Goal: Check status: Check status

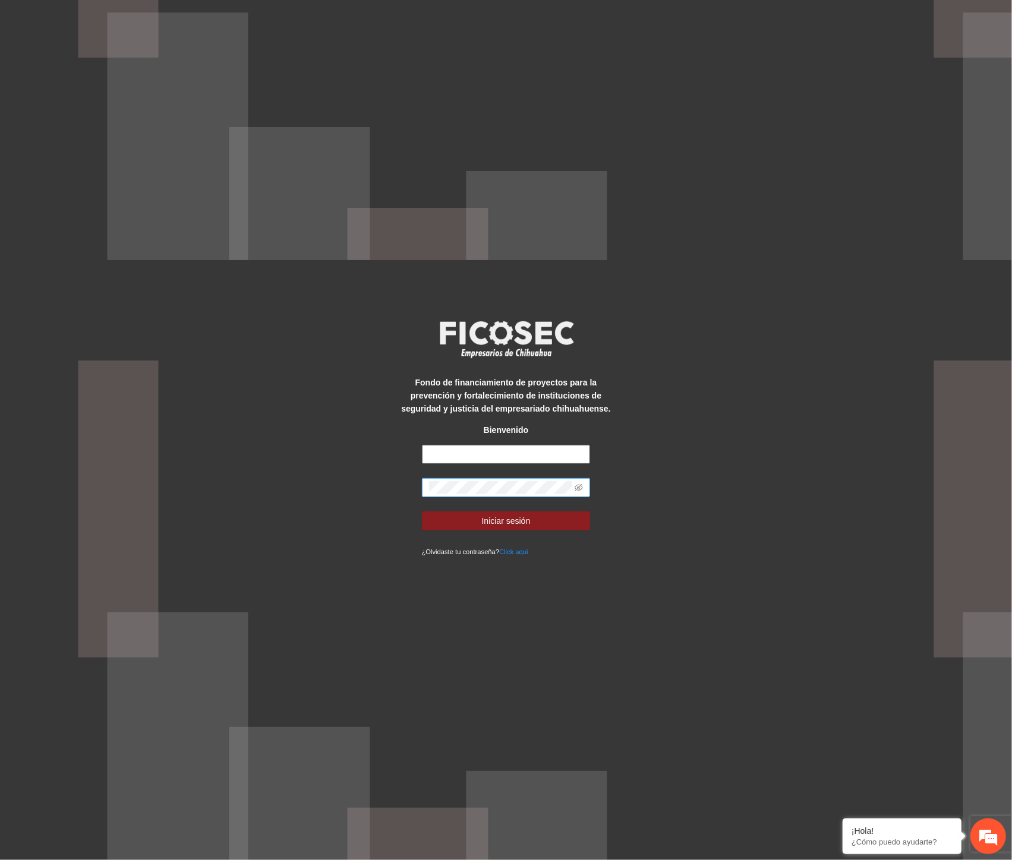
type input "**********"
click at [194, 478] on div "**********" at bounding box center [506, 430] width 1012 height 860
click at [444, 519] on button "Iniciar sesión" at bounding box center [506, 521] width 169 height 19
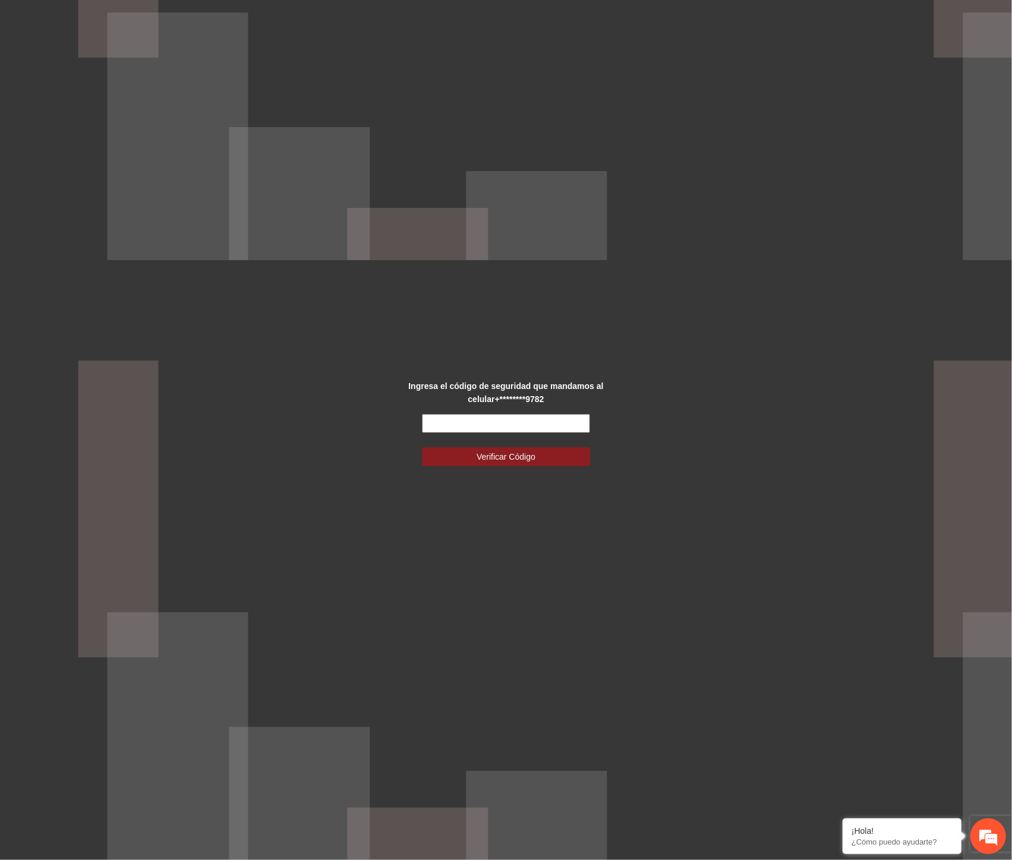
click at [450, 420] on input "text" at bounding box center [506, 423] width 169 height 19
type input "******"
click at [509, 460] on span "Verificar Código" at bounding box center [505, 456] width 59 height 13
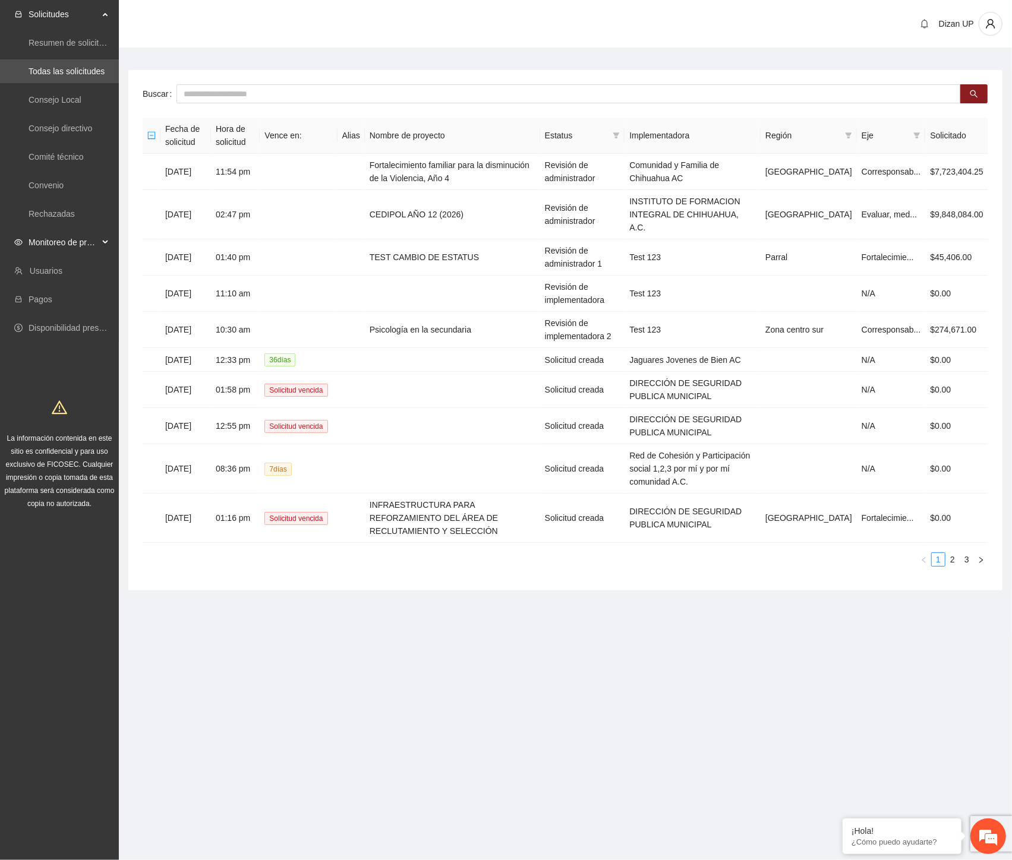
click at [85, 244] on span "Monitoreo de proyectos" at bounding box center [64, 243] width 70 height 24
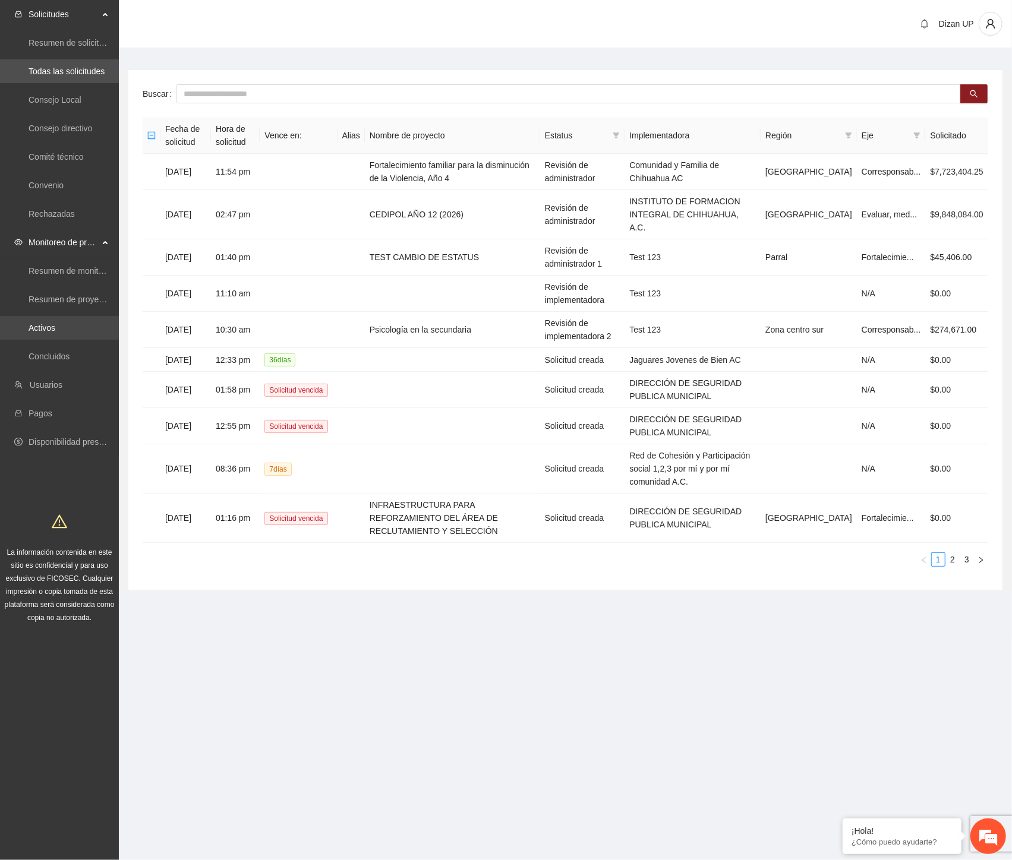
click at [34, 327] on link "Activos" at bounding box center [42, 328] width 27 height 10
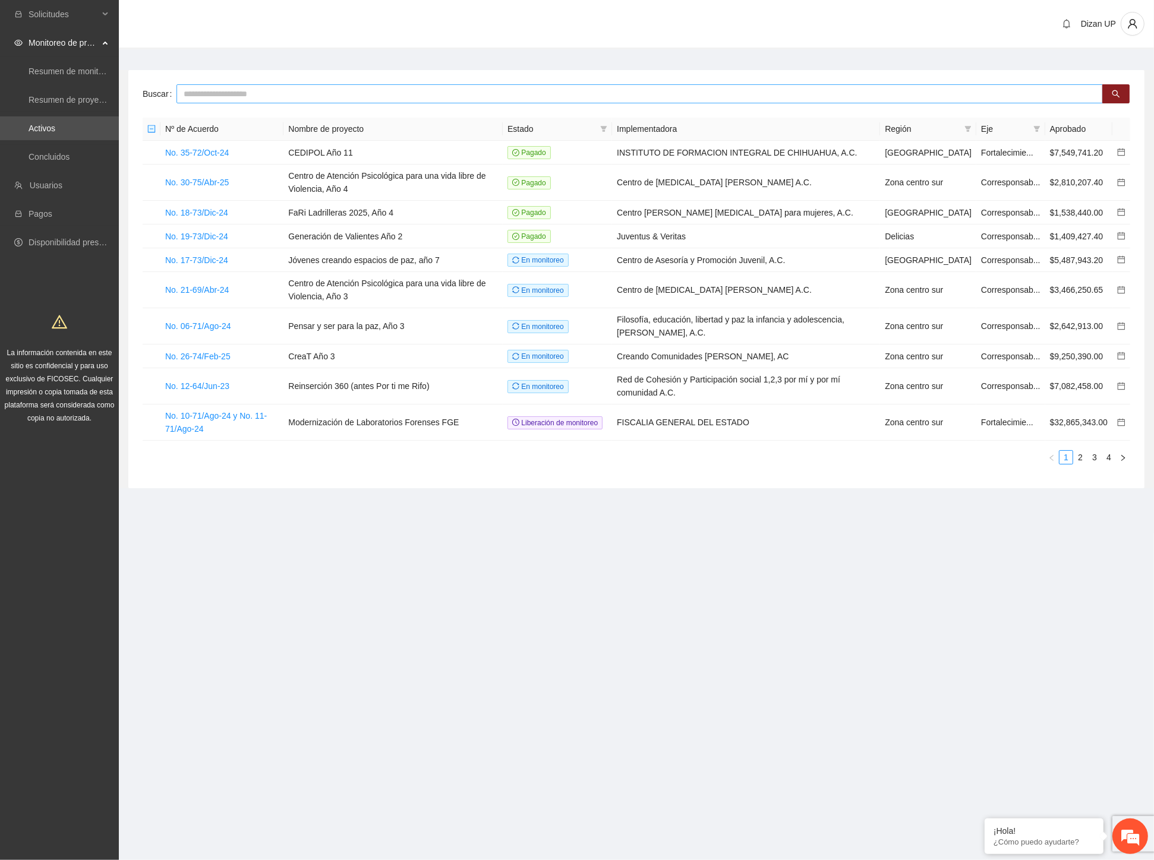
click at [260, 95] on input "text" at bounding box center [639, 93] width 926 height 19
type input "******"
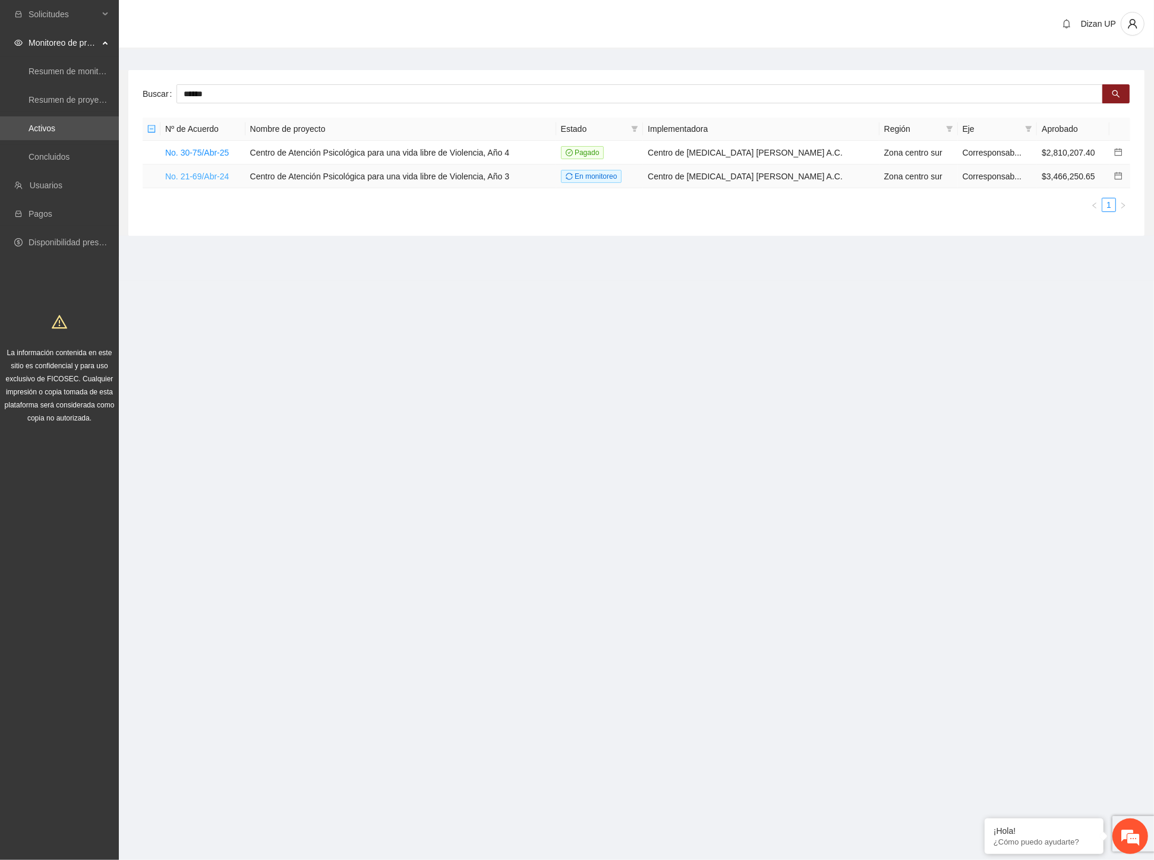
click at [197, 175] on link "No. 21-69/Abr-24" at bounding box center [197, 177] width 64 height 10
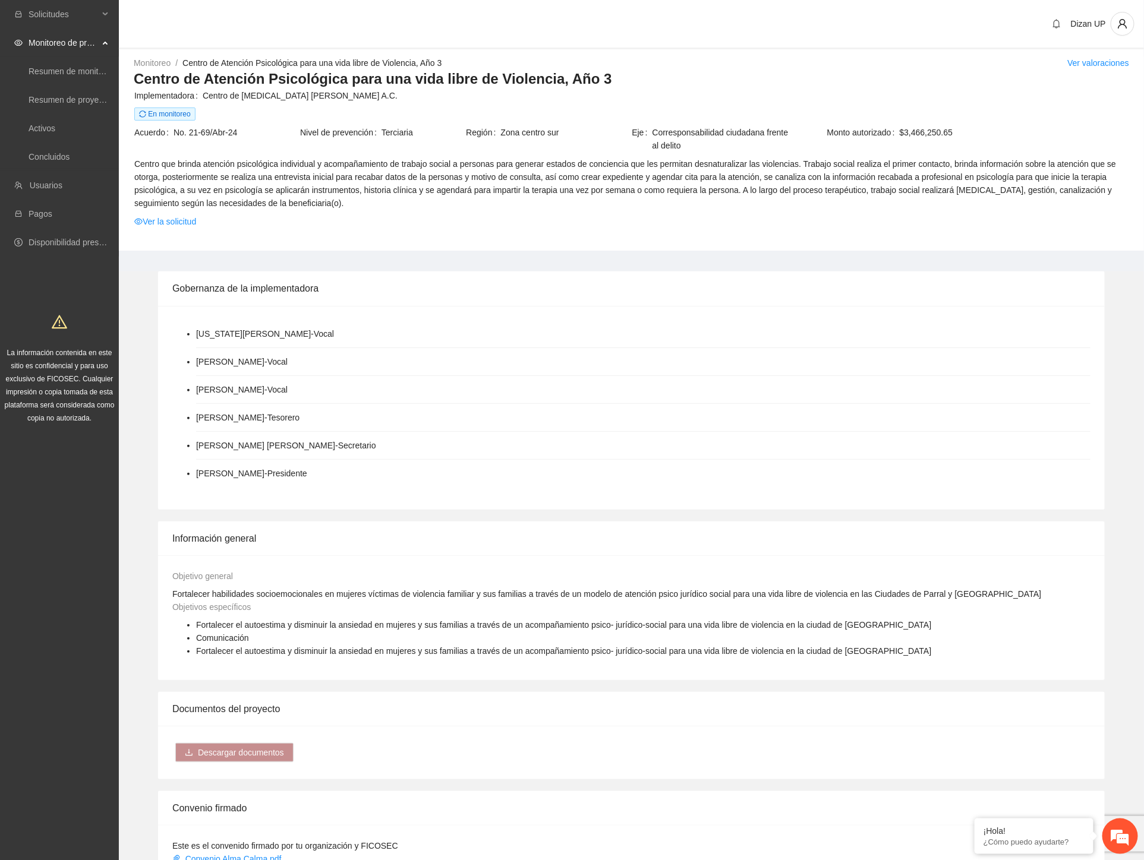
click at [580, 474] on li "[PERSON_NAME] - Presidente" at bounding box center [643, 473] width 894 height 27
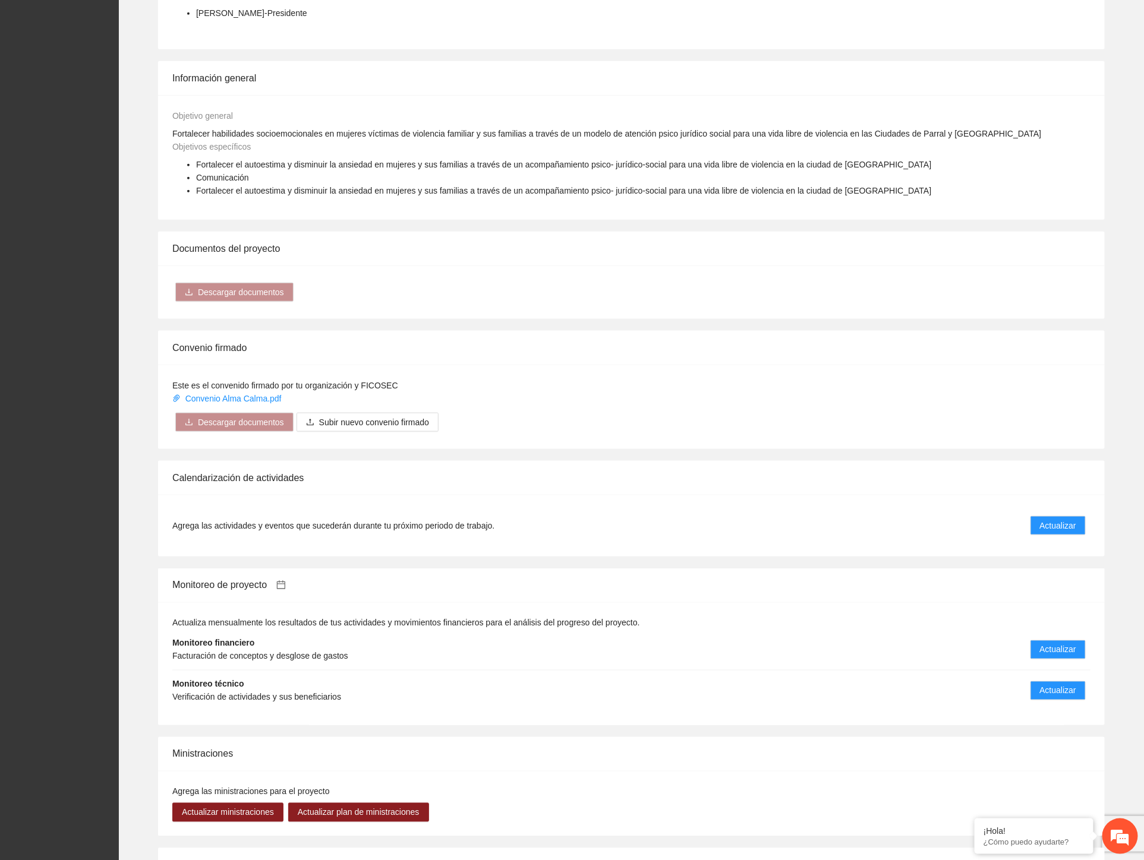
scroll to position [660, 0]
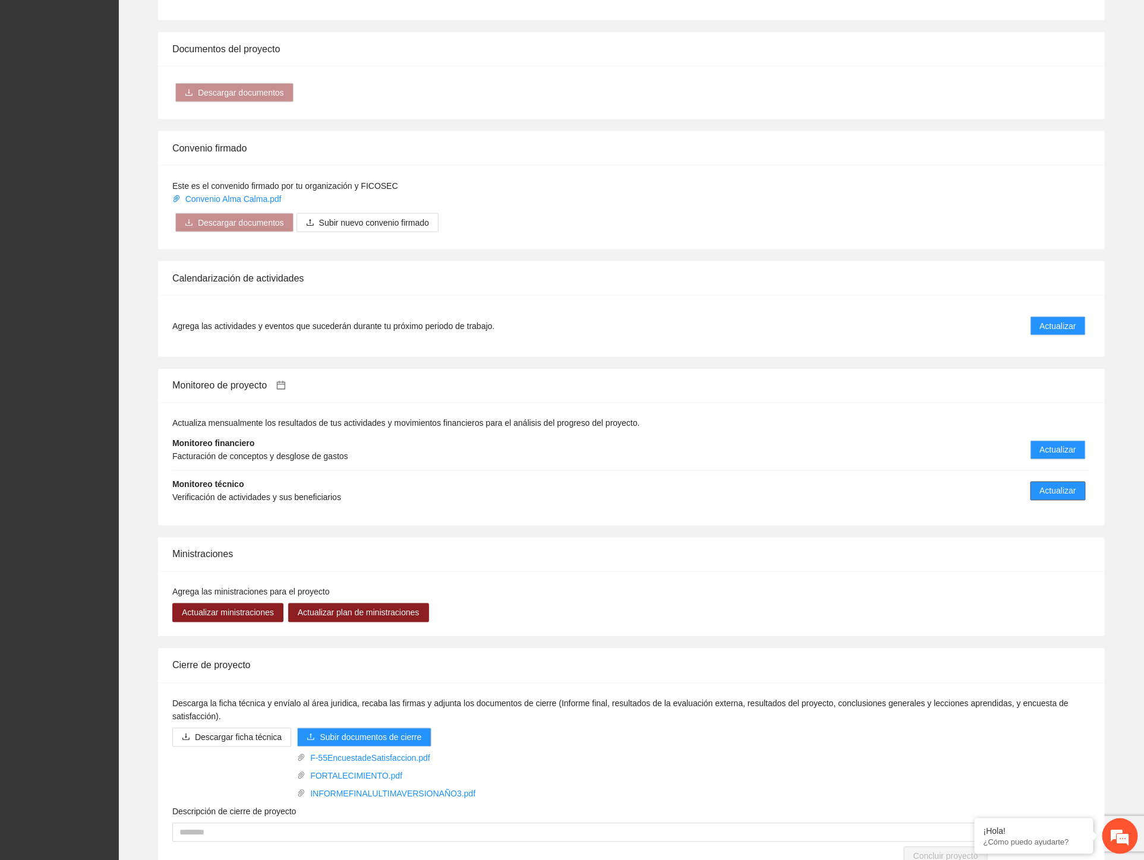
click at [1011, 490] on span "Actualizar" at bounding box center [1058, 491] width 36 height 13
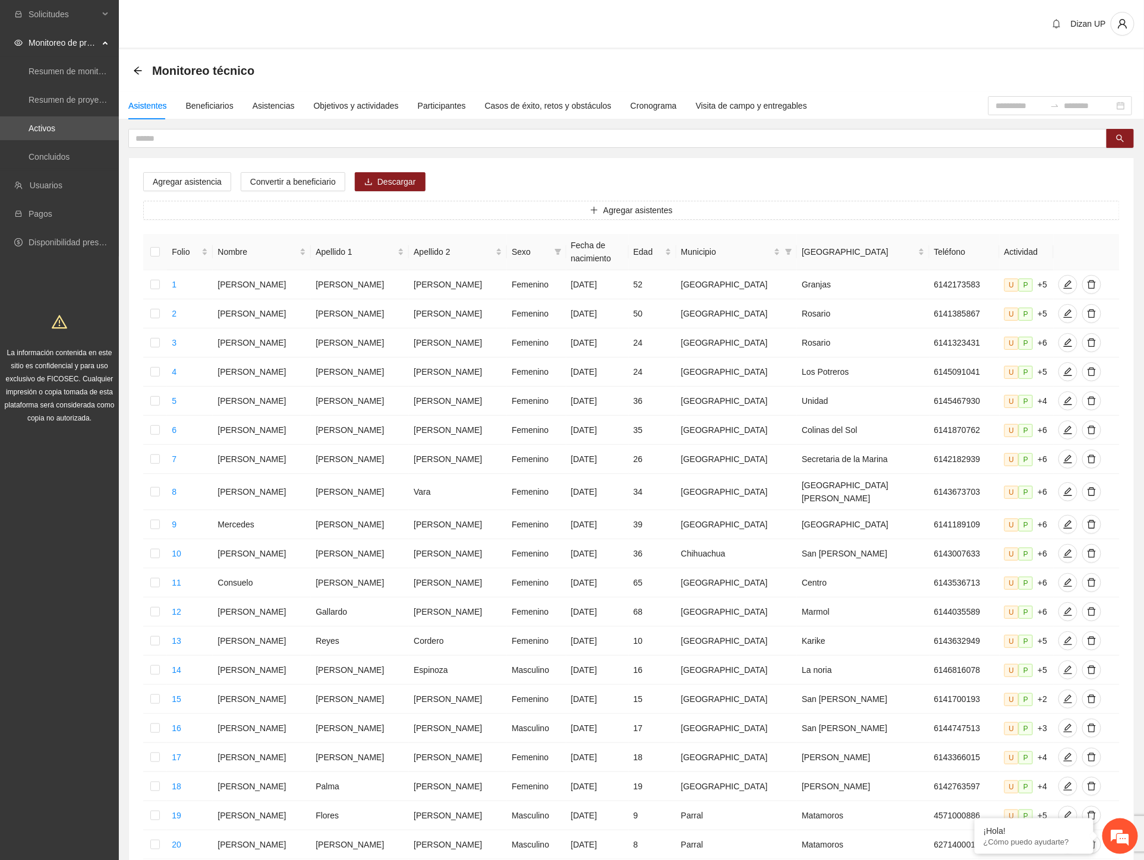
click at [531, 155] on div "Agregar asistencia Convertir a beneficiario Descargar Agregar asistentes Folio …" at bounding box center [631, 518] width 1006 height 779
drag, startPoint x: 36, startPoint y: 126, endPoint x: 86, endPoint y: 112, distance: 52.5
click at [36, 126] on link "Activos" at bounding box center [42, 129] width 27 height 10
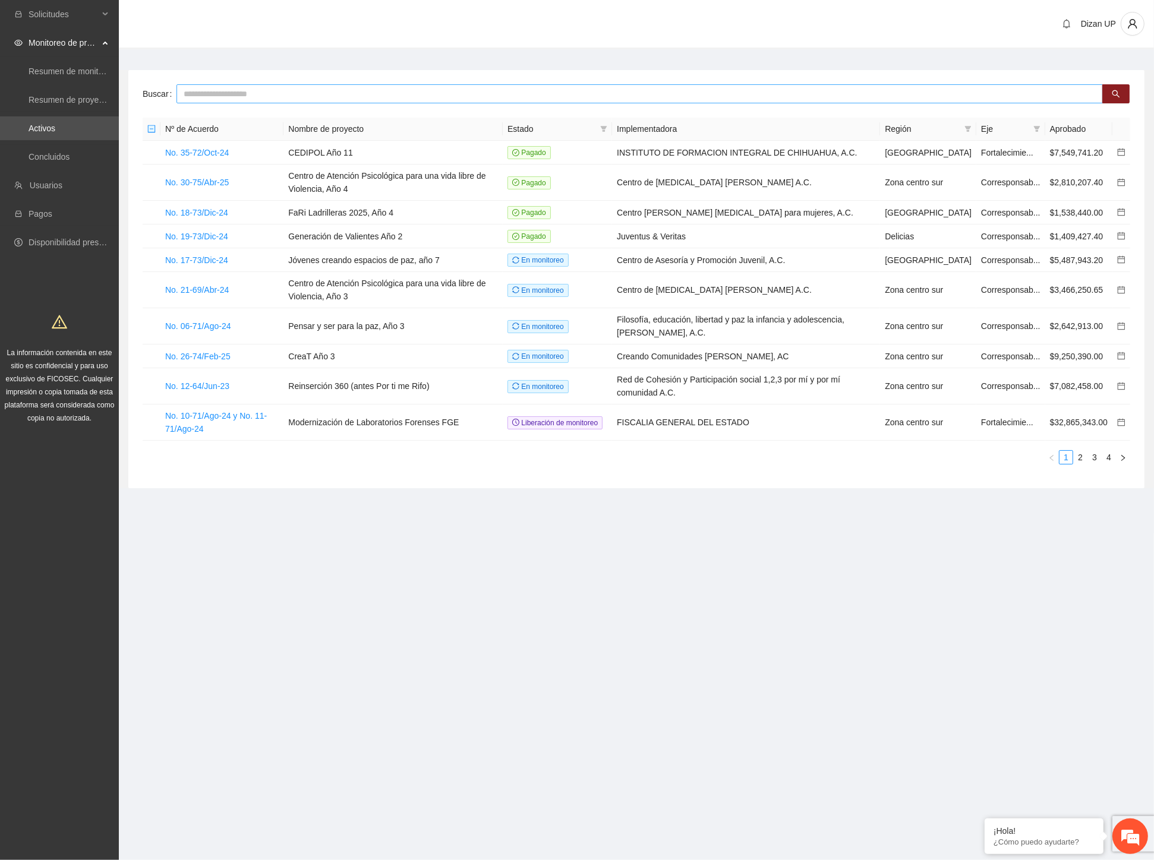
click at [233, 96] on input "text" at bounding box center [639, 93] width 926 height 19
type input "****"
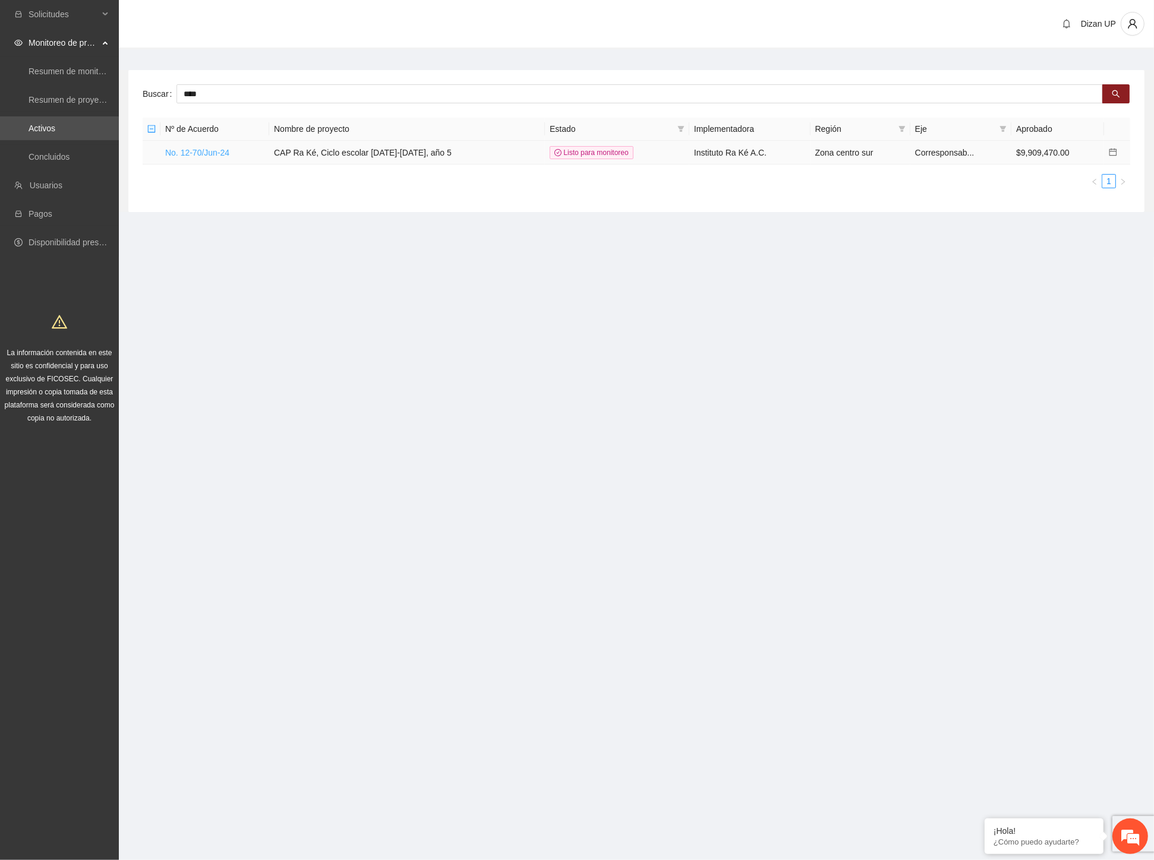
click at [203, 152] on link "No. 12-70/Jun-24" at bounding box center [197, 153] width 64 height 10
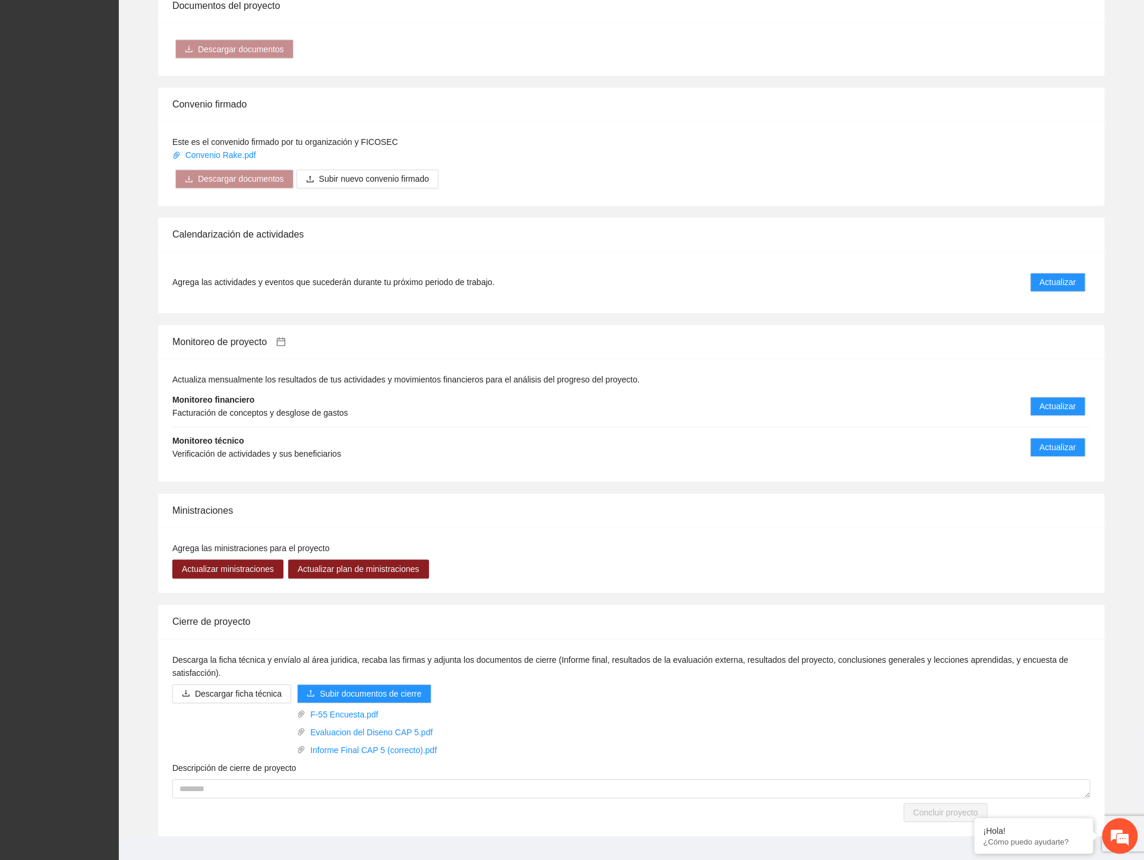
scroll to position [942, 0]
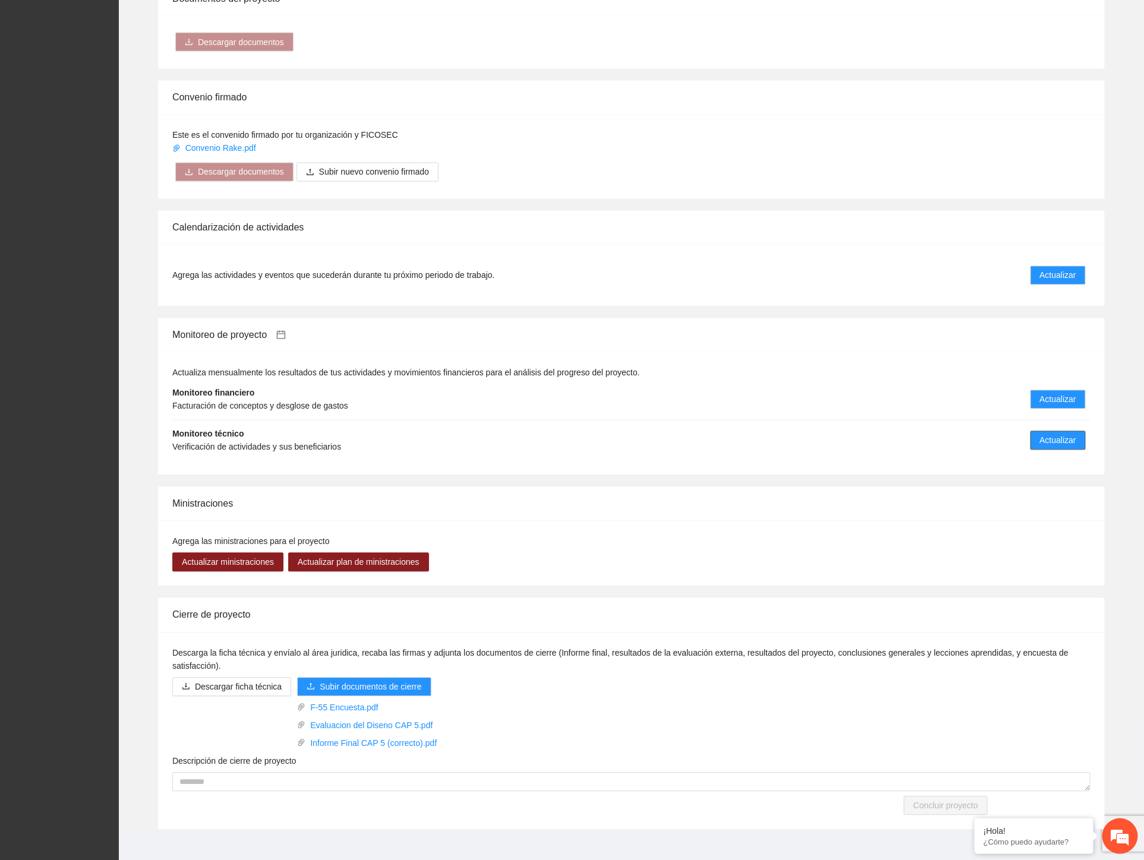
click at [1011, 434] on span "Actualizar" at bounding box center [1058, 440] width 36 height 13
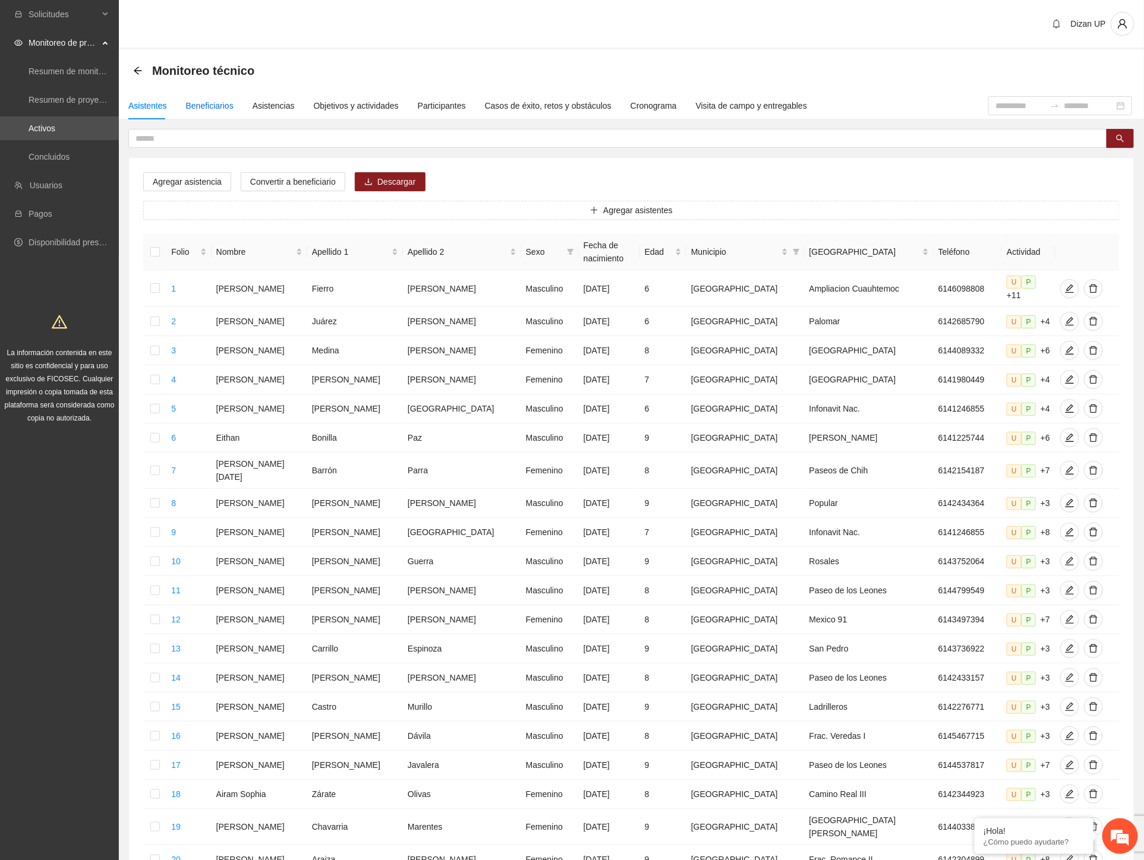
click at [222, 106] on div "Beneficiarios" at bounding box center [210, 105] width 48 height 13
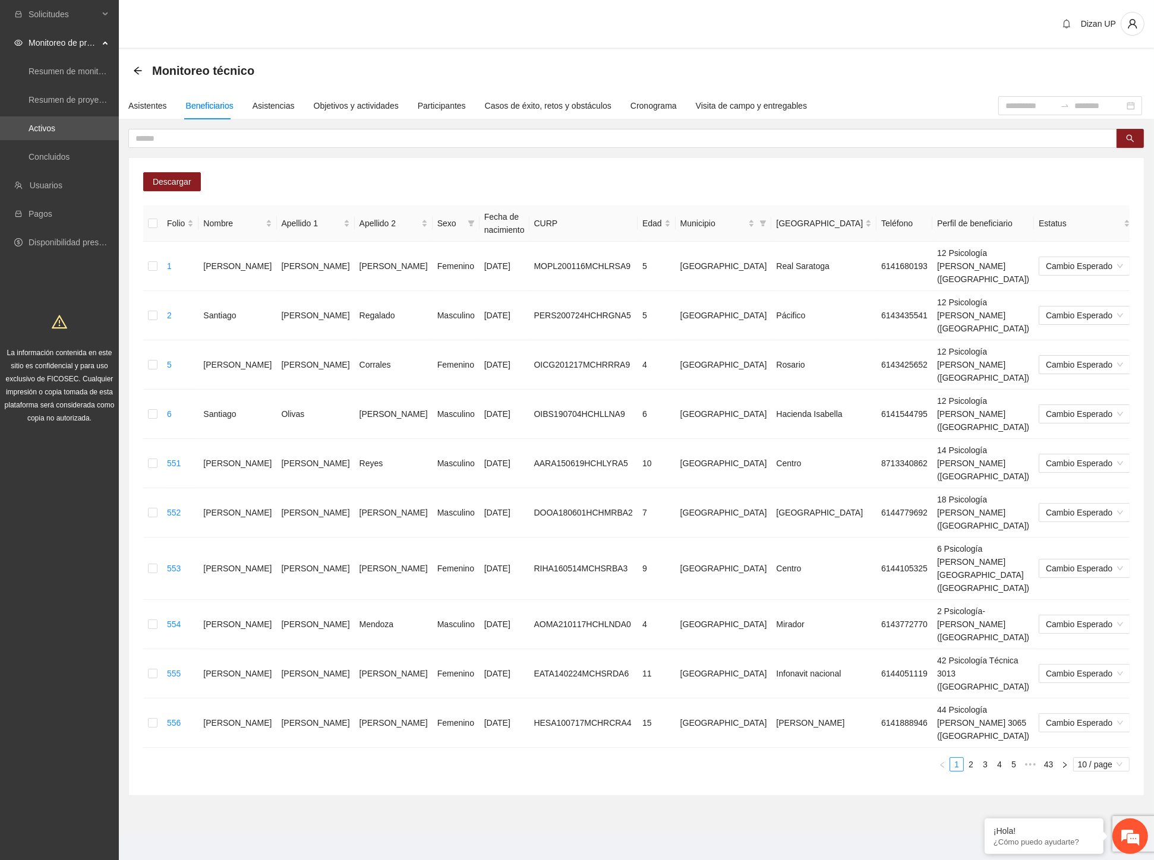
click at [435, 178] on div "Descargar Folio Nombre Apellido 1 Apellido 2 Sexo Fecha de nacimiento CURP Edad…" at bounding box center [636, 476] width 1015 height 637
click at [189, 181] on span "Descargar" at bounding box center [172, 181] width 39 height 13
click at [60, 557] on div "Solicitudes Monitoreo de proyectos Resumen de monitoreo Resumen de proyectos ap…" at bounding box center [59, 433] width 119 height 867
click at [352, 105] on div "Objetivos y actividades" at bounding box center [356, 105] width 85 height 13
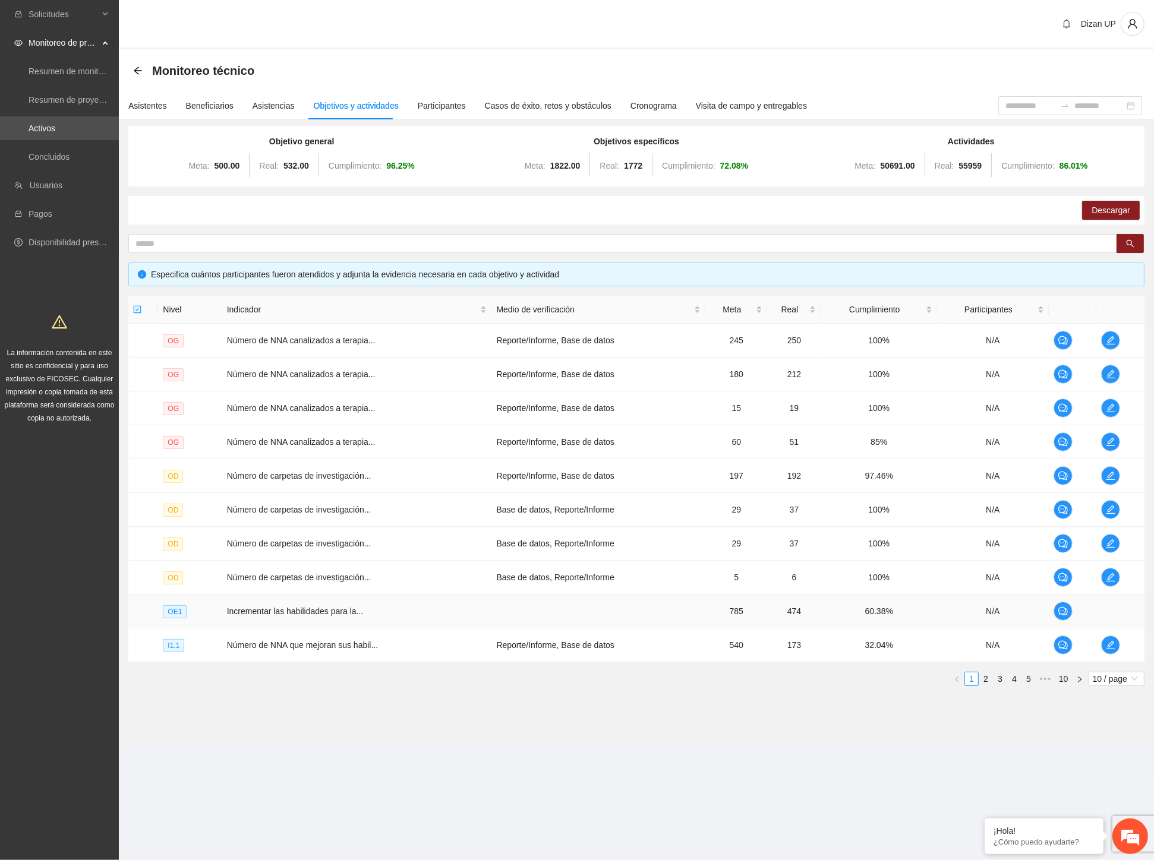
click at [323, 627] on td "Incrementar las habilidades para la..." at bounding box center [357, 612] width 270 height 34
click at [1011, 645] on span "edit" at bounding box center [1110, 645] width 18 height 10
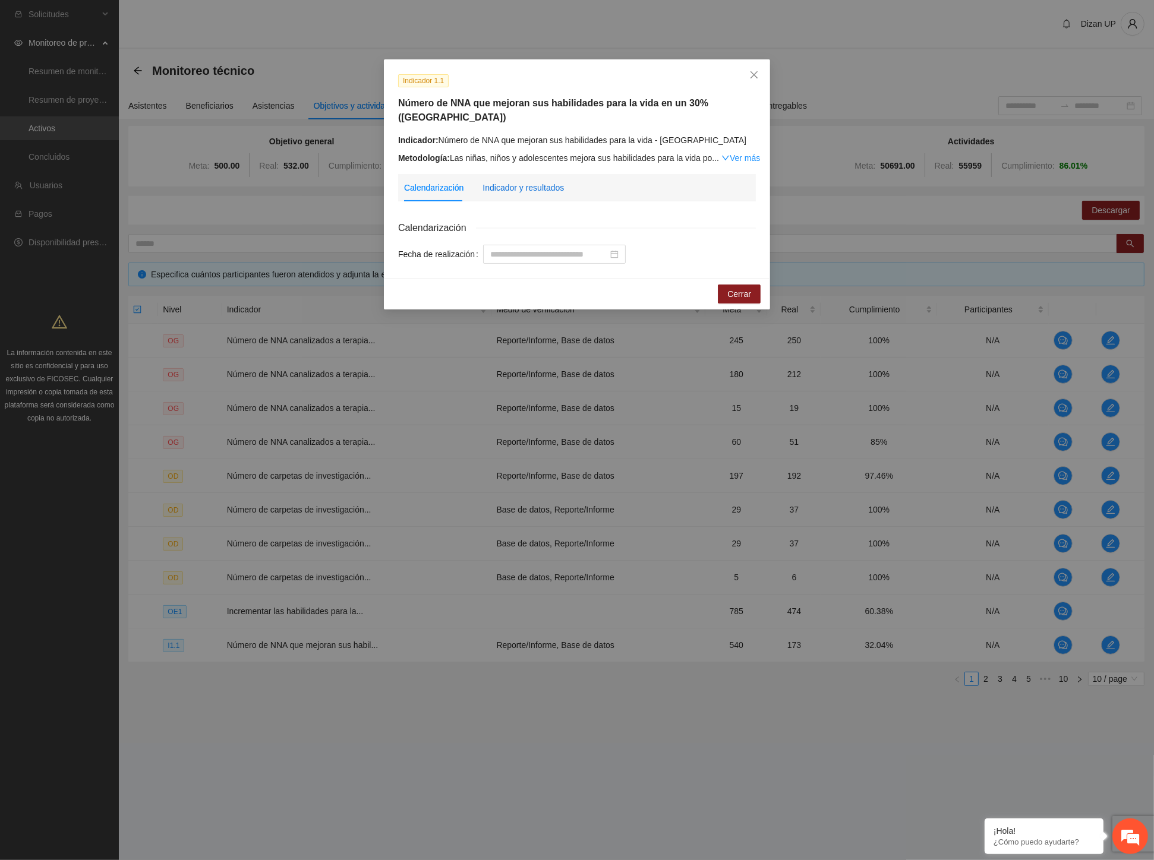
click at [542, 181] on div "Indicador y resultados" at bounding box center [522, 187] width 81 height 13
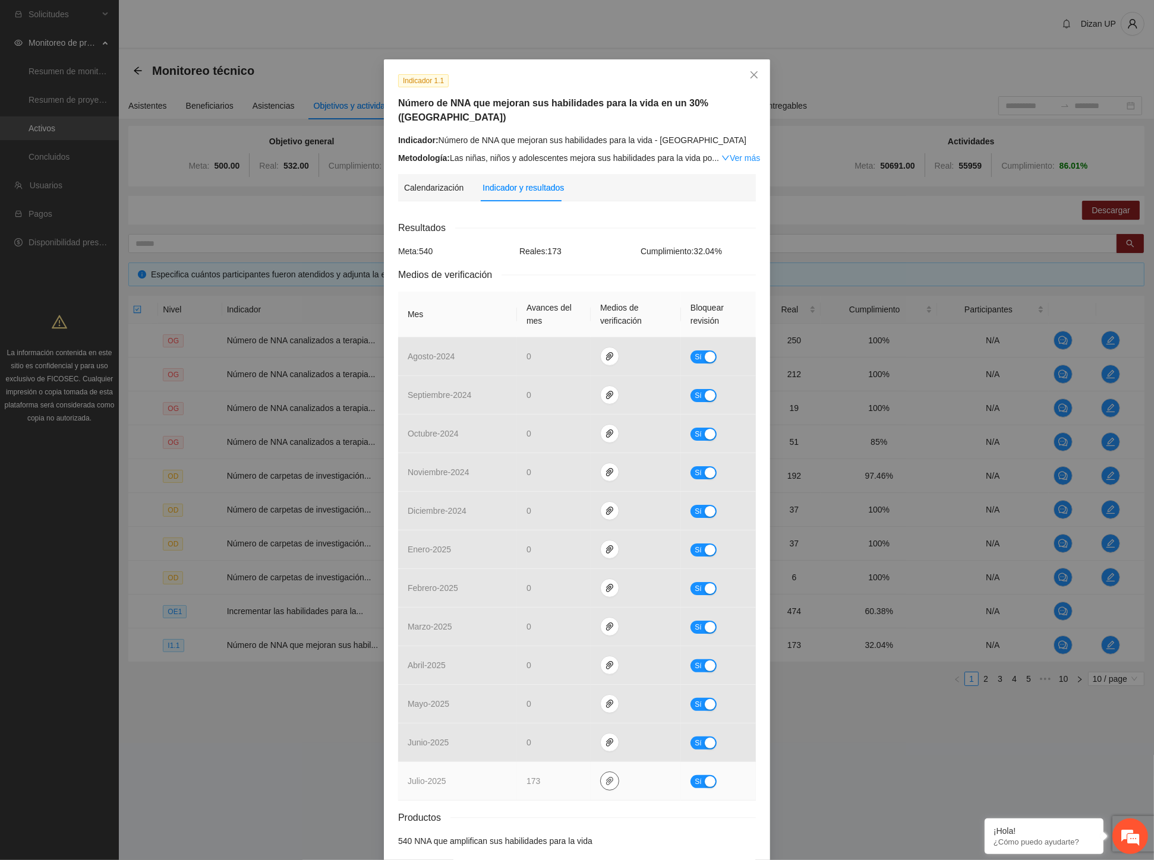
click at [602, 776] on button "button" at bounding box center [609, 781] width 19 height 19
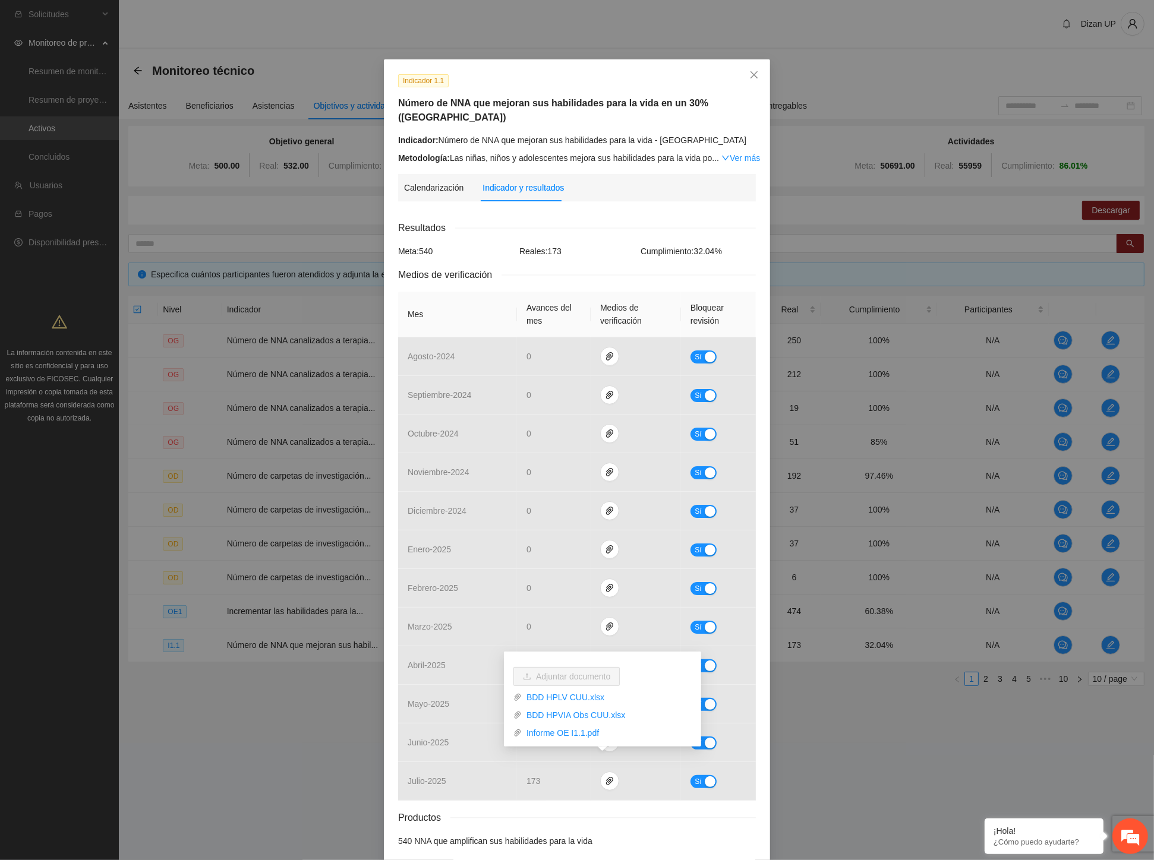
click at [51, 628] on div "Indicador 1.1 Número de NNA que mejoran sus habilidades para la vida en un 30% …" at bounding box center [577, 430] width 1154 height 860
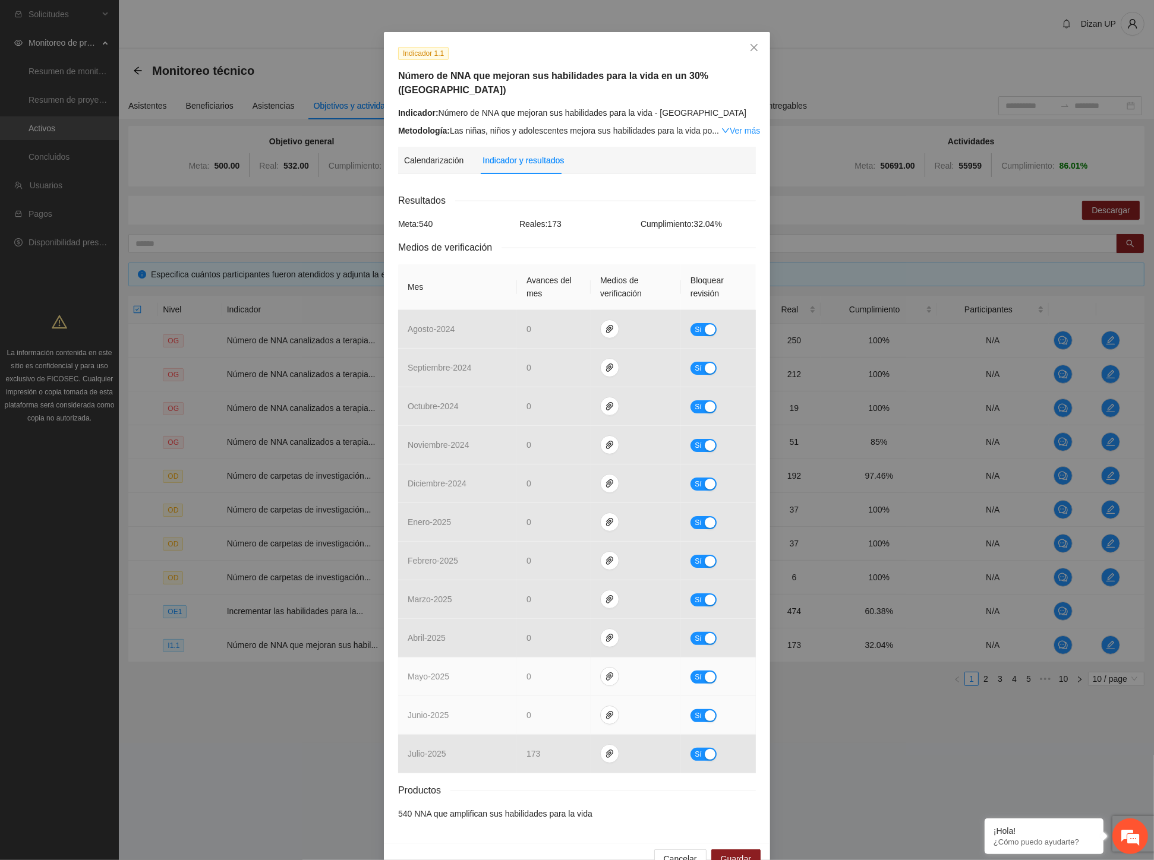
scroll to position [42, 0]
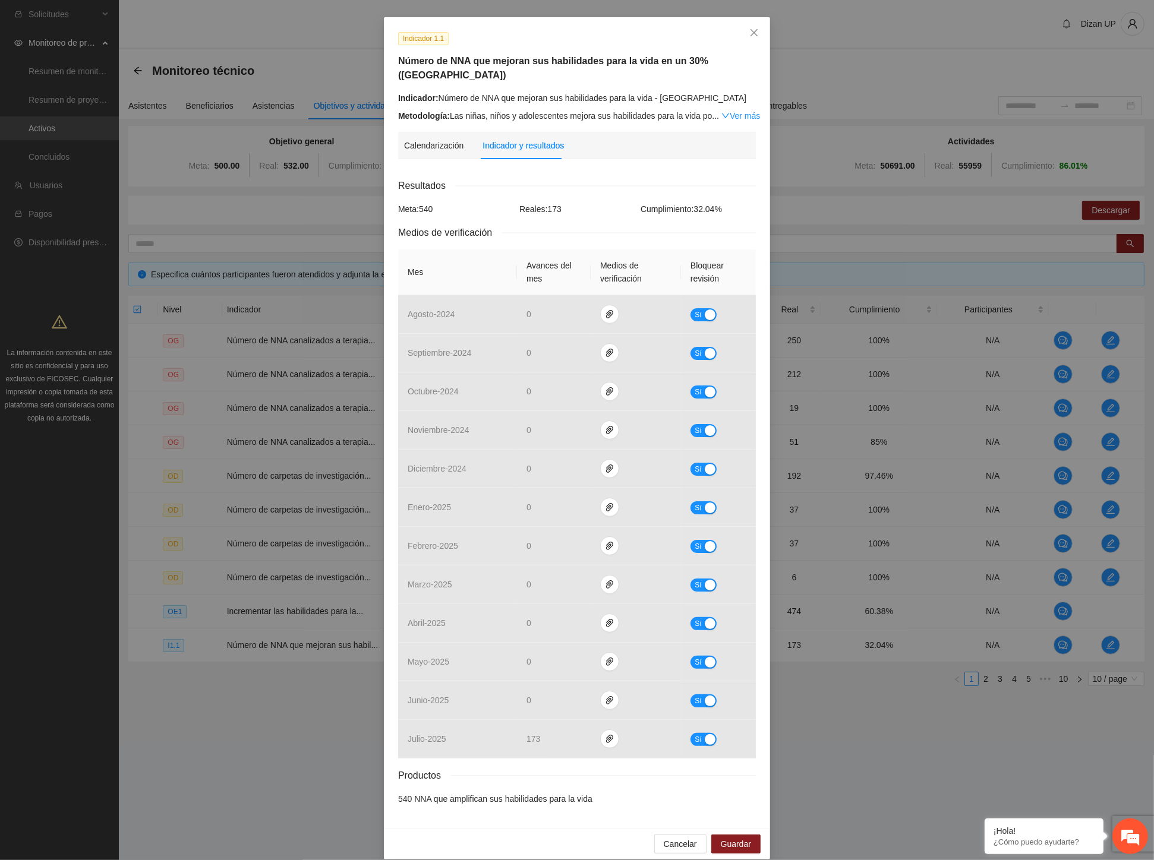
click at [21, 388] on div "Indicador 1.1 Número de NNA que mejoran sus habilidades para la vida en un 30% …" at bounding box center [577, 430] width 1154 height 860
click at [17, 449] on div "Indicador 1.1 Número de NNA que mejoran sus habilidades para la vida en un 30% …" at bounding box center [577, 430] width 1154 height 860
drag, startPoint x: 750, startPoint y: 36, endPoint x: 734, endPoint y: 40, distance: 16.6
click at [740, 39] on span "Close" at bounding box center [754, 33] width 32 height 32
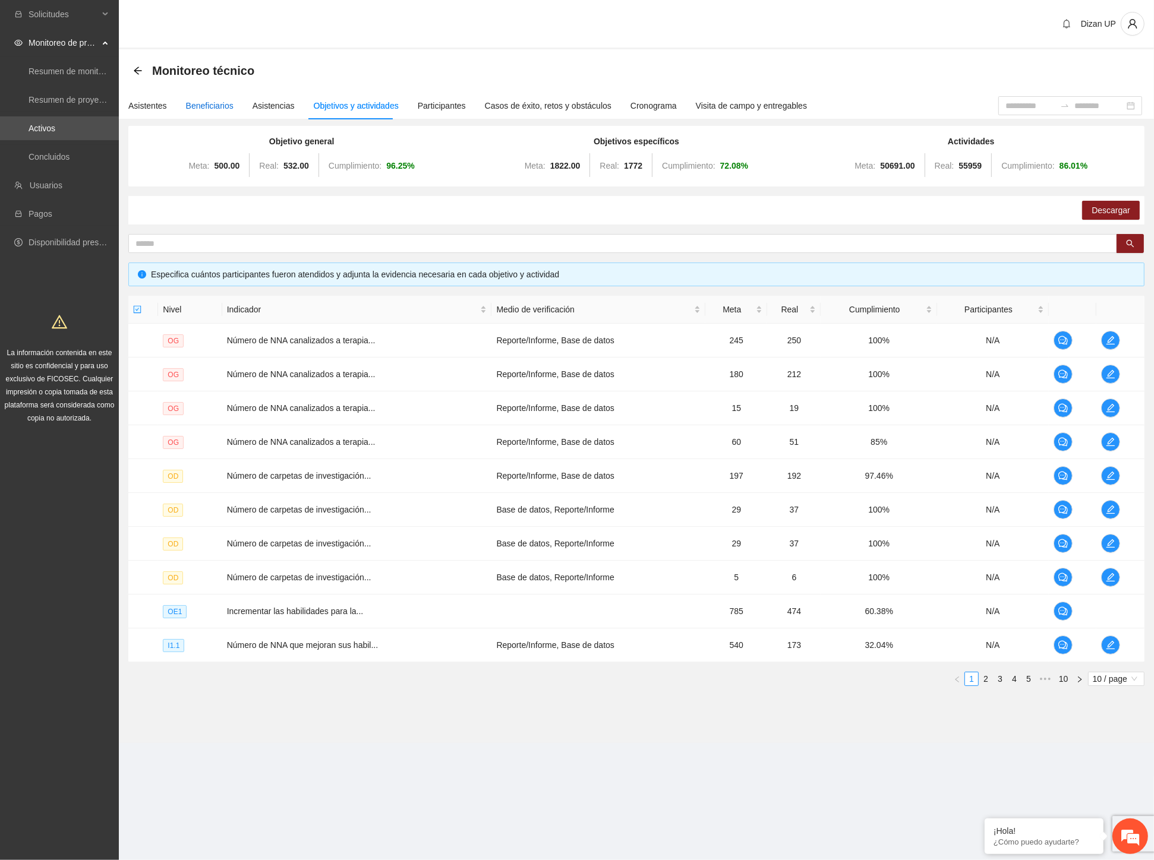
click at [209, 109] on div "Beneficiarios" at bounding box center [210, 105] width 48 height 13
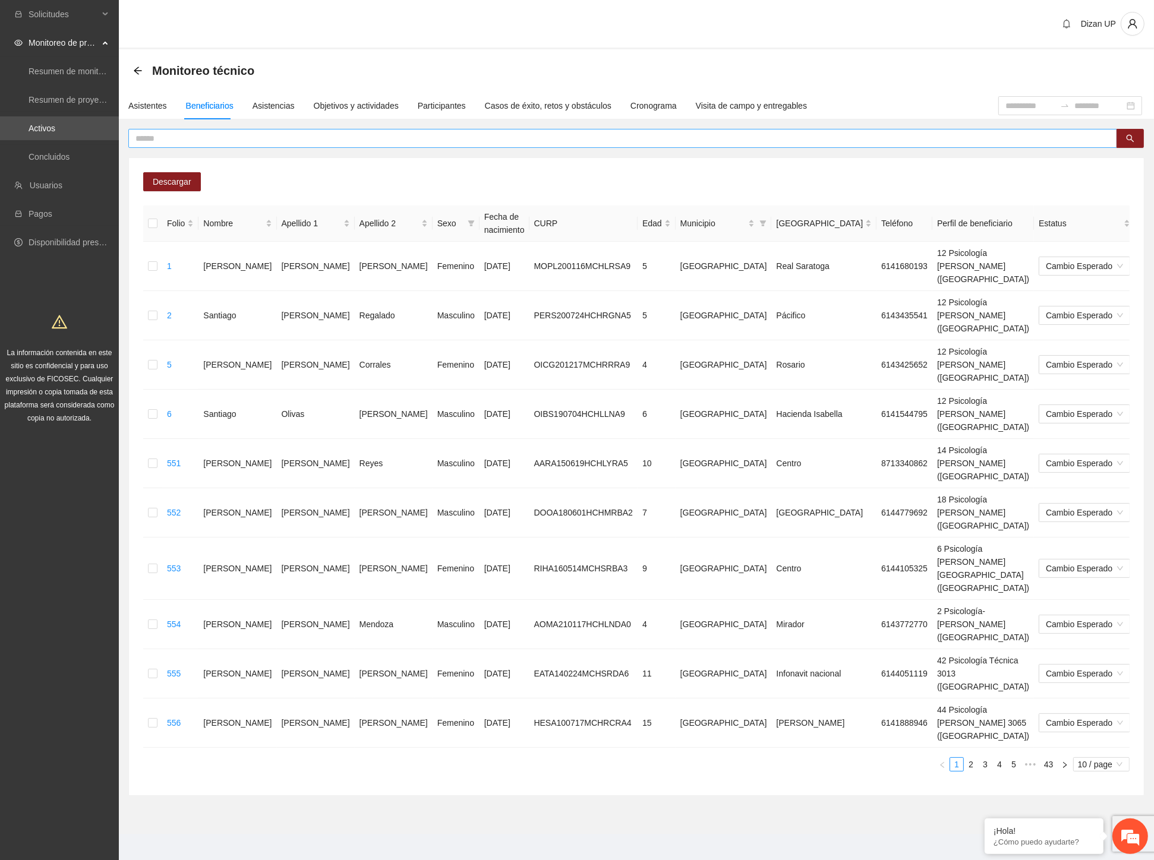
click at [250, 143] on input "text" at bounding box center [617, 138] width 965 height 13
drag, startPoint x: 797, startPoint y: 137, endPoint x: 769, endPoint y: 137, distance: 27.9
click at [797, 137] on input "text" at bounding box center [617, 138] width 965 height 13
click at [765, 138] on input "text" at bounding box center [617, 138] width 965 height 13
paste input "**********"
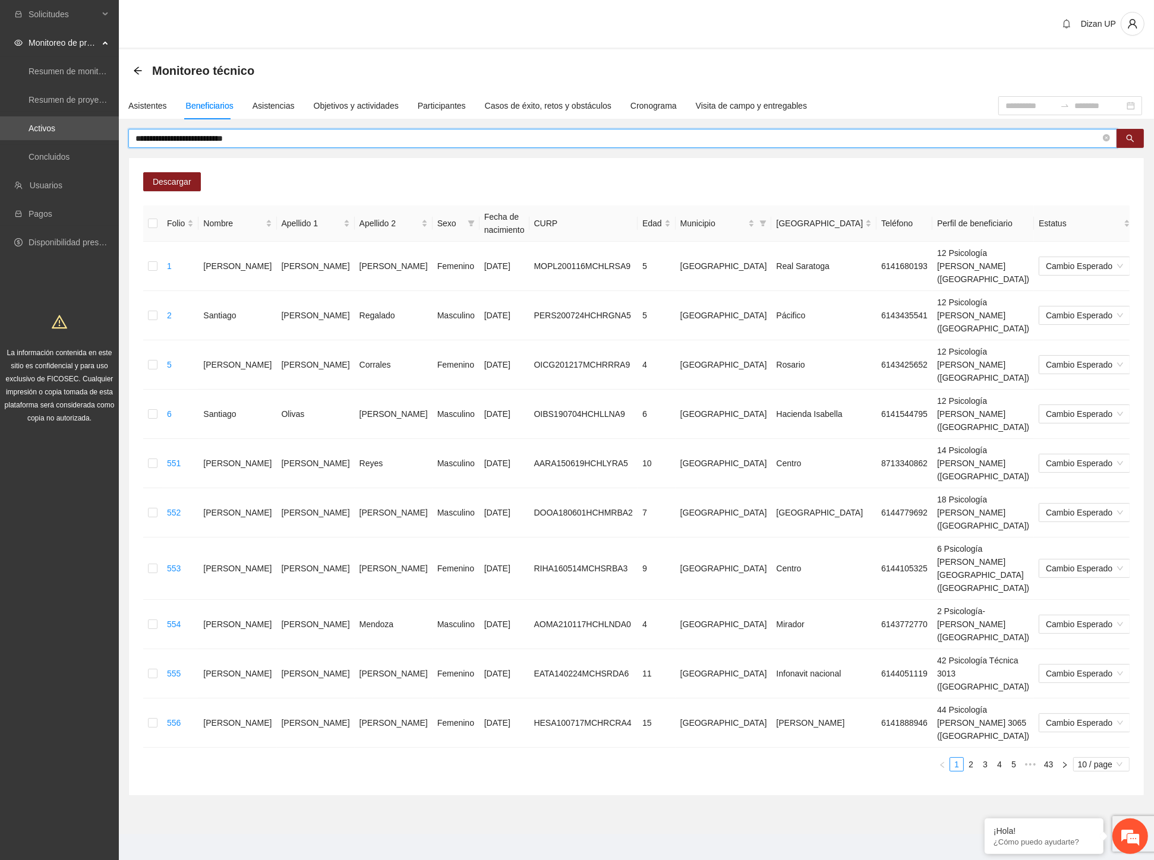
type input "**********"
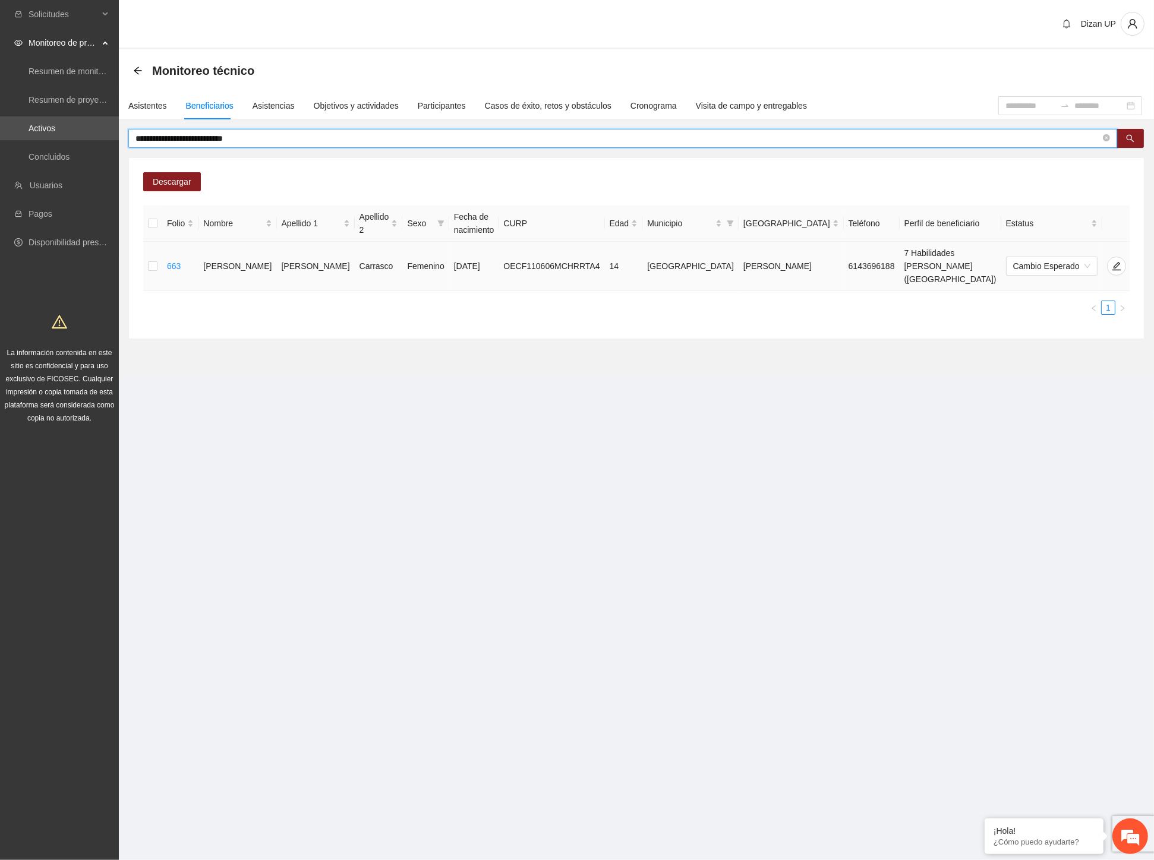
click at [1011, 263] on icon "delete" at bounding box center [1140, 266] width 8 height 8
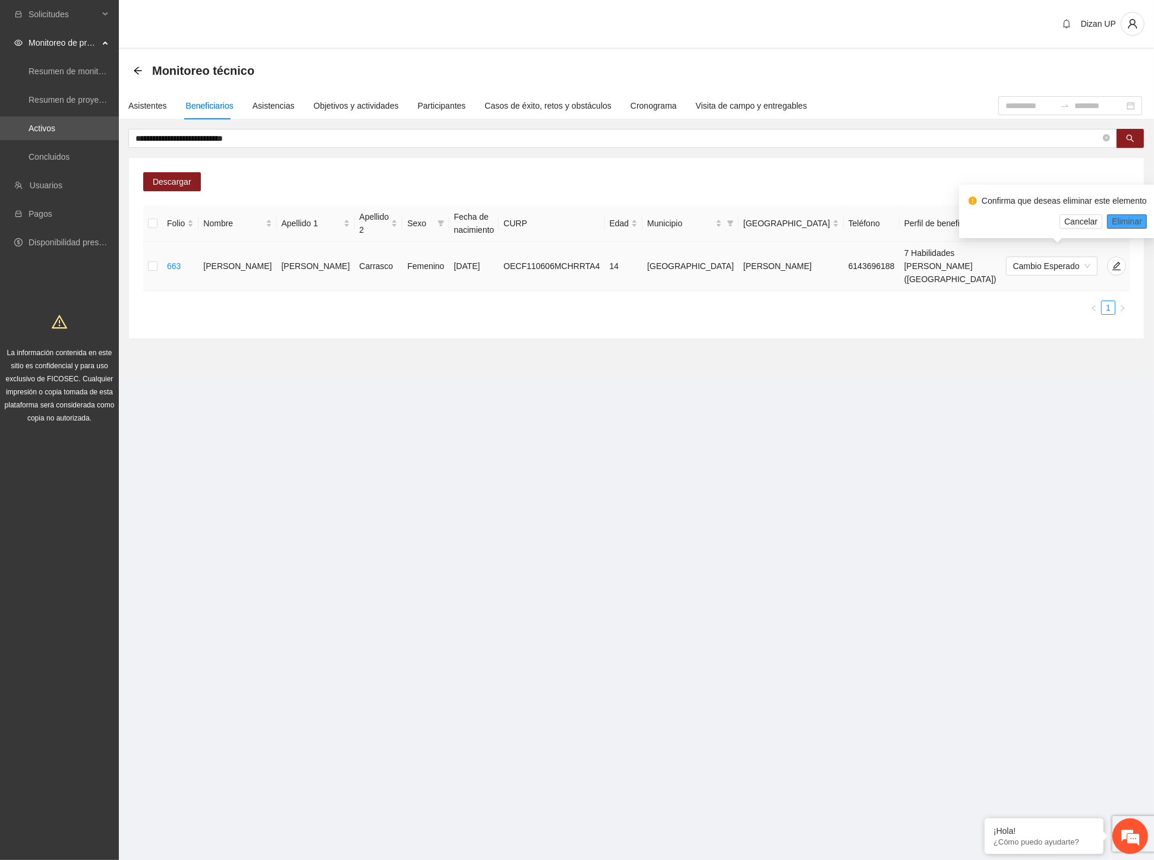
click at [1011, 218] on button "Eliminar" at bounding box center [1127, 221] width 40 height 14
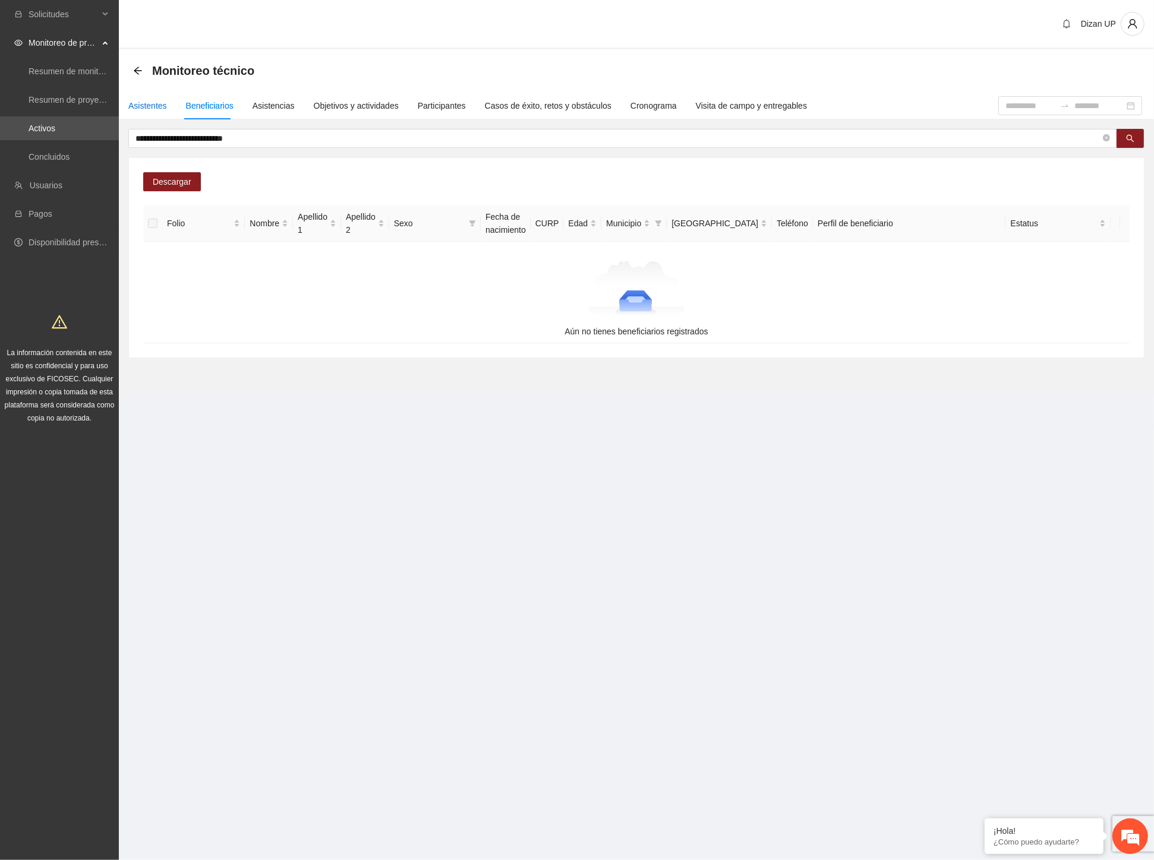
click at [159, 103] on div "Asistentes" at bounding box center [147, 105] width 39 height 13
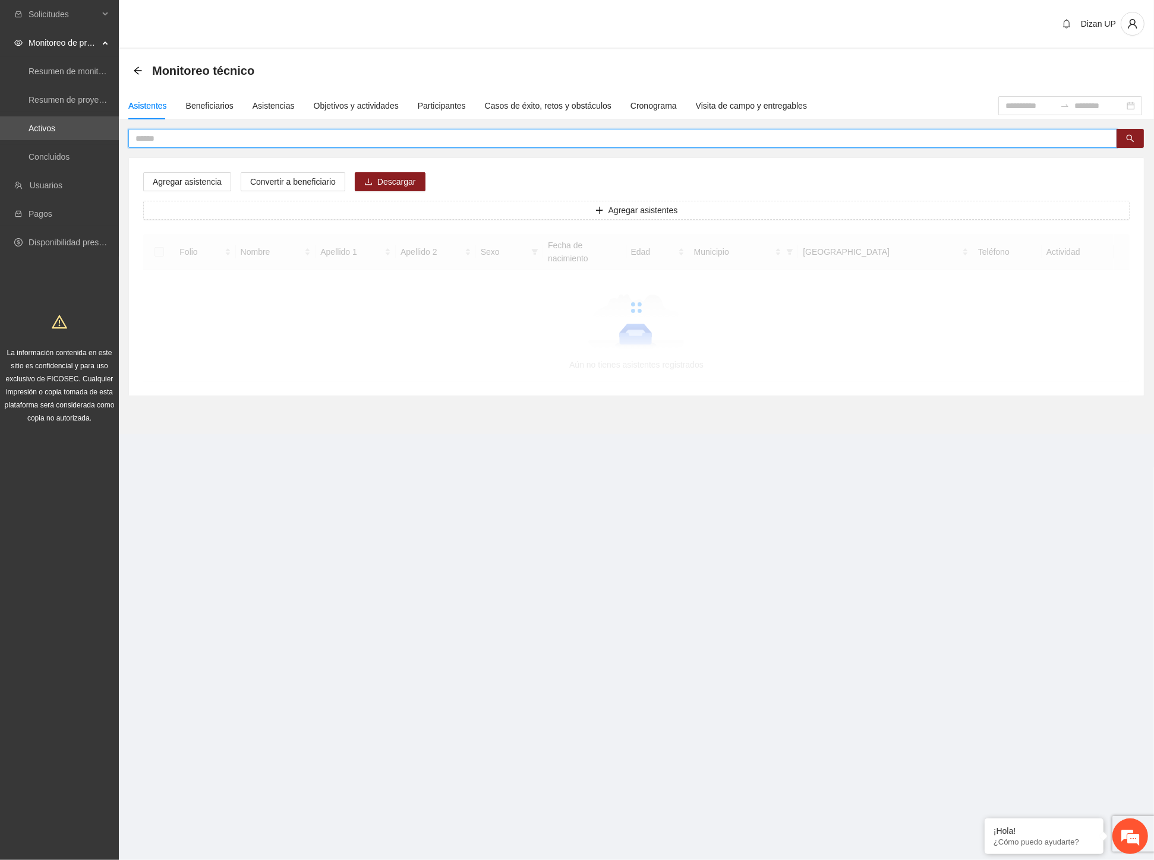
click at [166, 138] on input "text" at bounding box center [617, 138] width 965 height 13
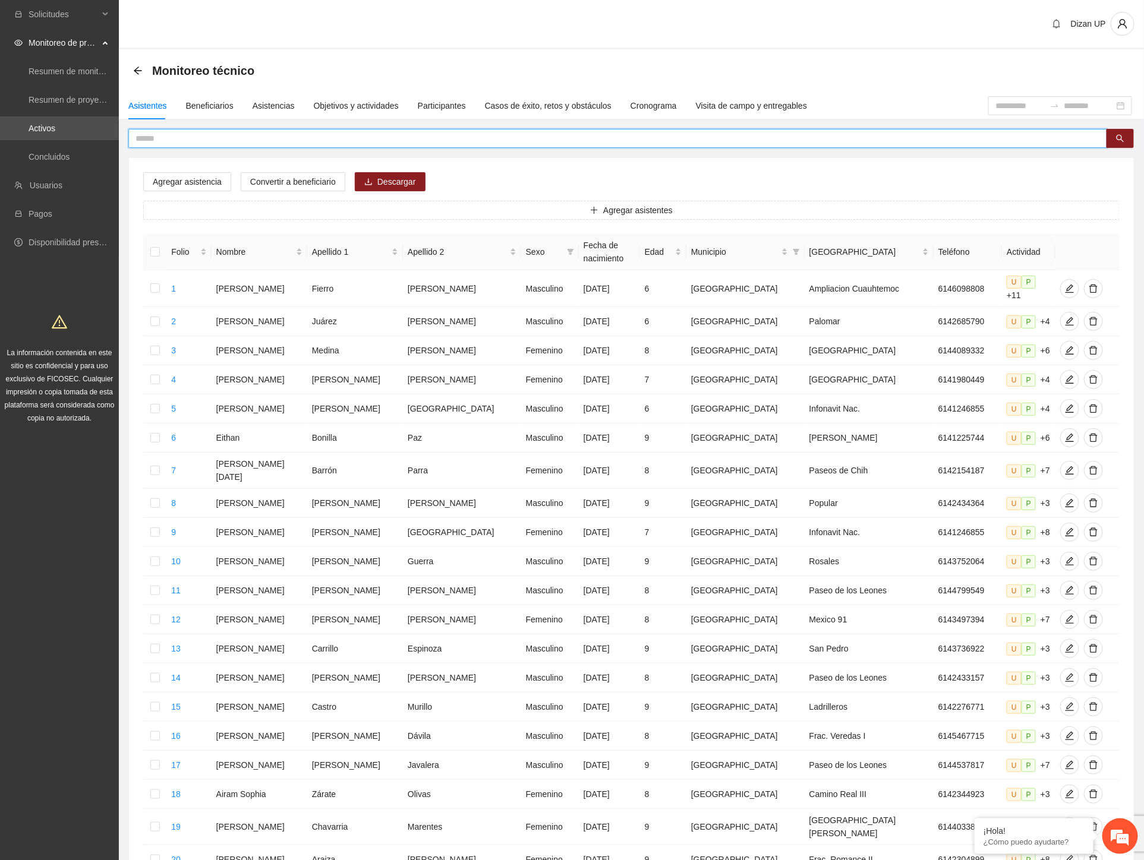
paste input "**********"
type input "**********"
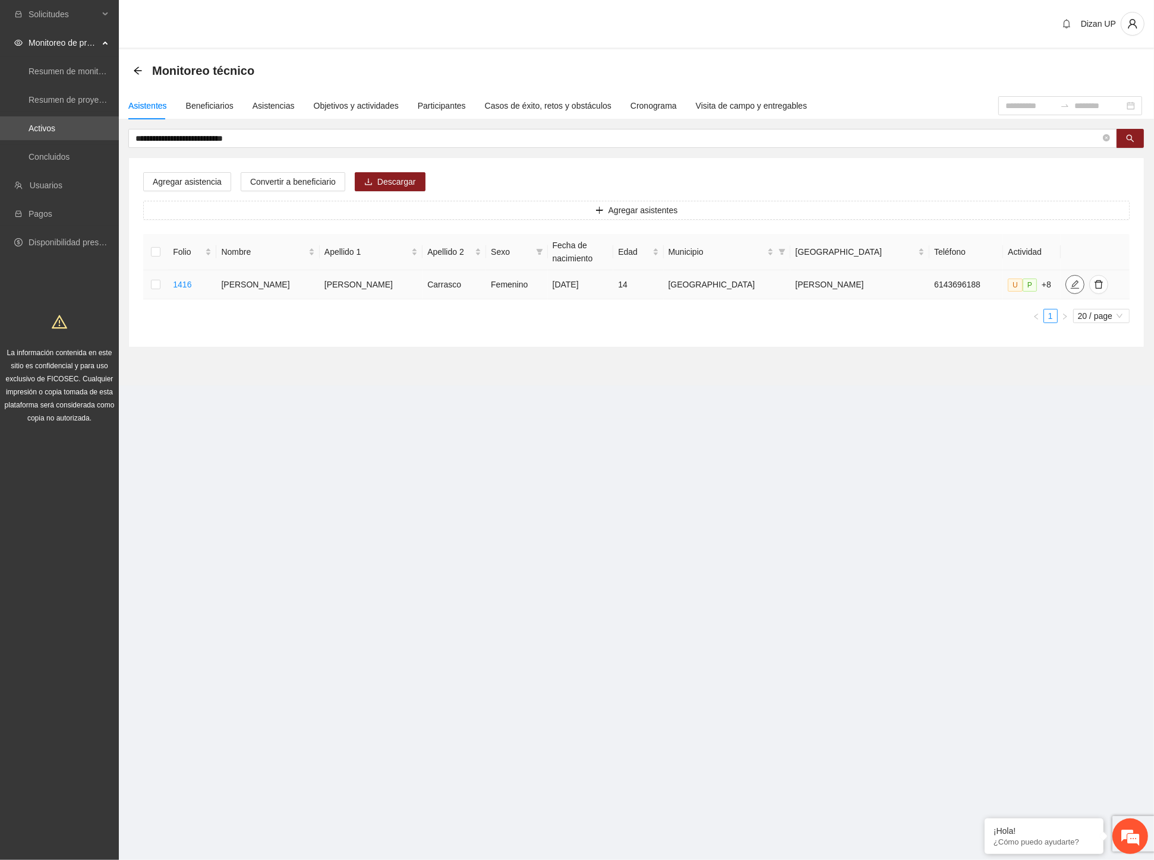
click at [1011, 282] on icon "edit" at bounding box center [1074, 284] width 8 height 8
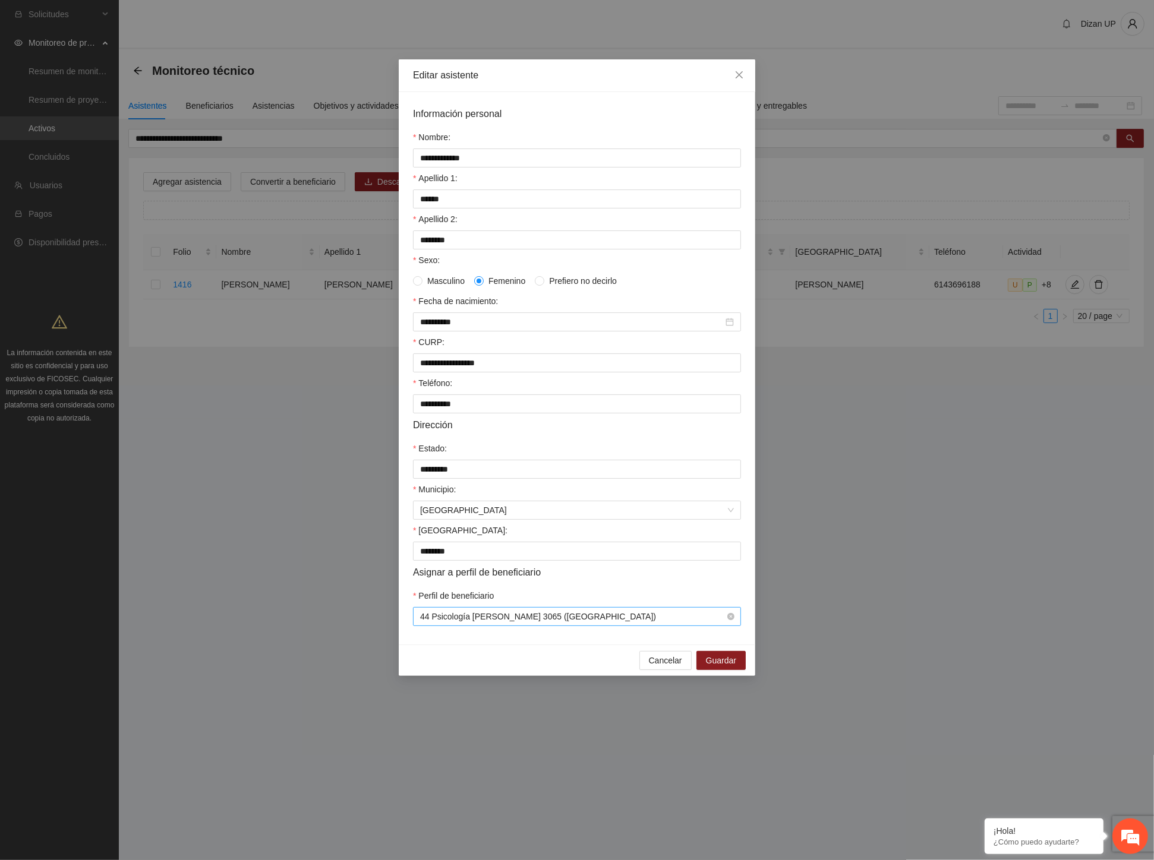
click at [603, 622] on span "44 Psicología [PERSON_NAME] 3065 ([GEOGRAPHIC_DATA])" at bounding box center [577, 617] width 314 height 18
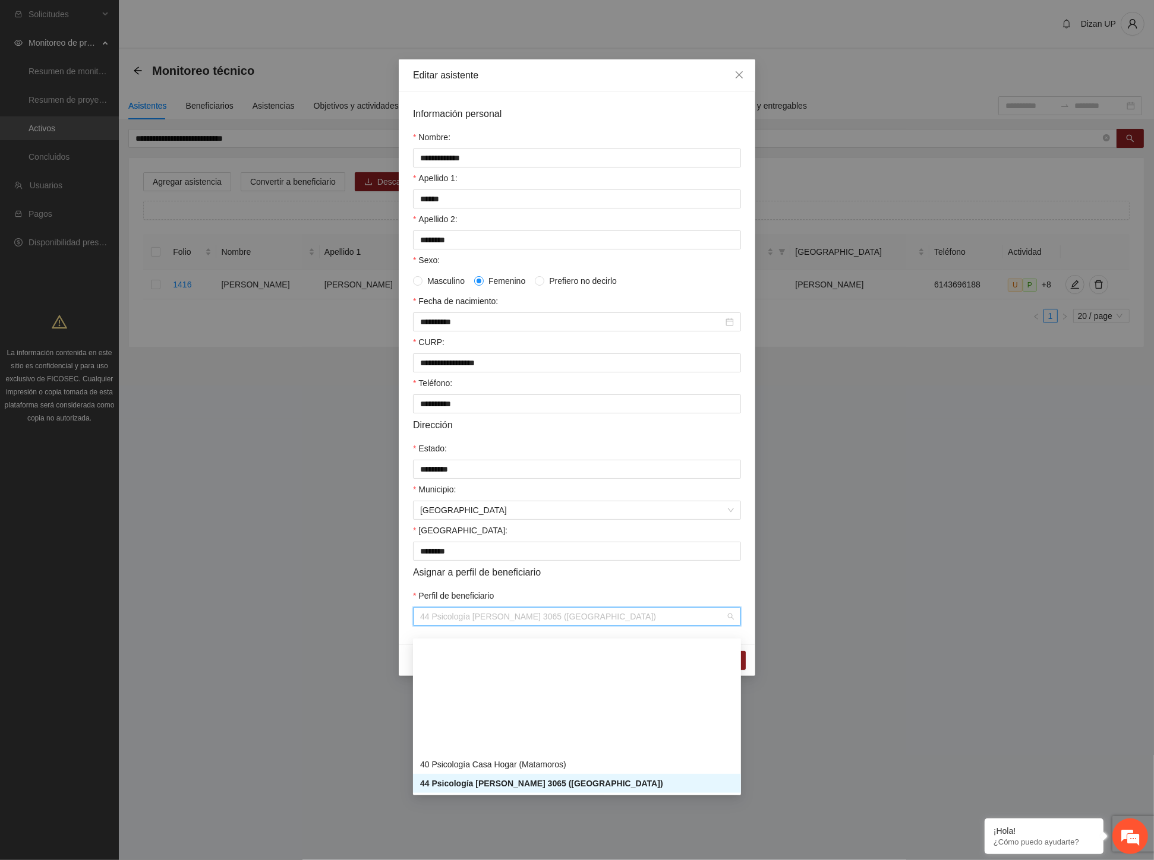
scroll to position [702, 0]
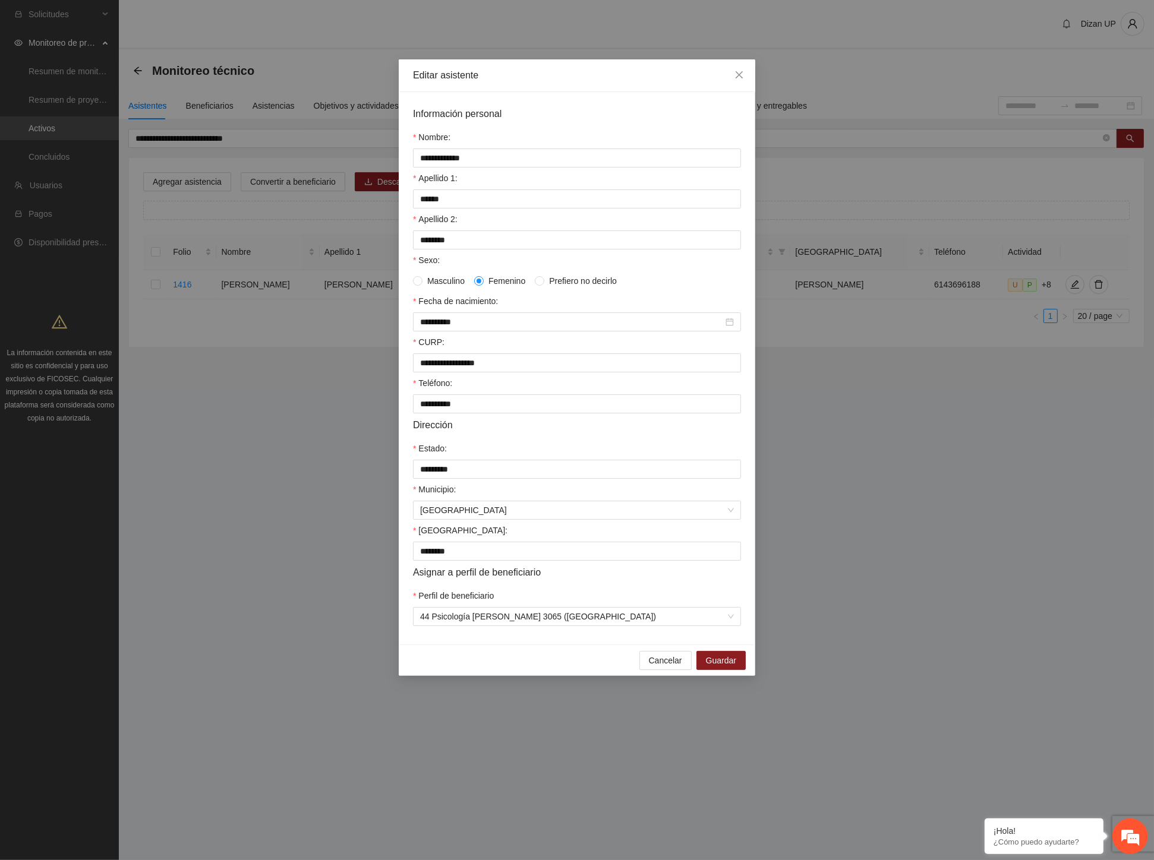
click at [618, 594] on form "**********" at bounding box center [577, 366] width 328 height 520
click at [649, 670] on button "Cancelar" at bounding box center [665, 660] width 52 height 19
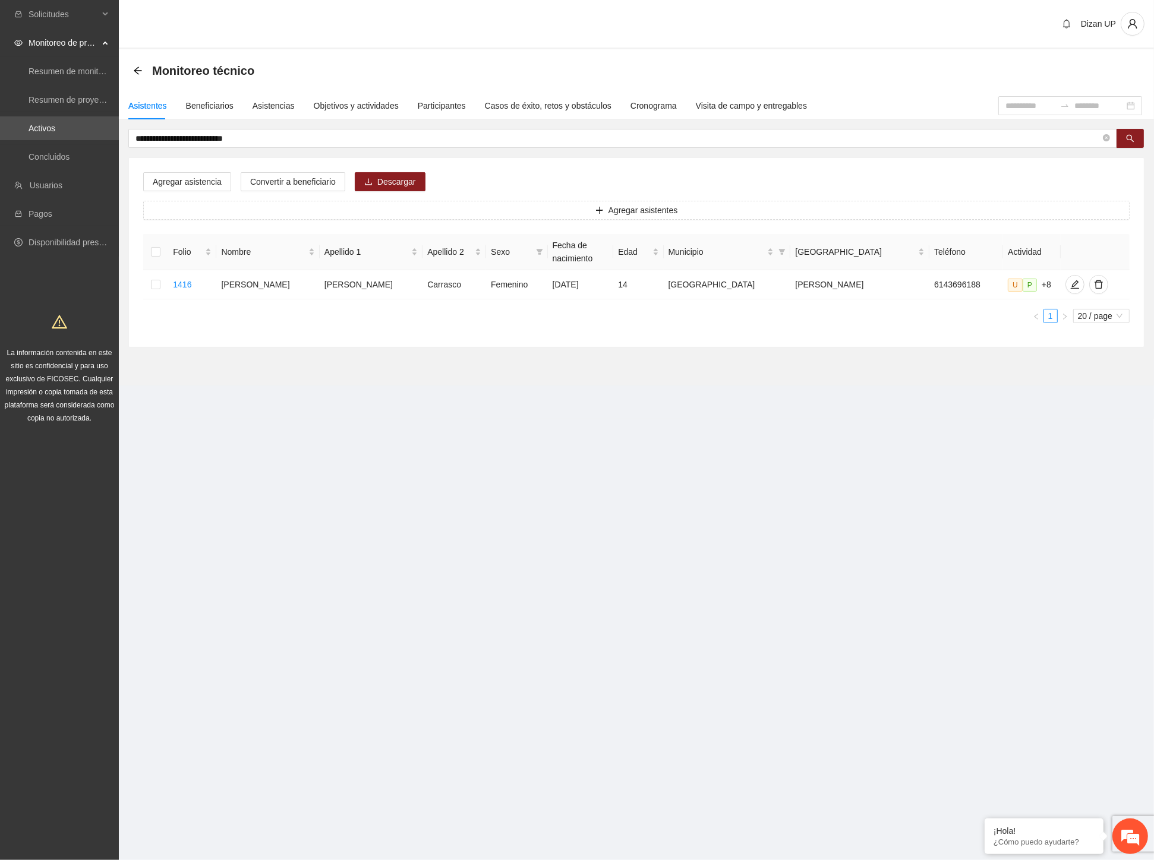
click at [23, 418] on div "La información contenida en este sitio es confidencial y para uso exclusivo de …" at bounding box center [59, 366] width 114 height 118
click at [1011, 278] on button "button" at bounding box center [1074, 284] width 19 height 19
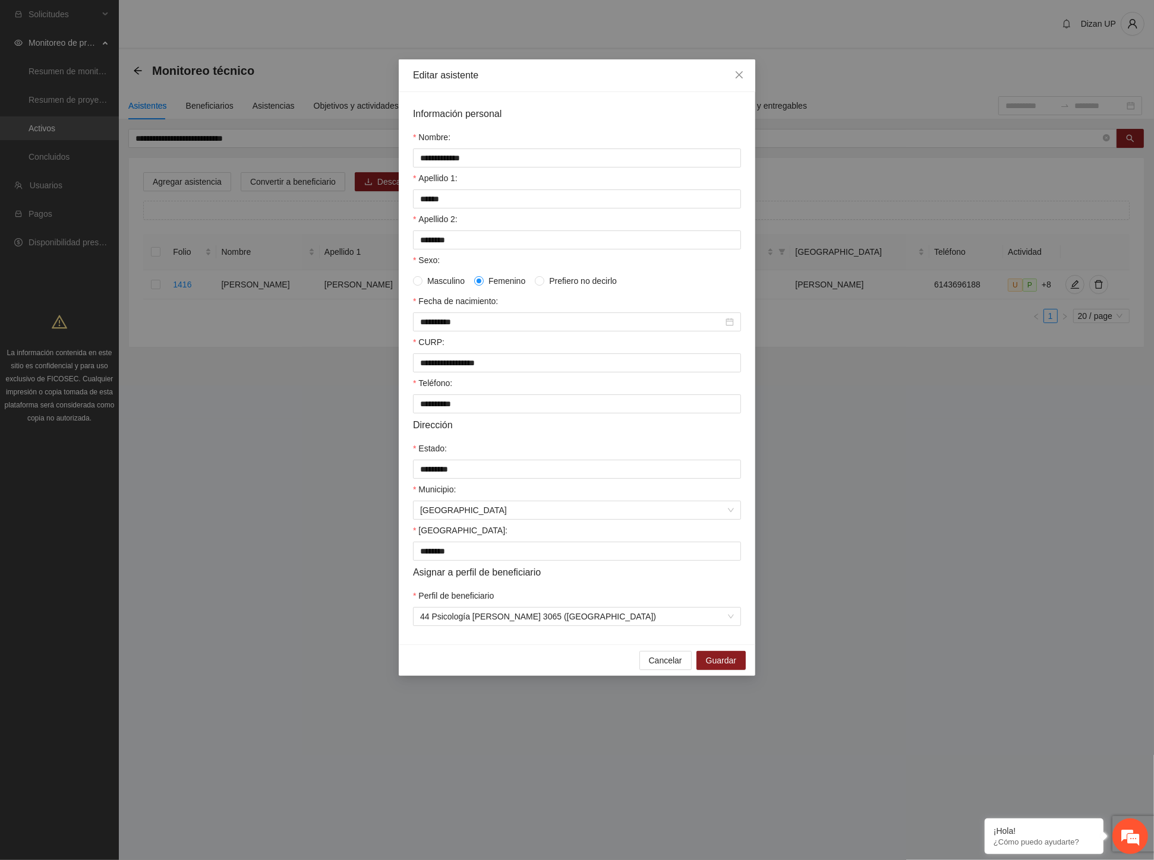
drag, startPoint x: 526, startPoint y: 658, endPoint x: 582, endPoint y: 644, distance: 57.6
click at [529, 658] on div "Cancelar Guardar" at bounding box center [577, 660] width 356 height 31
drag, startPoint x: 674, startPoint y: 671, endPoint x: 639, endPoint y: 577, distance: 100.8
click at [674, 667] on span "Cancelar" at bounding box center [665, 660] width 33 height 13
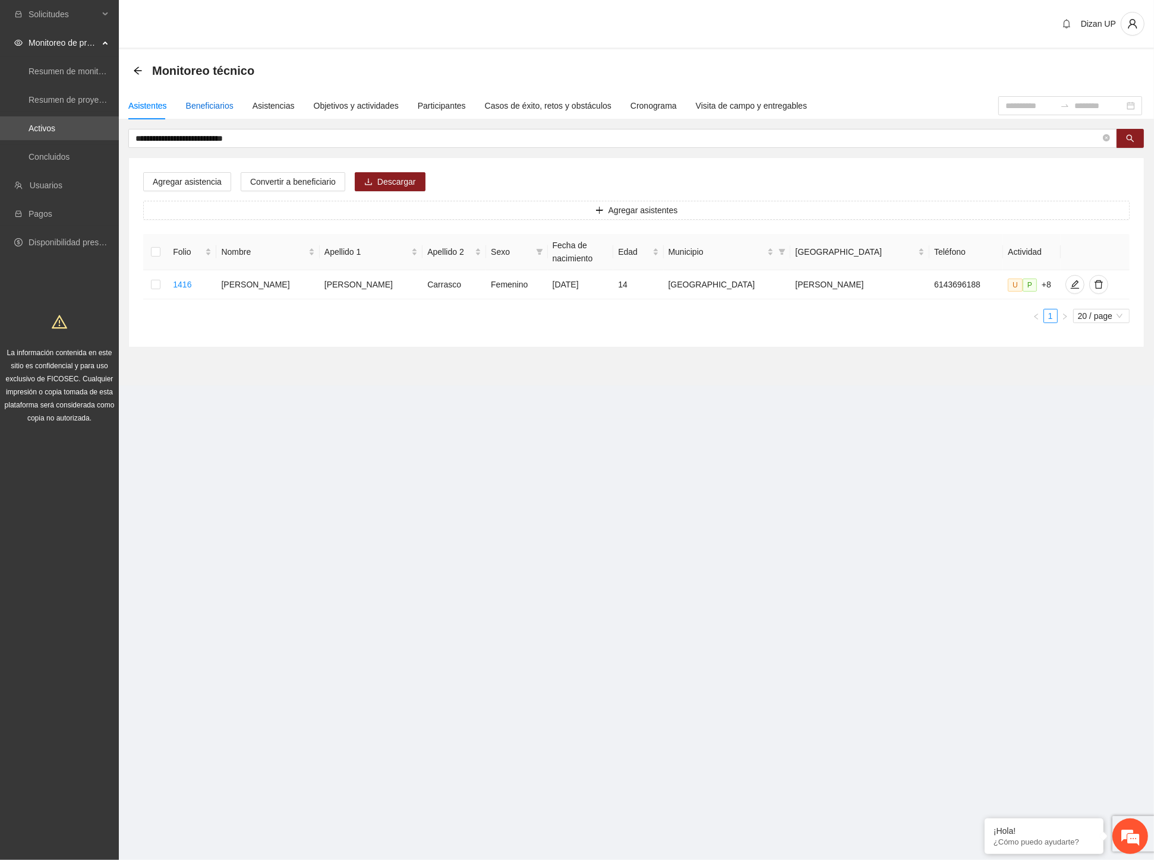
click at [210, 108] on div "Beneficiarios" at bounding box center [210, 105] width 48 height 13
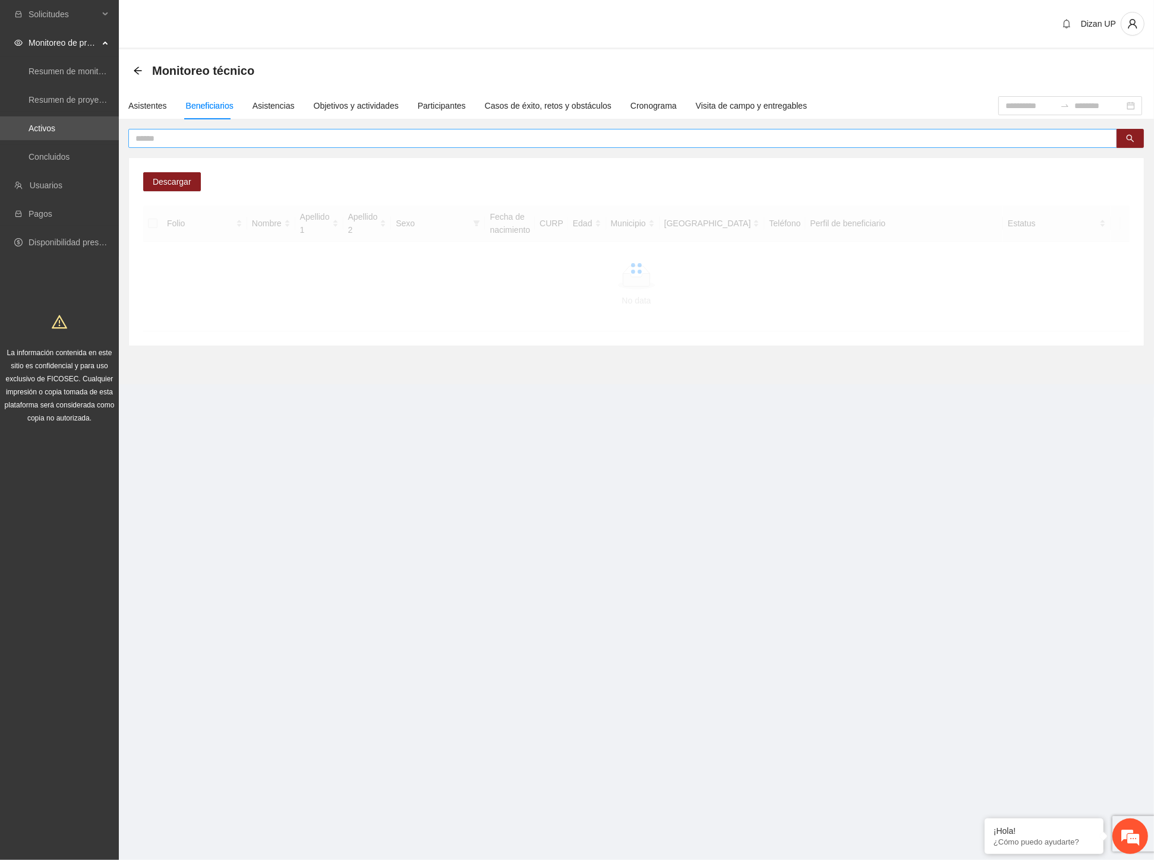
click at [248, 138] on input "text" at bounding box center [617, 138] width 965 height 13
type input "********"
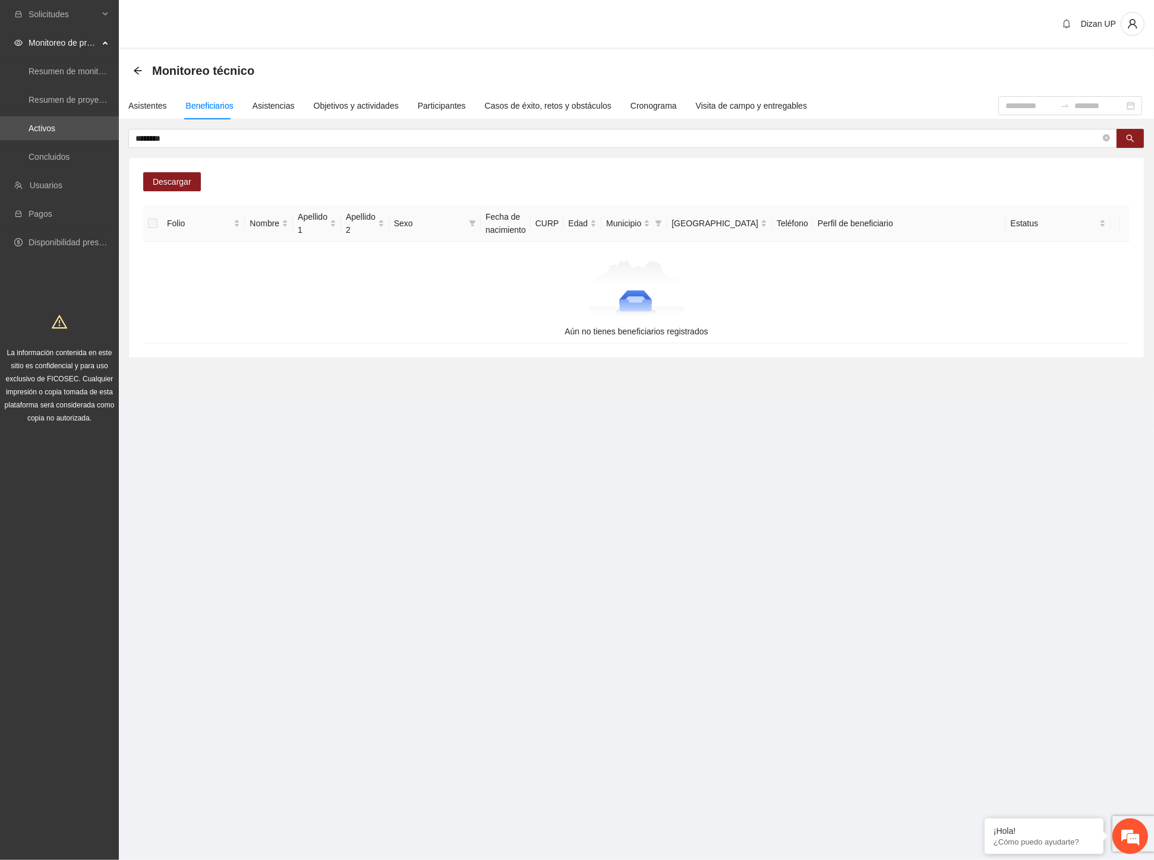
drag, startPoint x: 49, startPoint y: 595, endPoint x: 116, endPoint y: 512, distance: 106.9
click at [49, 595] on div "Solicitudes Monitoreo de proyectos Resumen de monitoreo Resumen de proyectos ap…" at bounding box center [59, 430] width 119 height 860
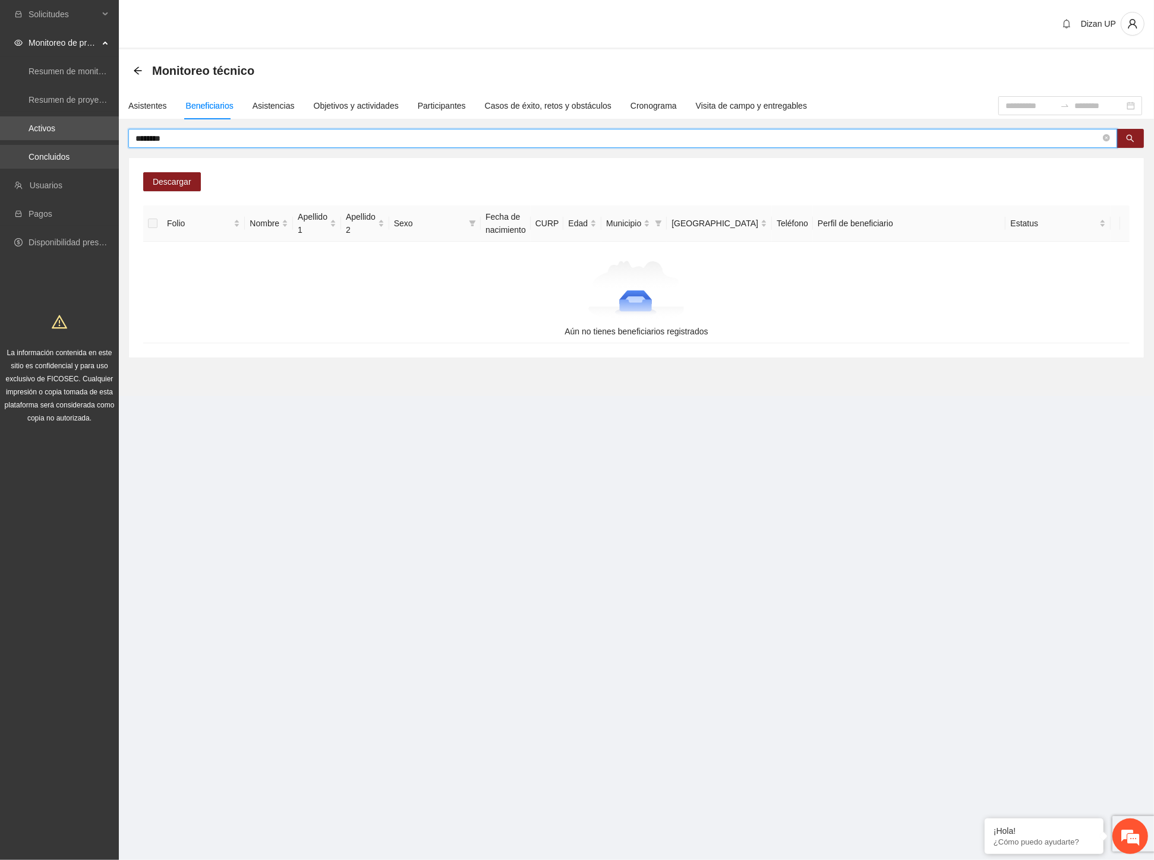
drag, startPoint x: 191, startPoint y: 138, endPoint x: 79, endPoint y: 147, distance: 112.7
click at [79, 147] on section "Solicitudes Monitoreo de proyectos Resumen de monitoreo Resumen de proyectos ap…" at bounding box center [577, 430] width 1154 height 860
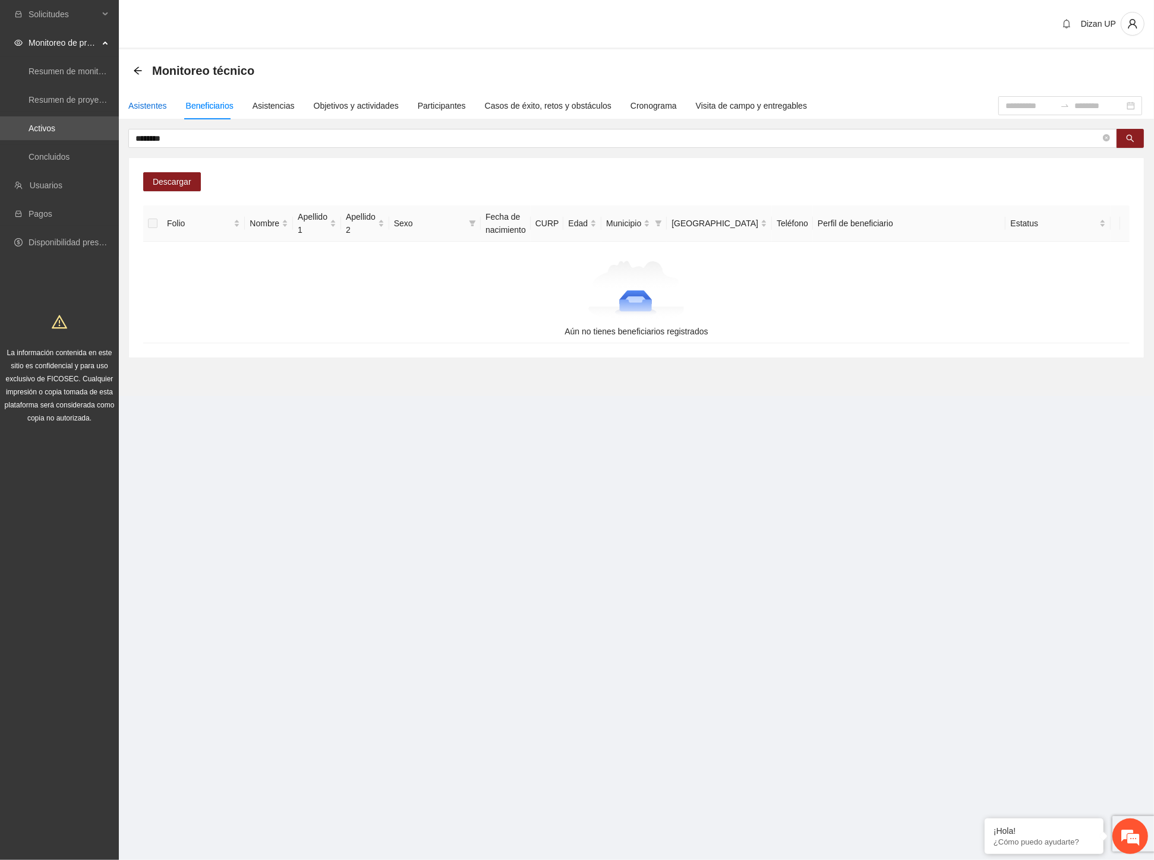
click at [137, 106] on div "Asistentes" at bounding box center [147, 105] width 39 height 13
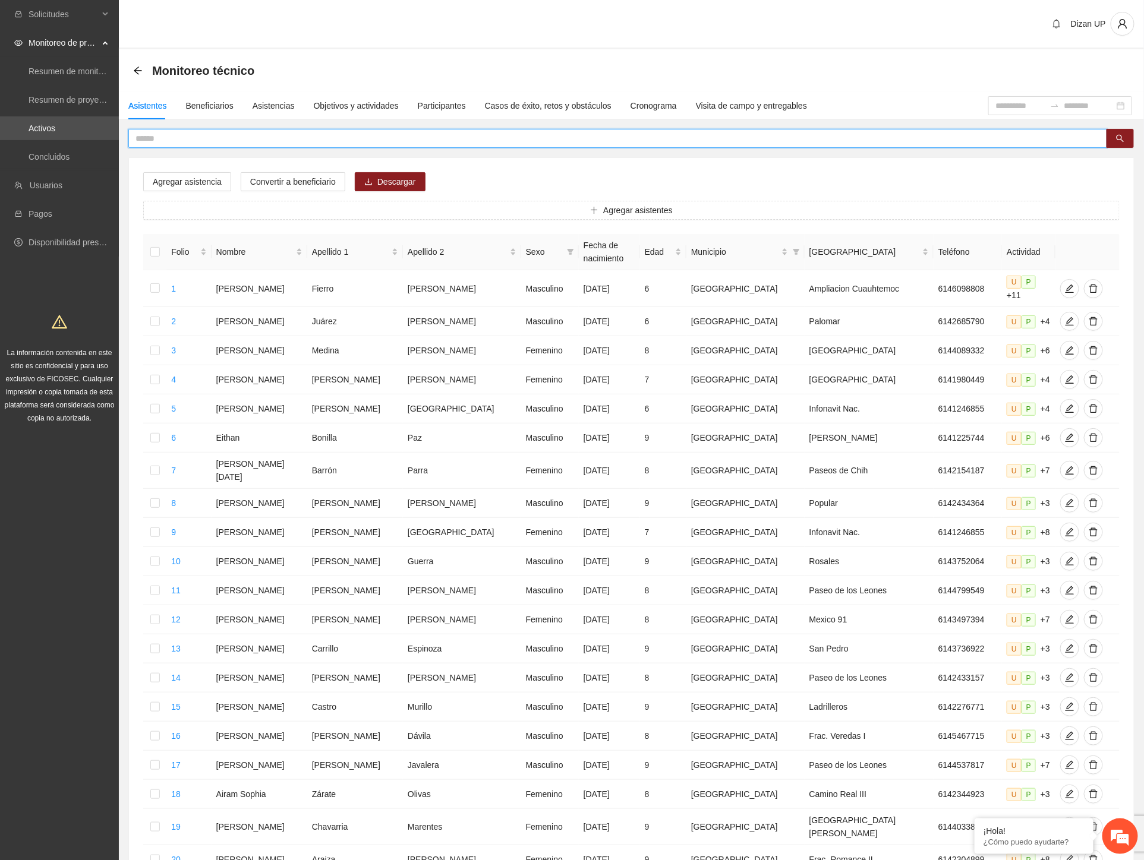
click at [175, 137] on input "text" at bounding box center [612, 138] width 955 height 13
type input "********"
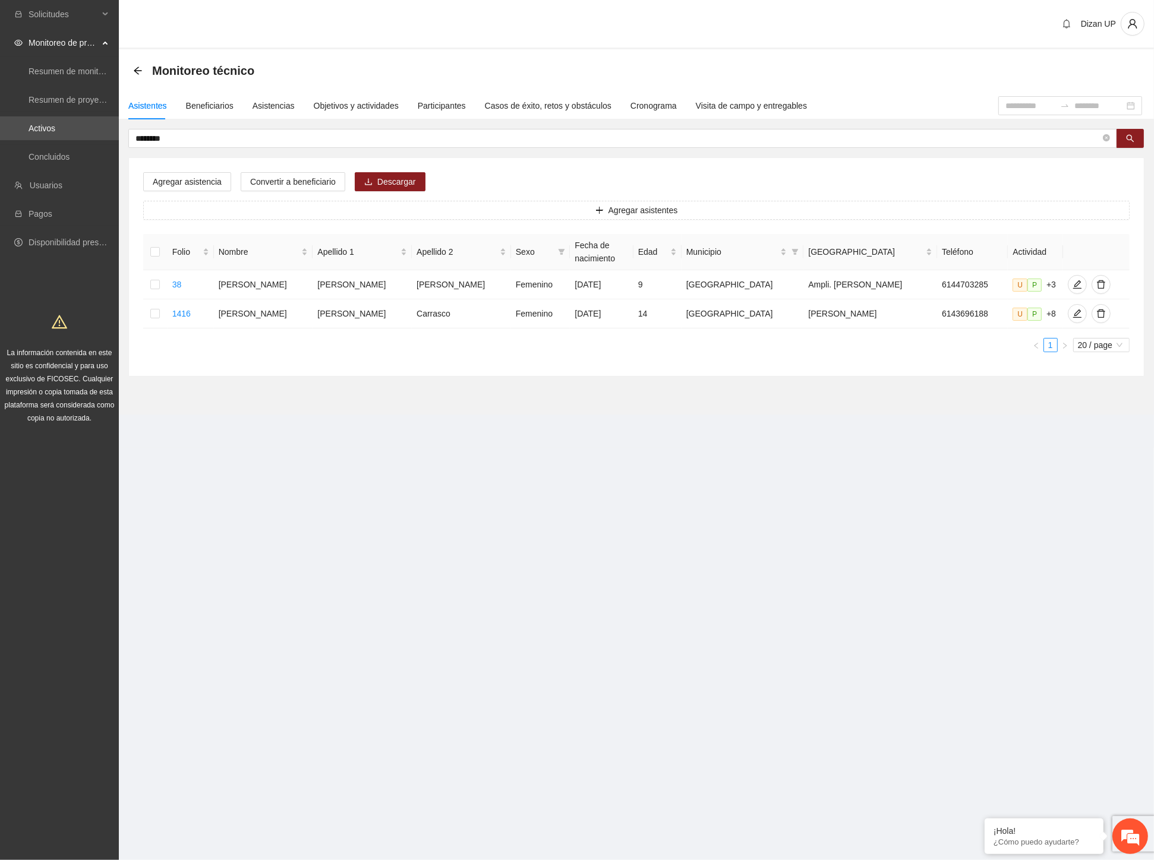
click at [339, 463] on section "Solicitudes Monitoreo de proyectos Resumen de monitoreo Resumen de proyectos ap…" at bounding box center [577, 430] width 1154 height 860
drag, startPoint x: 284, startPoint y: 323, endPoint x: 904, endPoint y: 320, distance: 619.7
click at [905, 320] on tr "1416 [PERSON_NAME] [DATE] 14 Chihuahua [PERSON_NAME] 6143696188 U P +8" at bounding box center [636, 313] width 986 height 29
click at [1011, 315] on icon "edit" at bounding box center [1077, 314] width 10 height 10
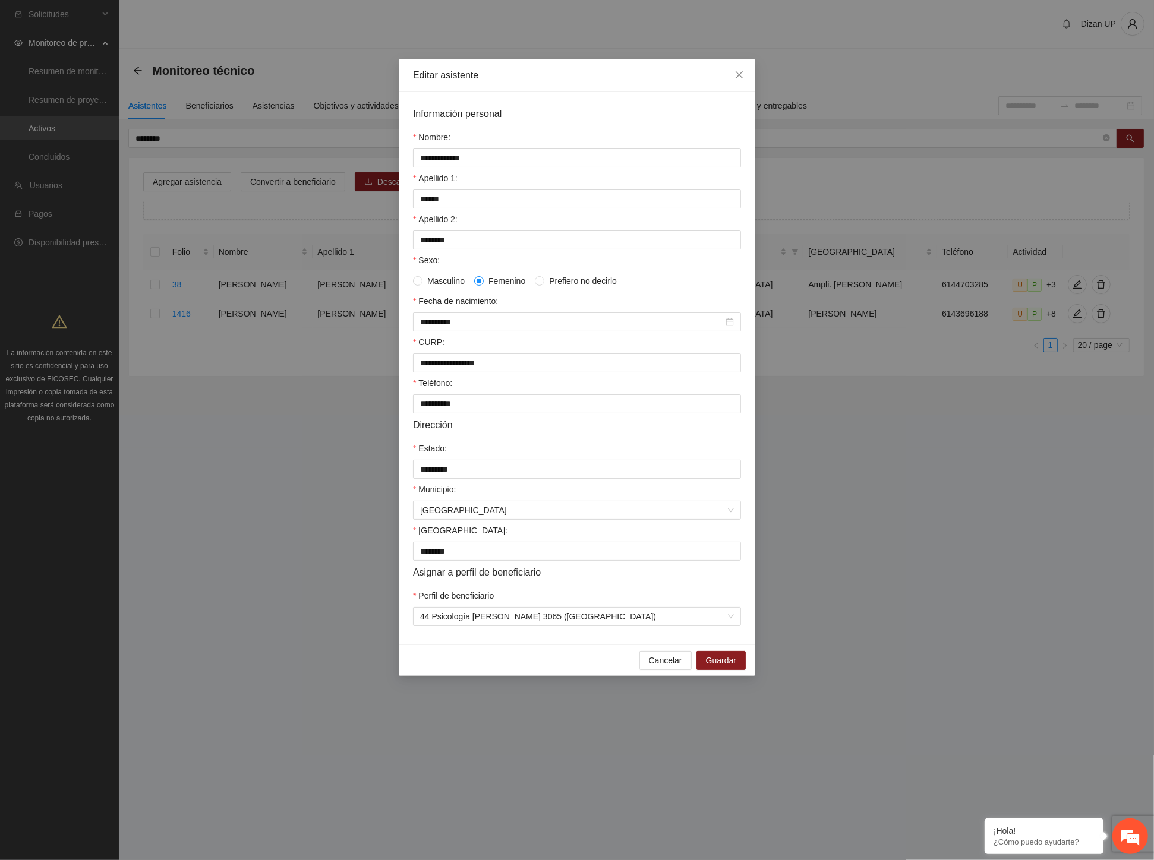
click at [580, 598] on form "**********" at bounding box center [577, 366] width 328 height 520
click at [609, 595] on form "**********" at bounding box center [577, 366] width 328 height 520
click at [724, 667] on span "Guardar" at bounding box center [721, 660] width 30 height 13
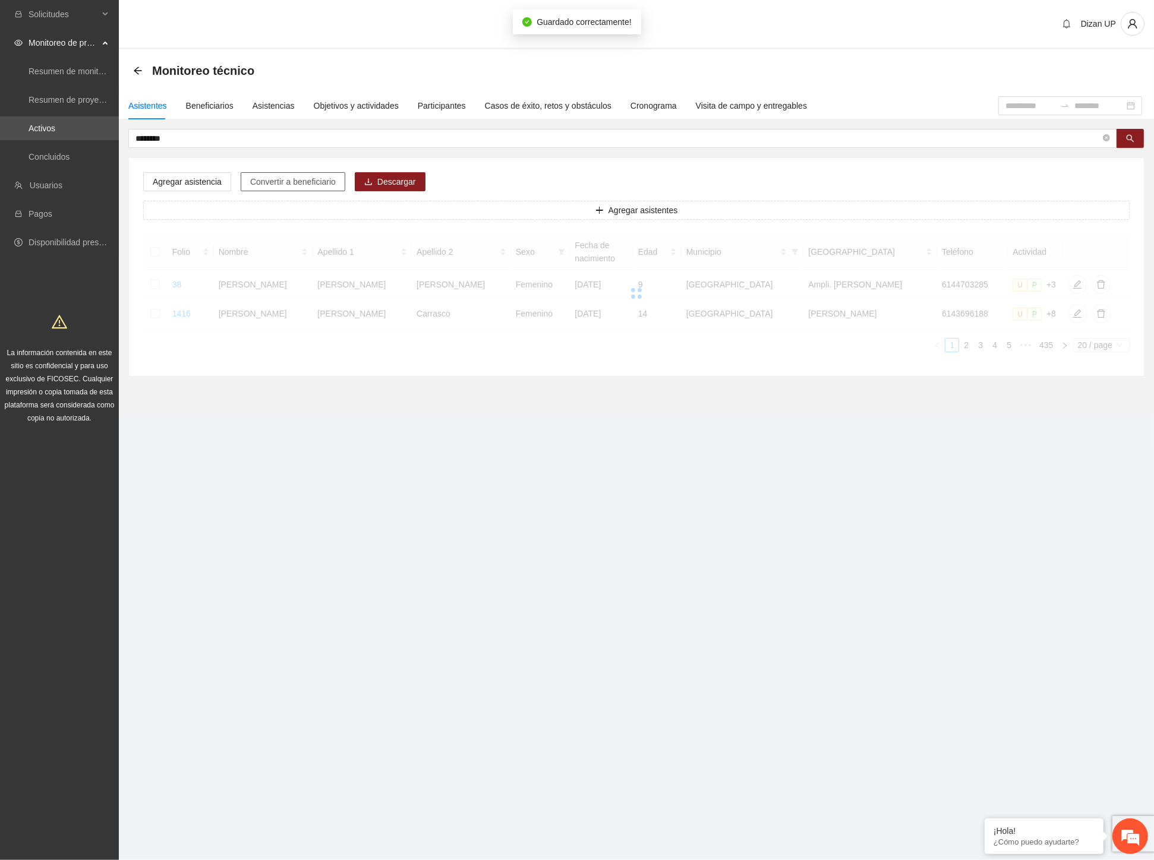
click at [302, 186] on span "Convertir a beneficiario" at bounding box center [293, 181] width 86 height 13
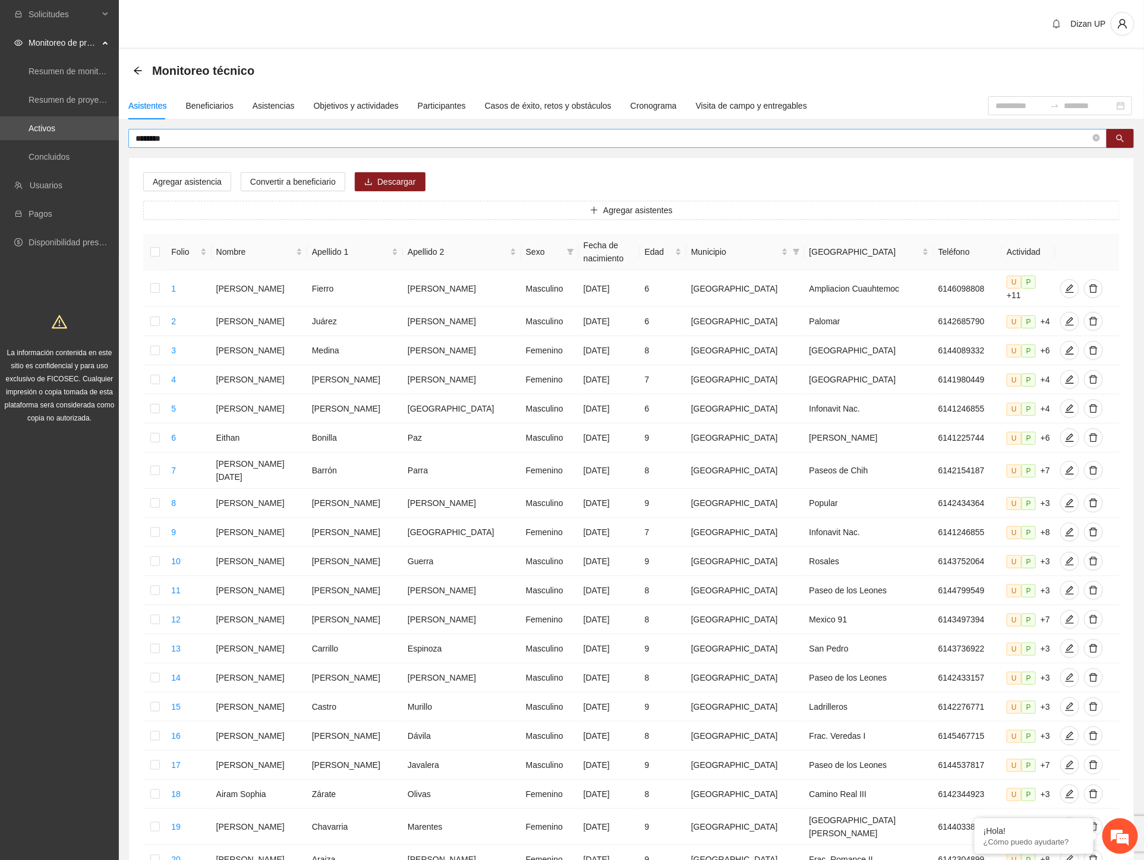
drag, startPoint x: 281, startPoint y: 127, endPoint x: 280, endPoint y: 132, distance: 6.1
click at [281, 128] on div "Asistentes Beneficiarios Asistencias Objetivos y actividades Participantes Caso…" at bounding box center [631, 507] width 1025 height 831
click at [266, 139] on input "********" at bounding box center [612, 138] width 955 height 13
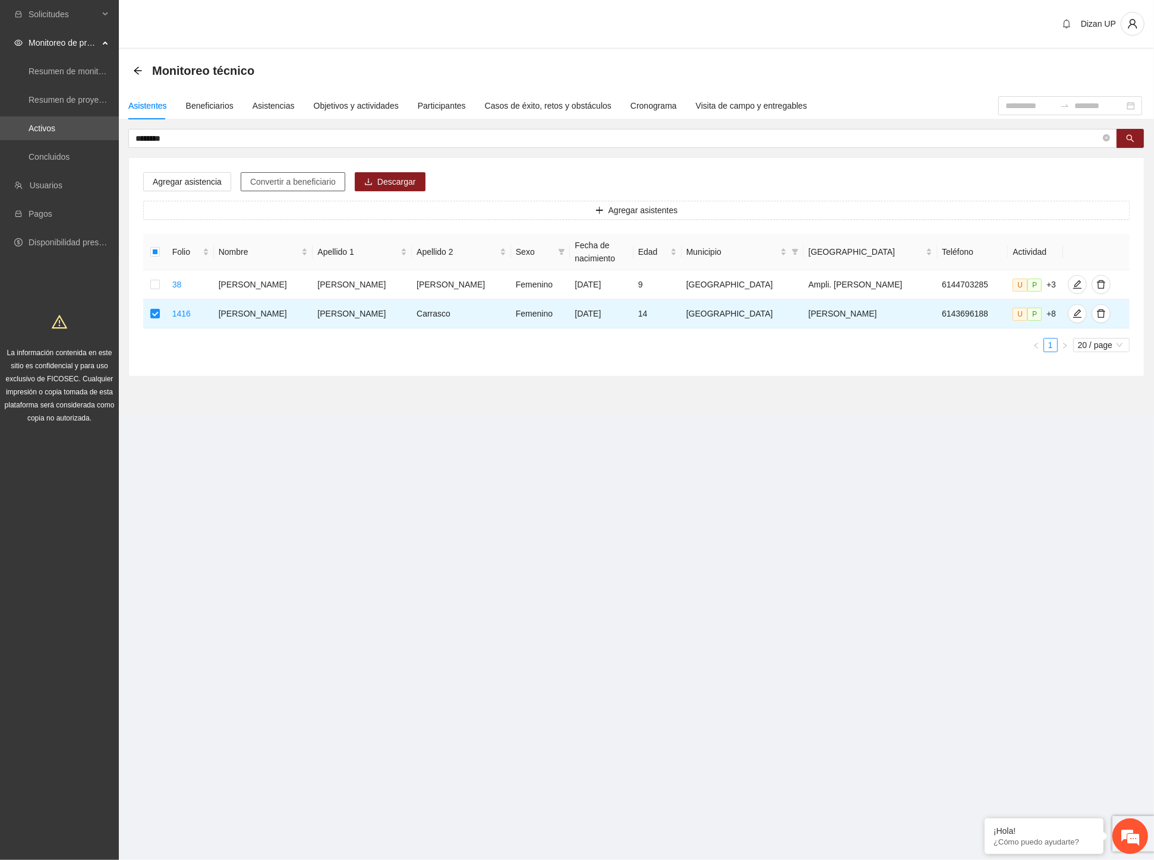
click at [280, 181] on span "Convertir a beneficiario" at bounding box center [293, 181] width 86 height 13
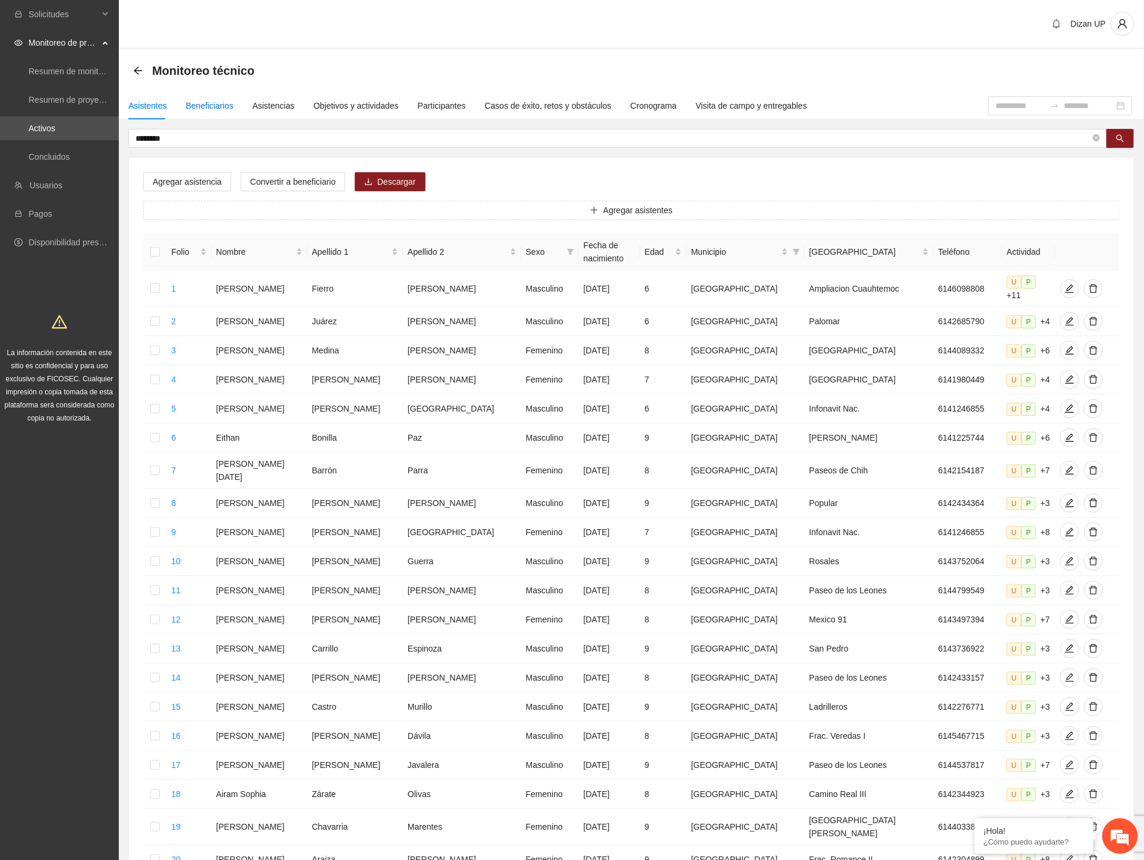
click at [217, 111] on div "Beneficiarios" at bounding box center [210, 105] width 48 height 13
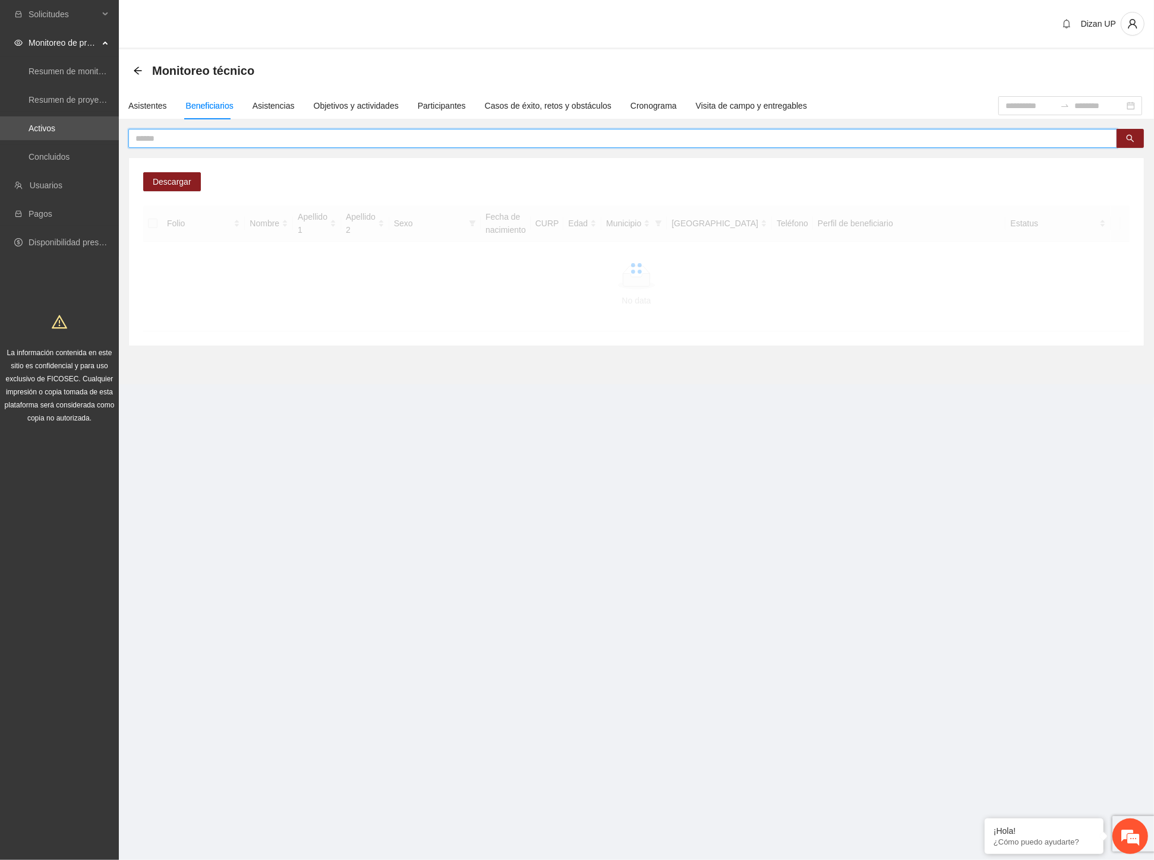
click at [219, 137] on input "text" at bounding box center [617, 138] width 965 height 13
click at [219, 137] on input "********" at bounding box center [617, 138] width 965 height 13
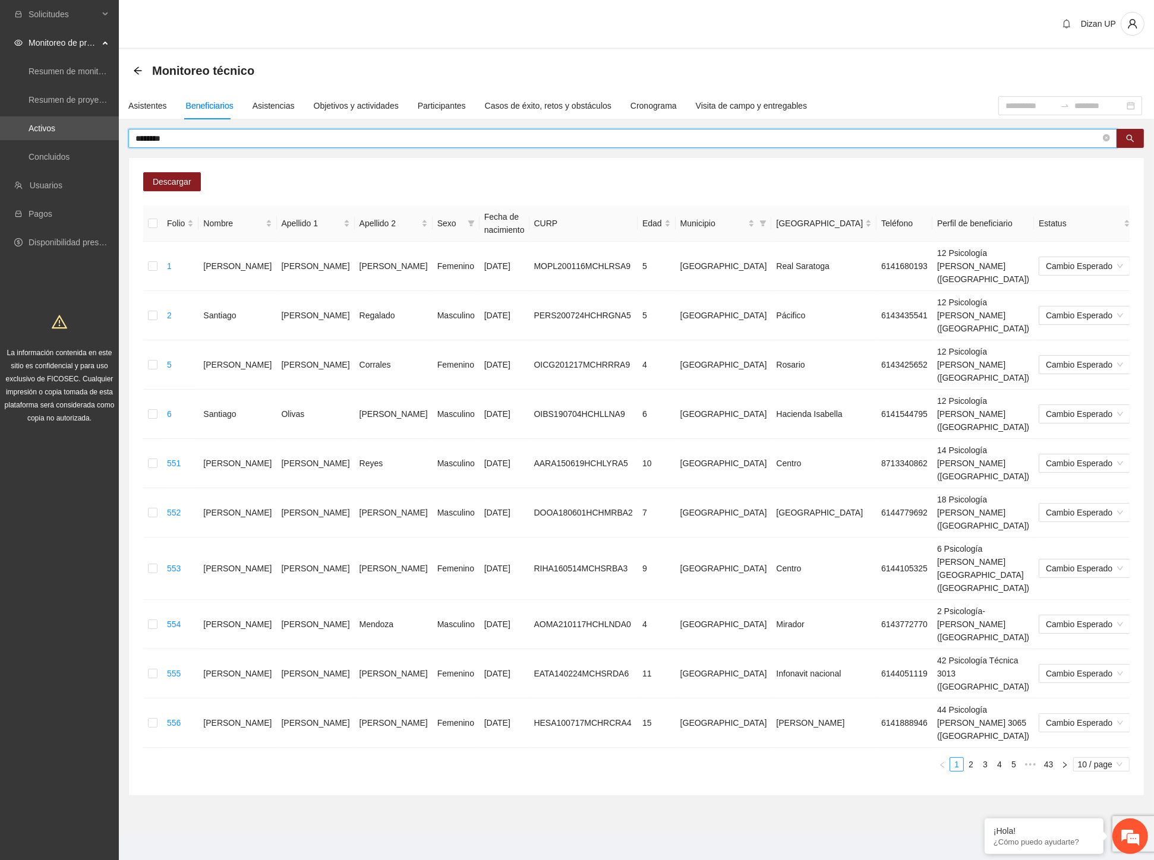
click at [219, 137] on input "********" at bounding box center [617, 138] width 965 height 13
type input "********"
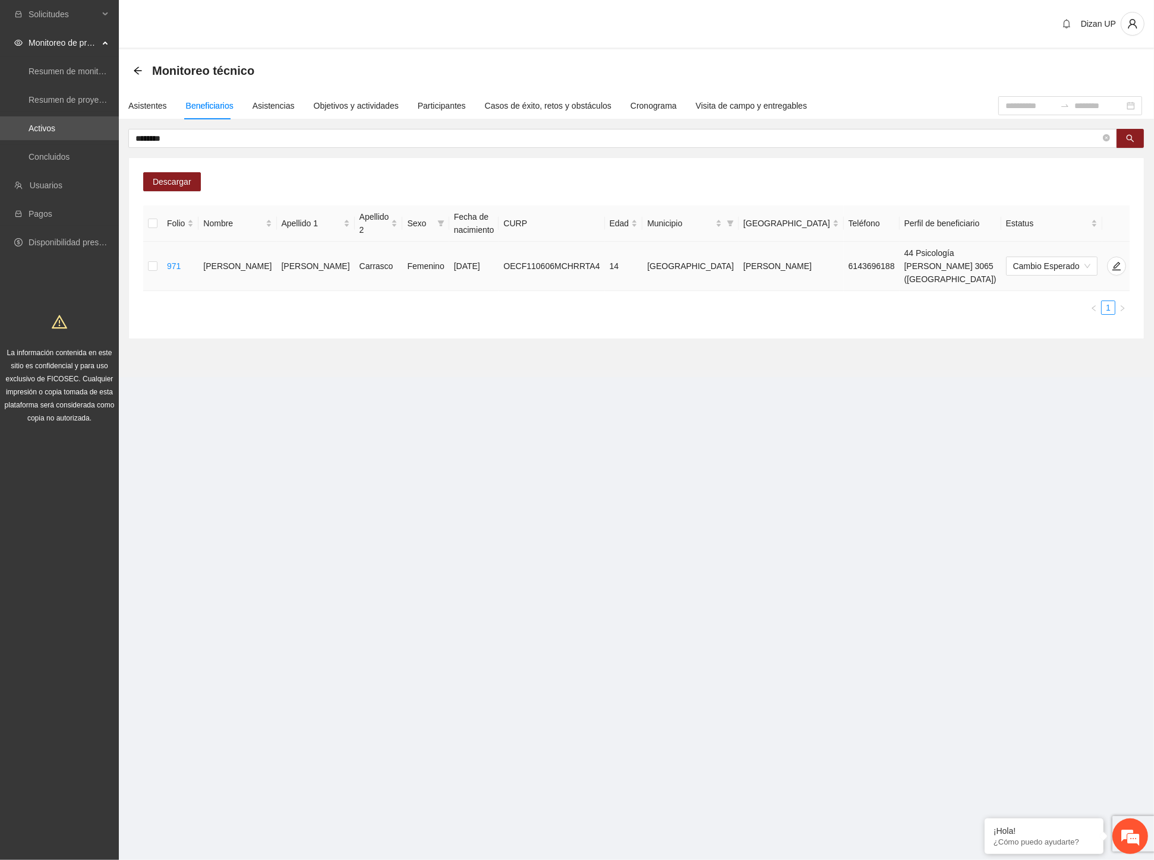
drag, startPoint x: 762, startPoint y: 254, endPoint x: 847, endPoint y: 268, distance: 86.0
click at [899, 268] on td "44 Psicología [PERSON_NAME] 3065 ([GEOGRAPHIC_DATA])" at bounding box center [950, 266] width 102 height 49
click at [744, 301] on ul "1" at bounding box center [636, 308] width 986 height 14
click at [576, 170] on div "Descargar Folio Nombre Apellido 1 Apellido 2 Sexo Fecha de nacimiento CURP Edad…" at bounding box center [636, 248] width 1015 height 181
drag, startPoint x: 170, startPoint y: 141, endPoint x: 1, endPoint y: 141, distance: 169.3
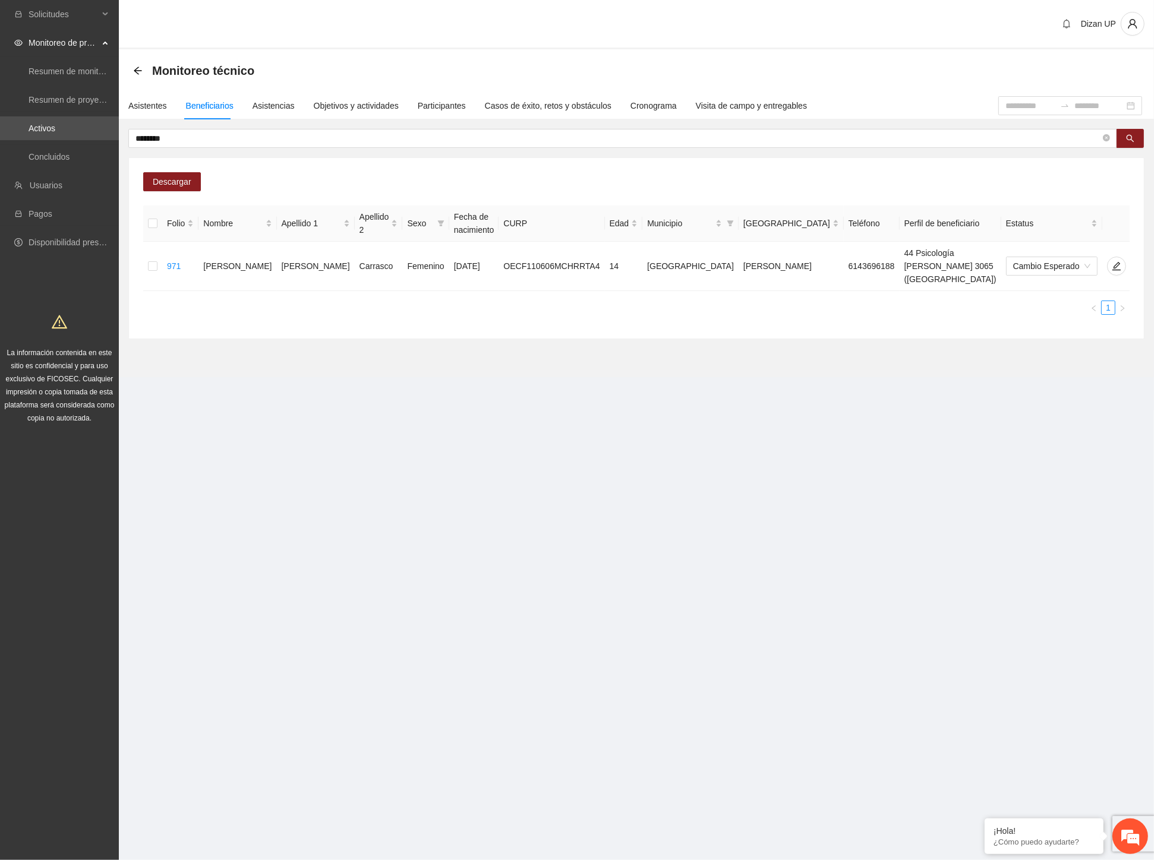
click at [1, 140] on section "Solicitudes Monitoreo de proyectos Resumen de monitoreo Resumen de proyectos ap…" at bounding box center [577, 430] width 1154 height 860
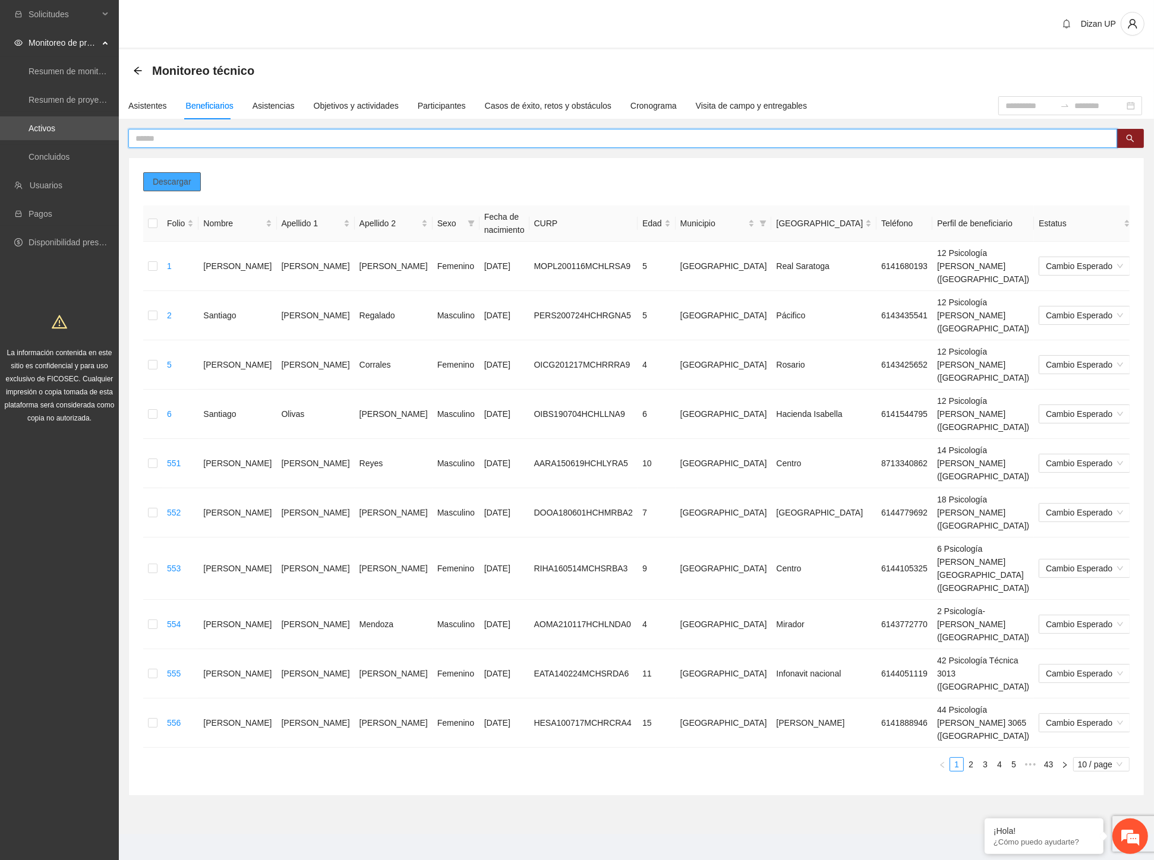
click at [160, 182] on span "Descargar" at bounding box center [172, 181] width 39 height 13
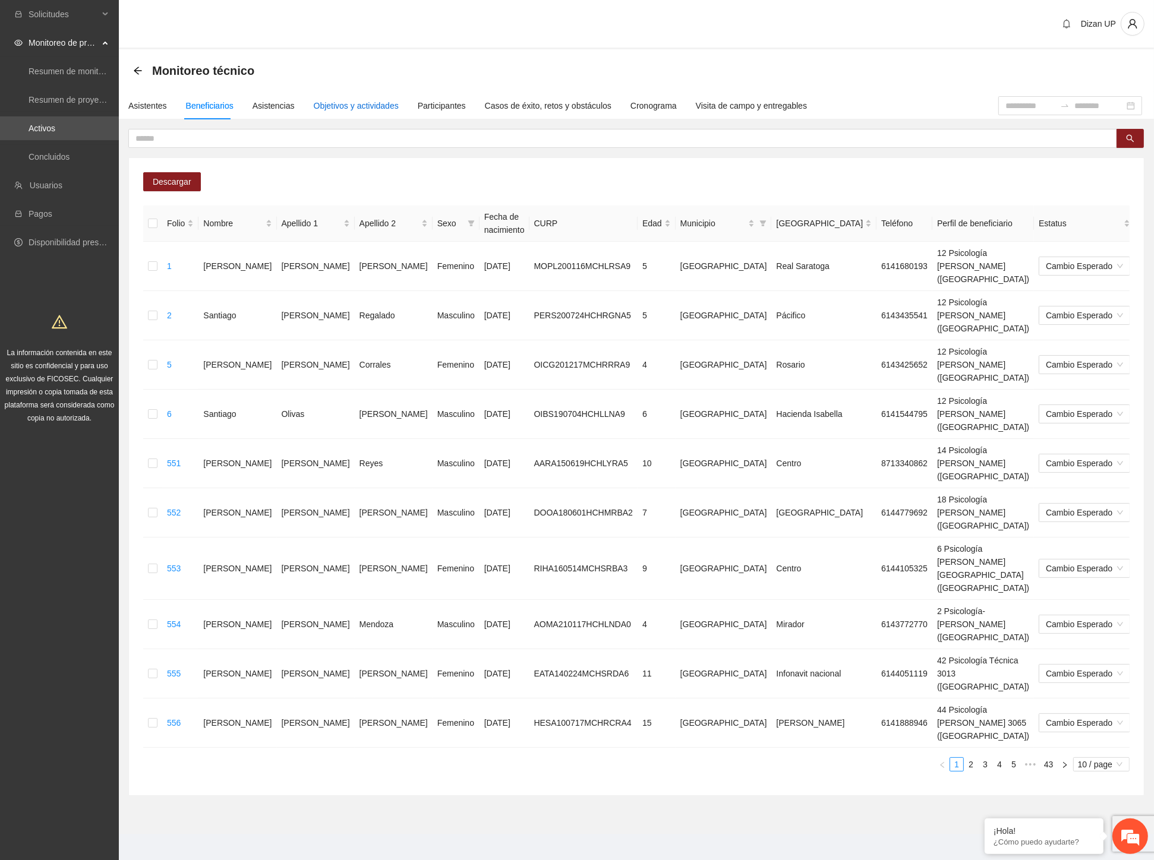
click at [342, 102] on div "Objetivos y actividades" at bounding box center [356, 105] width 85 height 13
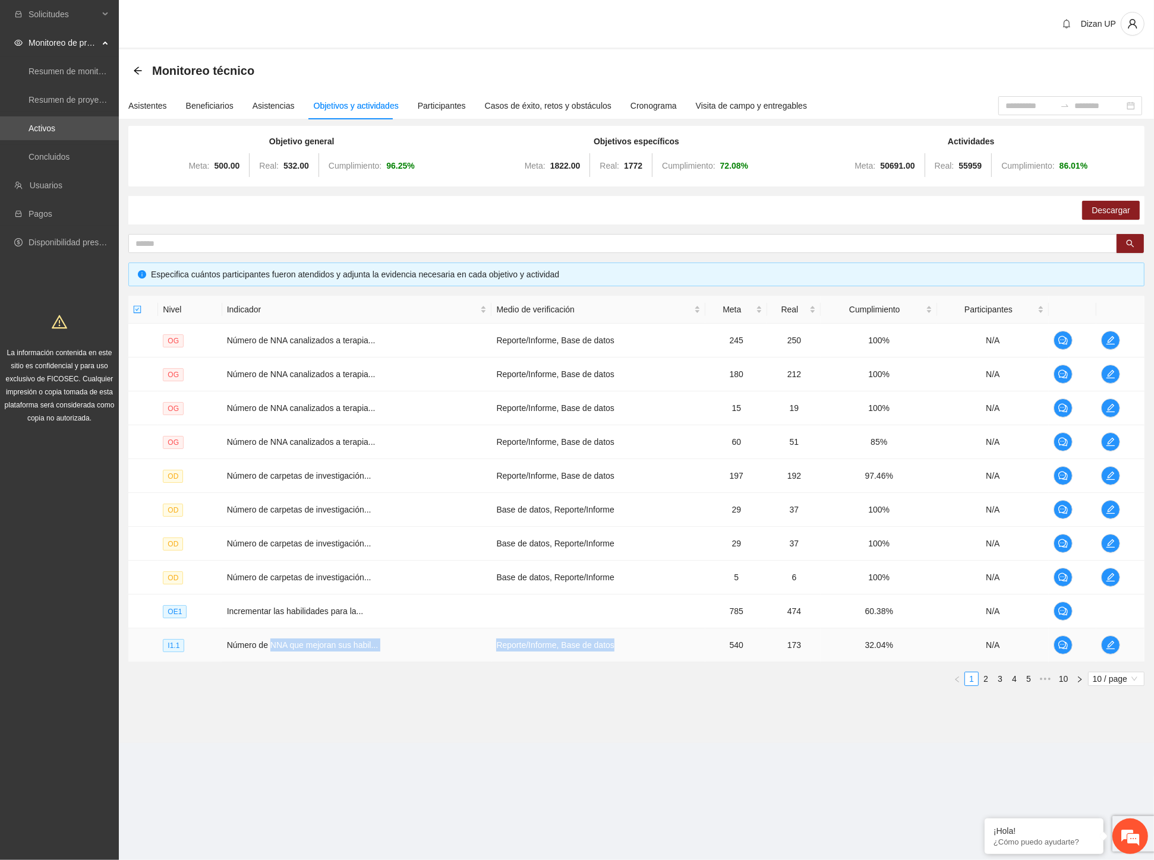
drag, startPoint x: 269, startPoint y: 650, endPoint x: 613, endPoint y: 652, distance: 344.6
click at [613, 652] on tr "I1.1 Número de NNA que mejoran sus habil... Reporte/Informe, Base de datos 540 …" at bounding box center [636, 646] width 1016 height 34
click at [313, 557] on td "Número de carpetas de investigación..." at bounding box center [357, 544] width 270 height 34
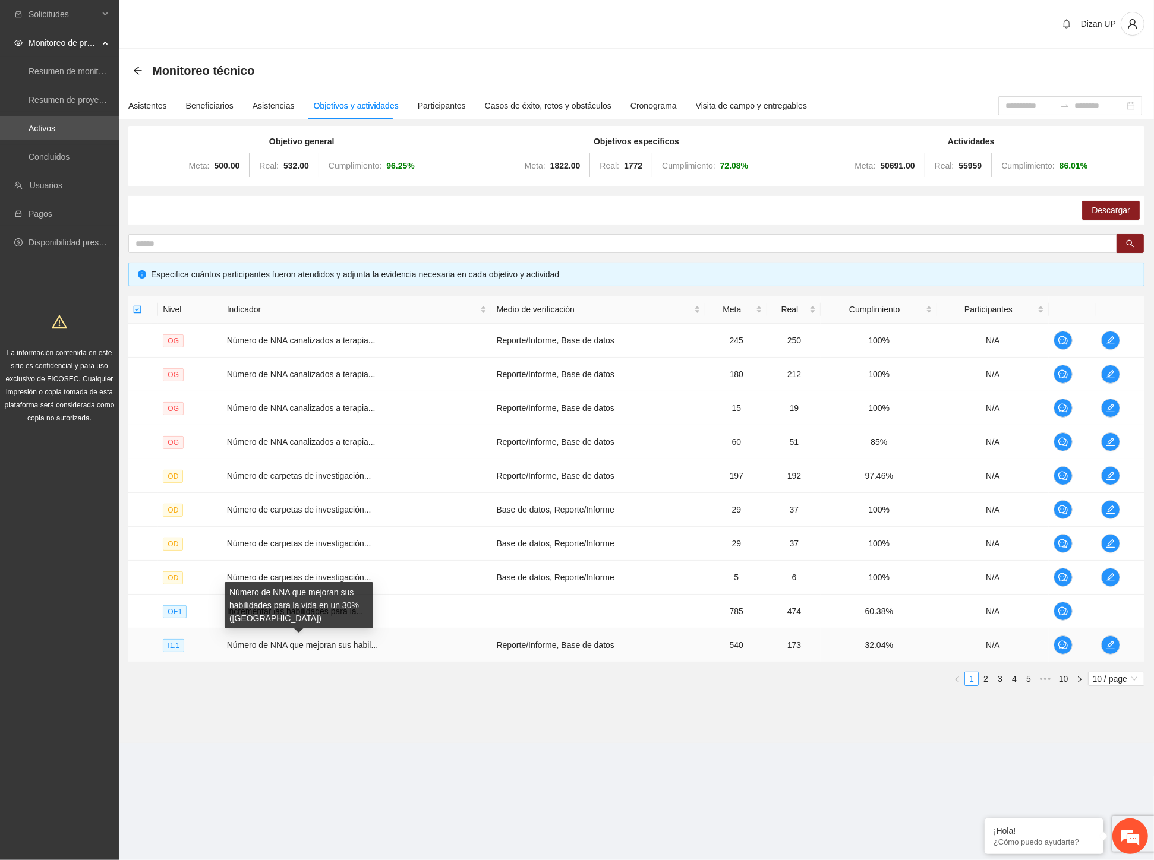
click at [252, 644] on span "Número de NNA que mejoran sus habil..." at bounding box center [302, 645] width 151 height 10
click at [983, 678] on link "2" at bounding box center [985, 679] width 13 height 13
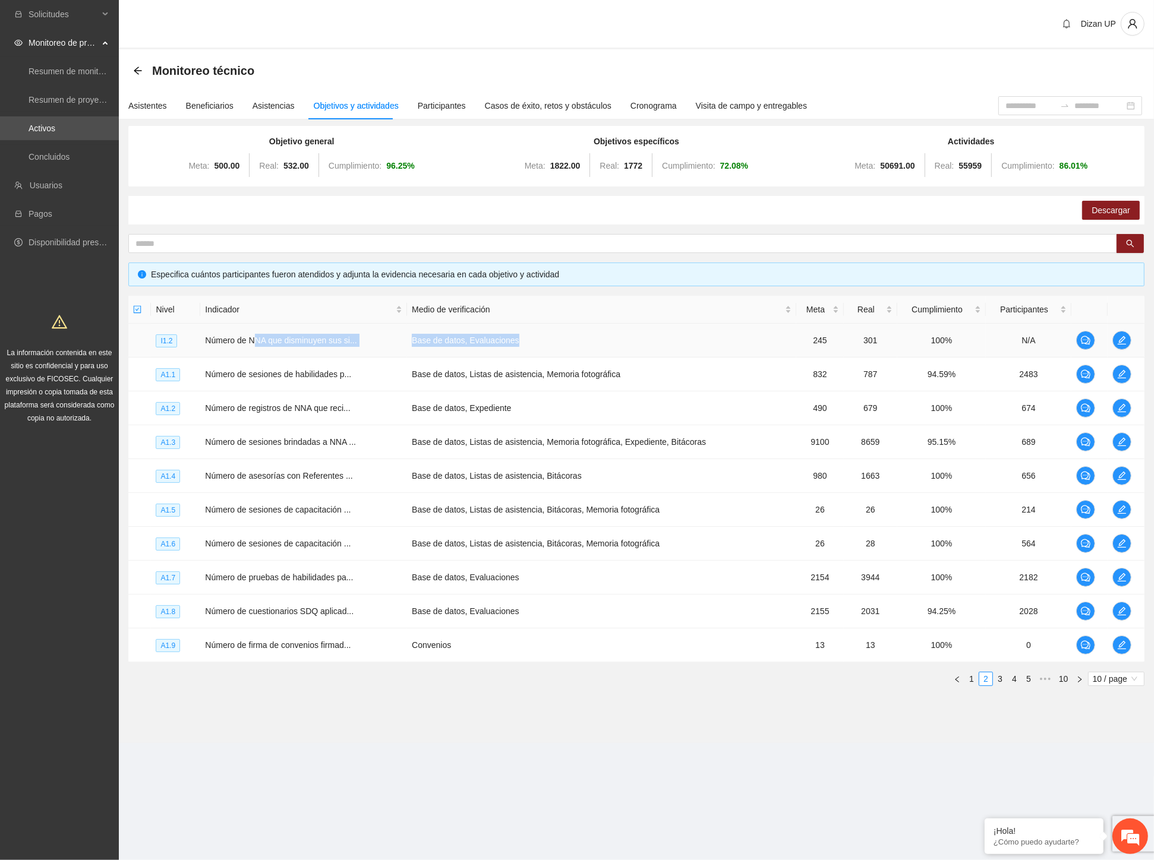
drag, startPoint x: 331, startPoint y: 341, endPoint x: 612, endPoint y: 333, distance: 281.1
click at [585, 335] on tr "I1.2 Número de NNA que disminuyen sus si... Base de datos, Evaluaciones 245 301…" at bounding box center [636, 341] width 1016 height 34
click at [271, 343] on span "Número de NNA que disminuyen sus si..." at bounding box center [280, 341] width 151 height 10
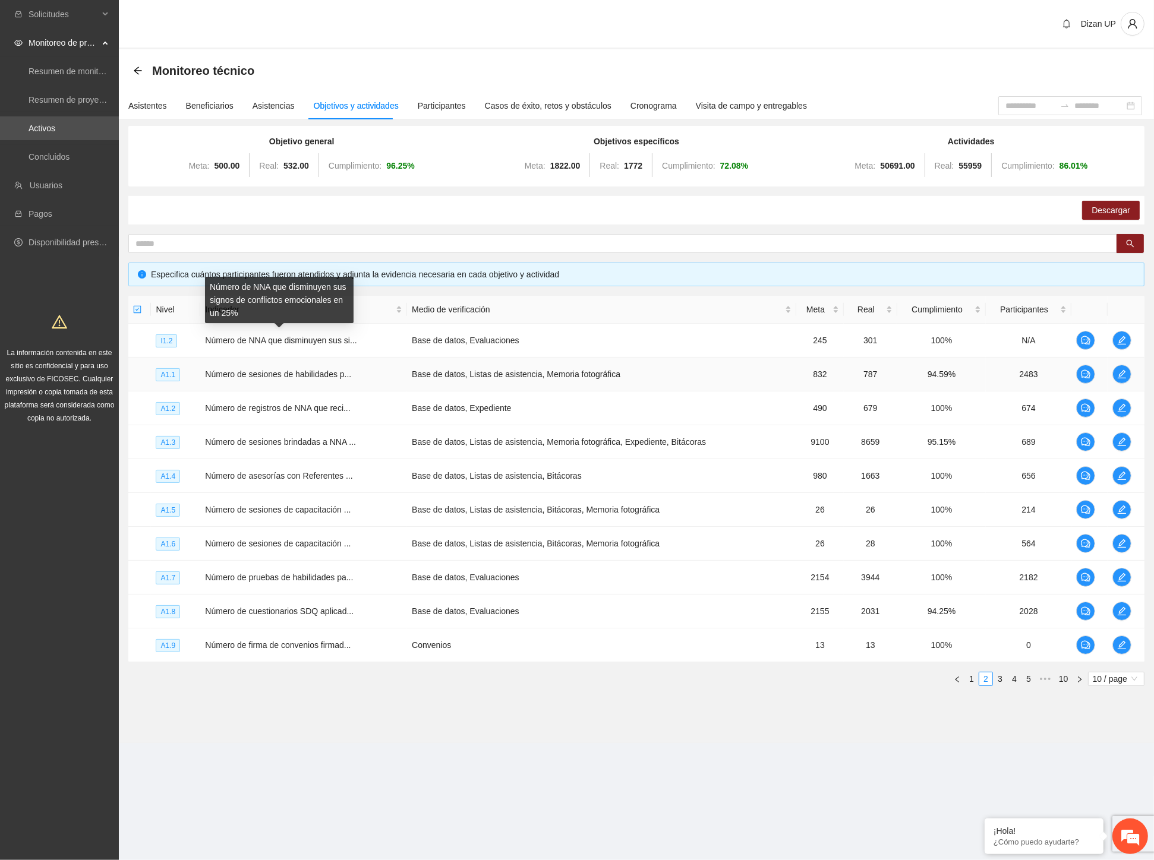
click at [284, 375] on span "Número de sesiones de habilidades p..." at bounding box center [278, 375] width 146 height 10
click at [434, 341] on td "Base de datos, Evaluaciones" at bounding box center [601, 341] width 389 height 34
click at [1011, 339] on icon "edit" at bounding box center [1121, 340] width 8 height 8
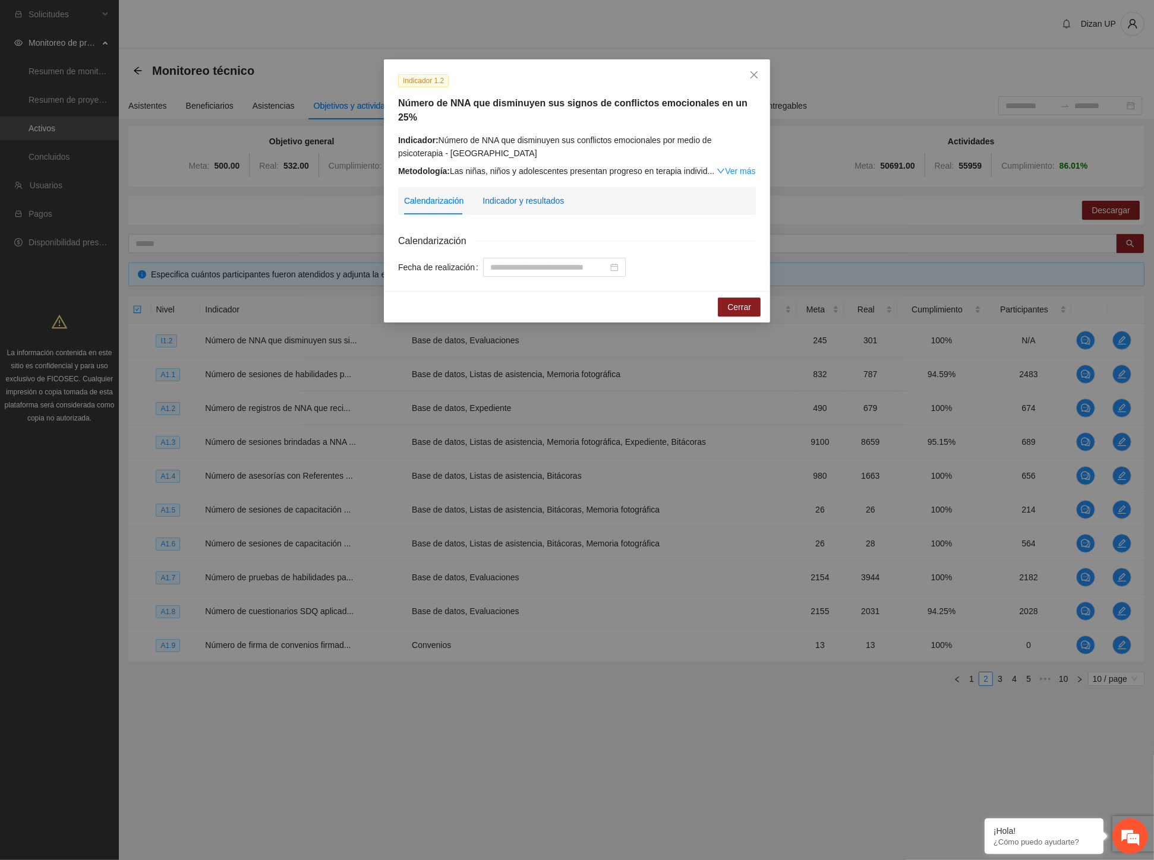
click at [517, 194] on div "Indicador y resultados" at bounding box center [522, 200] width 81 height 13
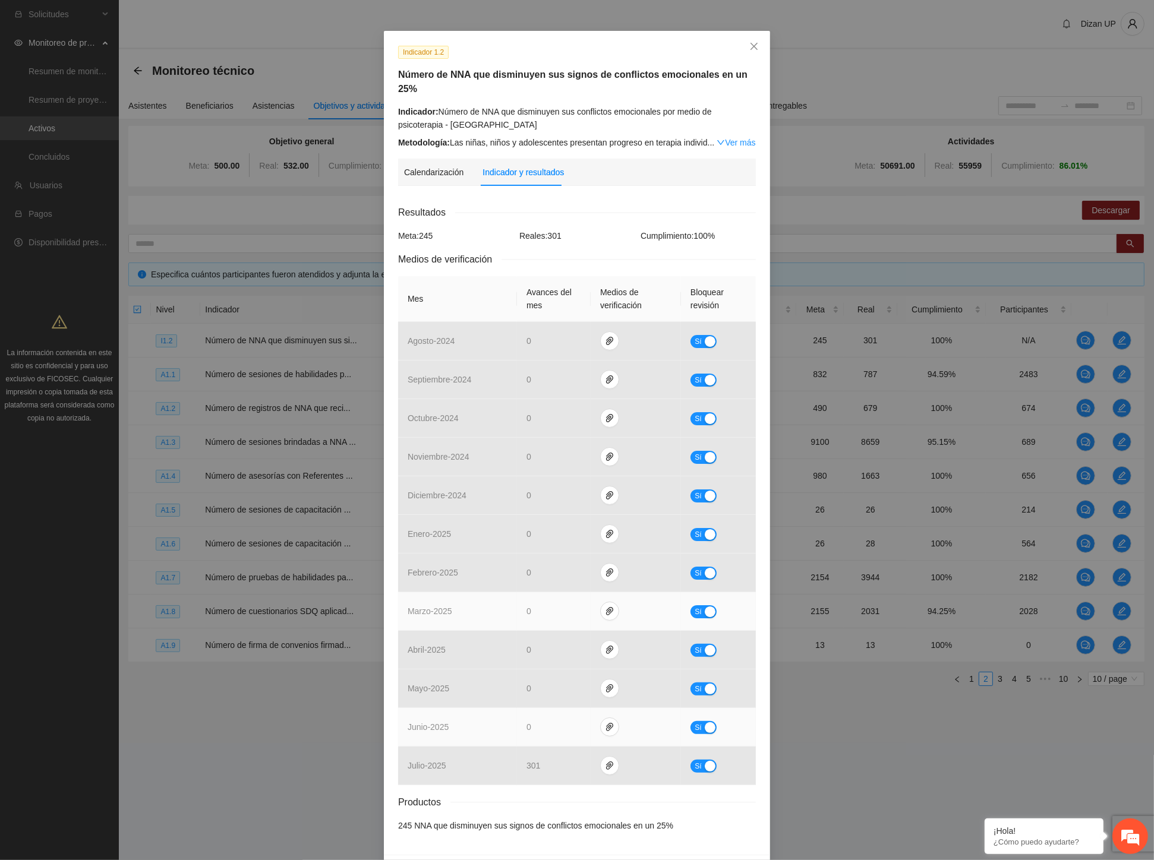
scroll to position [55, 0]
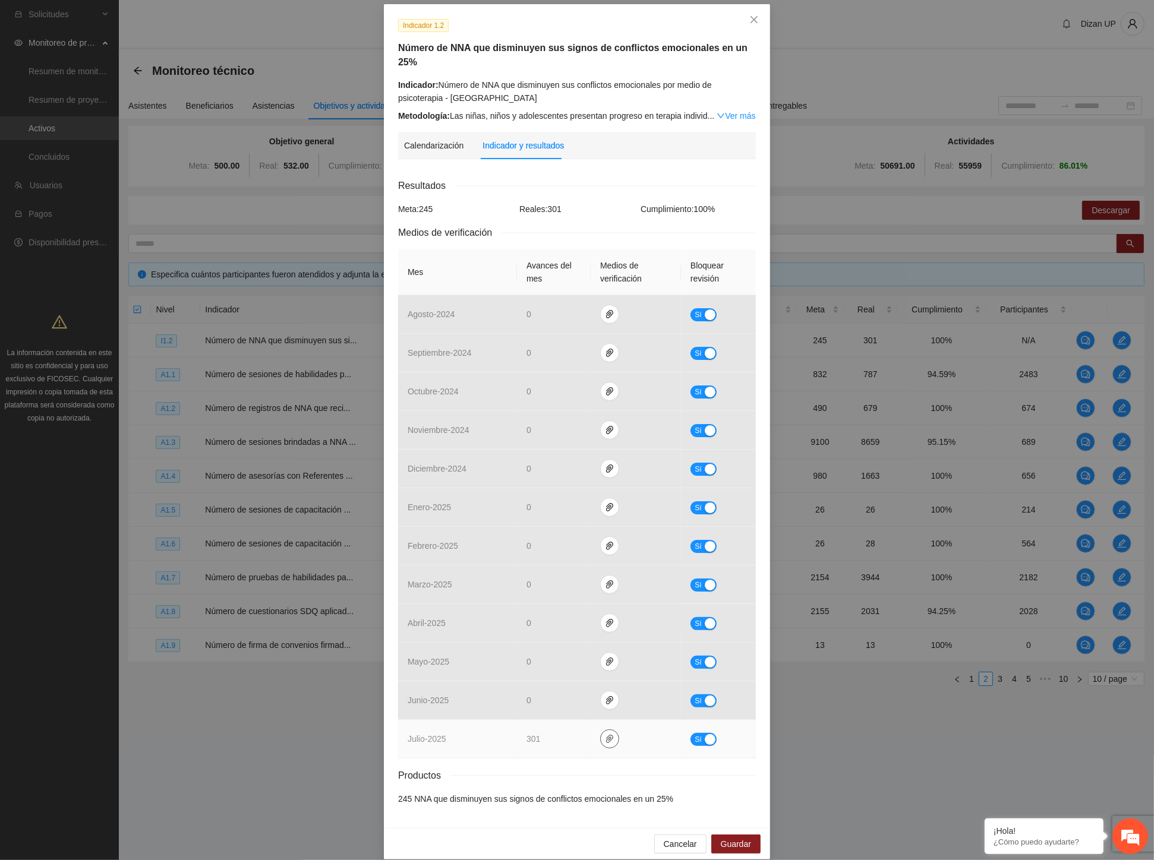
click at [605, 734] on icon "paper-clip" at bounding box center [610, 739] width 10 height 10
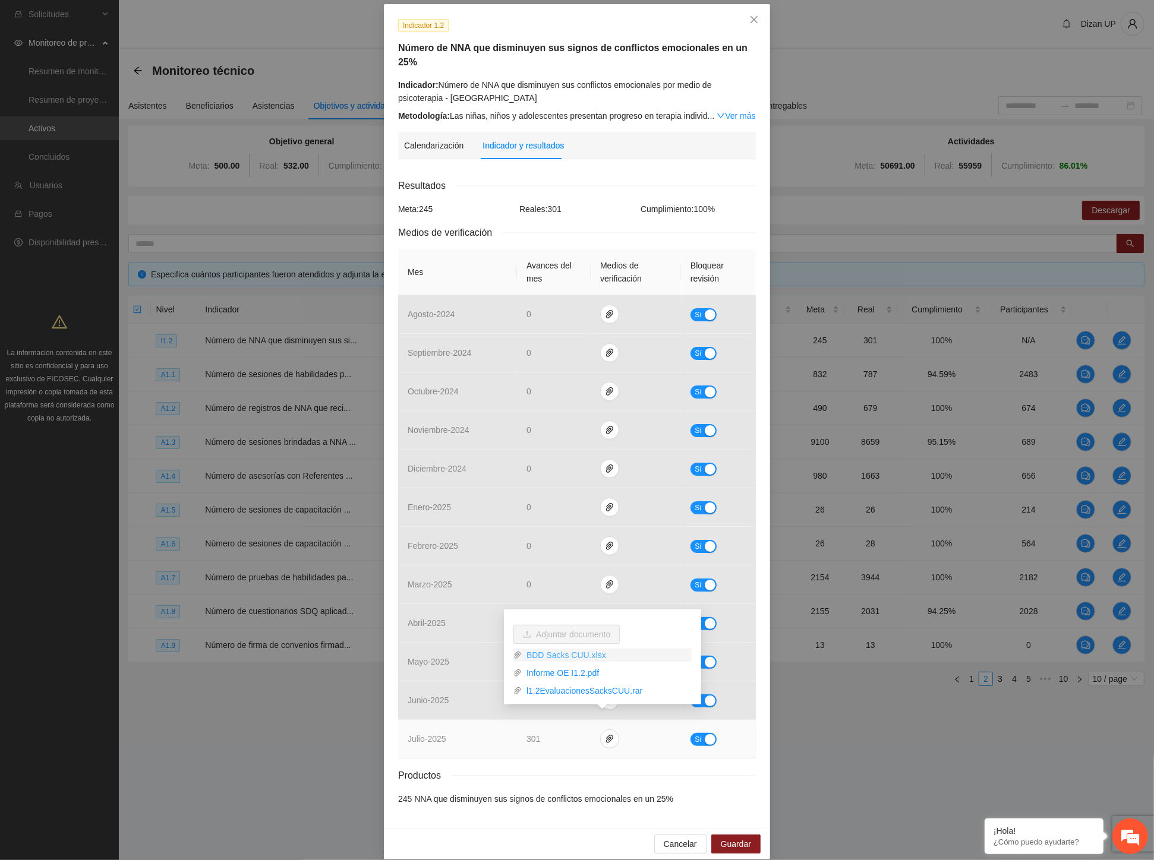
click at [563, 656] on link "BDD Sacks CUU.xlsx" at bounding box center [607, 655] width 170 height 13
click at [551, 673] on link "Informe OE I1.2.pdf" at bounding box center [607, 673] width 170 height 13
click at [565, 689] on link "l1.2EvaluacionesSacksCUU.rar" at bounding box center [607, 690] width 170 height 13
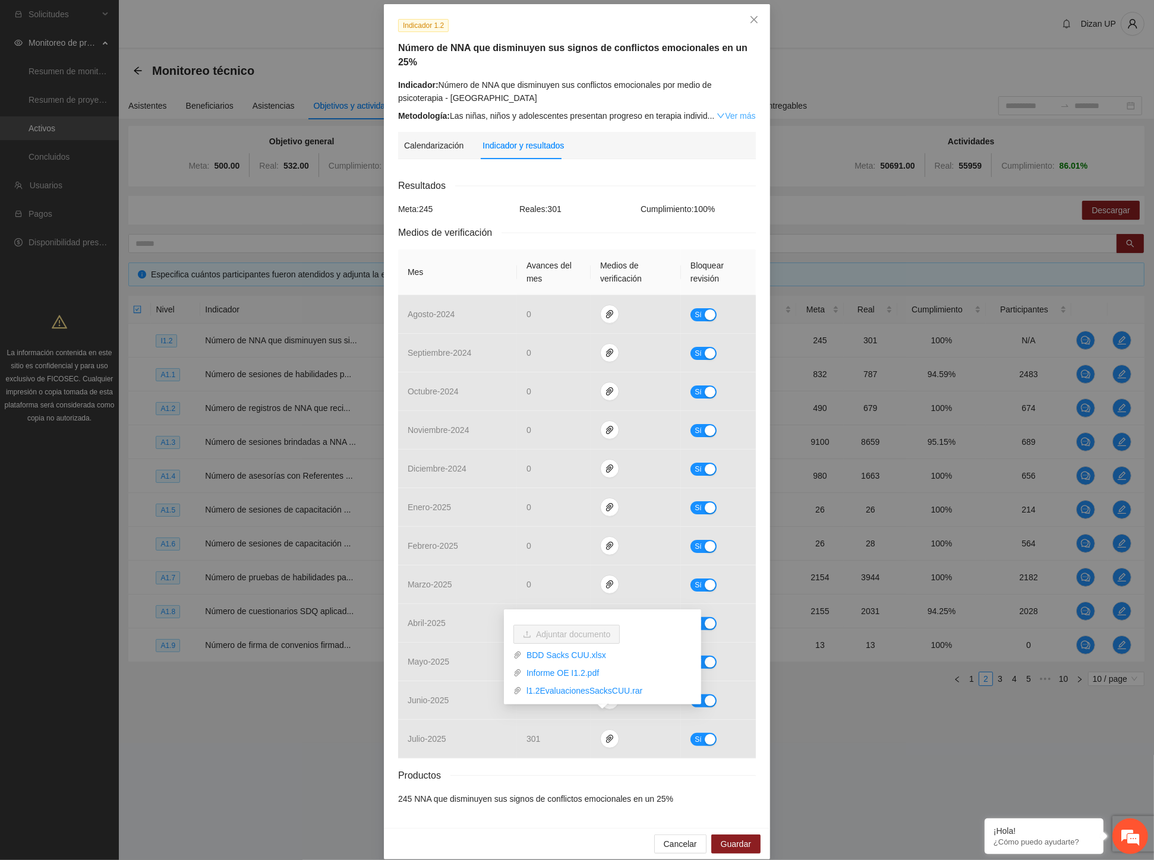
click at [721, 111] on link "Ver más" at bounding box center [735, 116] width 39 height 10
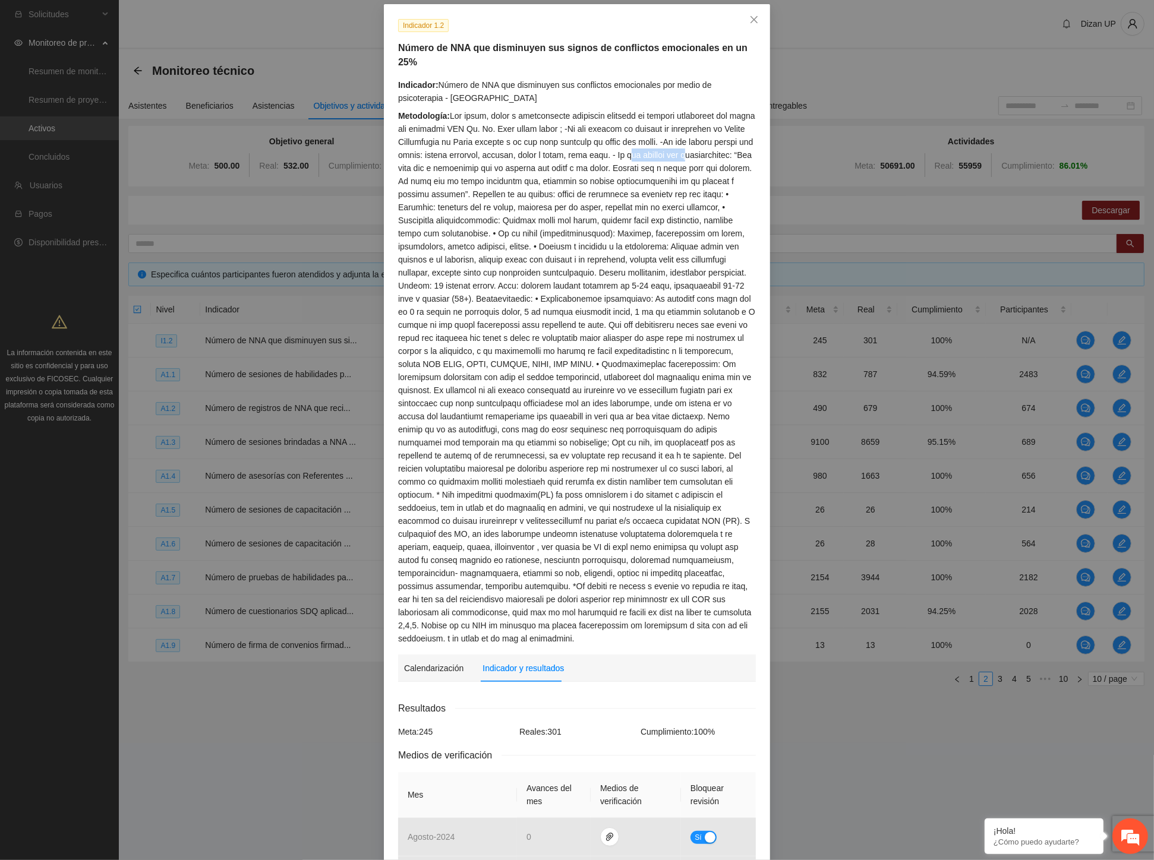
drag, startPoint x: 661, startPoint y: 143, endPoint x: 687, endPoint y: 145, distance: 26.8
click at [687, 145] on div "Metodología:" at bounding box center [577, 377] width 358 height 536
drag, startPoint x: 446, startPoint y: 153, endPoint x: 711, endPoint y: 157, distance: 264.4
click at [711, 157] on div "Metodología:" at bounding box center [577, 377] width 358 height 536
drag, startPoint x: 418, startPoint y: 165, endPoint x: 657, endPoint y: 177, distance: 239.1
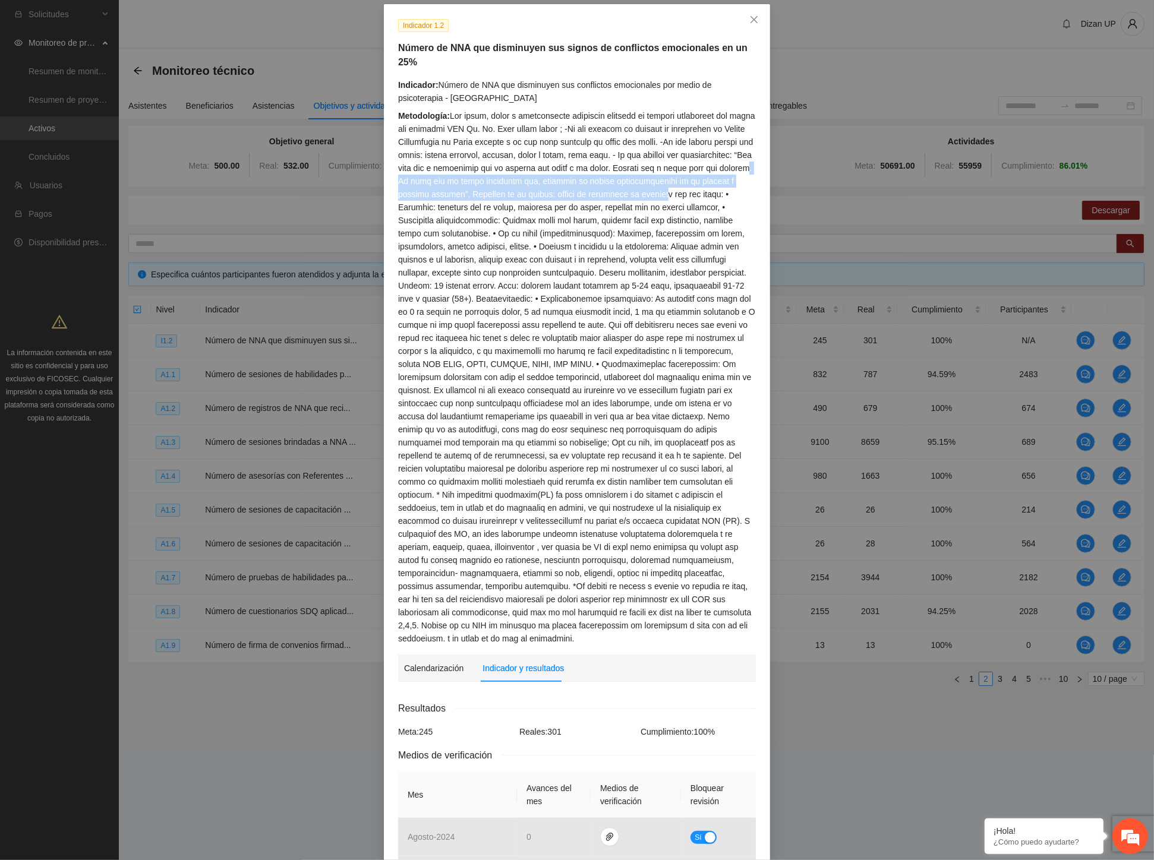
click at [657, 177] on div "Metodología:" at bounding box center [577, 377] width 358 height 536
click at [488, 175] on div "Metodología:" at bounding box center [577, 377] width 358 height 536
drag, startPoint x: 513, startPoint y: 178, endPoint x: 718, endPoint y: 191, distance: 205.4
click at [718, 191] on div "Metodología:" at bounding box center [577, 377] width 358 height 536
drag, startPoint x: 705, startPoint y: 153, endPoint x: 719, endPoint y: 153, distance: 14.3
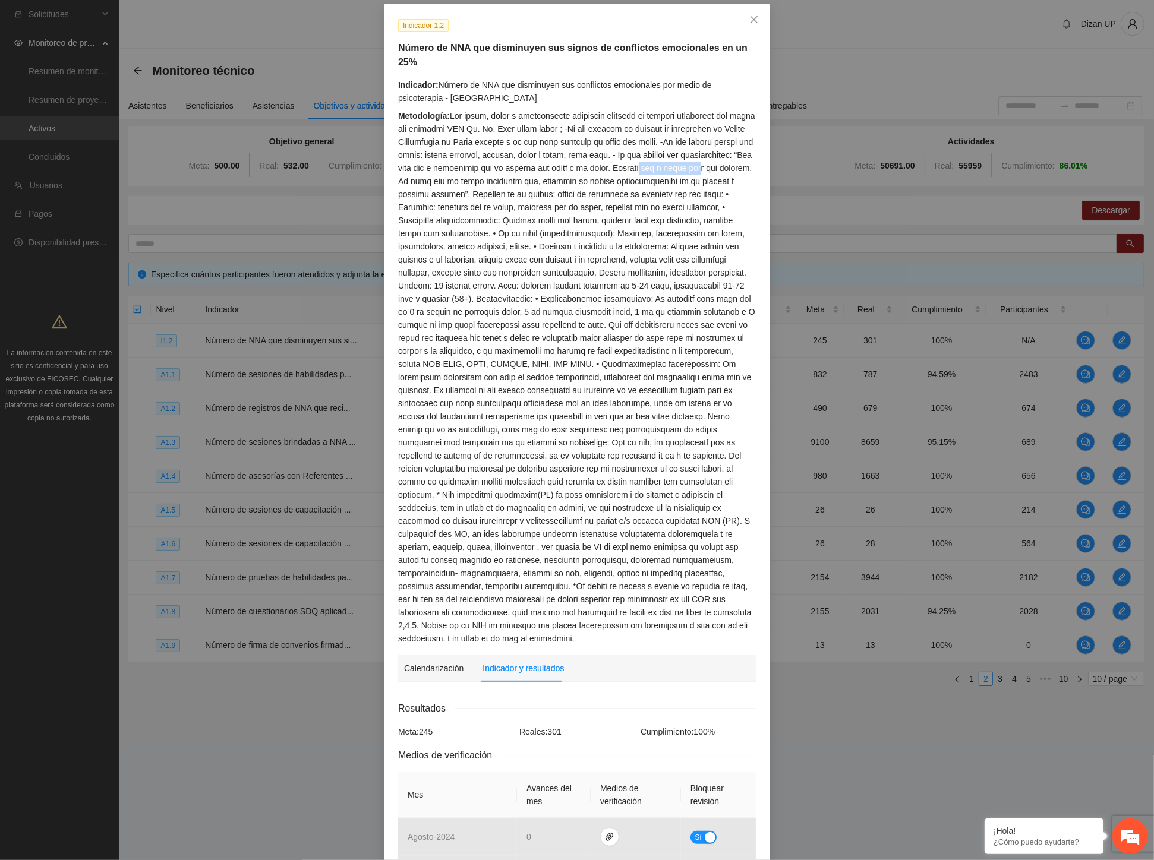
click at [719, 153] on div "Metodología:" at bounding box center [577, 377] width 358 height 536
drag, startPoint x: 643, startPoint y: 147, endPoint x: 743, endPoint y: 157, distance: 100.3
click at [743, 157] on div "Metodología:" at bounding box center [577, 377] width 358 height 536
drag, startPoint x: 447, startPoint y: 166, endPoint x: 475, endPoint y: 164, distance: 28.0
click at [459, 164] on div "Metodología:" at bounding box center [577, 377] width 358 height 536
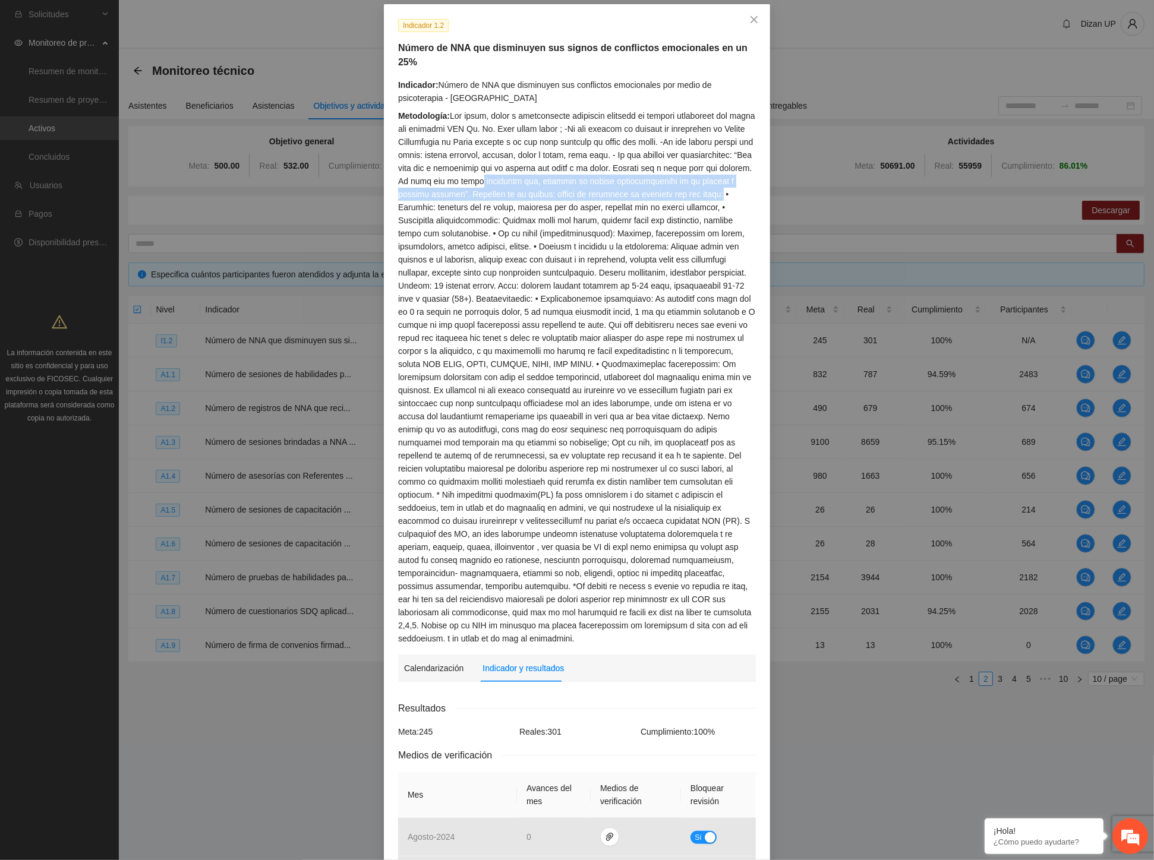
drag, startPoint x: 507, startPoint y: 168, endPoint x: 712, endPoint y: 175, distance: 205.1
click at [712, 175] on div "Metodología:" at bounding box center [577, 377] width 358 height 536
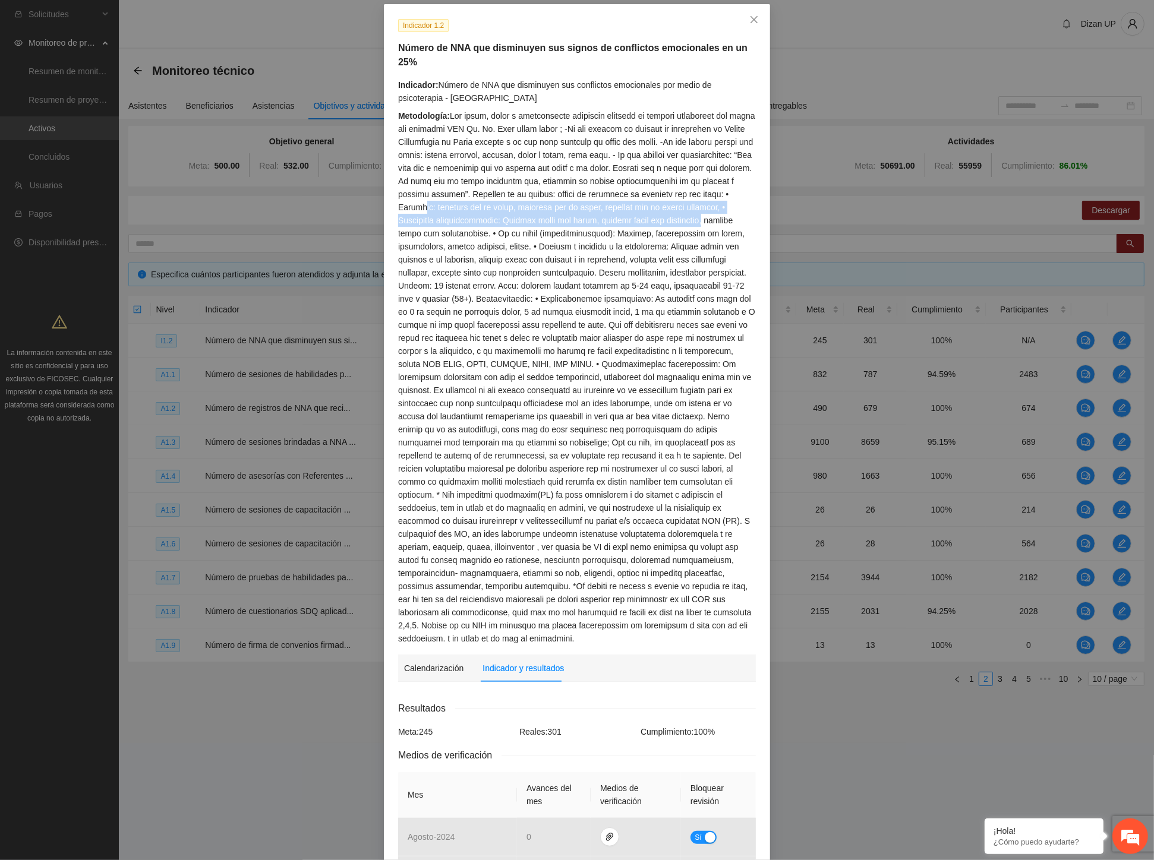
drag, startPoint x: 416, startPoint y: 191, endPoint x: 642, endPoint y: 200, distance: 225.9
click at [642, 200] on div "Metodología:" at bounding box center [577, 377] width 358 height 536
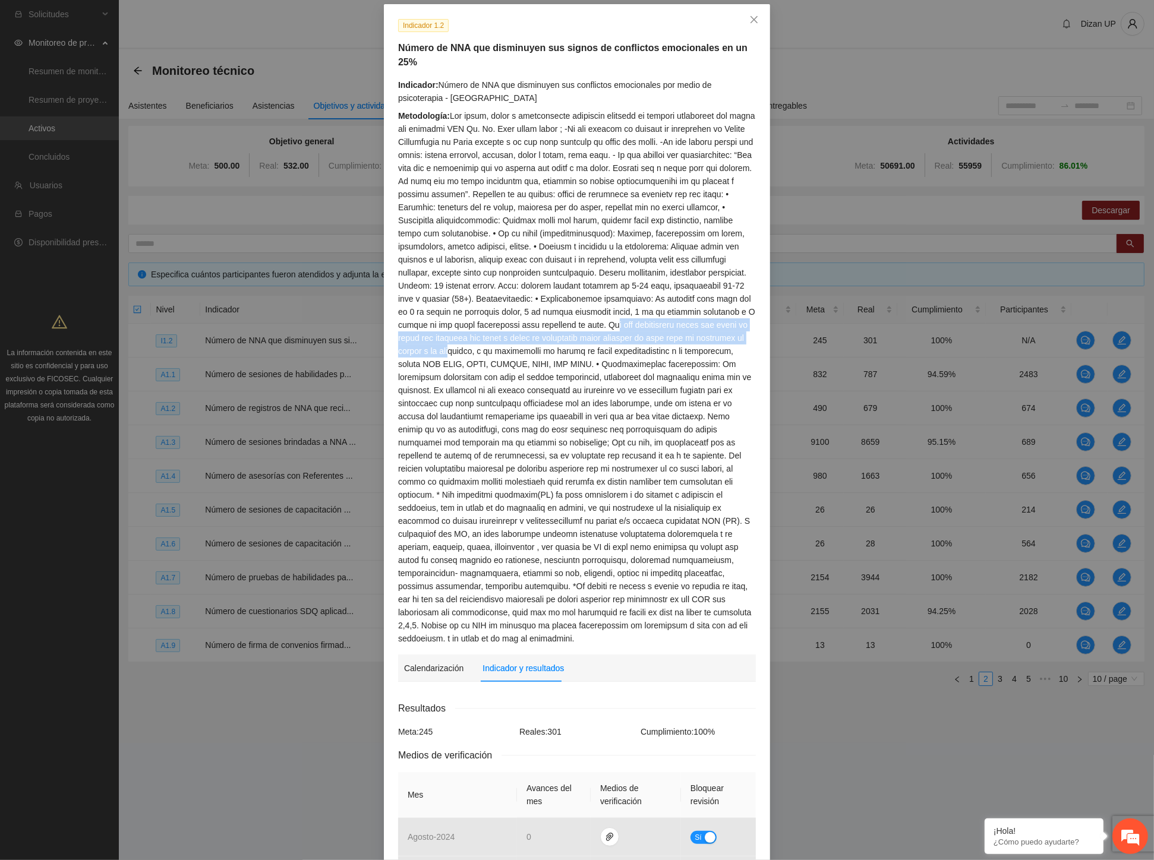
drag, startPoint x: 531, startPoint y: 316, endPoint x: 658, endPoint y: 324, distance: 127.4
click at [660, 325] on div "Metodología:" at bounding box center [577, 377] width 358 height 536
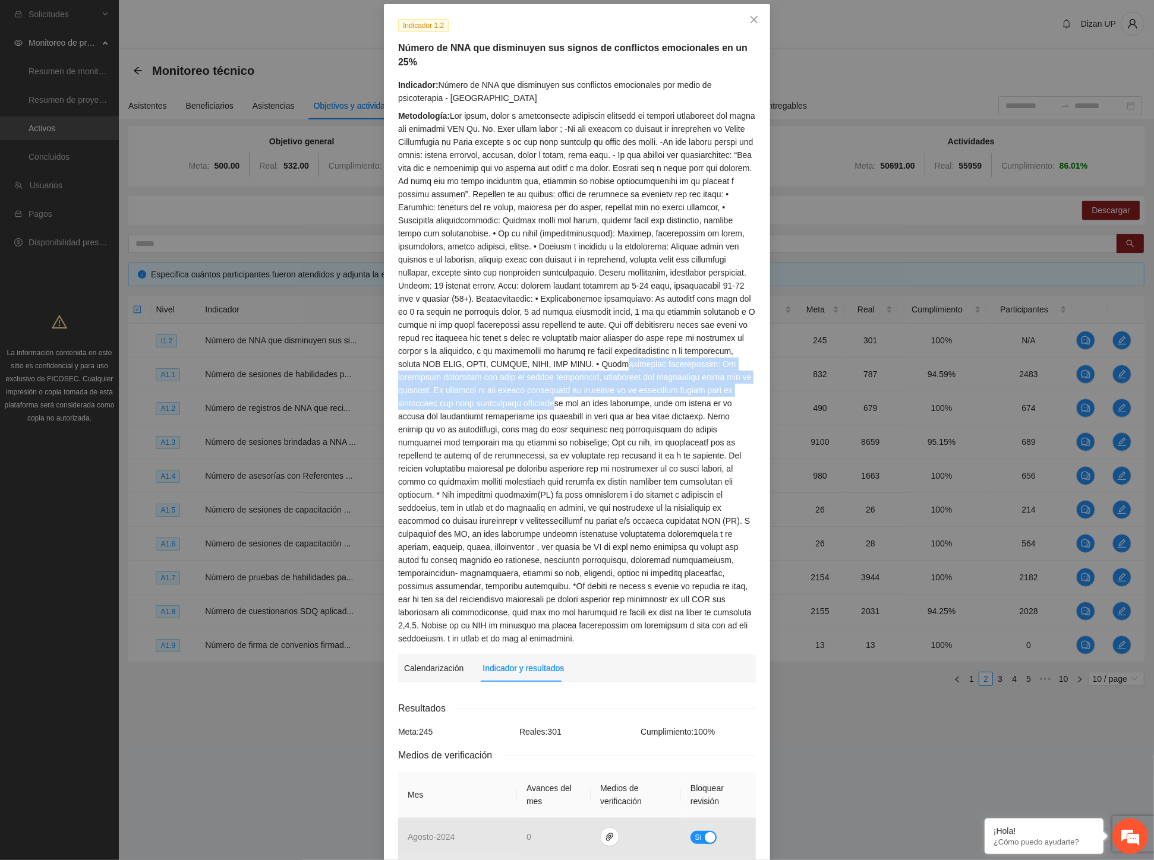
drag, startPoint x: 493, startPoint y: 351, endPoint x: 661, endPoint y: 370, distance: 168.6
click at [661, 370] on div "Metodología:" at bounding box center [577, 377] width 358 height 536
click at [626, 367] on div "Metodología:" at bounding box center [577, 377] width 358 height 536
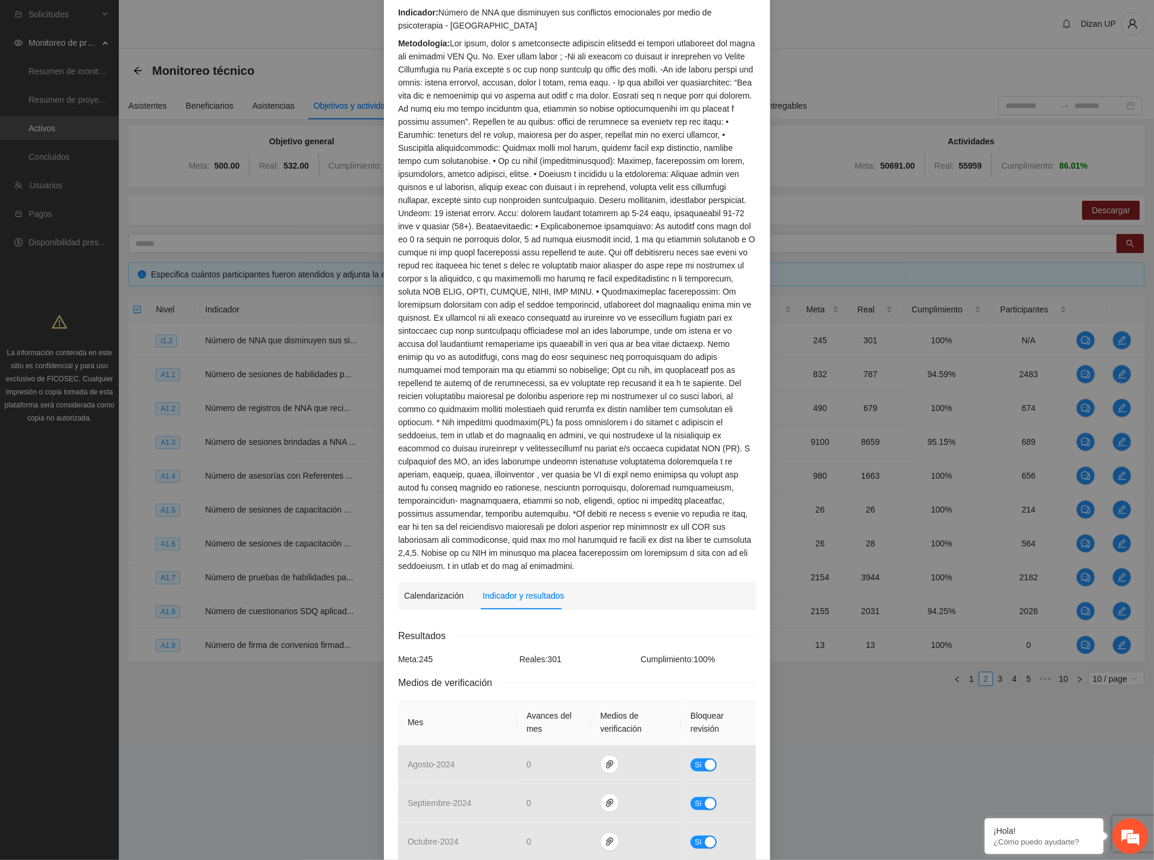
scroll to position [319, 0]
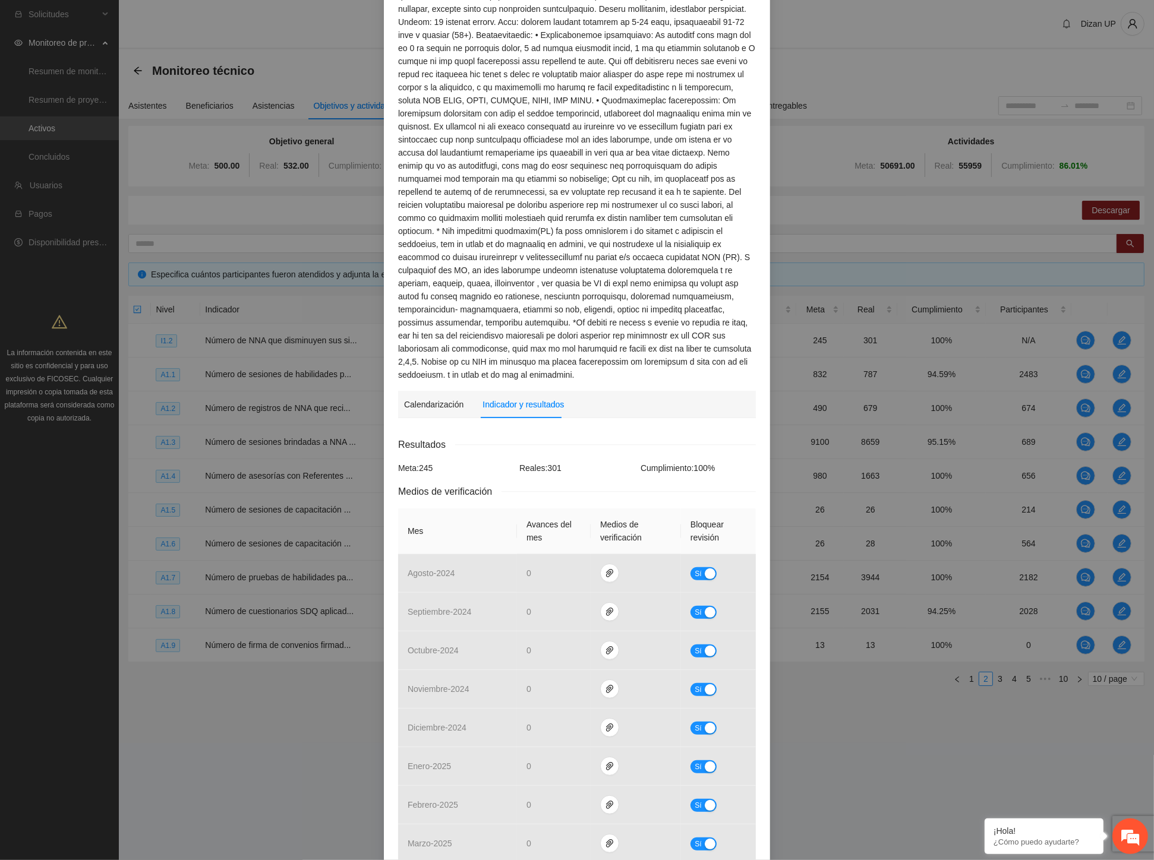
click at [528, 293] on div "Metodología:" at bounding box center [577, 114] width 358 height 536
drag, startPoint x: 512, startPoint y: 293, endPoint x: 703, endPoint y: 293, distance: 191.9
click at [703, 293] on div "Metodología:" at bounding box center [577, 114] width 358 height 536
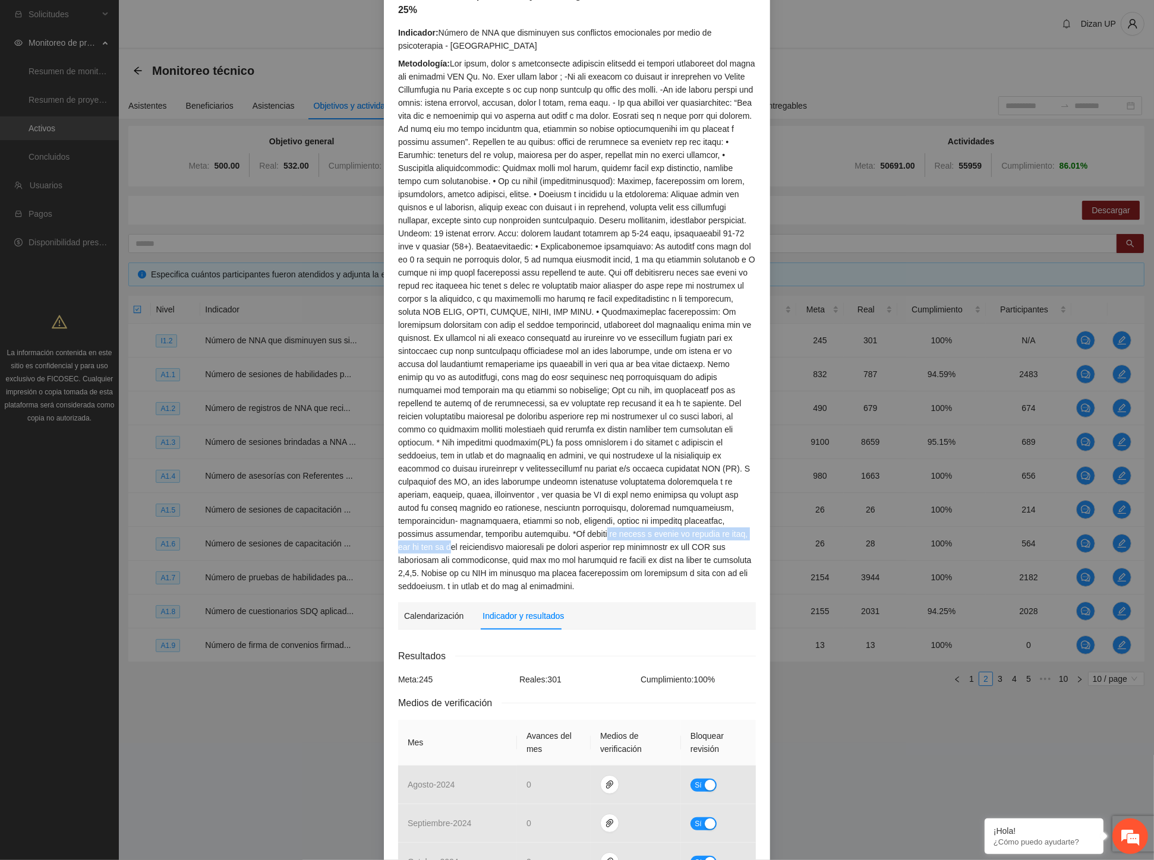
scroll to position [0, 0]
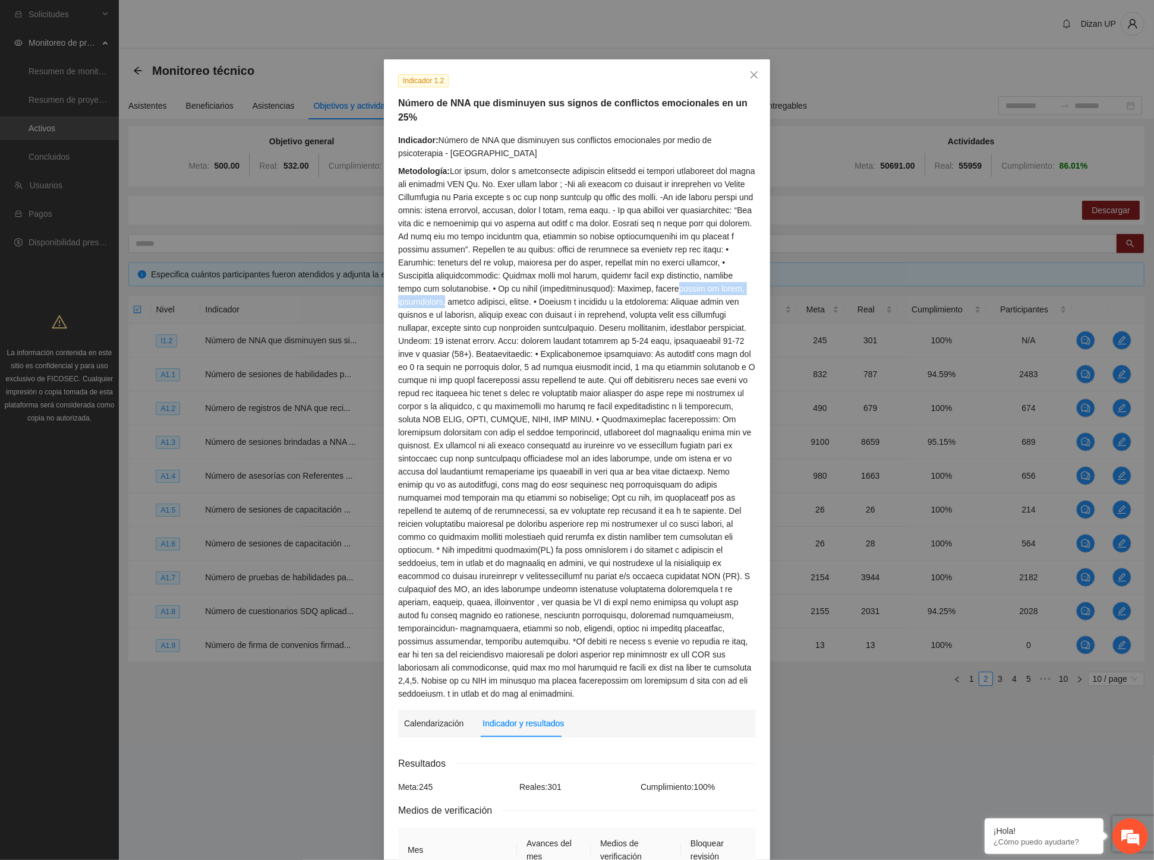
drag, startPoint x: 693, startPoint y: 274, endPoint x: 746, endPoint y: 281, distance: 52.7
click at [747, 280] on div "Metodología:" at bounding box center [577, 433] width 358 height 536
drag, startPoint x: 530, startPoint y: 293, endPoint x: 658, endPoint y: 298, distance: 128.4
click at [658, 298] on div "Metodología:" at bounding box center [577, 433] width 358 height 536
click at [542, 274] on div "Metodología:" at bounding box center [577, 433] width 358 height 536
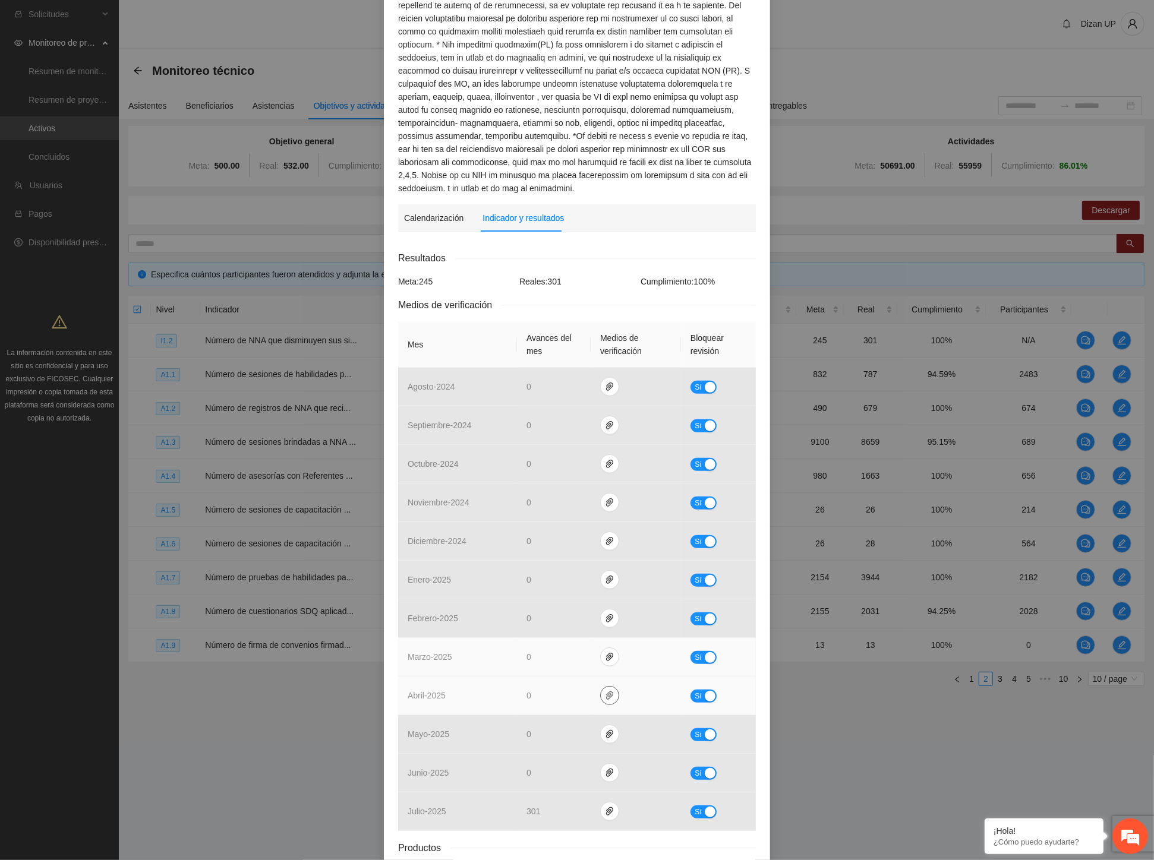
scroll to position [564, 0]
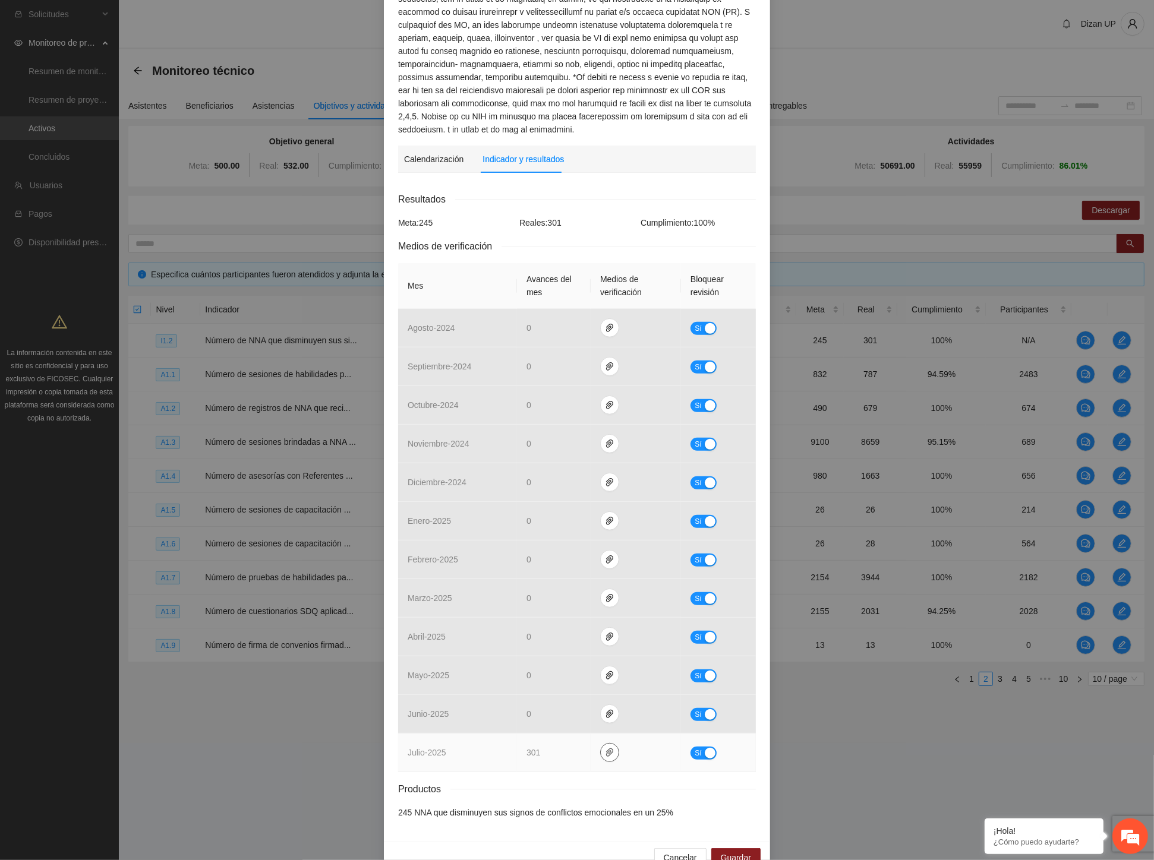
click at [610, 748] on span "paper-clip" at bounding box center [610, 753] width 18 height 10
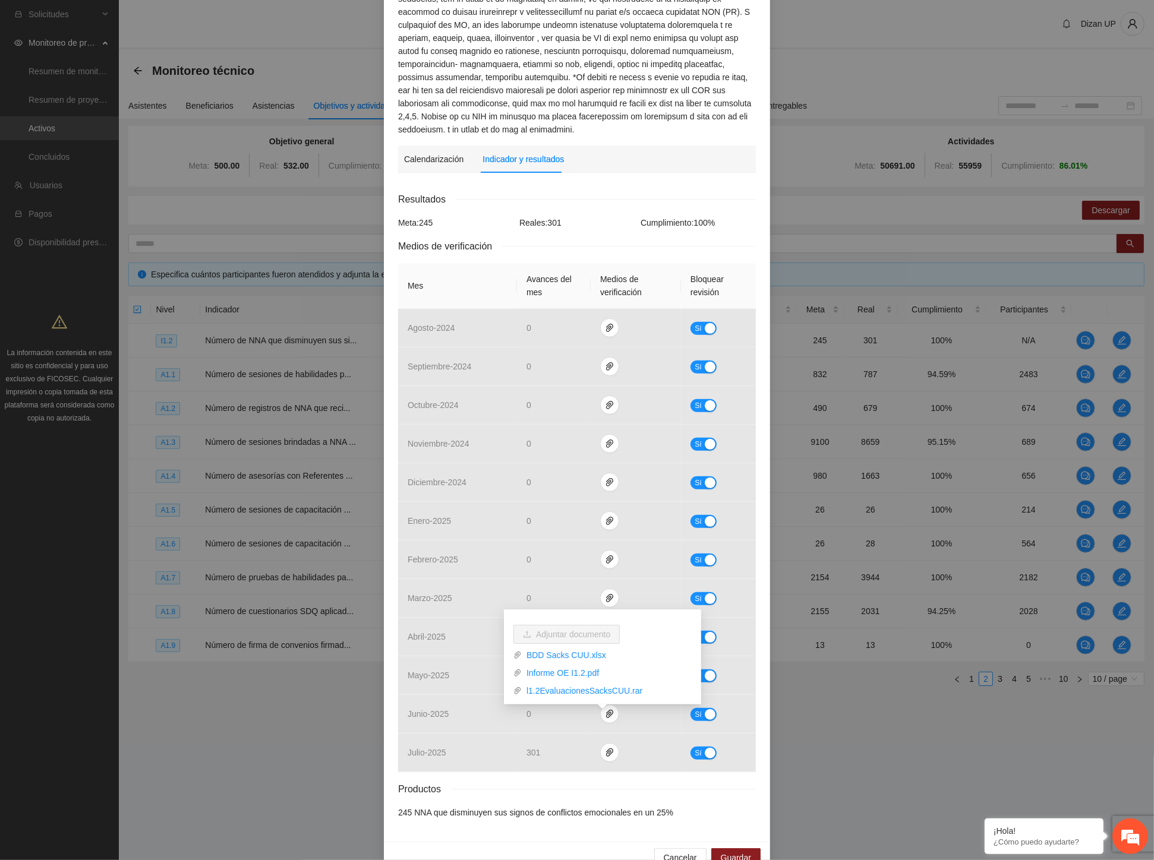
click at [229, 822] on div "Indicador 1.2 Número de NNA que disminuyen sus signos de conflictos emocionales…" at bounding box center [577, 430] width 1154 height 860
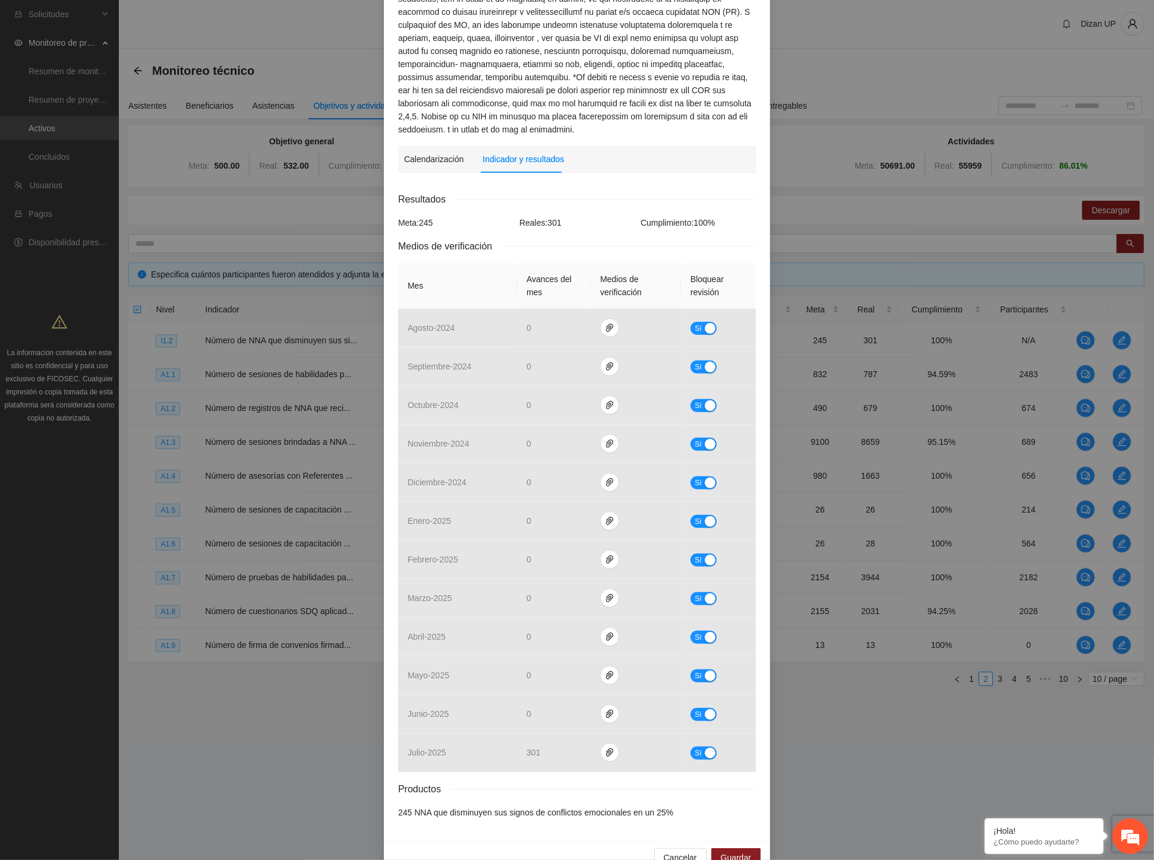
click at [398, 263] on th "Mes" at bounding box center [457, 286] width 119 height 46
click at [300, 612] on div "Indicador 1.2 Número de NNA que disminuyen sus signos de conflictos emocionales…" at bounding box center [577, 430] width 1154 height 860
click at [681, 851] on span "Cancelar" at bounding box center [680, 857] width 33 height 13
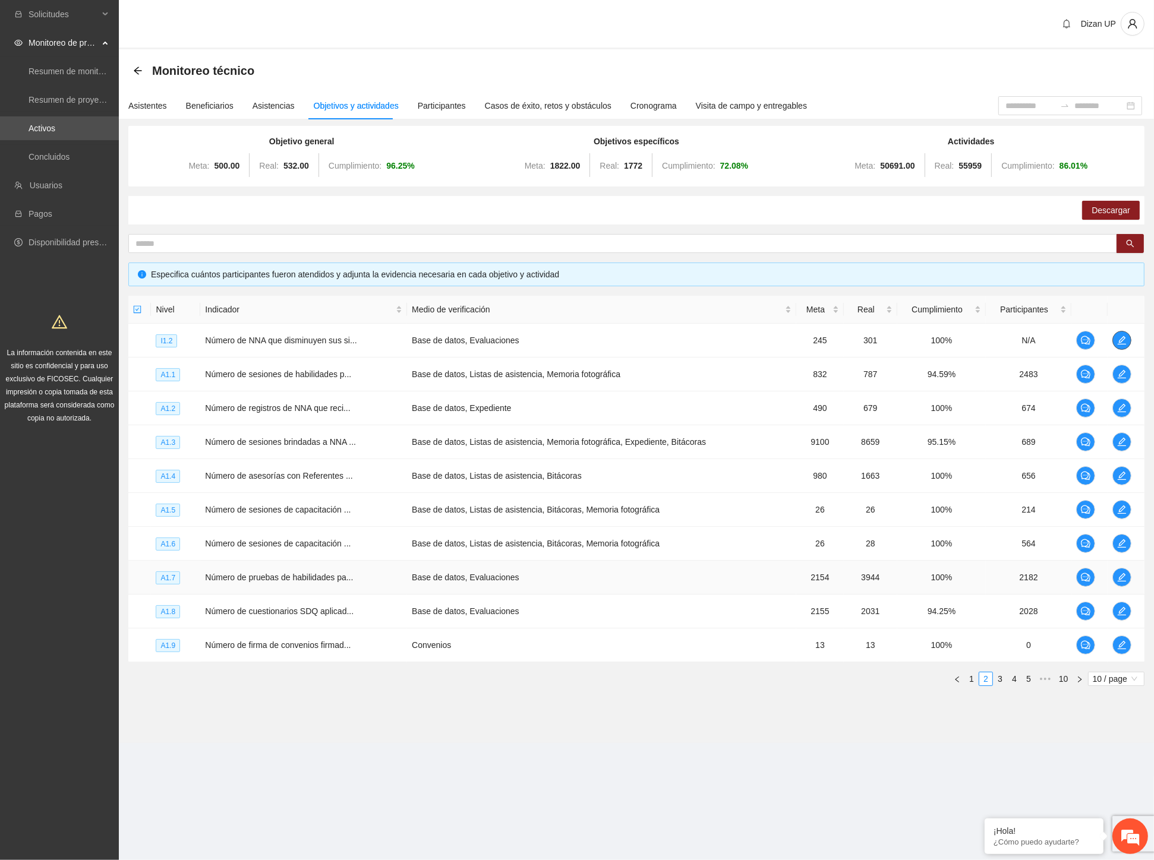
scroll to position [0, 0]
click at [970, 679] on link "1" at bounding box center [971, 679] width 13 height 13
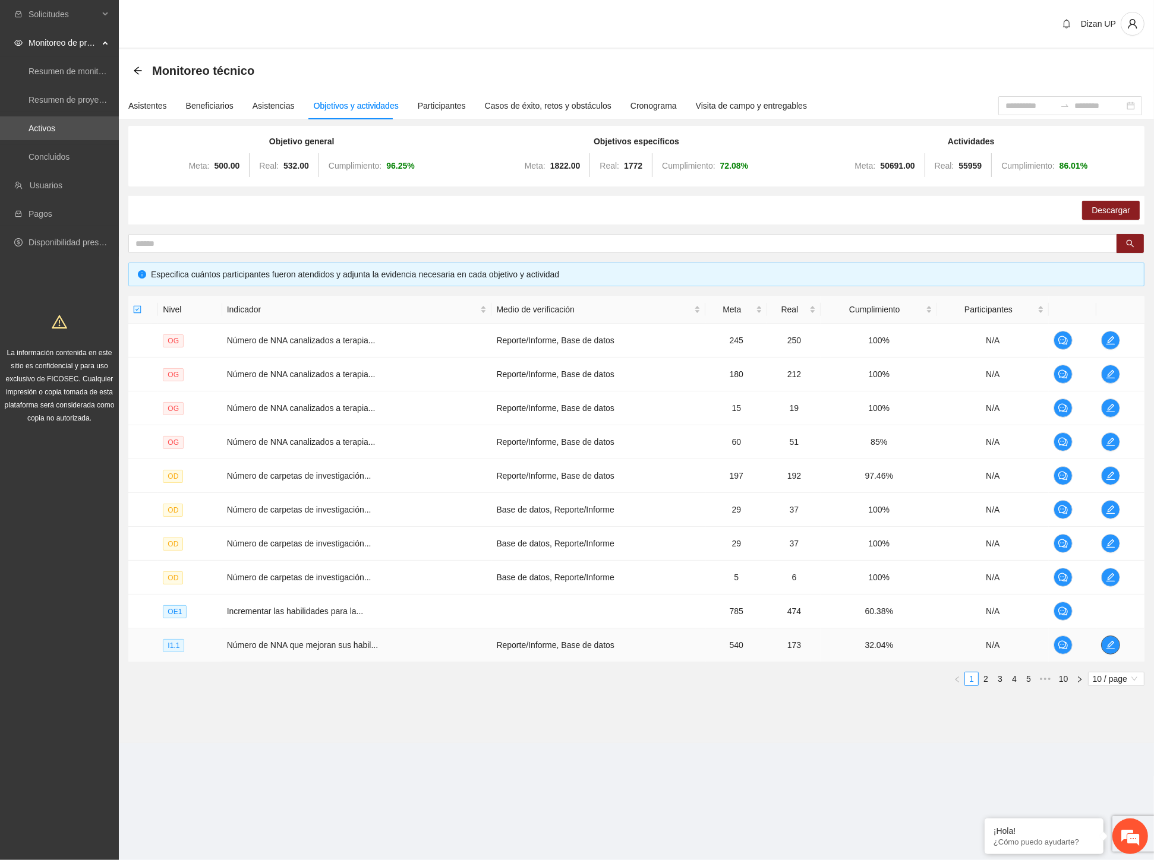
click at [1011, 644] on icon "edit" at bounding box center [1111, 645] width 10 height 10
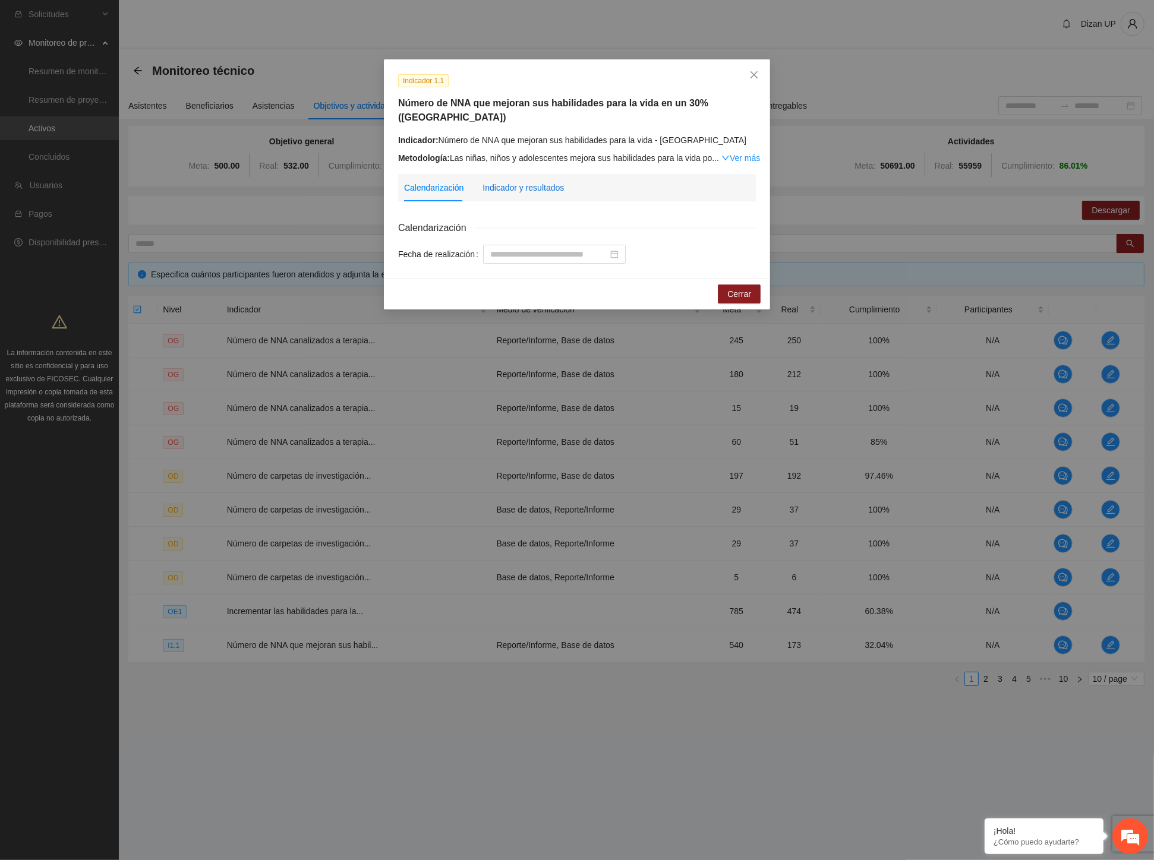
click at [542, 181] on div "Indicador y resultados" at bounding box center [522, 187] width 81 height 13
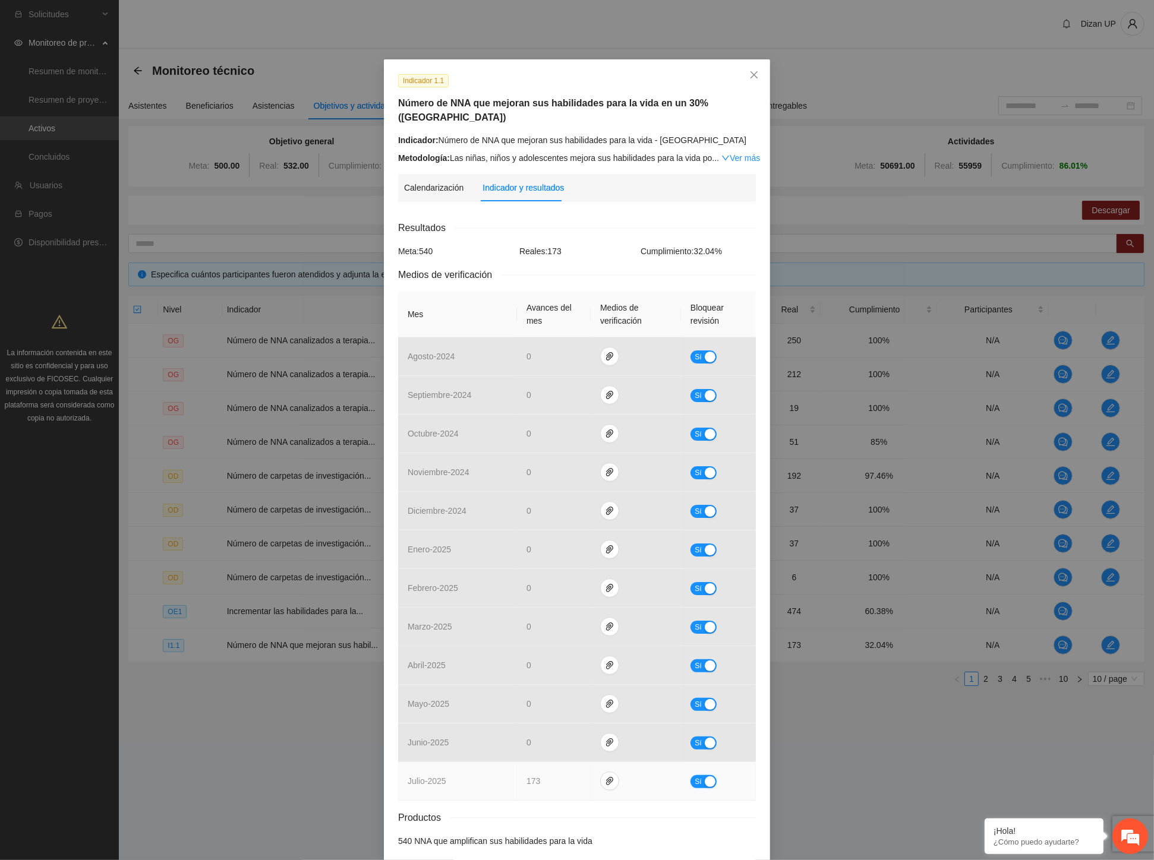
drag, startPoint x: 708, startPoint y: 765, endPoint x: 668, endPoint y: 767, distance: 39.3
click at [707, 776] on div "button" at bounding box center [710, 781] width 11 height 11
click at [611, 777] on icon "paper-clip" at bounding box center [614, 781] width 7 height 8
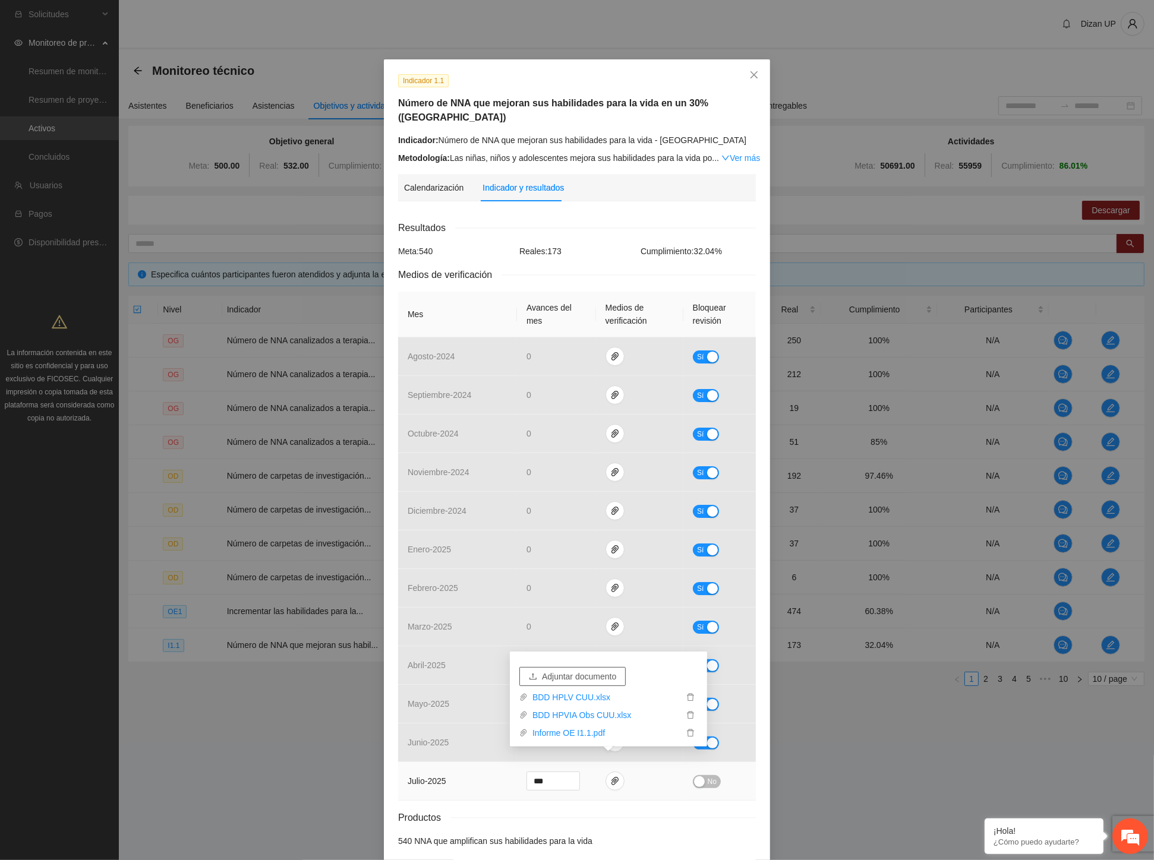
click at [579, 674] on span "Adjuntar documento" at bounding box center [579, 676] width 74 height 13
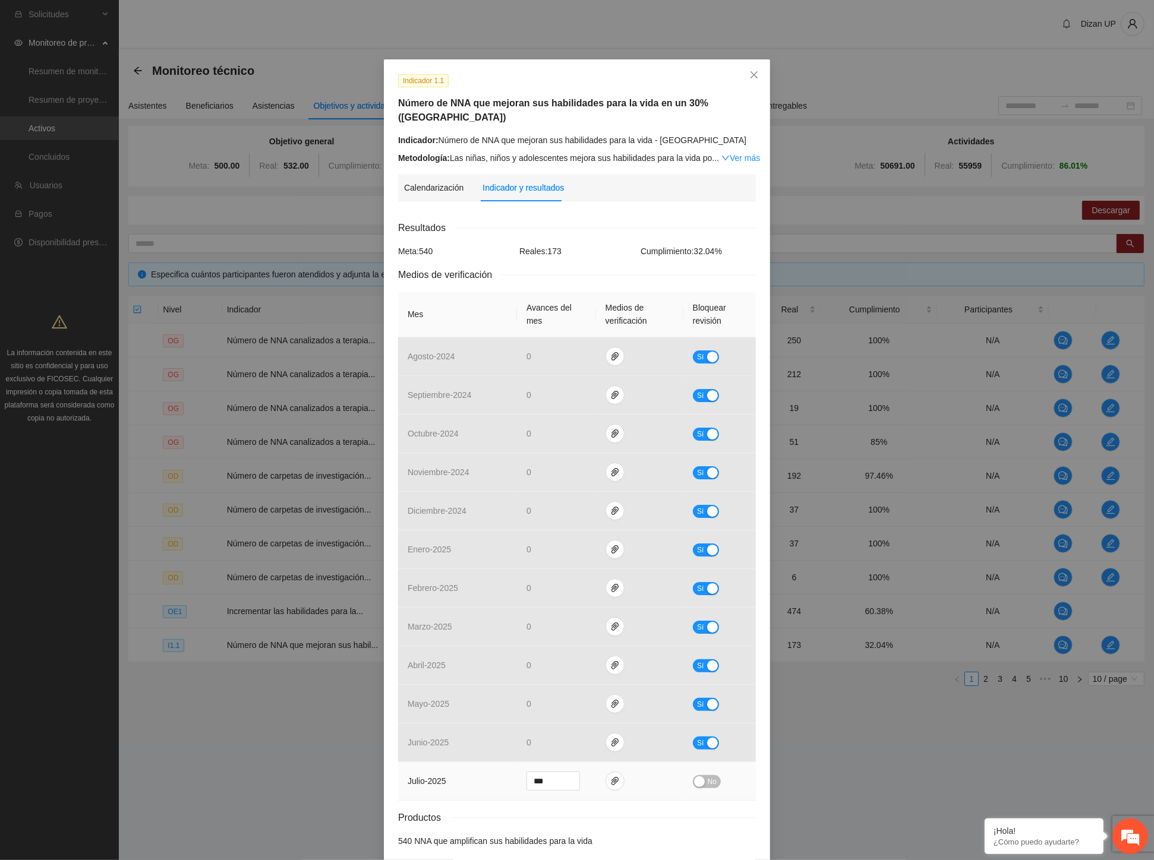
click at [708, 775] on span "No" at bounding box center [712, 781] width 9 height 13
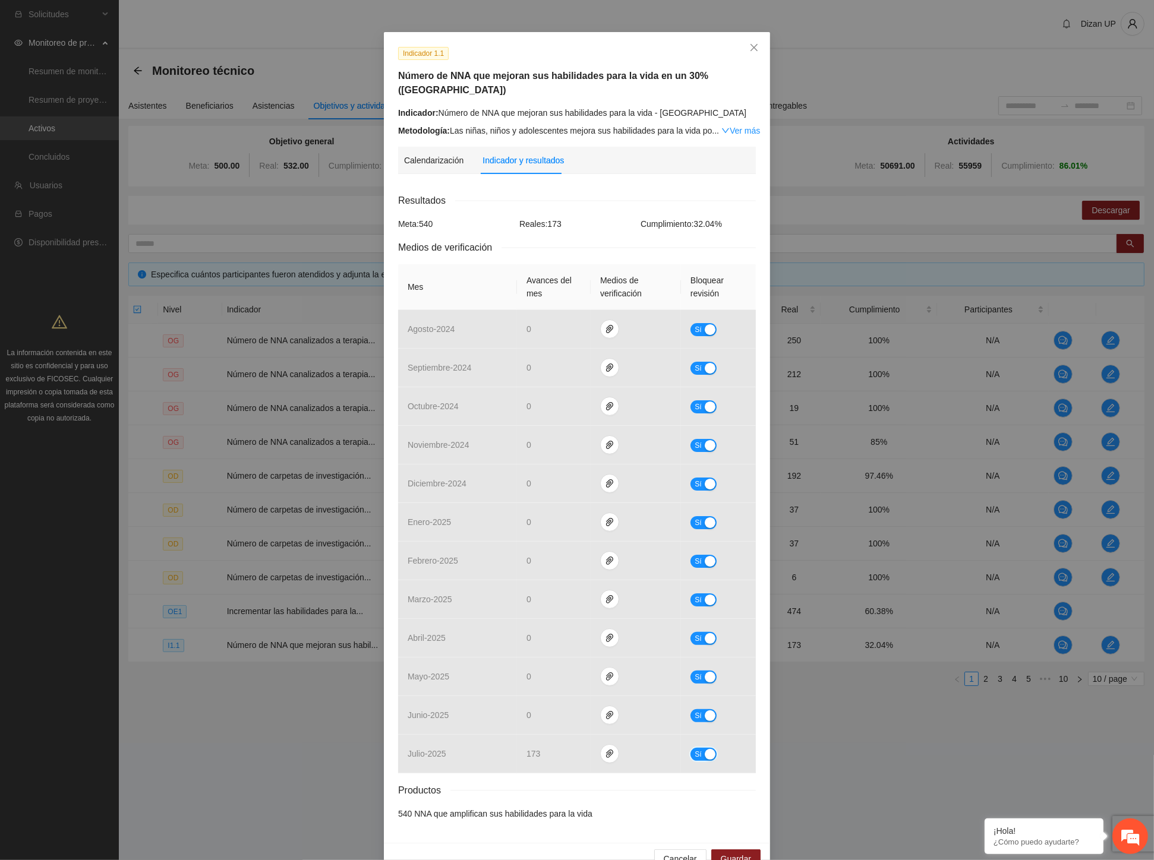
scroll to position [42, 0]
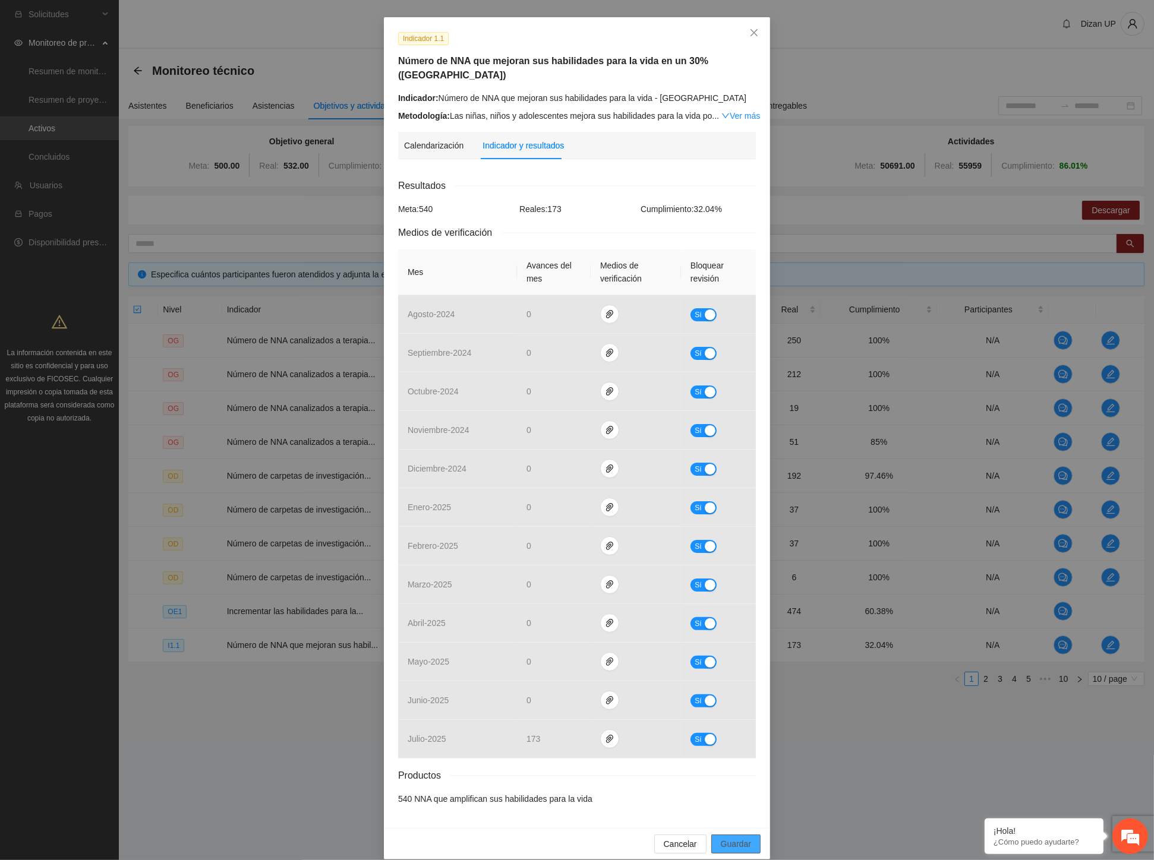
drag, startPoint x: 727, startPoint y: 828, endPoint x: 751, endPoint y: 799, distance: 37.6
click at [727, 838] on span "Guardar" at bounding box center [736, 844] width 30 height 13
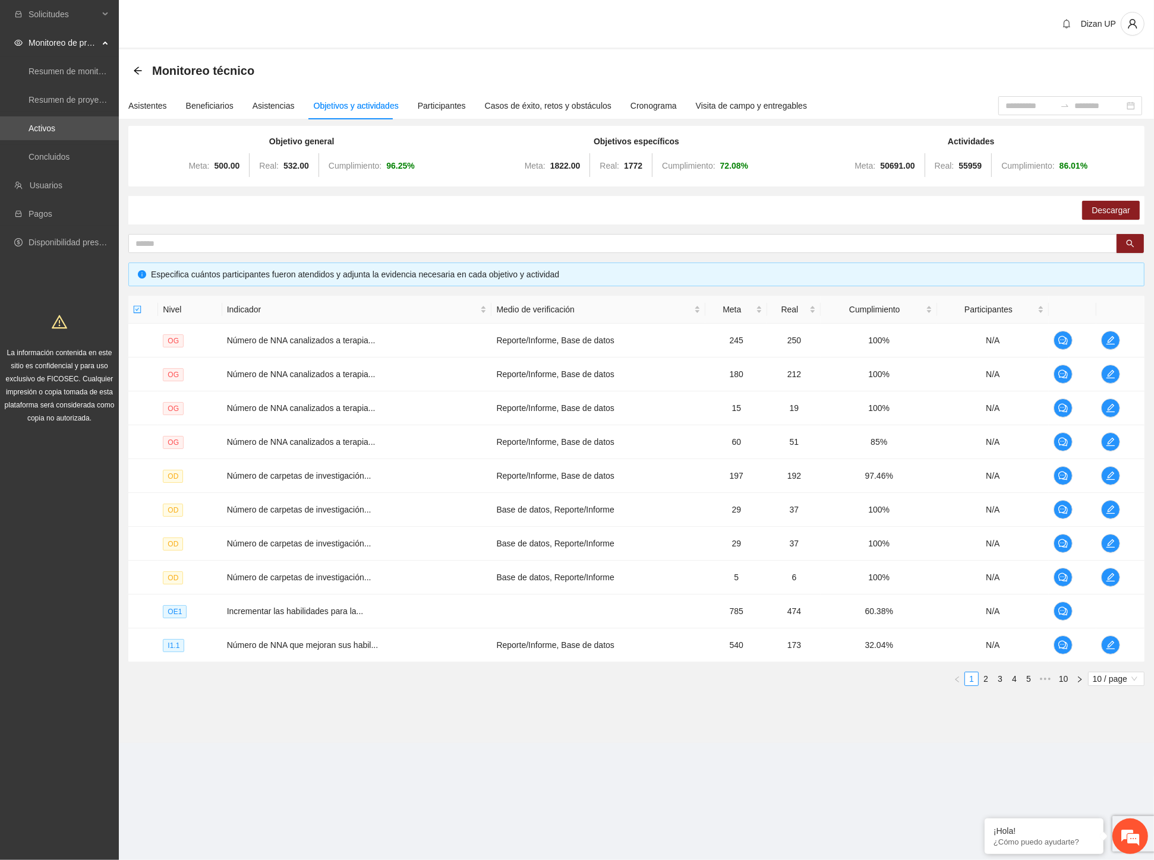
scroll to position [0, 0]
click at [12, 629] on div "Solicitudes Monitoreo de proyectos Resumen de monitoreo Resumen de proyectos ap…" at bounding box center [59, 430] width 119 height 860
drag, startPoint x: 1018, startPoint y: 679, endPoint x: 948, endPoint y: 670, distance: 70.7
click at [1011, 679] on link "4" at bounding box center [1014, 679] width 13 height 13
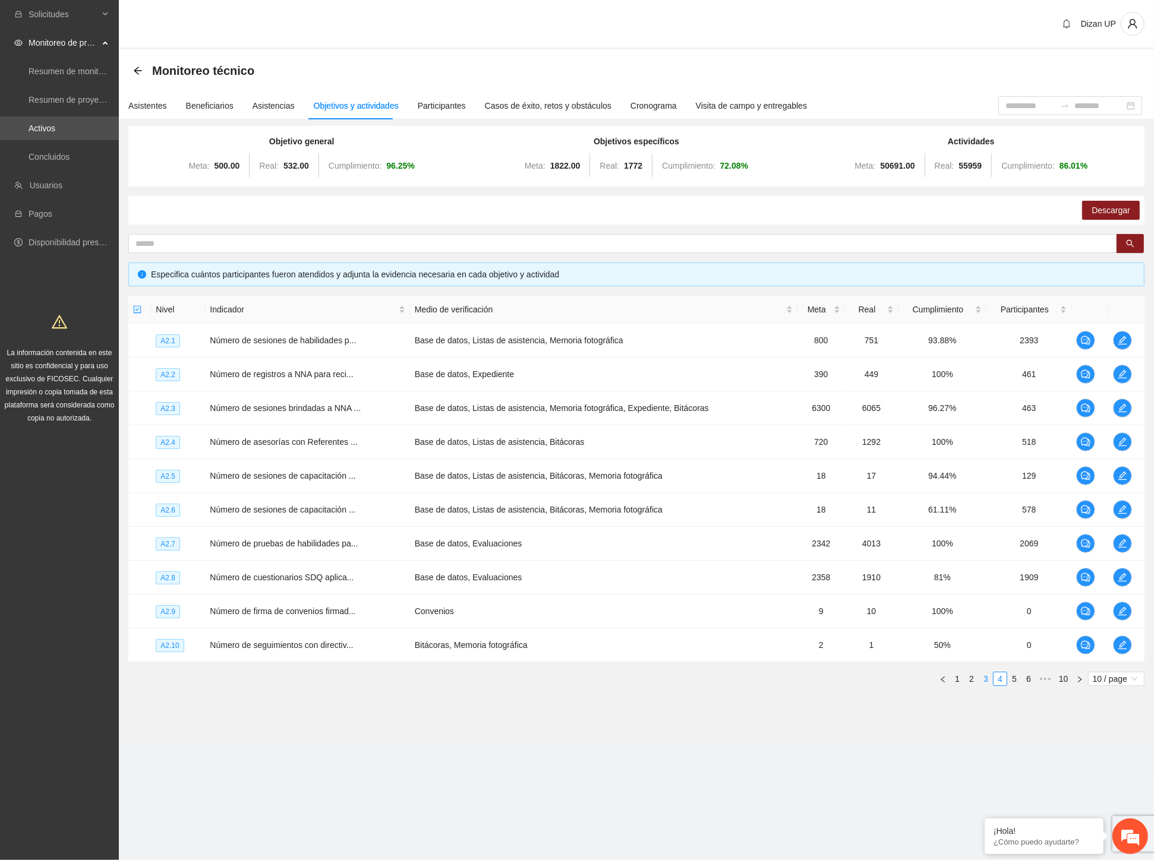
click at [985, 678] on link "3" at bounding box center [985, 679] width 13 height 13
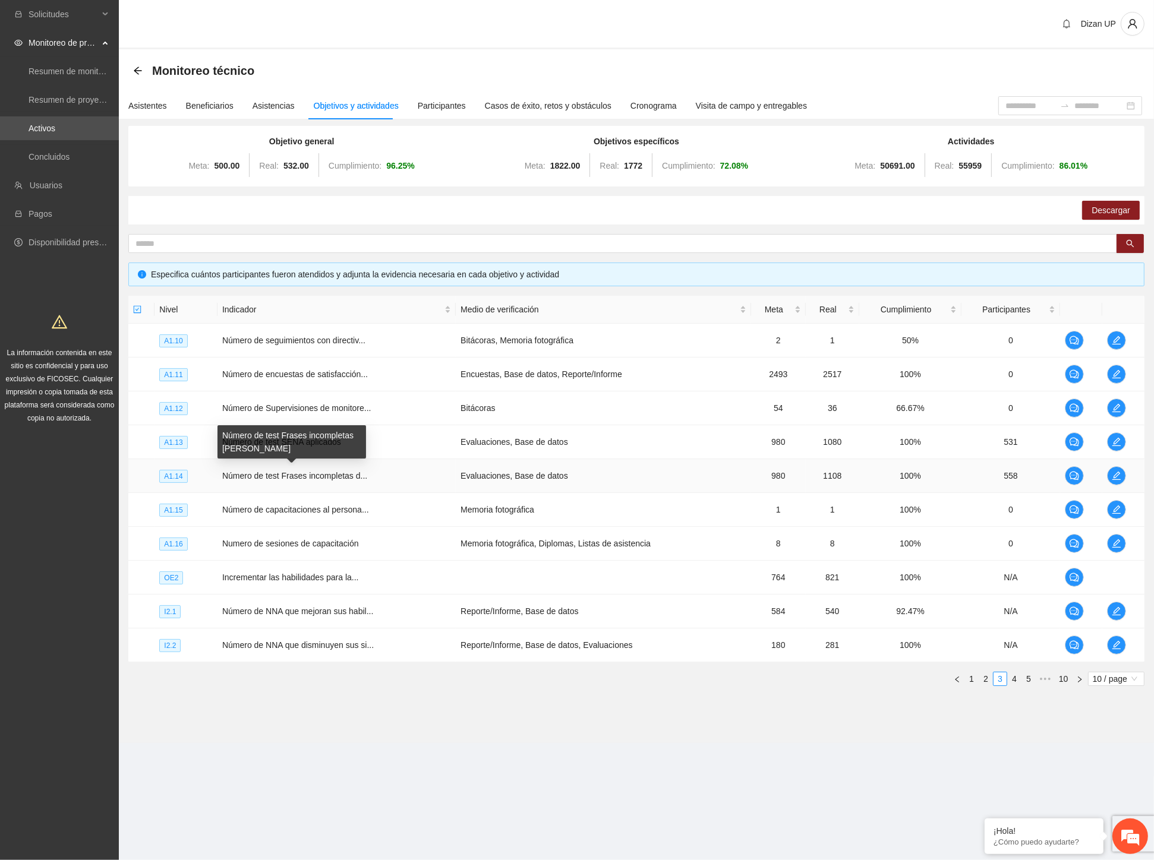
click at [295, 474] on span "Número de test Frases incompletas d..." at bounding box center [294, 476] width 145 height 10
drag, startPoint x: 806, startPoint y: 476, endPoint x: 895, endPoint y: 478, distance: 88.5
click at [892, 477] on tr "A1.14 Número de test Frases incompletas d... Evaluaciones, Base de datos 980 11…" at bounding box center [636, 476] width 1016 height 34
click at [286, 820] on section "Solicitudes Monitoreo de proyectos Resumen de monitoreo Resumen de proyectos ap…" at bounding box center [577, 430] width 1154 height 860
click at [289, 476] on span "Número de test Frases incompletas d..." at bounding box center [294, 476] width 145 height 10
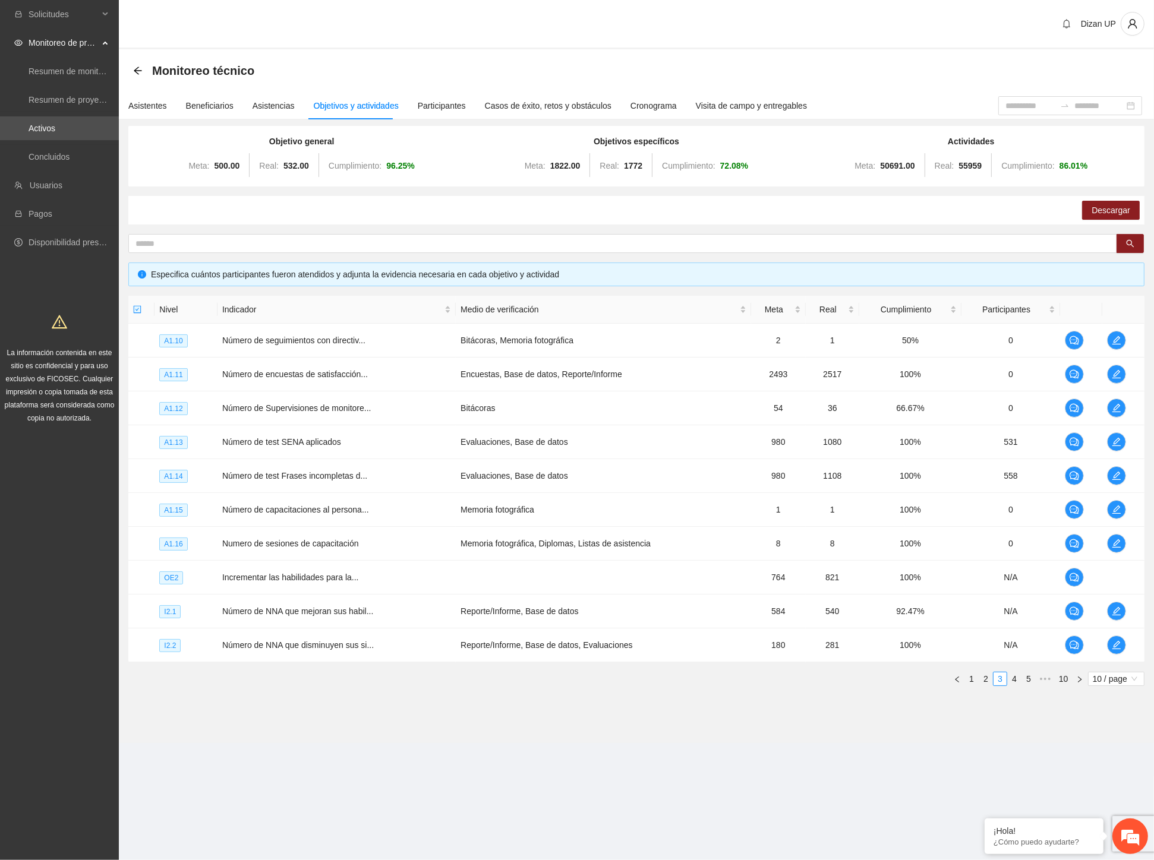
drag, startPoint x: 781, startPoint y: 232, endPoint x: 775, endPoint y: 230, distance: 6.4
click at [779, 232] on div "Objetivo general Meta: 500.00 Real: 532.00 Cumplimiento: 96.25 % Objetivos espe…" at bounding box center [636, 411] width 1016 height 570
click at [983, 682] on link "2" at bounding box center [985, 679] width 13 height 13
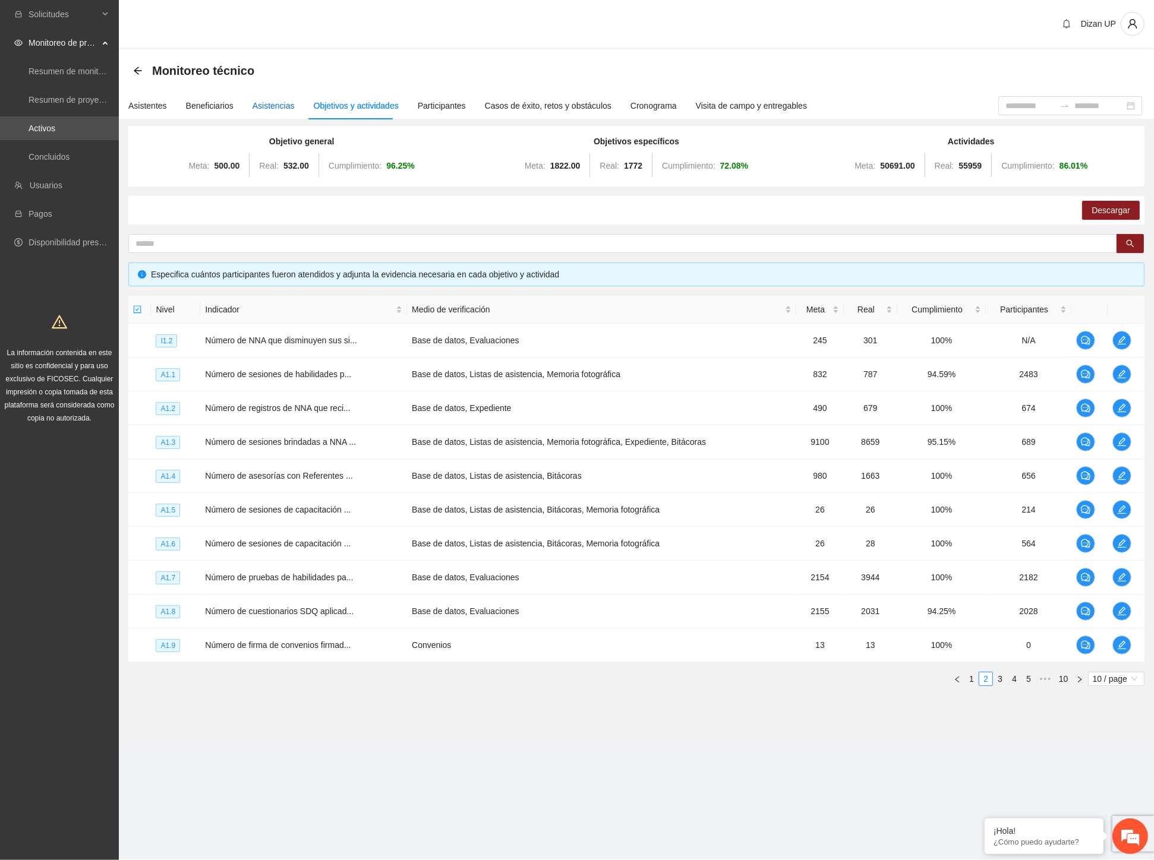
click at [269, 103] on div "Asistencias" at bounding box center [273, 105] width 42 height 13
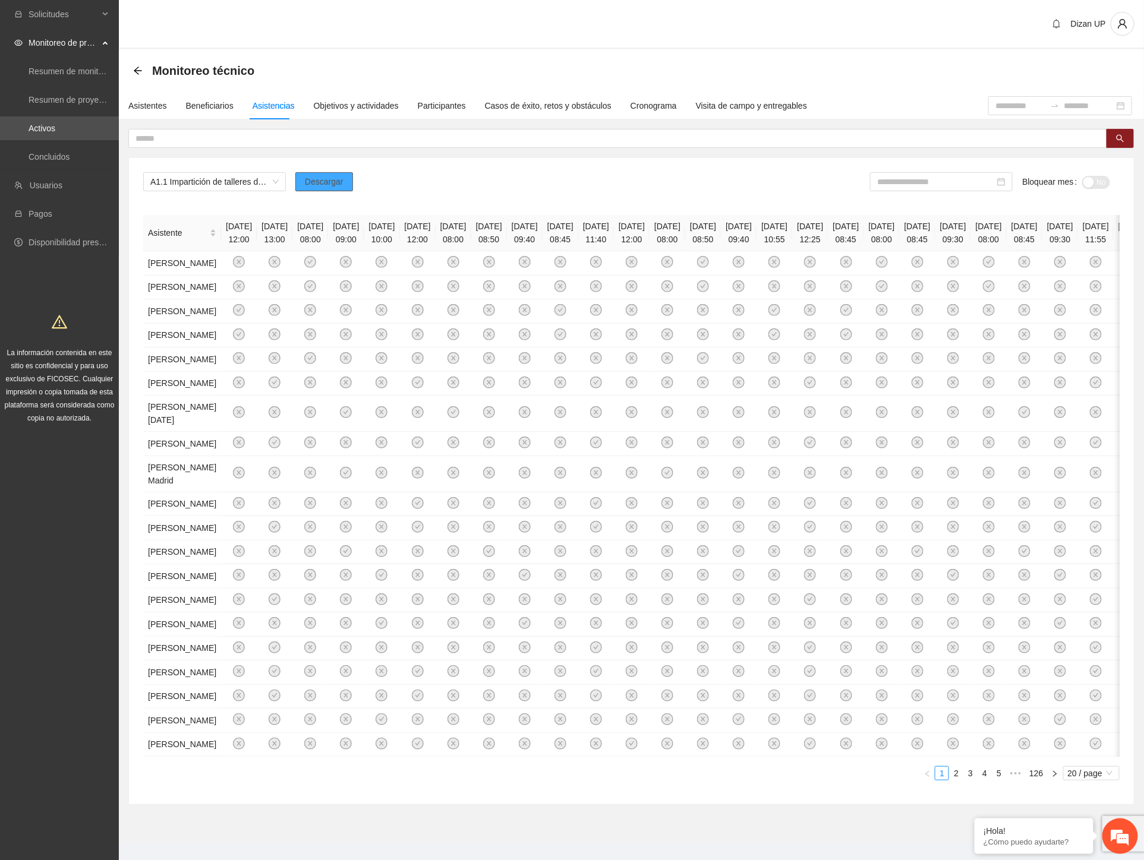
click at [315, 181] on span "Descargar" at bounding box center [324, 181] width 39 height 13
click at [63, 525] on div "Solicitudes Monitoreo de proyectos Resumen de monitoreo Resumen de proyectos ap…" at bounding box center [59, 438] width 119 height 876
click at [918, 177] on input at bounding box center [936, 181] width 118 height 13
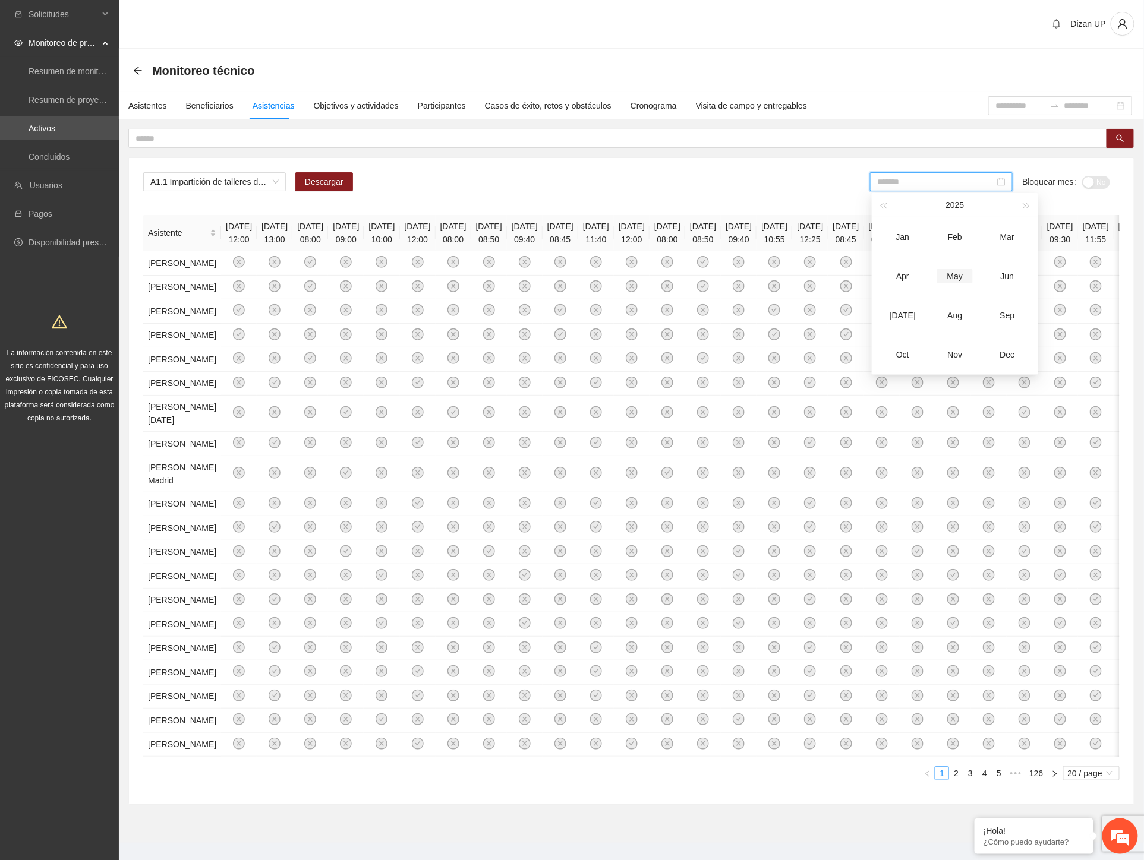
click at [961, 275] on div "May" at bounding box center [955, 276] width 36 height 14
click at [1011, 179] on div "button" at bounding box center [1088, 182] width 11 height 11
click at [921, 175] on input "*******" at bounding box center [938, 181] width 118 height 13
click at [1011, 278] on div "Jun" at bounding box center [1010, 276] width 36 height 14
click at [1011, 179] on div "button" at bounding box center [1088, 182] width 11 height 11
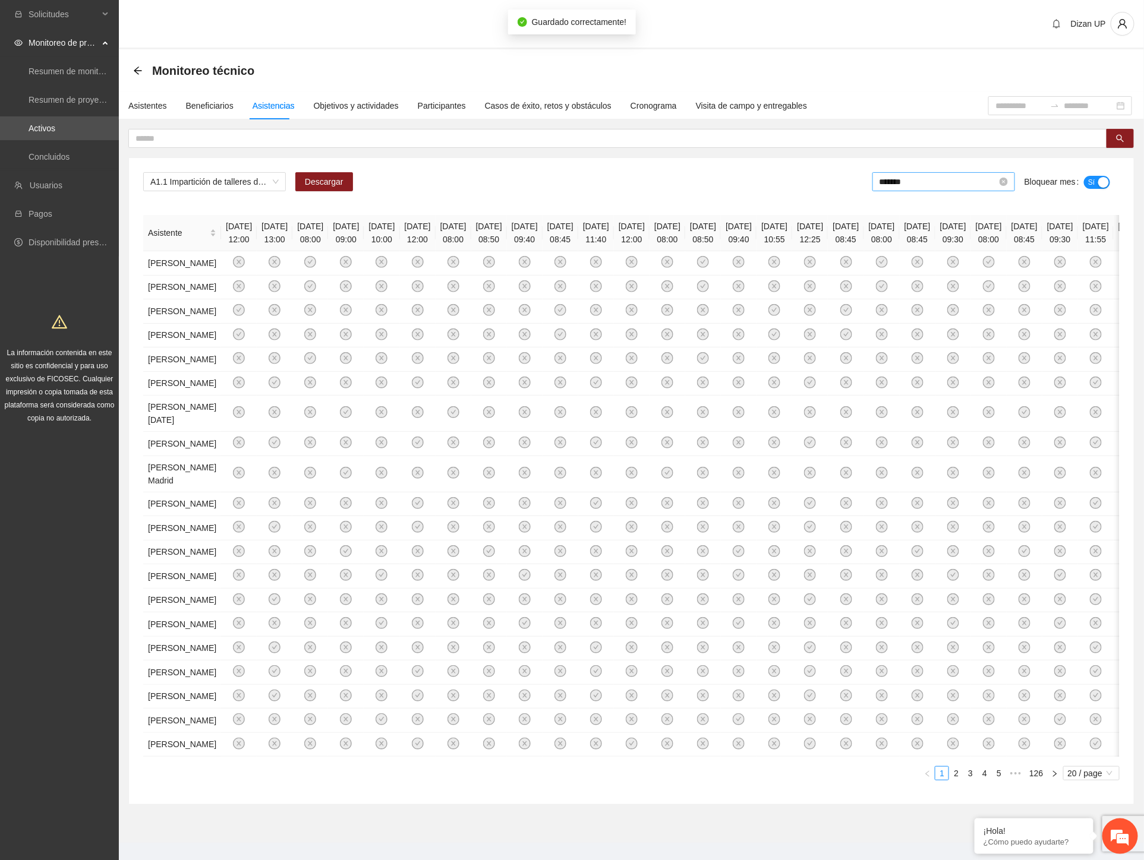
click at [927, 181] on input "*******" at bounding box center [938, 181] width 118 height 13
click at [910, 312] on div "[DATE]" at bounding box center [905, 315] width 36 height 14
click at [894, 180] on input "*******" at bounding box center [938, 181] width 118 height 13
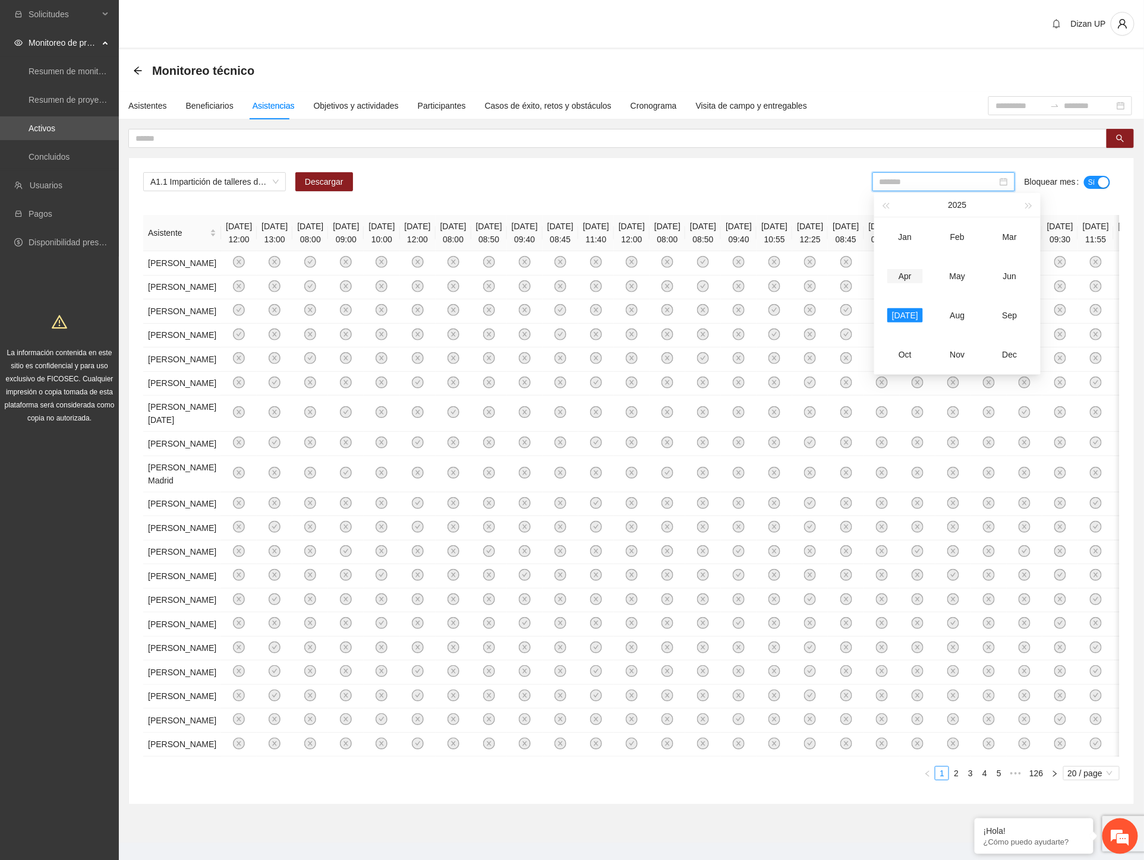
click at [903, 275] on div "Apr" at bounding box center [905, 276] width 36 height 14
click at [929, 176] on input "*******" at bounding box center [938, 181] width 118 height 13
click at [1005, 233] on div "Mar" at bounding box center [1010, 237] width 36 height 14
click at [747, 181] on div "A1.1 Impartición de talleres de habilidades para la vida-Chihuahua Descargar **…" at bounding box center [631, 186] width 976 height 29
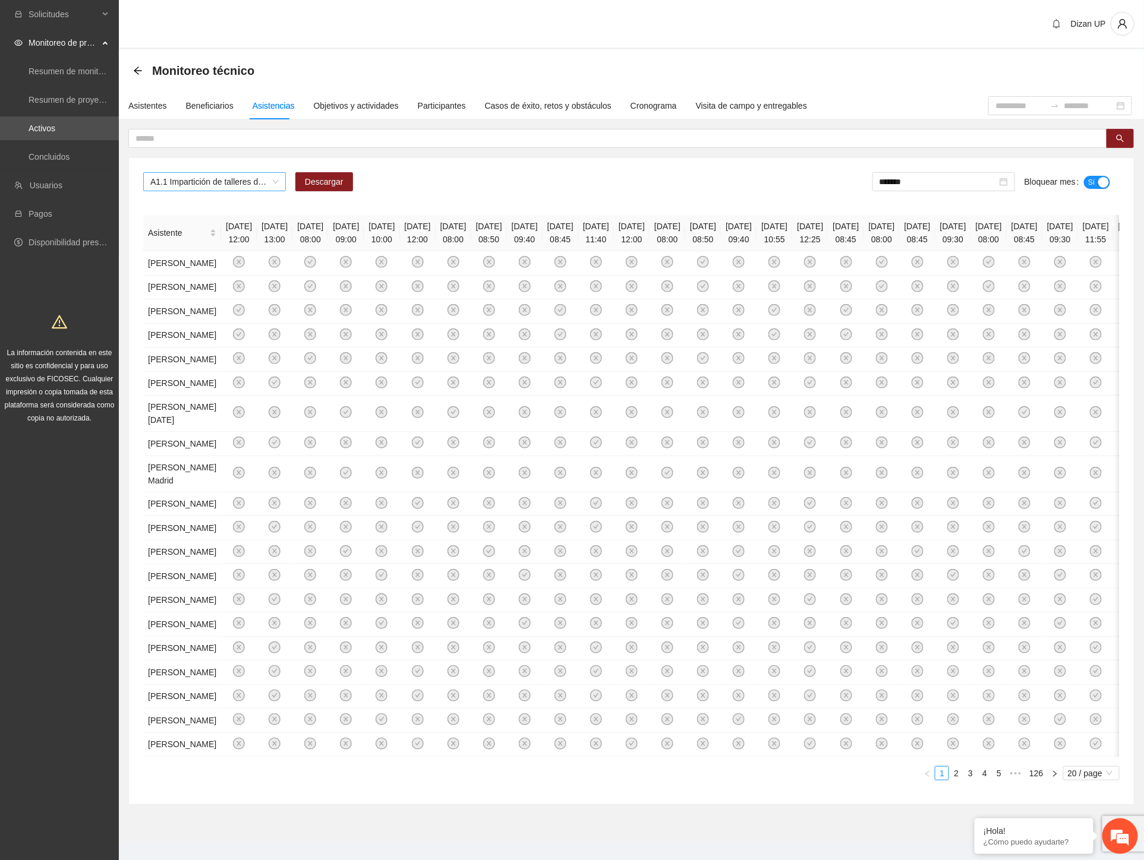
click at [239, 184] on span "A1.1 Impartición de talleres de habilidades para la vida-[GEOGRAPHIC_DATA]" at bounding box center [214, 182] width 128 height 18
click at [165, 222] on div "A1.2 Registro e inscripción de NNA detectados con factores de riesgo -[GEOGRAPH…" at bounding box center [214, 223] width 128 height 13
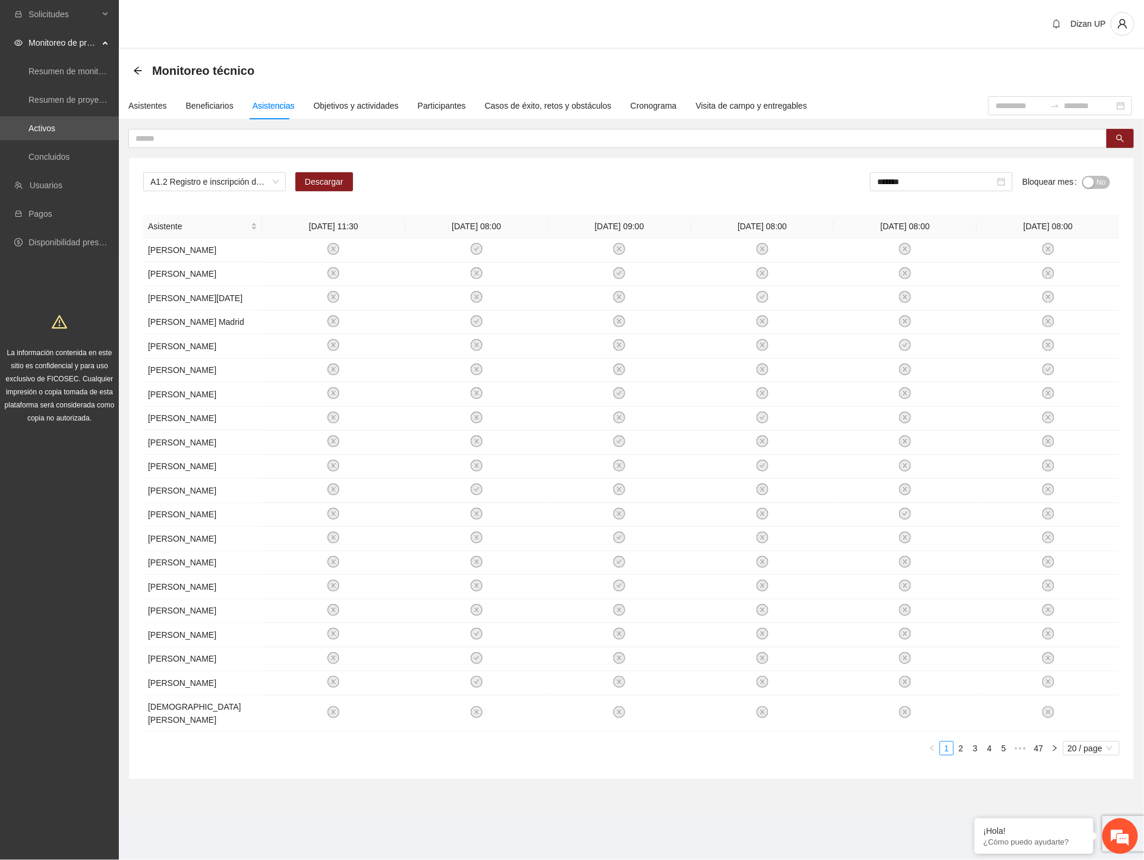
drag, startPoint x: 675, startPoint y: 182, endPoint x: 561, endPoint y: 188, distance: 114.8
click at [666, 187] on div "A1.2 Registro e inscripción de NNA detectados con factores de riesgo -Chihuahua…" at bounding box center [631, 186] width 976 height 29
click at [310, 182] on span "Descargar" at bounding box center [324, 181] width 39 height 13
click at [924, 182] on input "*******" at bounding box center [936, 181] width 118 height 13
click at [1011, 179] on div "button" at bounding box center [1088, 182] width 11 height 11
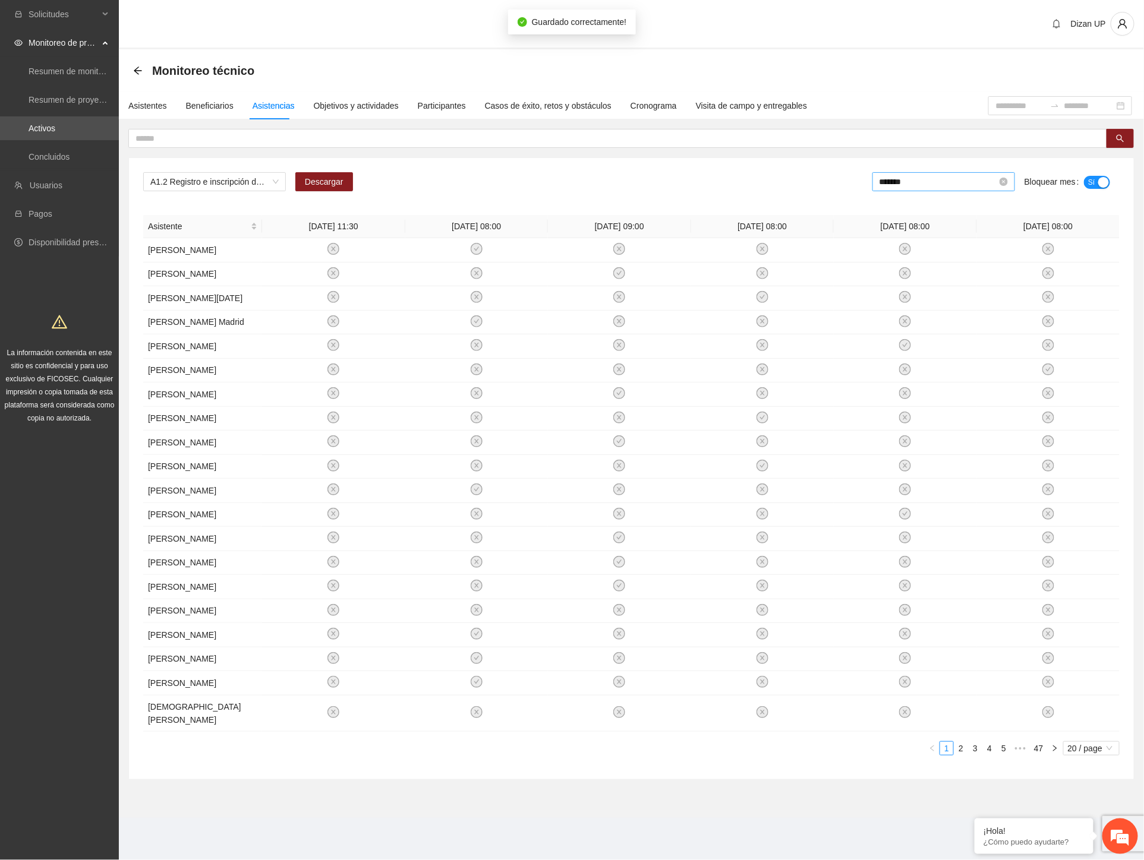
click at [942, 185] on input "*******" at bounding box center [938, 181] width 118 height 13
drag, startPoint x: 903, startPoint y: 279, endPoint x: 964, endPoint y: 252, distance: 66.5
click at [904, 278] on div "Apr" at bounding box center [905, 276] width 36 height 14
click at [951, 191] on div "*******" at bounding box center [943, 181] width 143 height 19
click at [958, 270] on div "May" at bounding box center [957, 276] width 36 height 14
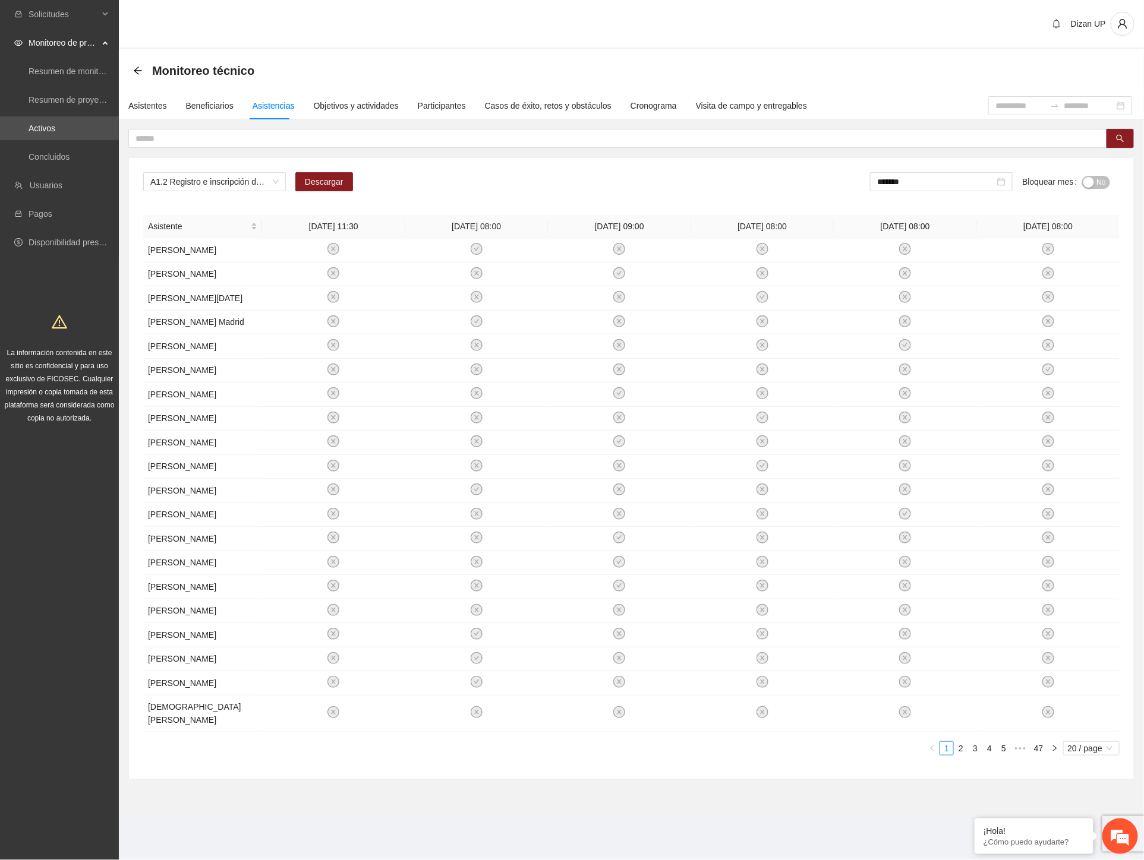
click at [1011, 181] on span "No" at bounding box center [1101, 182] width 9 height 13
click at [935, 187] on input "*******" at bounding box center [938, 181] width 118 height 13
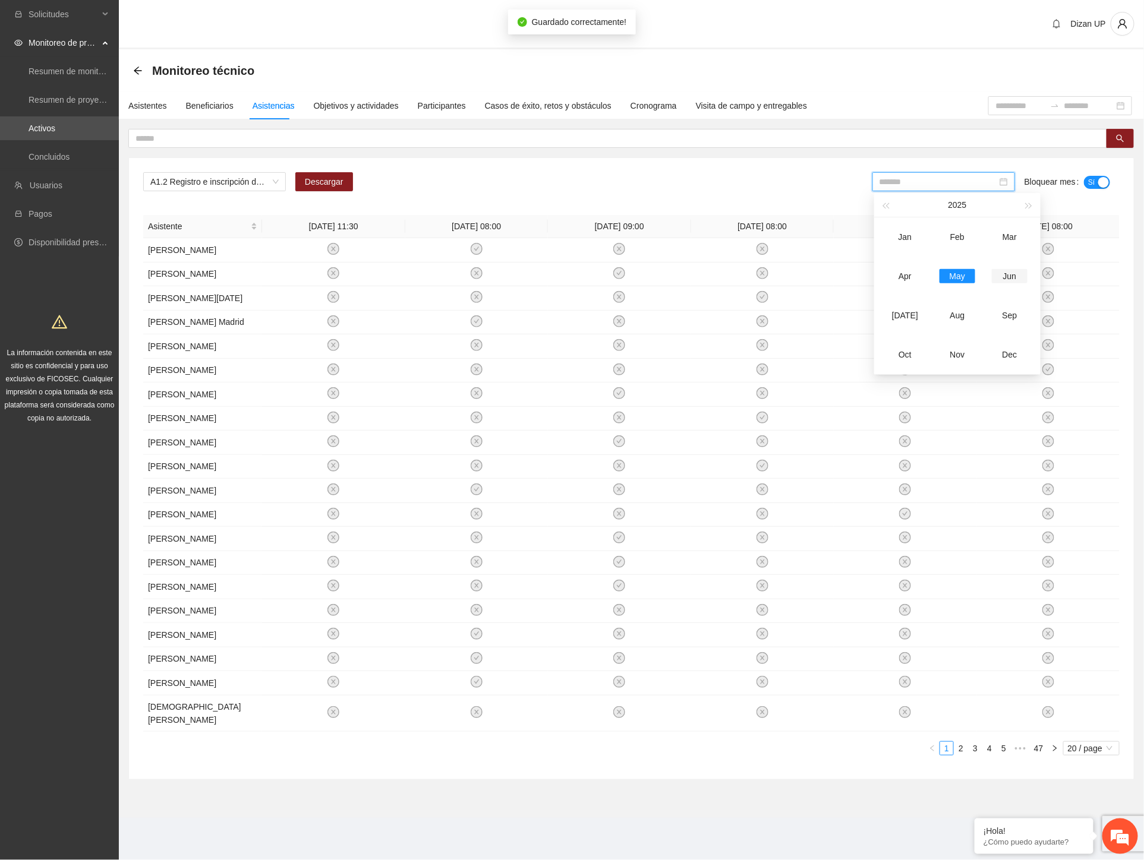
click at [1000, 274] on div "Jun" at bounding box center [1010, 276] width 36 height 14
type input "*******"
click at [1011, 188] on div "No" at bounding box center [1096, 181] width 28 height 19
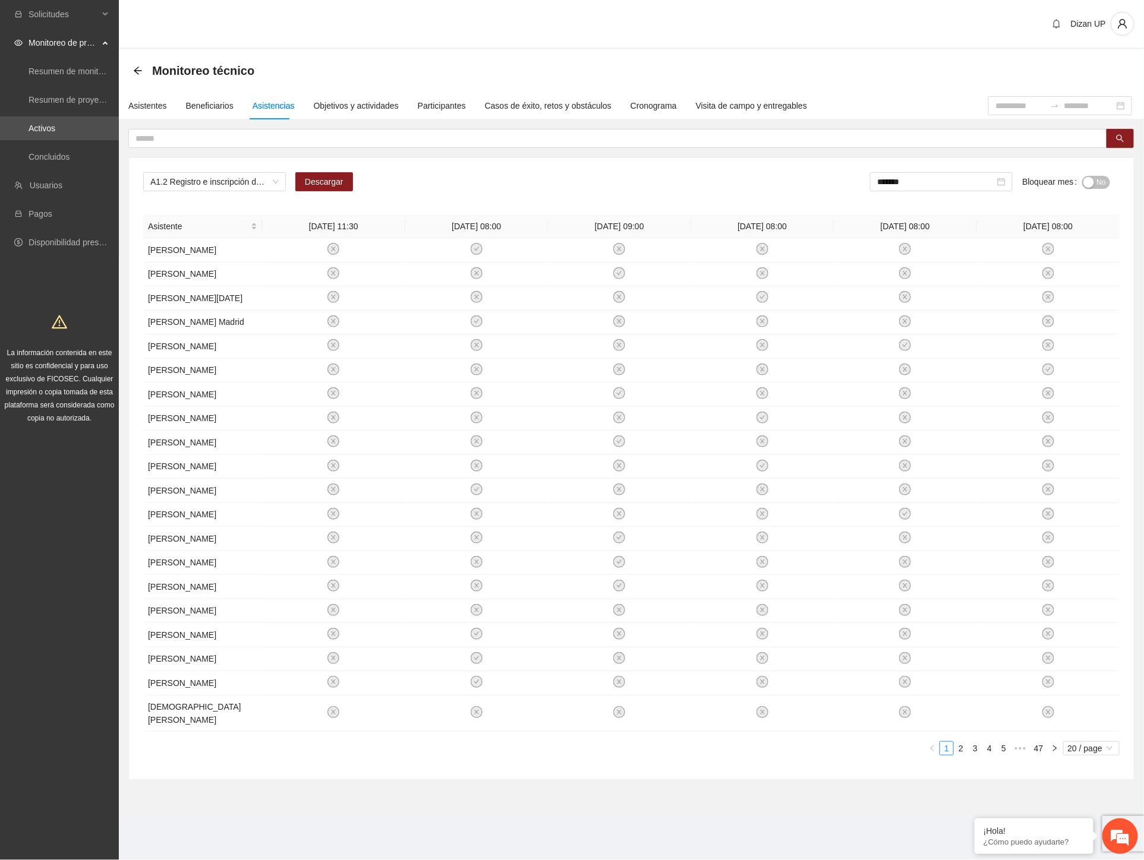
drag, startPoint x: 387, startPoint y: 171, endPoint x: 378, endPoint y: 171, distance: 8.9
click at [387, 172] on div "A1.2 Registro e inscripción de NNA detectados con factores de riesgo -Chihuahua…" at bounding box center [631, 186] width 976 height 29
click at [275, 176] on span "A1.2 Registro e inscripción de NNA detectados con factores de riesgo -[GEOGRAPH…" at bounding box center [214, 182] width 128 height 18
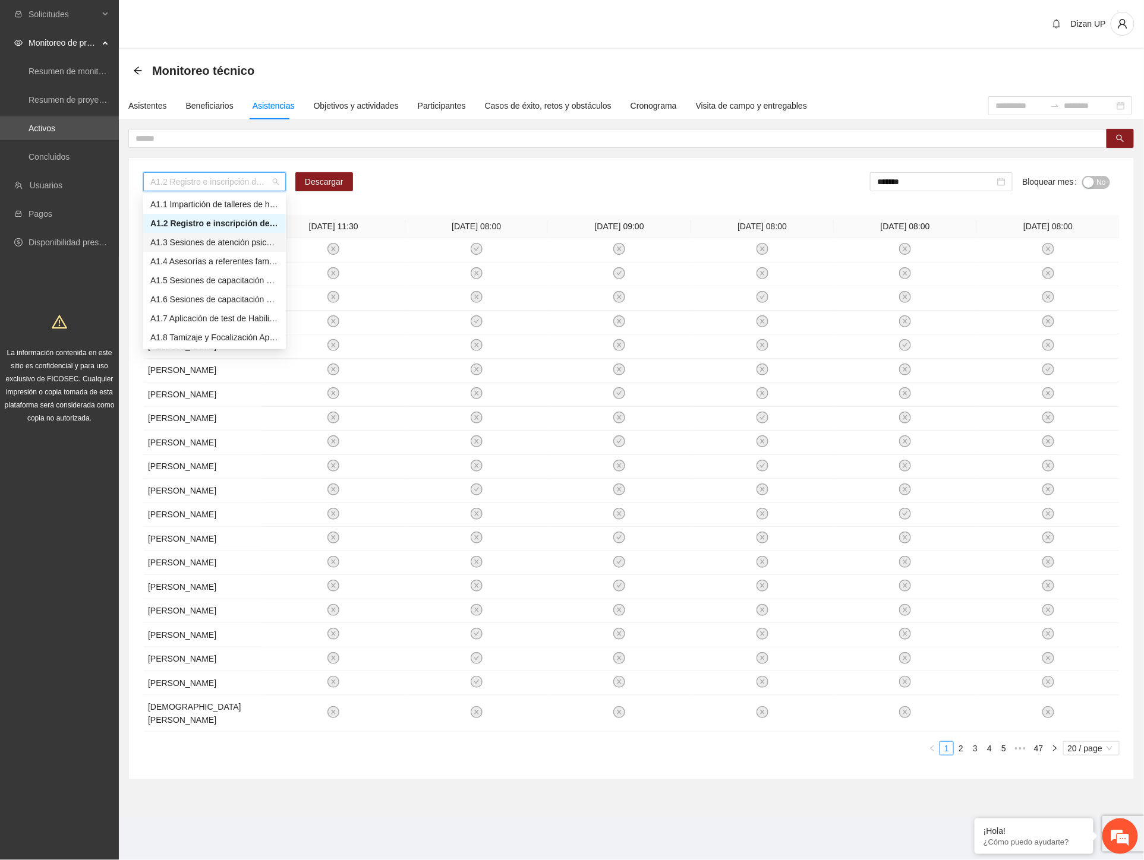
click at [165, 242] on div "A1.3 Sesiones de atención psicológica a NNA detectados con factores de riesgo -…" at bounding box center [214, 242] width 128 height 13
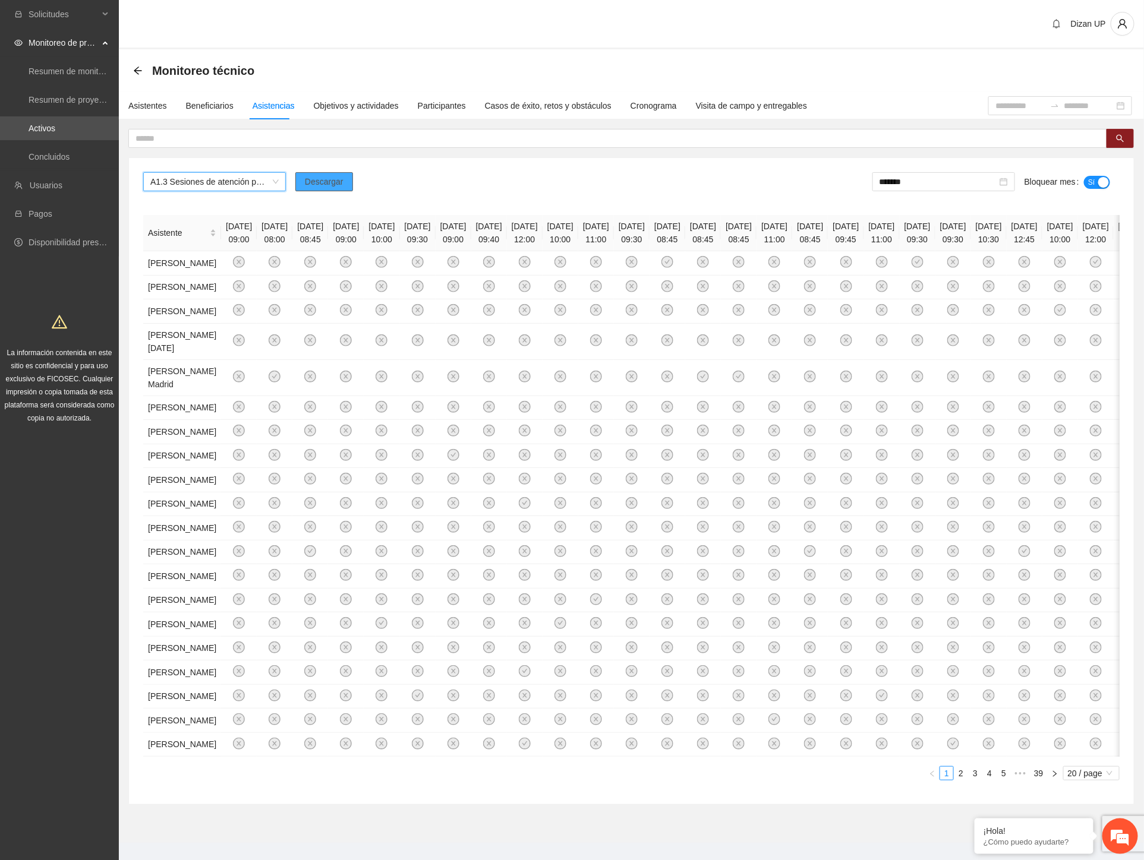
click at [327, 185] on span "Descargar" at bounding box center [324, 181] width 39 height 13
drag, startPoint x: 731, startPoint y: 52, endPoint x: 756, endPoint y: 34, distance: 30.2
click at [731, 52] on div "Monitoreo técnico" at bounding box center [631, 70] width 1025 height 43
click at [182, 132] on input "text" at bounding box center [612, 138] width 955 height 13
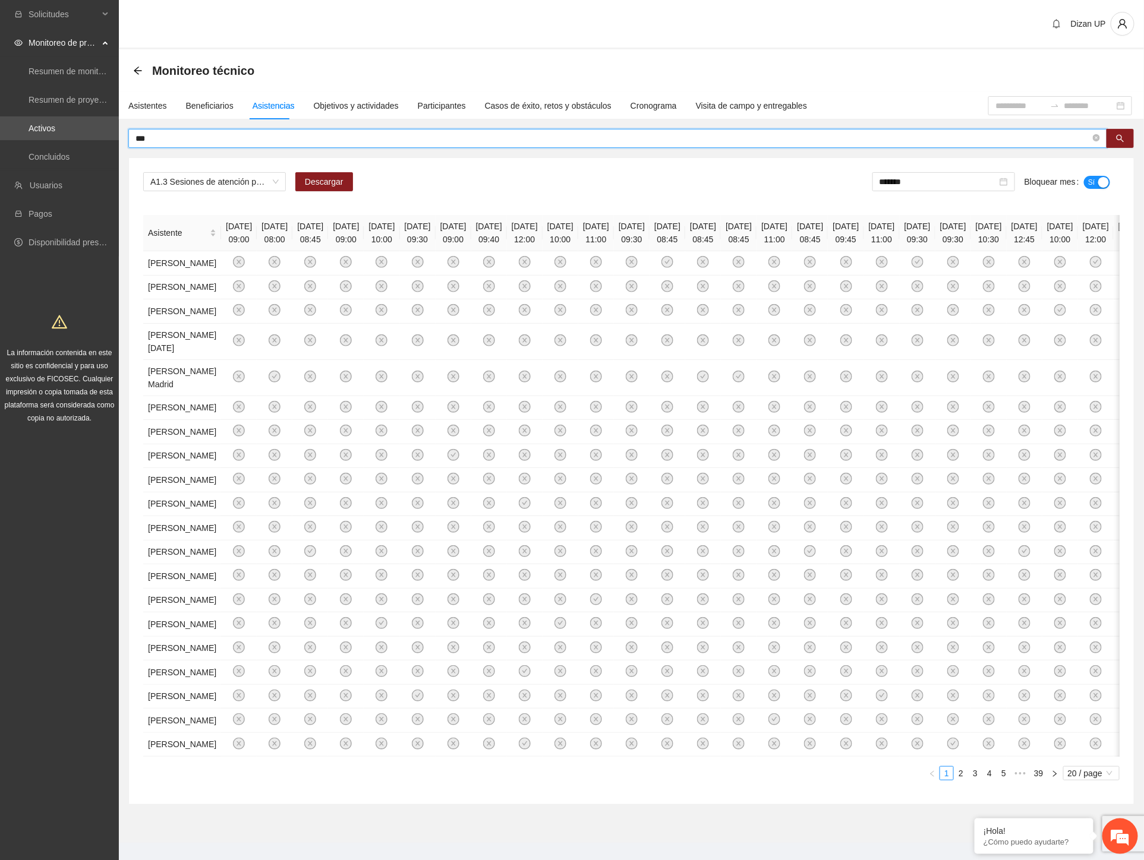
type input "***"
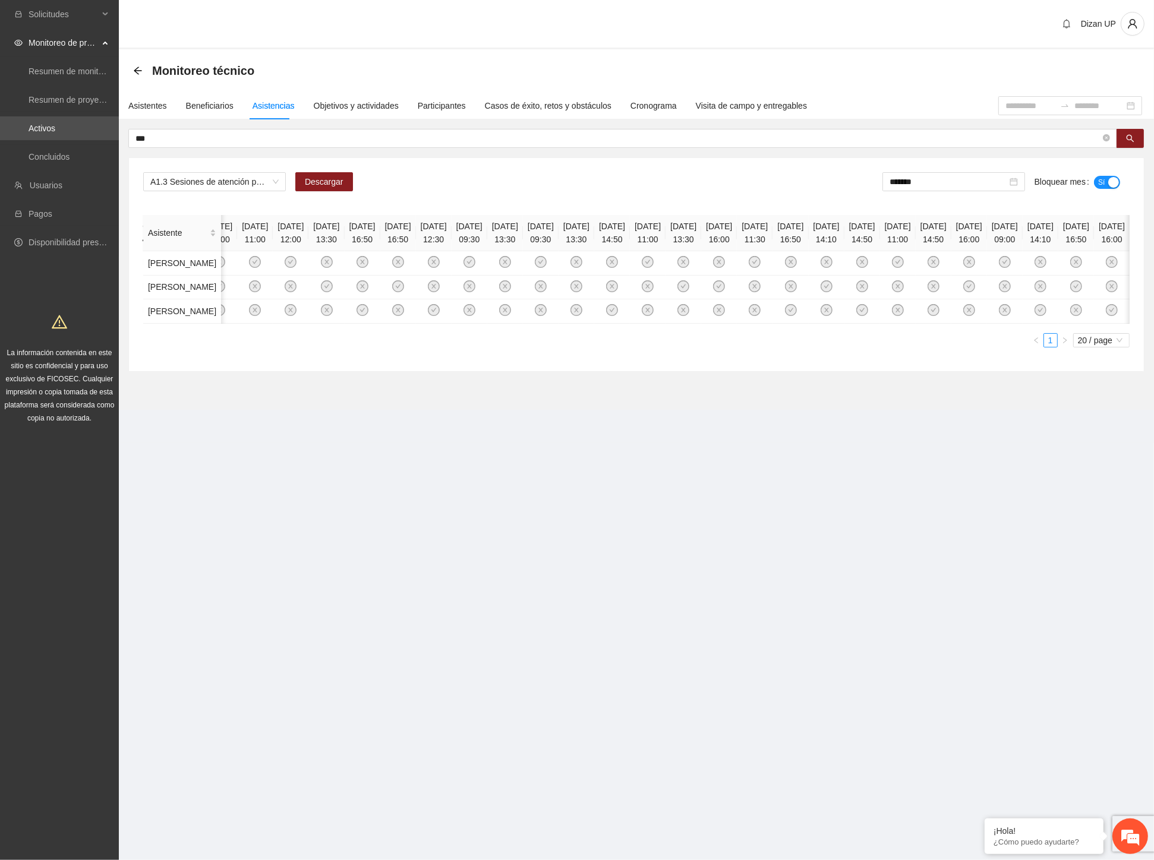
scroll to position [0, 1198]
click at [934, 184] on input "*******" at bounding box center [948, 181] width 118 height 13
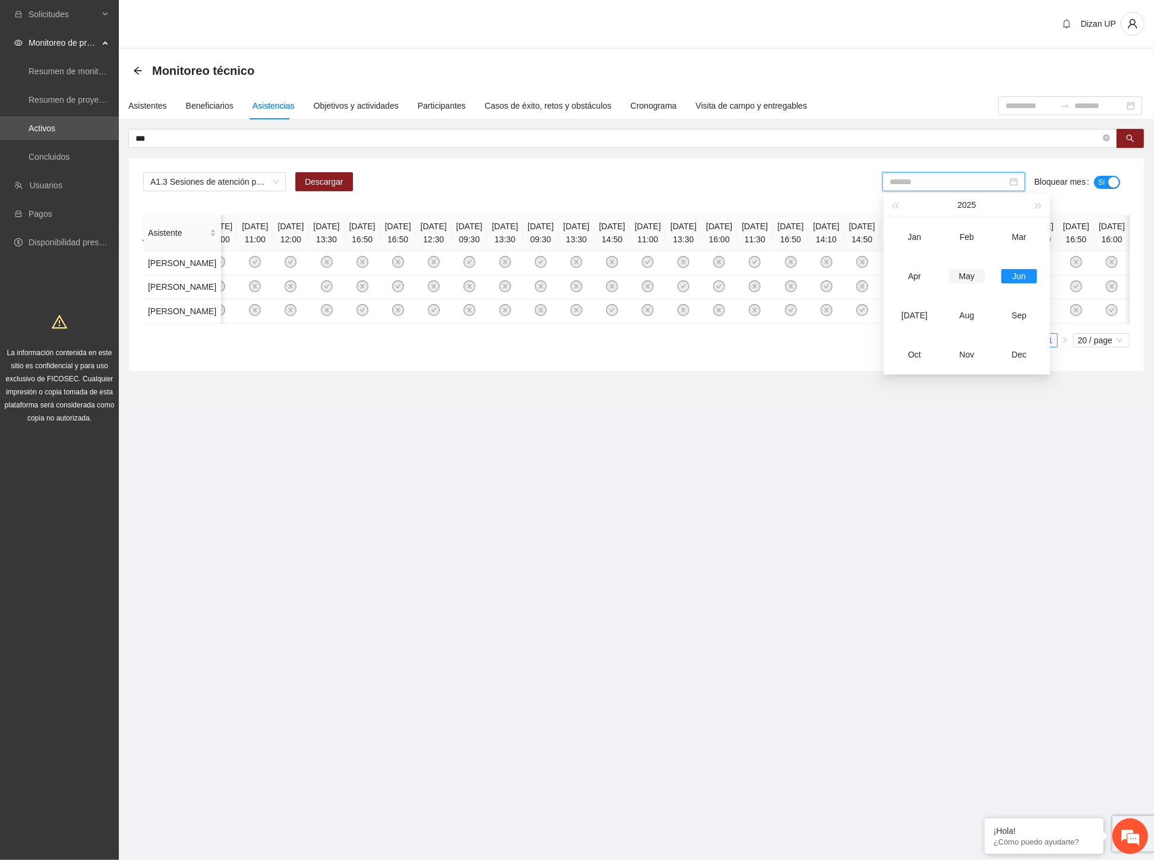
click at [972, 277] on div "May" at bounding box center [967, 276] width 36 height 14
type input "*******"
click at [1011, 179] on span "Sí" at bounding box center [1101, 182] width 7 height 13
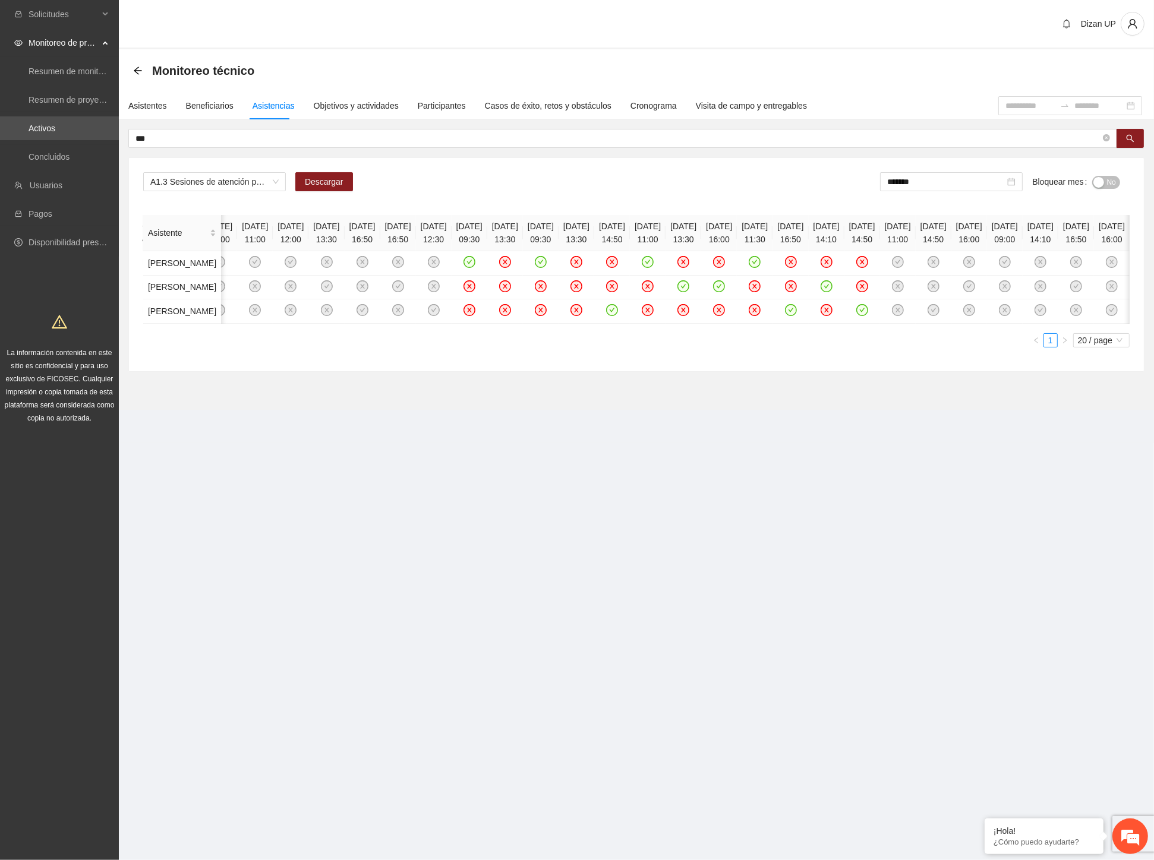
scroll to position [0, 1006]
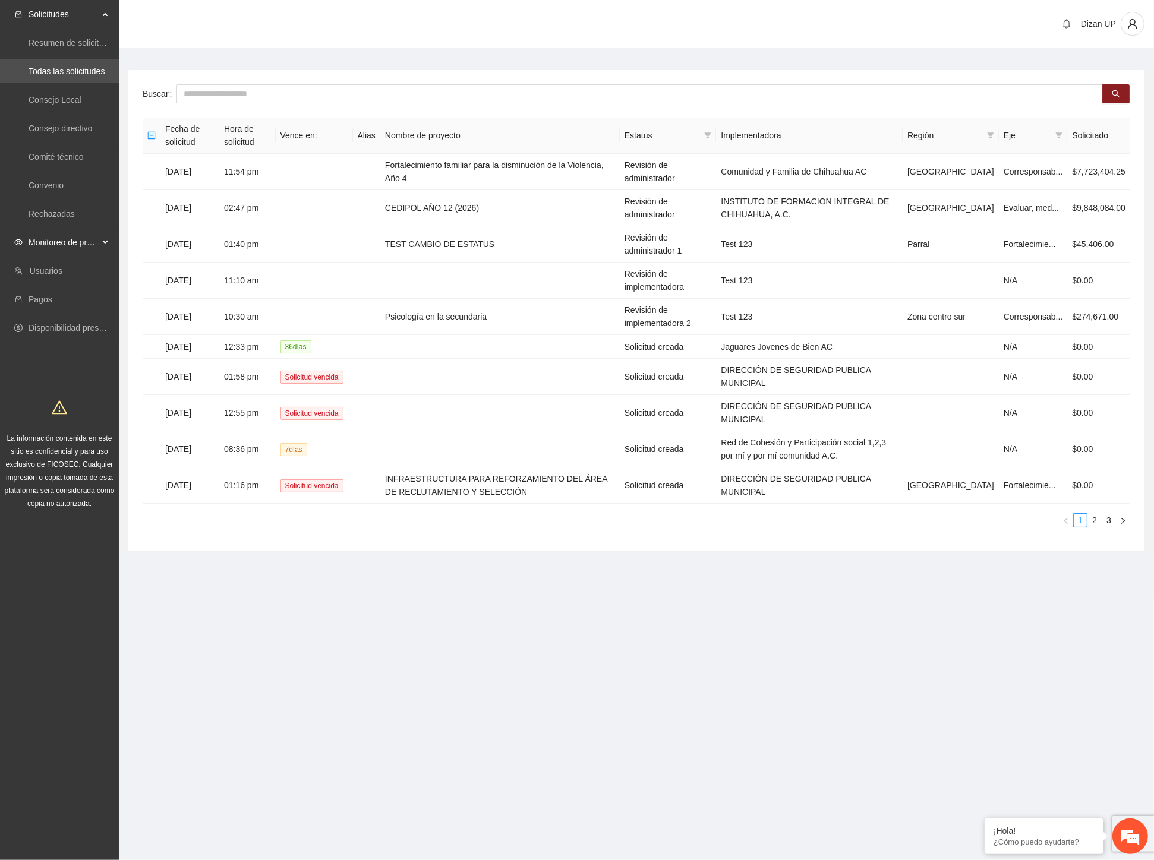
click at [69, 240] on span "Monitoreo de proyectos" at bounding box center [64, 243] width 70 height 24
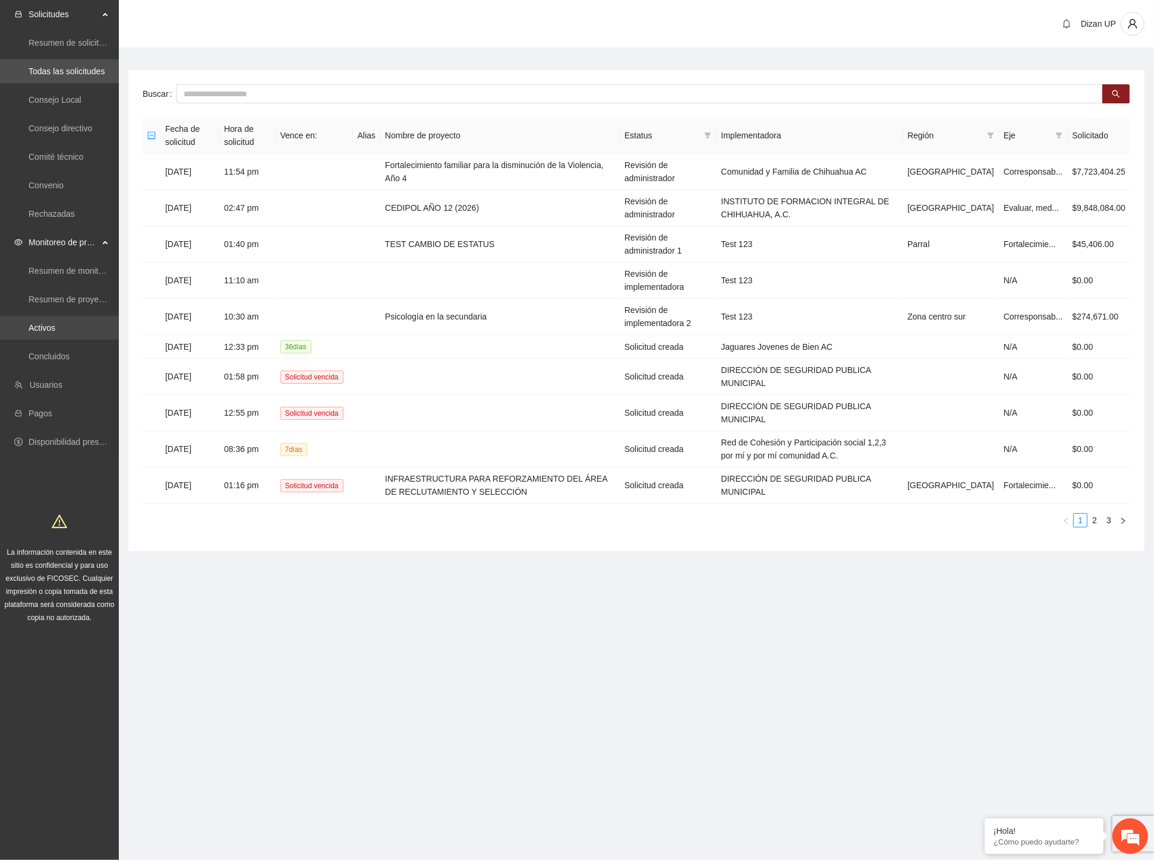
click at [40, 326] on link "Activos" at bounding box center [42, 328] width 27 height 10
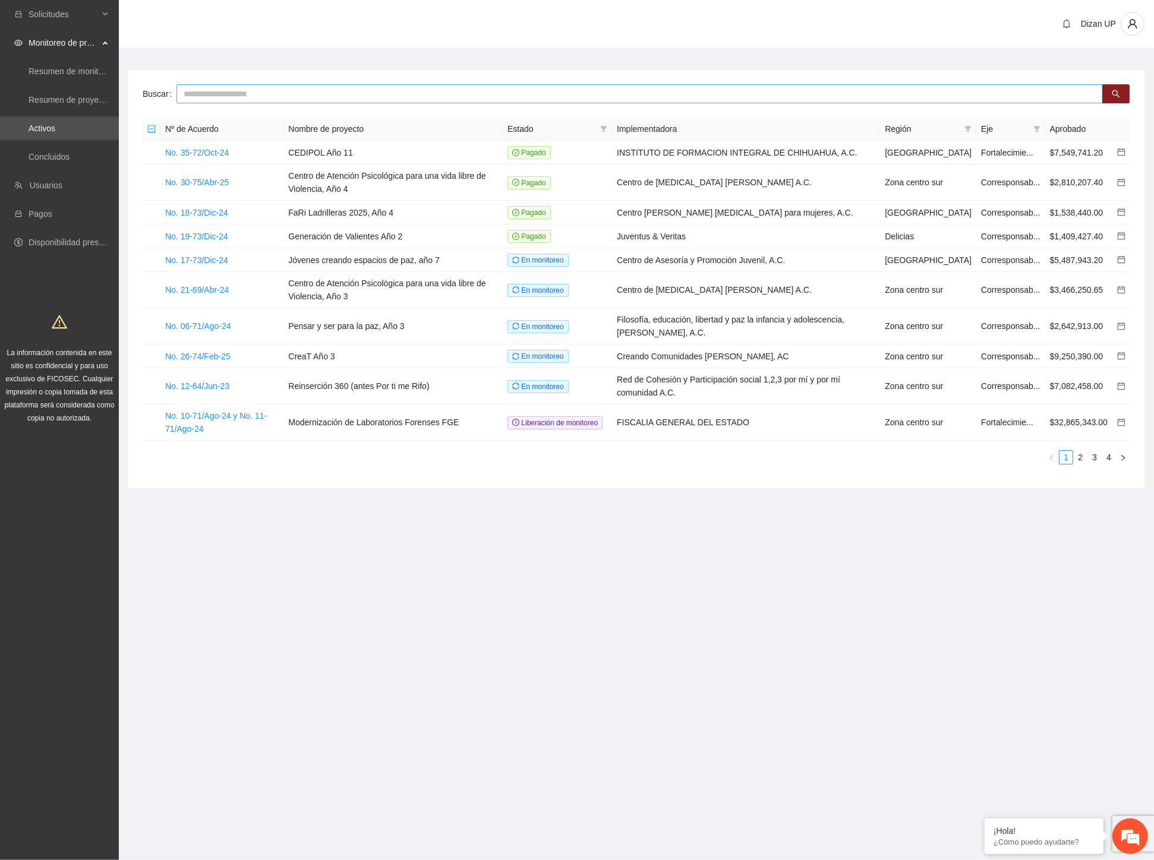
click at [219, 94] on input "text" at bounding box center [639, 93] width 926 height 19
type input "****"
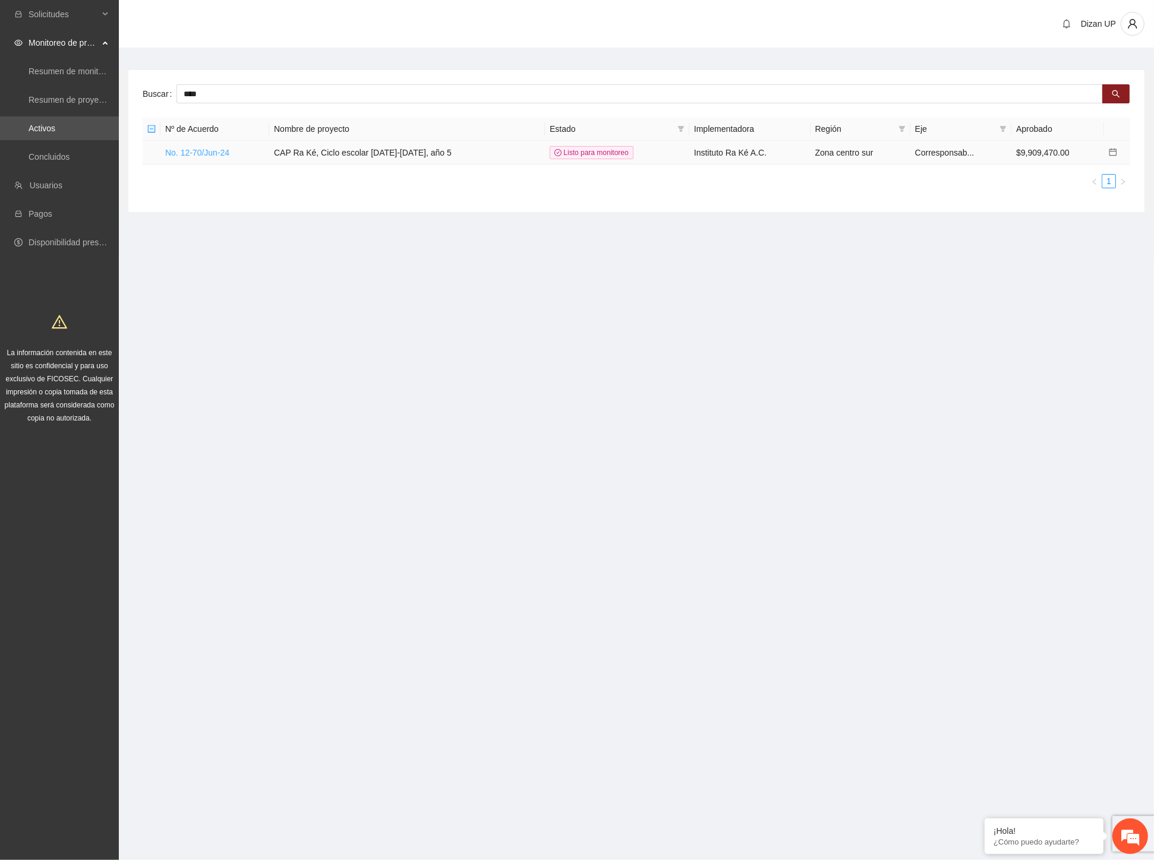
click at [200, 151] on link "No. 12-70/Jun-24" at bounding box center [197, 153] width 64 height 10
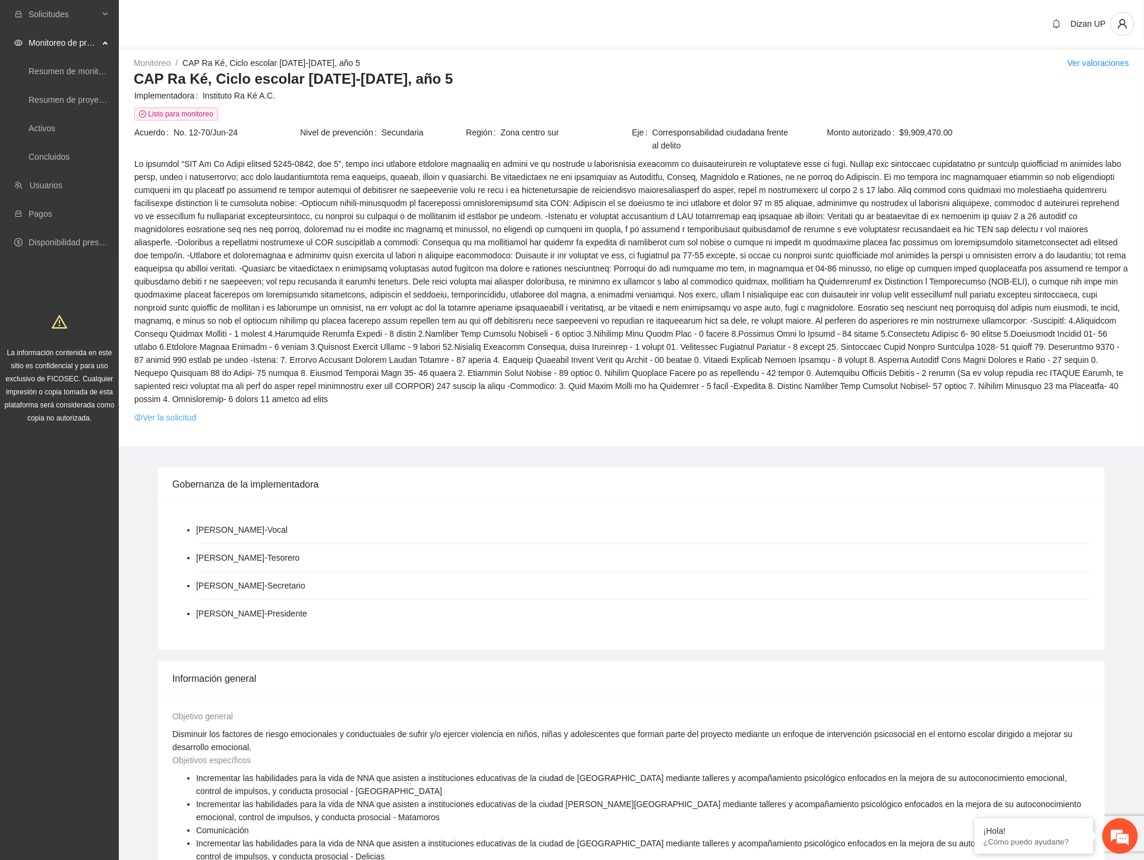
click at [181, 411] on link "Ver la solicitud" at bounding box center [165, 417] width 62 height 13
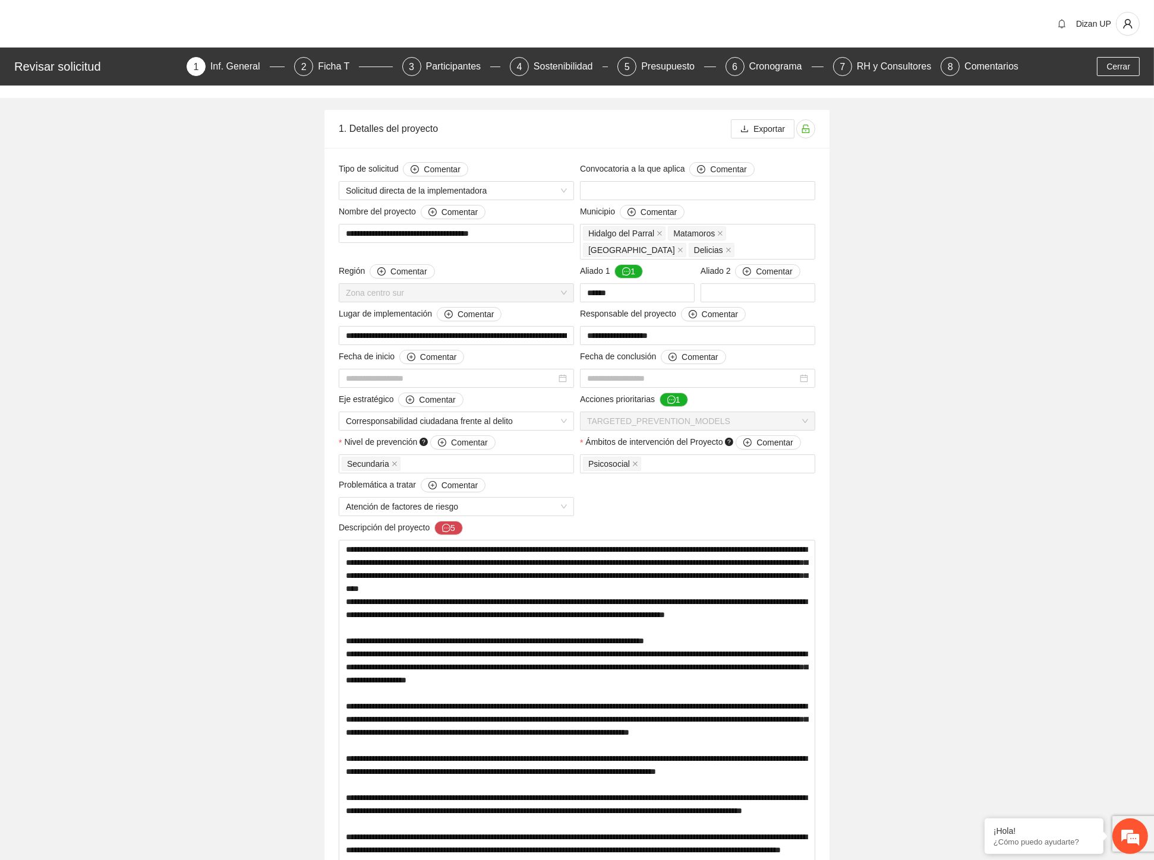
type input "**********"
click at [313, 62] on div "2 Ficha T" at bounding box center [340, 66] width 98 height 19
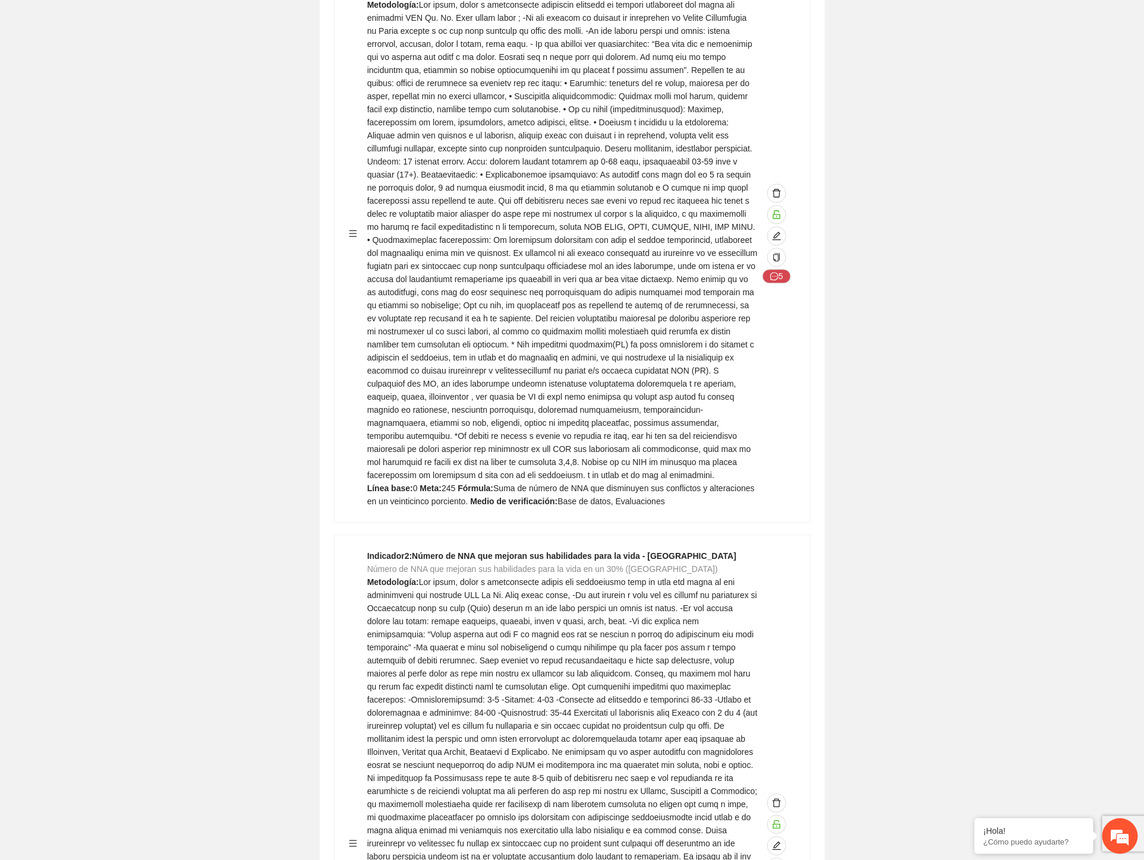
scroll to position [3565, 0]
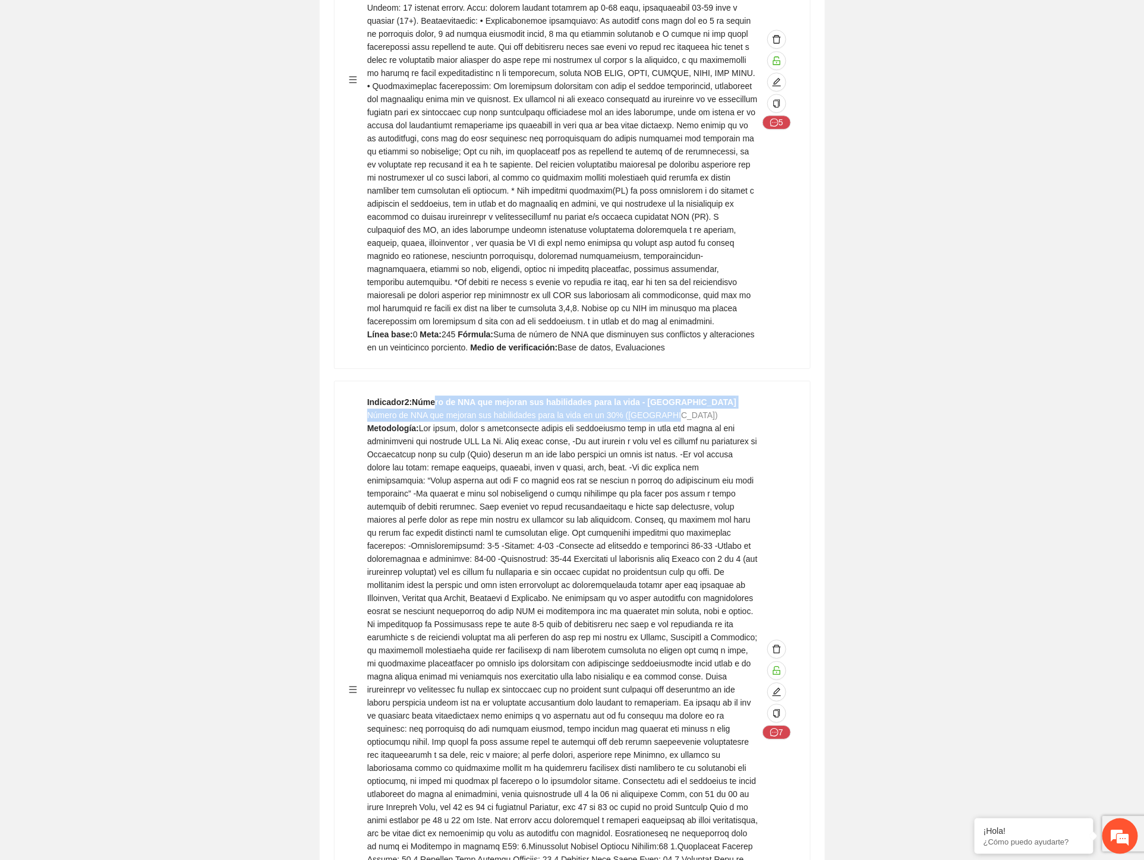
drag, startPoint x: 437, startPoint y: 324, endPoint x: 668, endPoint y: 336, distance: 230.8
click at [668, 396] on div "Indicador 2 : Número de NNA que mejoran sus habilidades para la vida - Chihuahu…" at bounding box center [562, 690] width 391 height 588
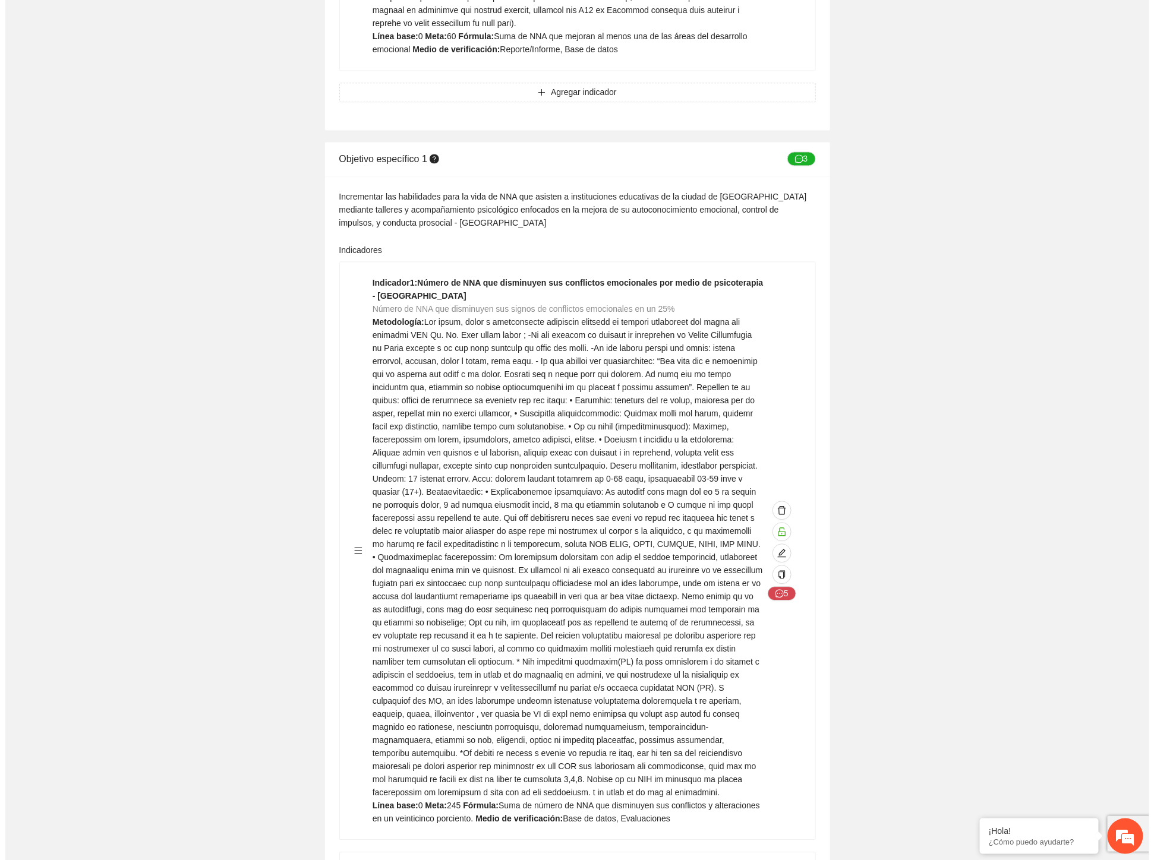
scroll to position [2970, 0]
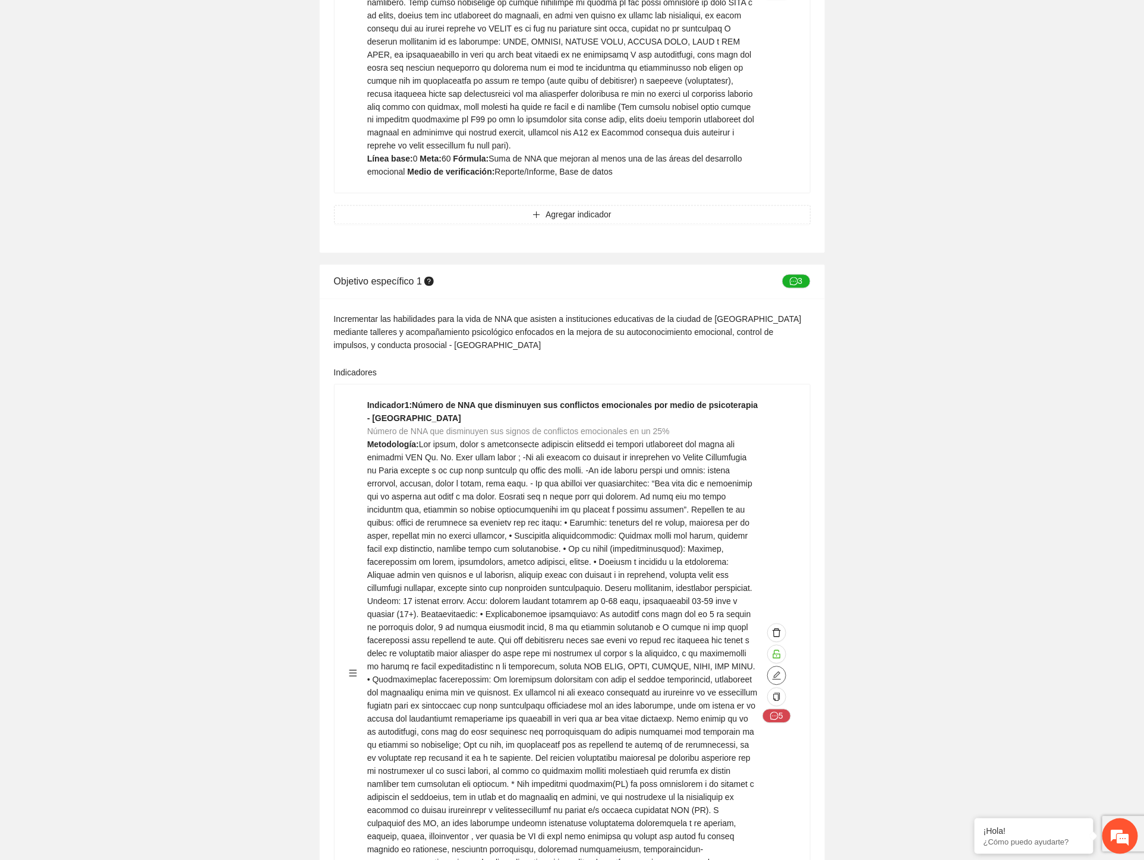
click at [773, 671] on icon "edit" at bounding box center [777, 676] width 10 height 10
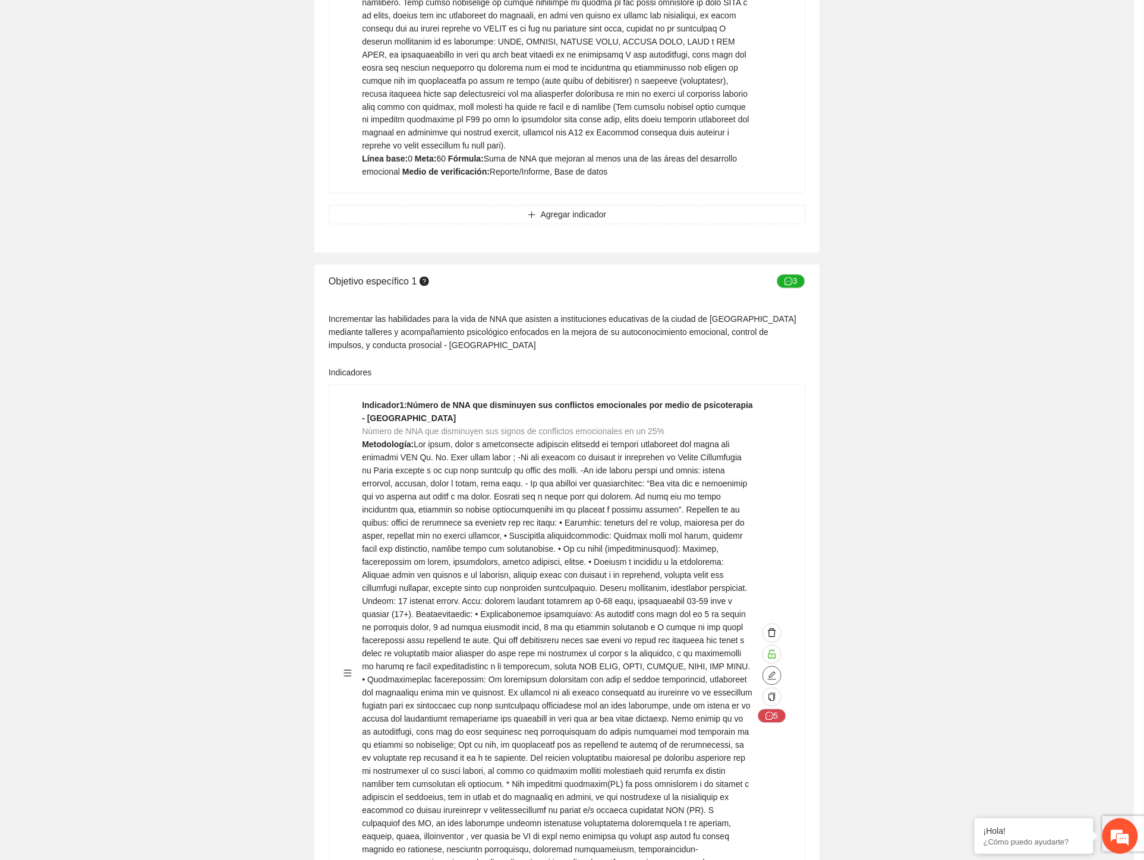
type textarea "*"
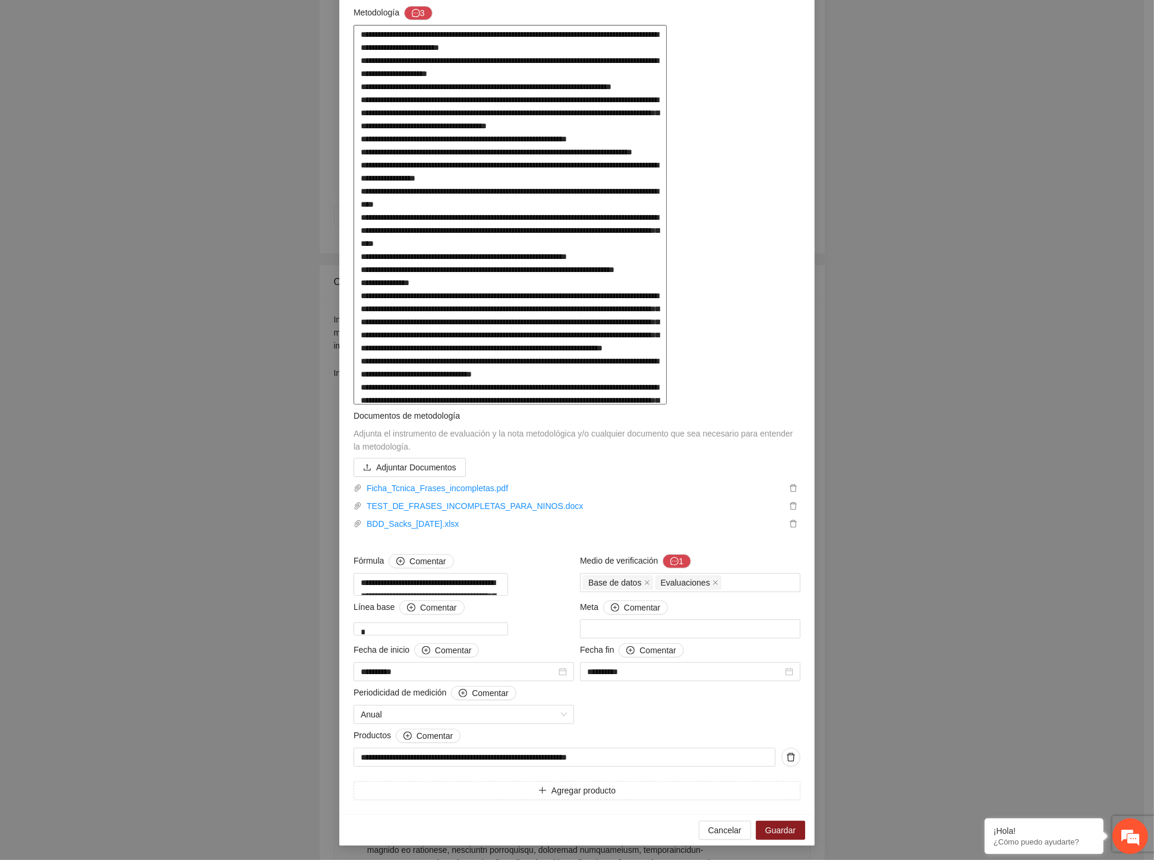
scroll to position [93, 0]
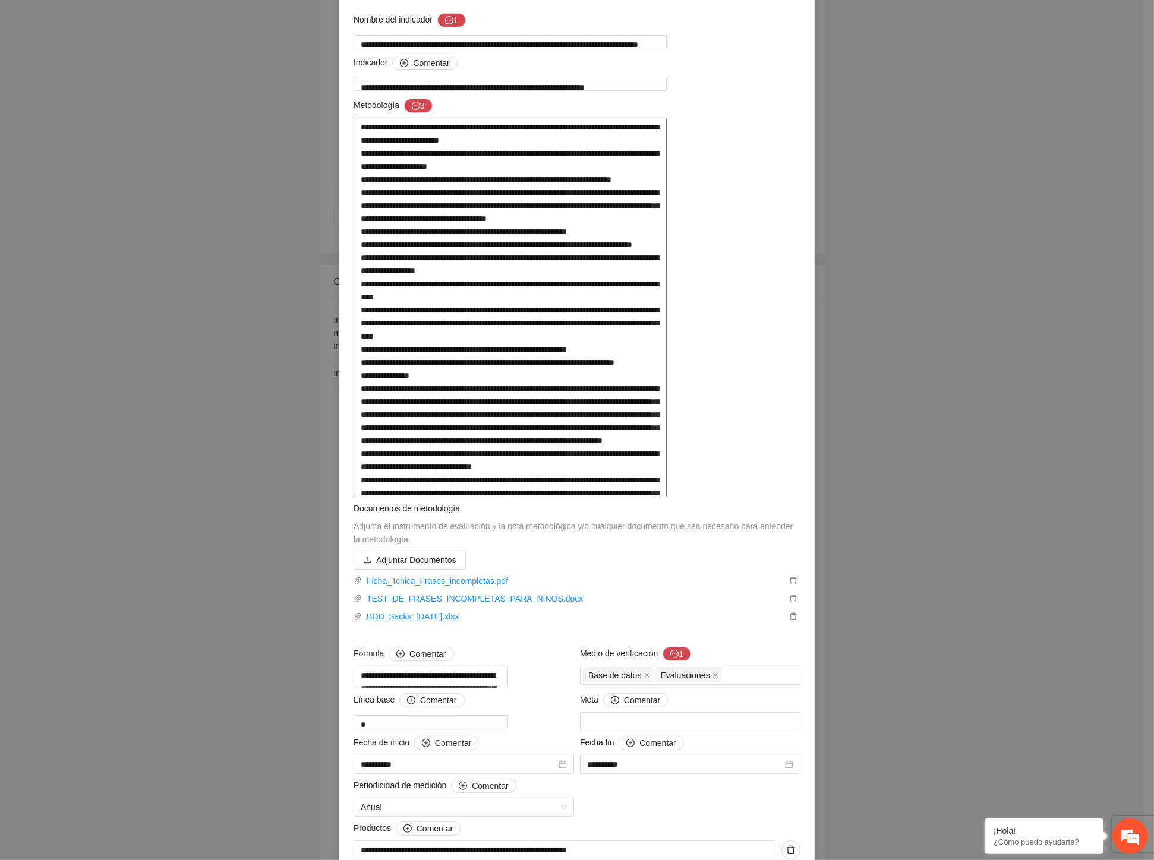
click at [485, 318] on textarea at bounding box center [509, 308] width 313 height 380
drag, startPoint x: 438, startPoint y: 232, endPoint x: 670, endPoint y: 227, distance: 231.7
click at [667, 227] on textarea at bounding box center [509, 308] width 313 height 380
click at [413, 245] on textarea at bounding box center [509, 308] width 313 height 380
click at [437, 252] on textarea at bounding box center [509, 308] width 313 height 380
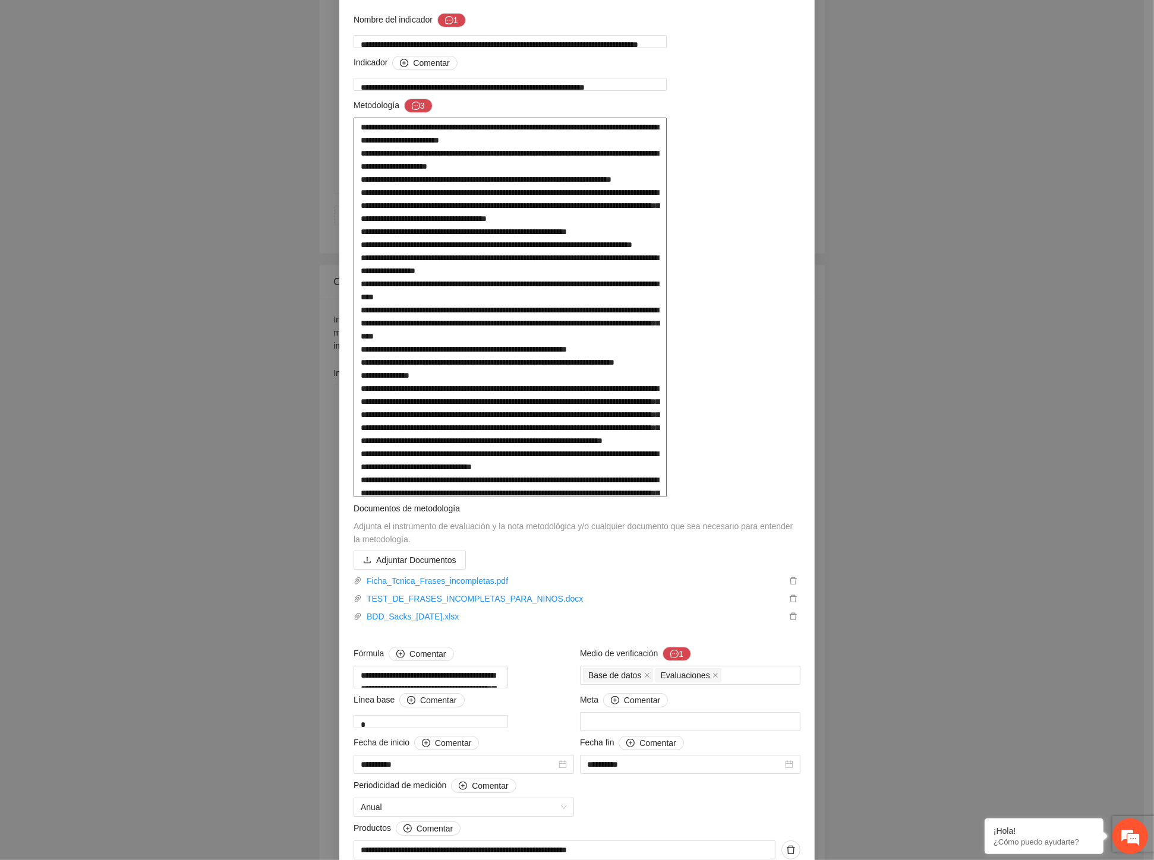
drag, startPoint x: 465, startPoint y: 258, endPoint x: 429, endPoint y: 255, distance: 36.3
click at [429, 255] on textarea at bounding box center [509, 308] width 313 height 380
drag, startPoint x: 508, startPoint y: 270, endPoint x: 411, endPoint y: 277, distance: 97.7
click at [382, 271] on textarea at bounding box center [509, 308] width 313 height 380
drag, startPoint x: 525, startPoint y: 266, endPoint x: 579, endPoint y: 275, distance: 54.9
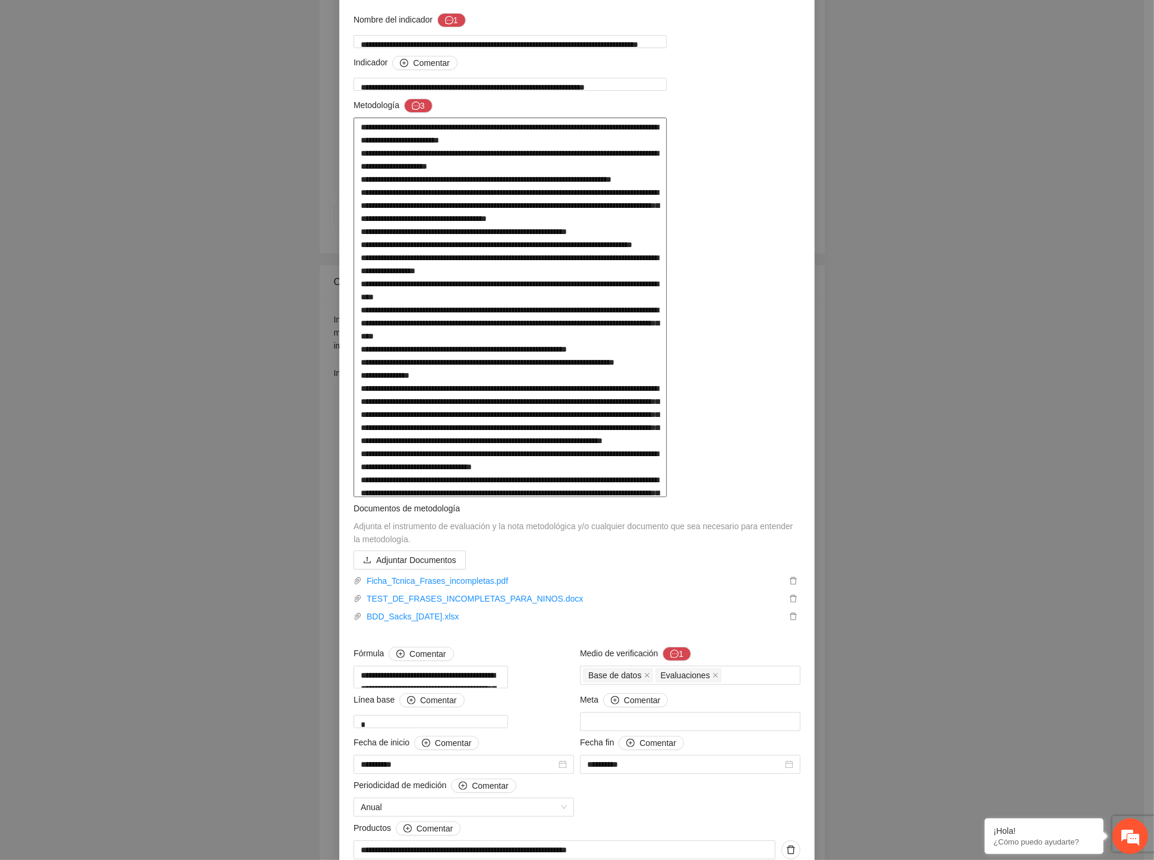
click at [526, 266] on textarea at bounding box center [509, 308] width 313 height 380
drag, startPoint x: 431, startPoint y: 245, endPoint x: 714, endPoint y: 245, distance: 282.8
click at [667, 245] on textarea at bounding box center [509, 308] width 313 height 380
click at [513, 329] on textarea at bounding box center [509, 308] width 313 height 380
click at [453, 283] on textarea at bounding box center [509, 308] width 313 height 380
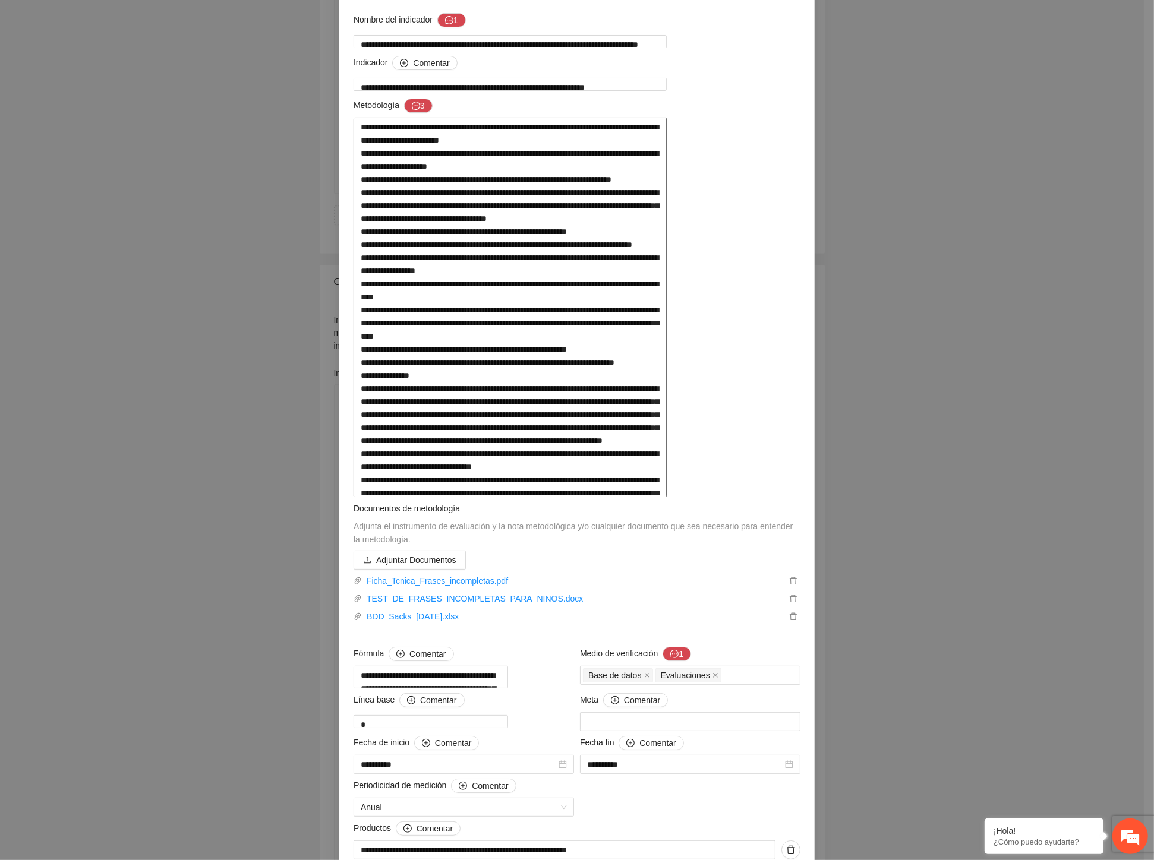
drag, startPoint x: 585, startPoint y: 258, endPoint x: 569, endPoint y: 258, distance: 16.0
click at [569, 258] on textarea at bounding box center [509, 308] width 313 height 380
click at [525, 315] on textarea at bounding box center [509, 308] width 313 height 380
drag, startPoint x: 507, startPoint y: 272, endPoint x: 590, endPoint y: 269, distance: 82.6
click at [590, 269] on textarea at bounding box center [509, 308] width 313 height 380
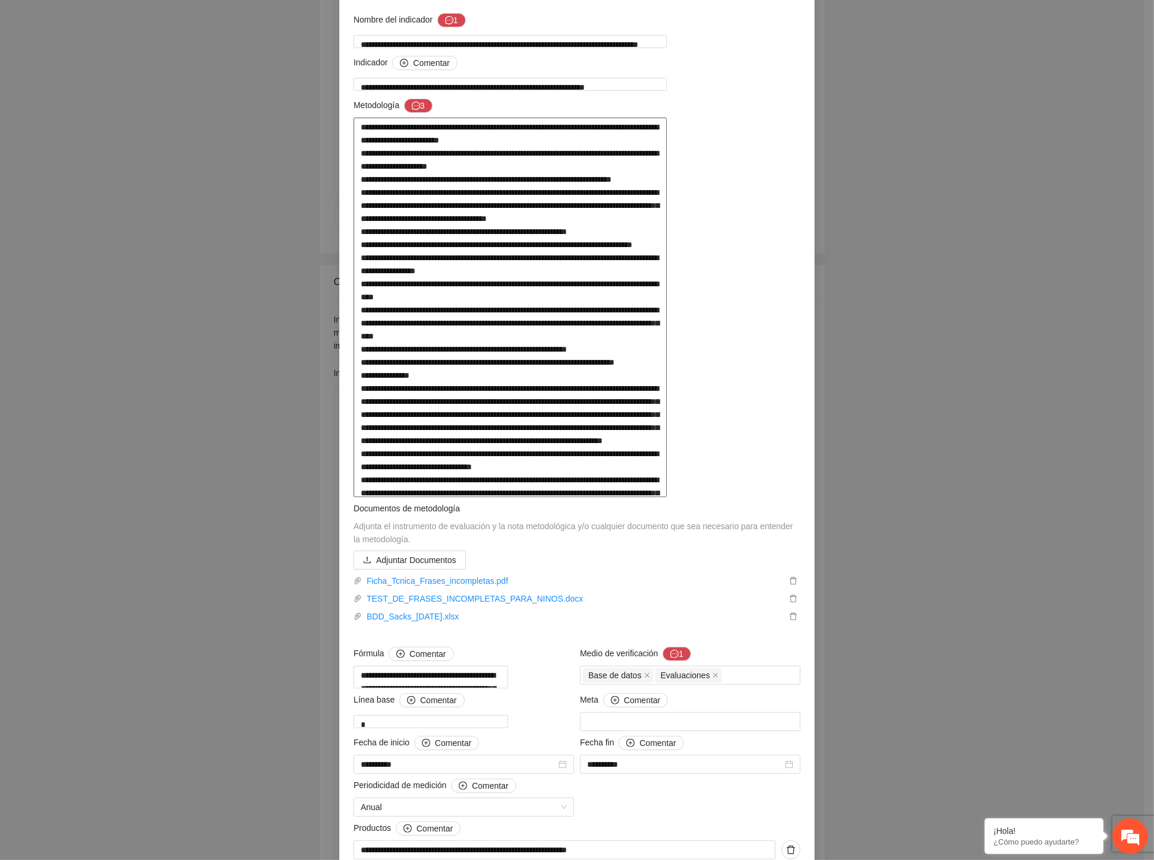
click at [453, 340] on textarea at bounding box center [509, 308] width 313 height 380
click at [395, 312] on textarea at bounding box center [509, 308] width 313 height 380
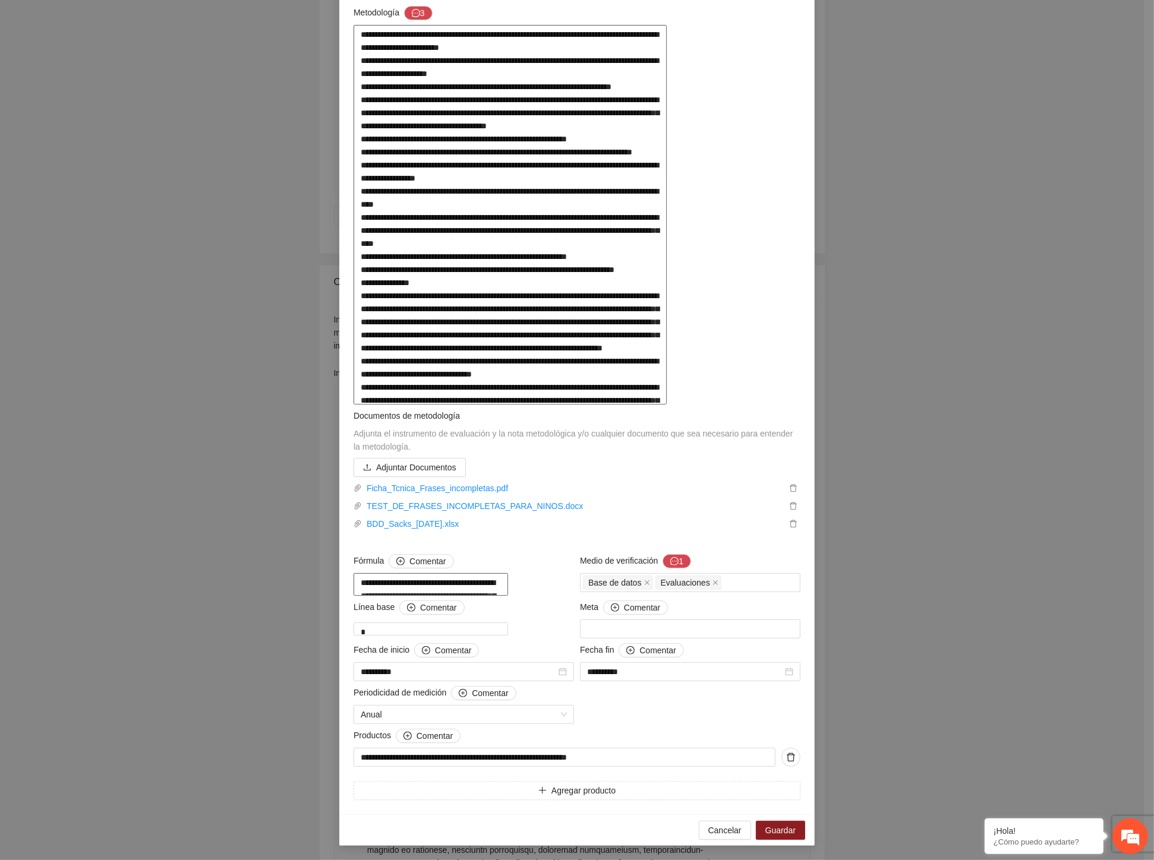
scroll to position [358, 0]
click at [466, 482] on link "Ficha_Tcnica_Frases_incompletas.pdf" at bounding box center [574, 488] width 424 height 13
drag, startPoint x: 492, startPoint y: 329, endPoint x: 506, endPoint y: 512, distance: 183.5
click at [492, 329] on textarea at bounding box center [509, 215] width 313 height 380
click at [714, 828] on span "Cancelar" at bounding box center [724, 830] width 33 height 13
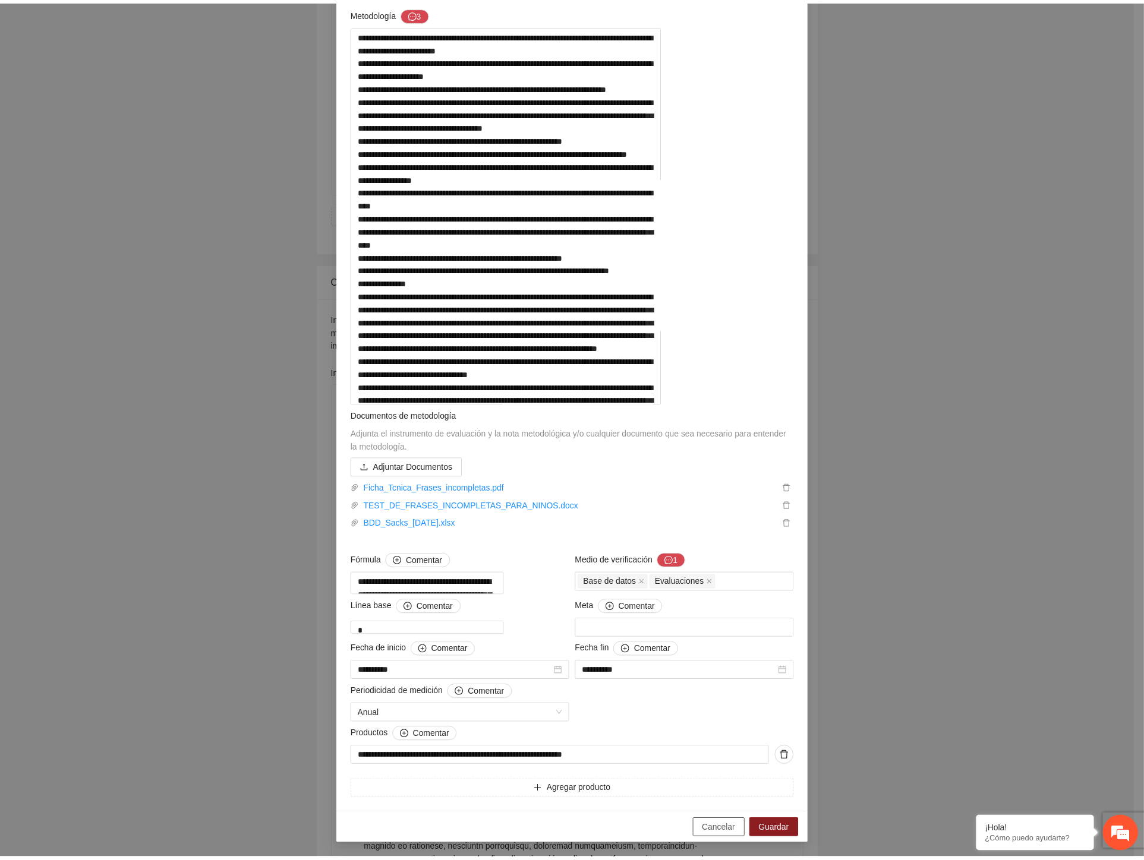
scroll to position [0, 0]
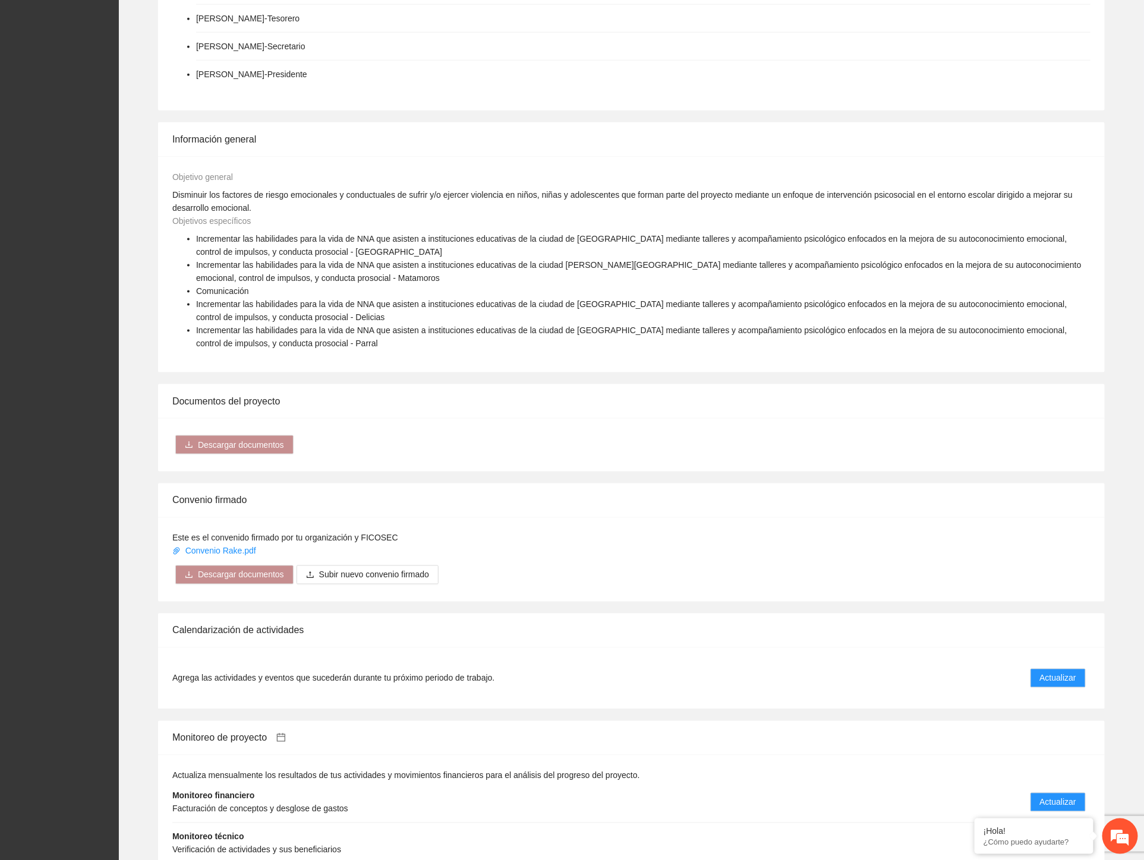
scroll to position [660, 0]
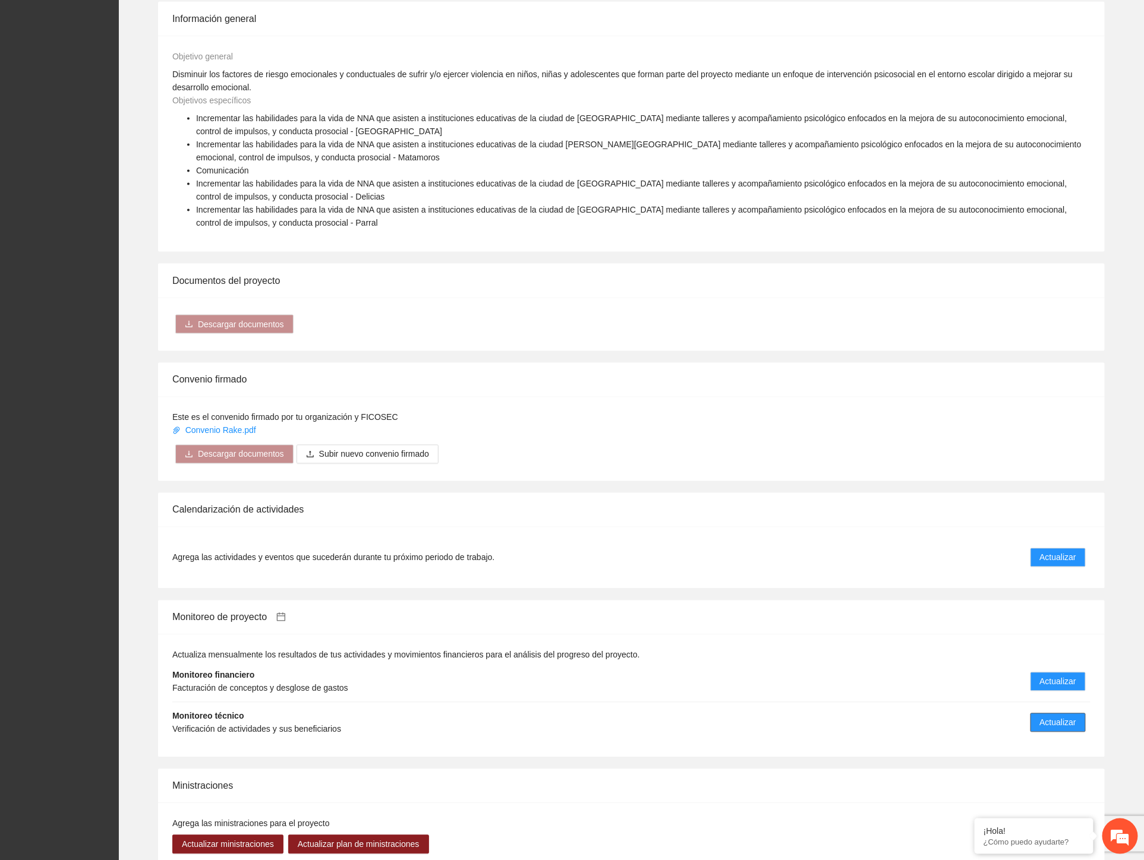
click at [1056, 716] on span "Actualizar" at bounding box center [1058, 722] width 36 height 13
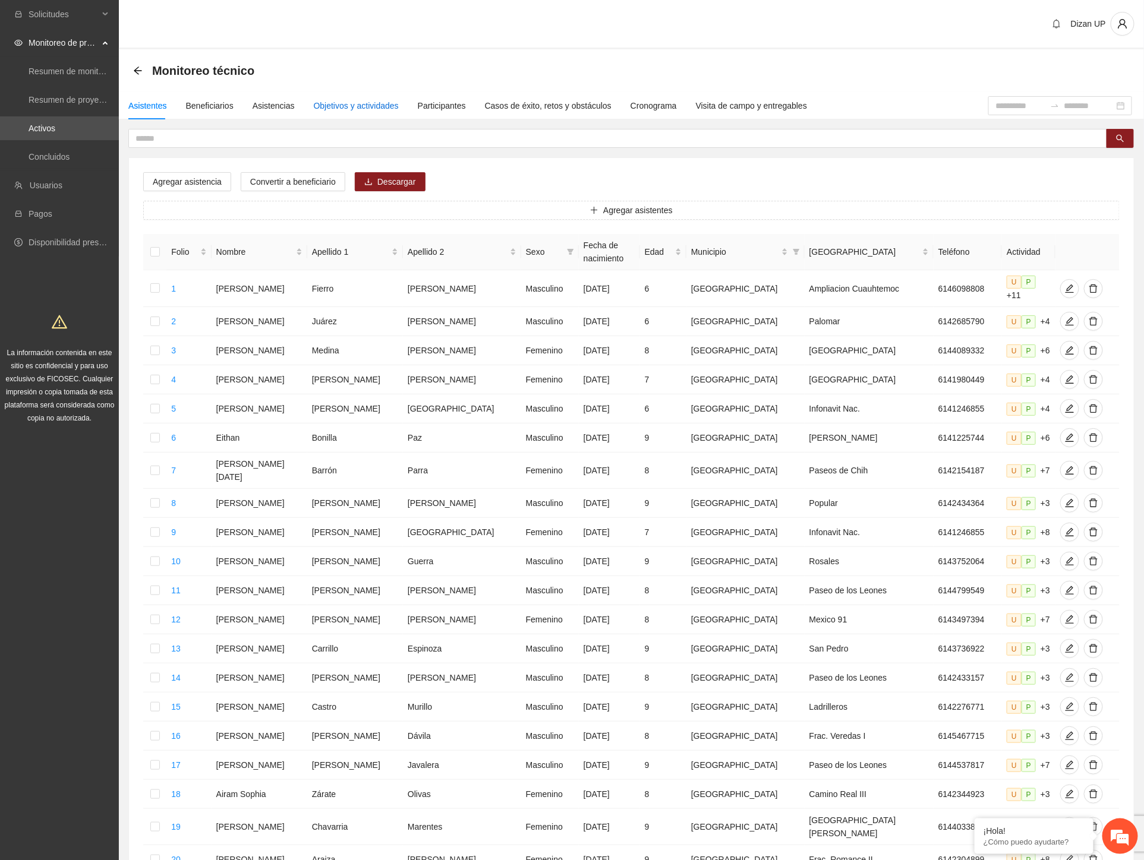
click at [320, 102] on div "Objetivos y actividades" at bounding box center [356, 105] width 85 height 13
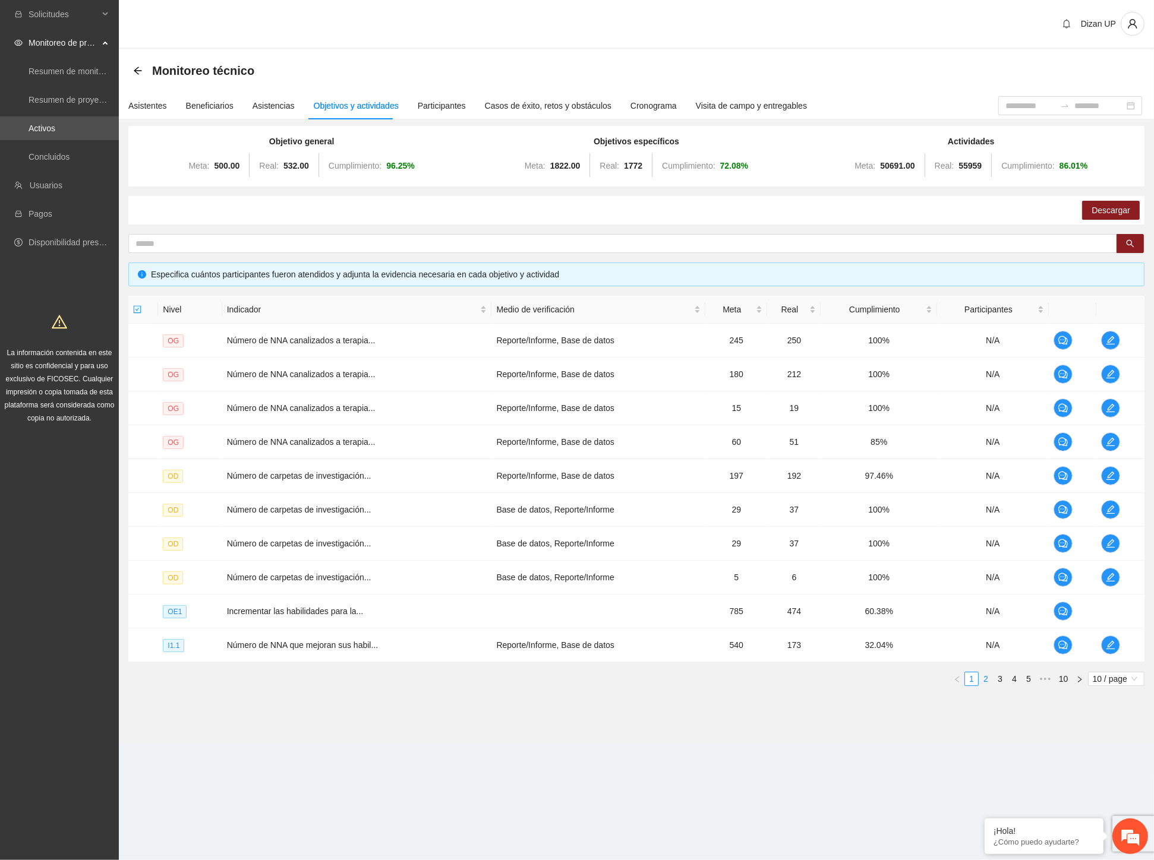
click at [990, 681] on link "2" at bounding box center [985, 679] width 13 height 13
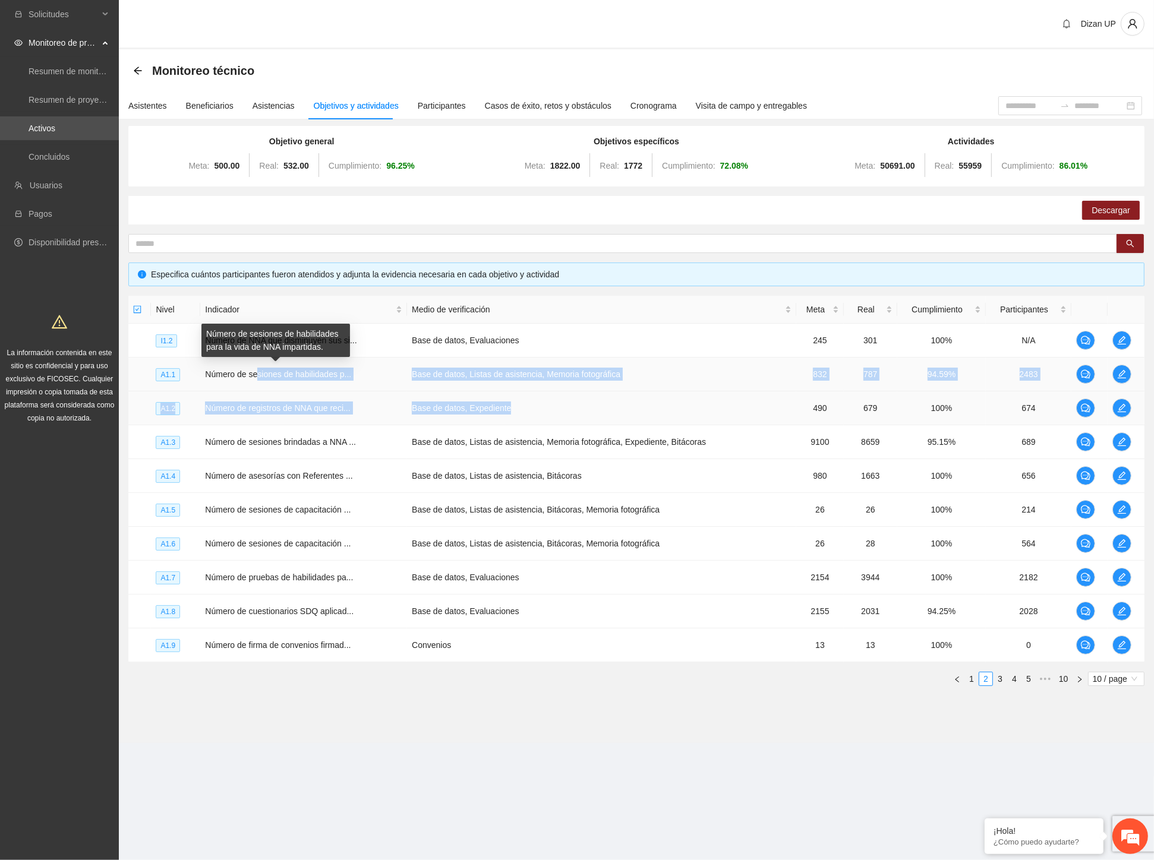
drag, startPoint x: 256, startPoint y: 374, endPoint x: 538, endPoint y: 395, distance: 282.4
click at [538, 395] on tbody "I1.2 Número de NNA que disminuyen sus si... Base de datos, Evaluaciones 245 301…" at bounding box center [636, 493] width 1016 height 339
click at [1117, 374] on icon "edit" at bounding box center [1122, 375] width 10 height 10
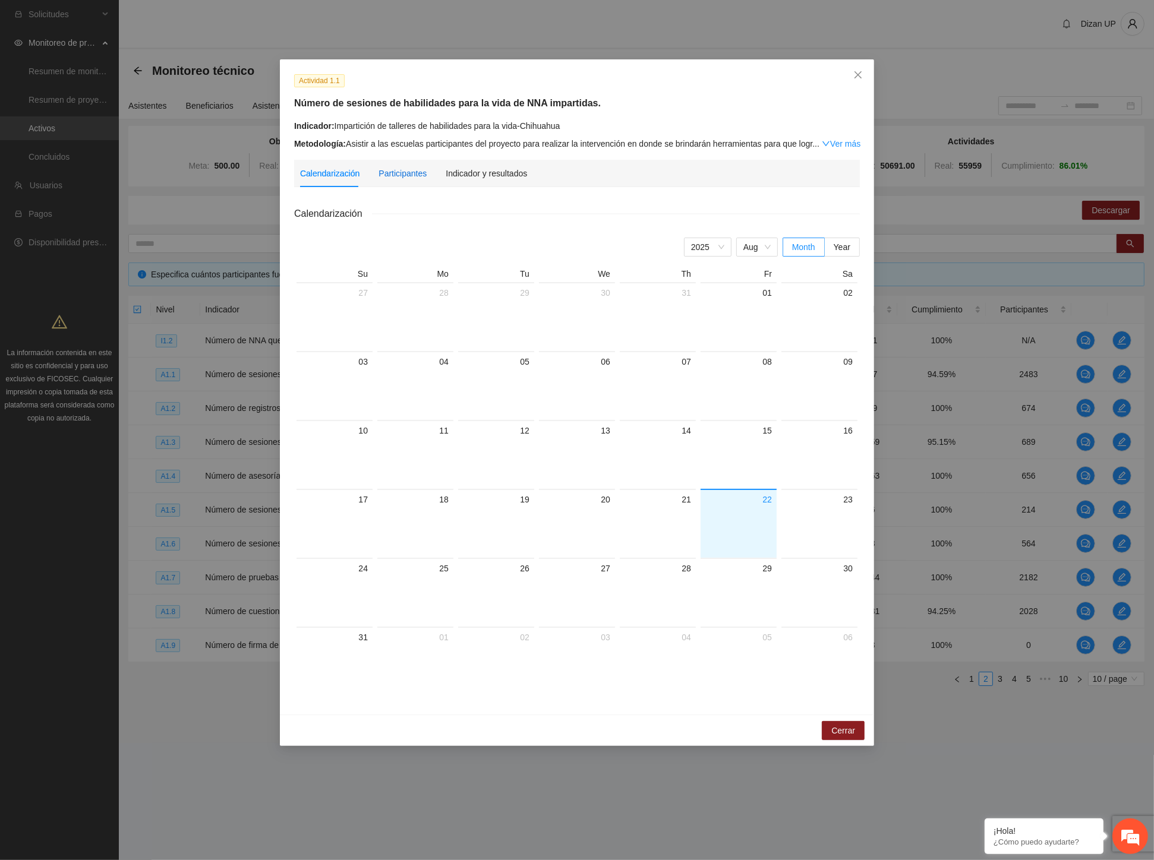
drag, startPoint x: 381, startPoint y: 170, endPoint x: 403, endPoint y: 171, distance: 22.0
click at [386, 171] on div "Participantes" at bounding box center [402, 173] width 48 height 13
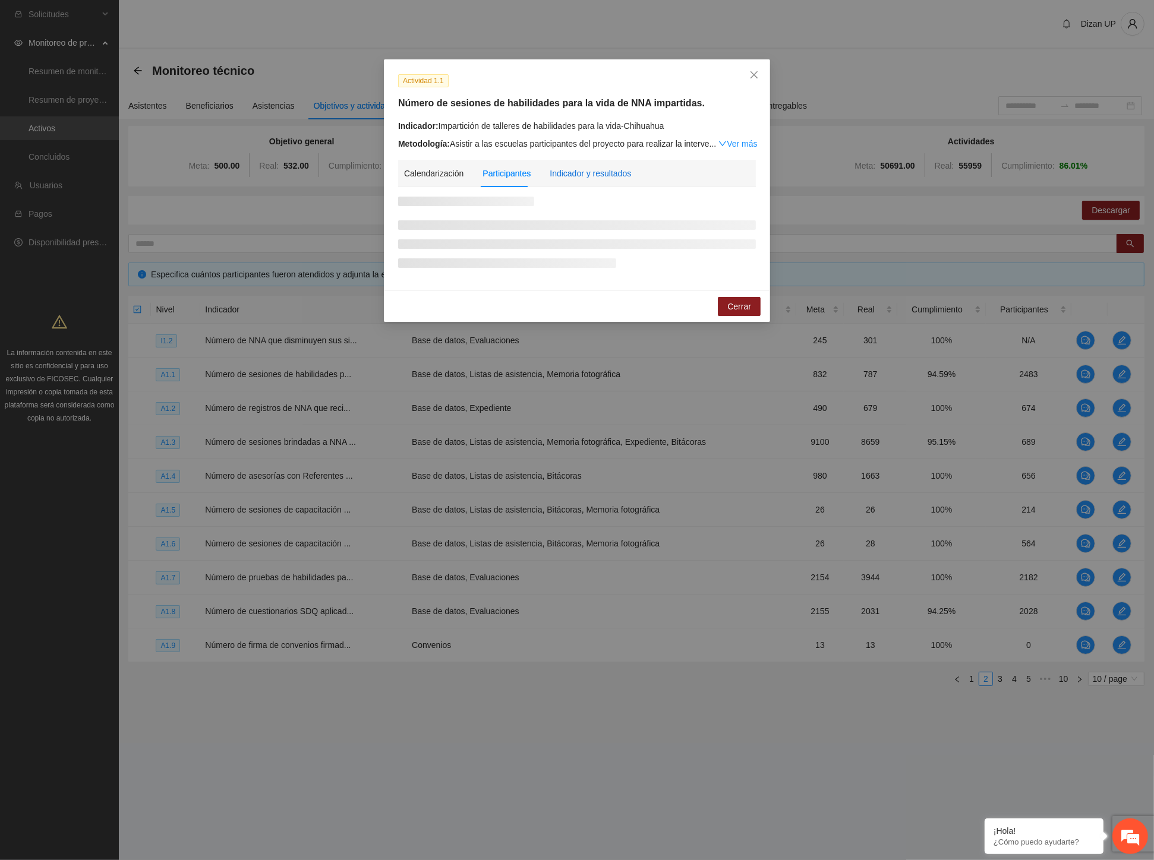
click at [572, 171] on div "Indicador y resultados" at bounding box center [590, 173] width 81 height 13
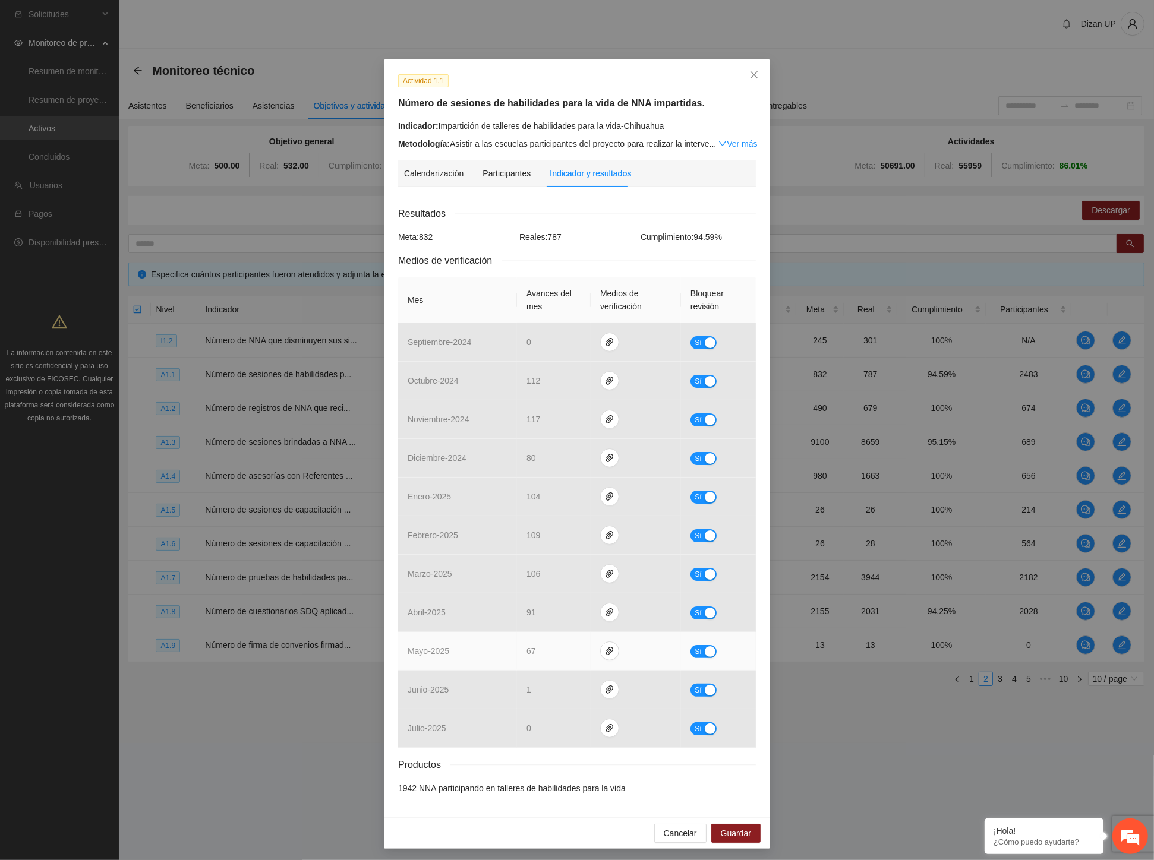
scroll to position [3, 0]
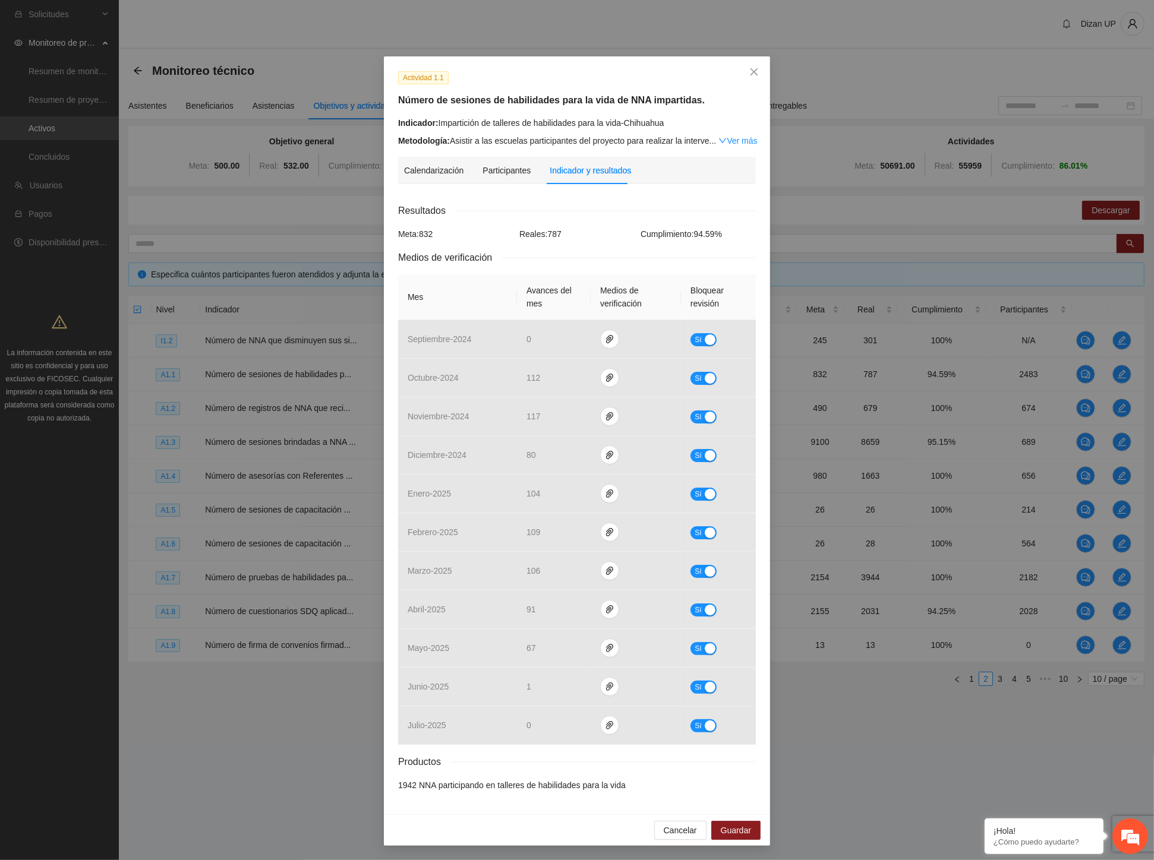
click at [327, 45] on div "Actividad 1.1 Número de sesiones de habilidades para la vida de NNA impartidas.…" at bounding box center [577, 430] width 1154 height 860
click at [608, 650] on span "paper-clip" at bounding box center [610, 648] width 18 height 10
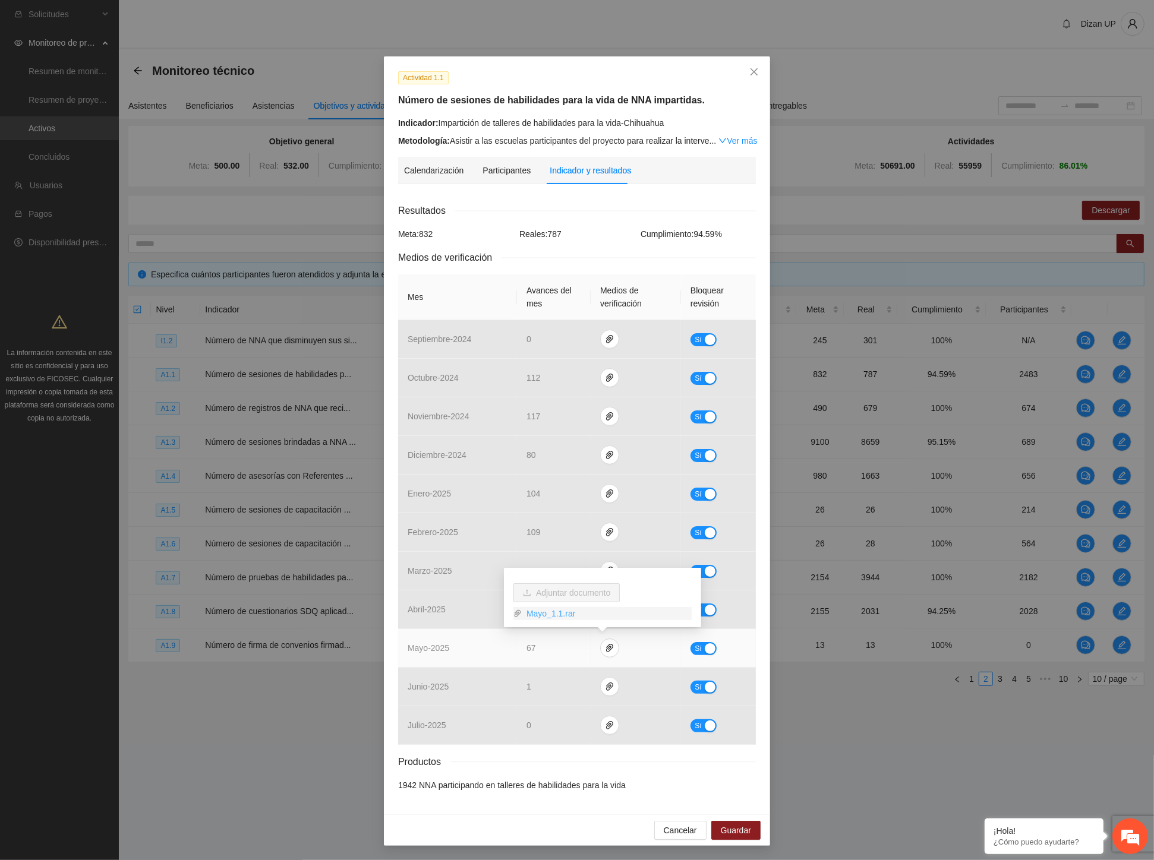
click at [555, 616] on link "Mayo_1.1.rar" at bounding box center [607, 613] width 170 height 13
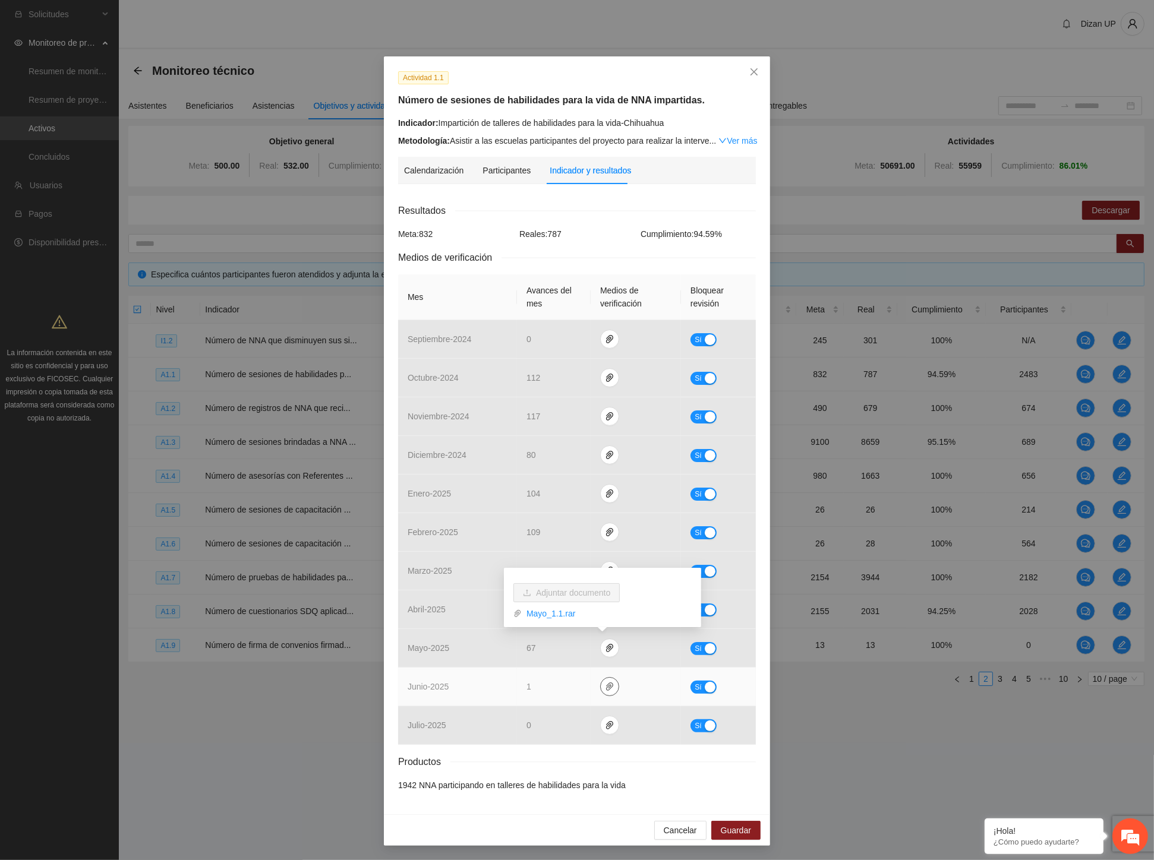
click at [605, 686] on icon "paper-clip" at bounding box center [610, 687] width 10 height 10
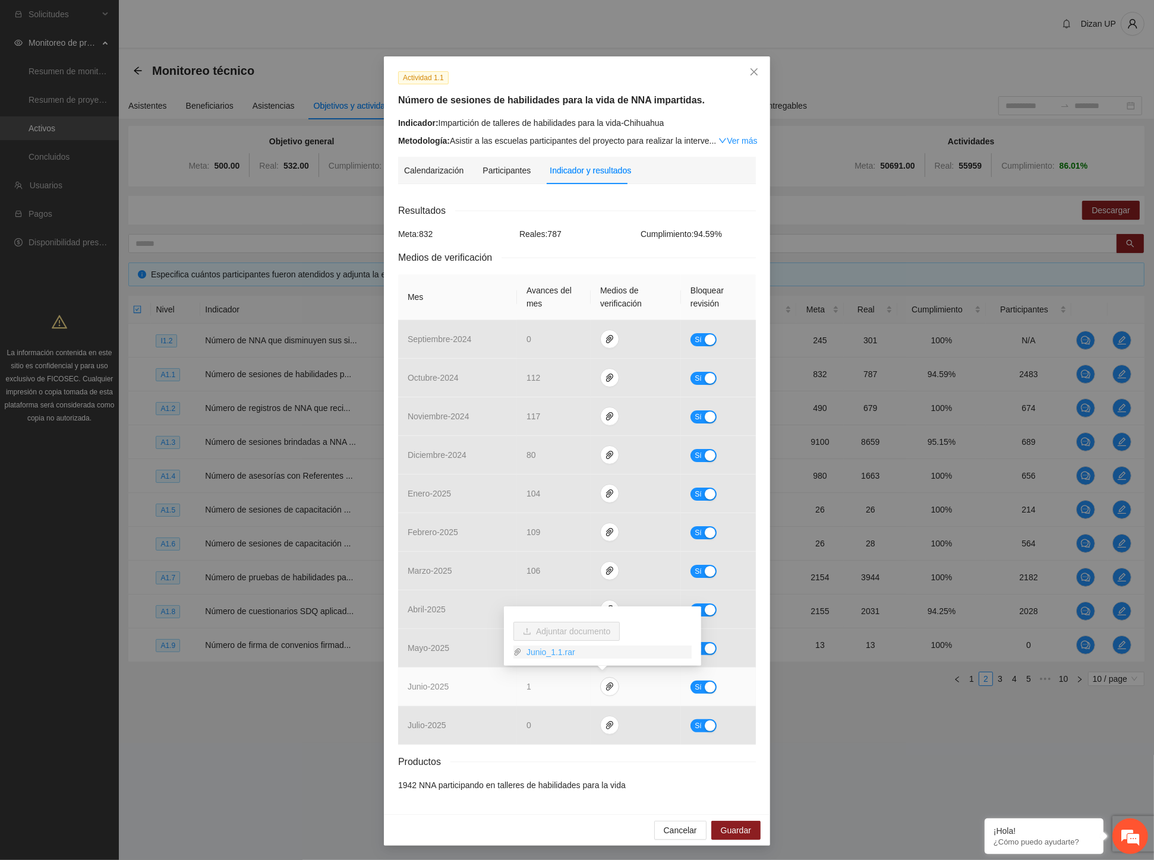
click at [557, 652] on link "Junio_1.1.rar" at bounding box center [607, 652] width 170 height 13
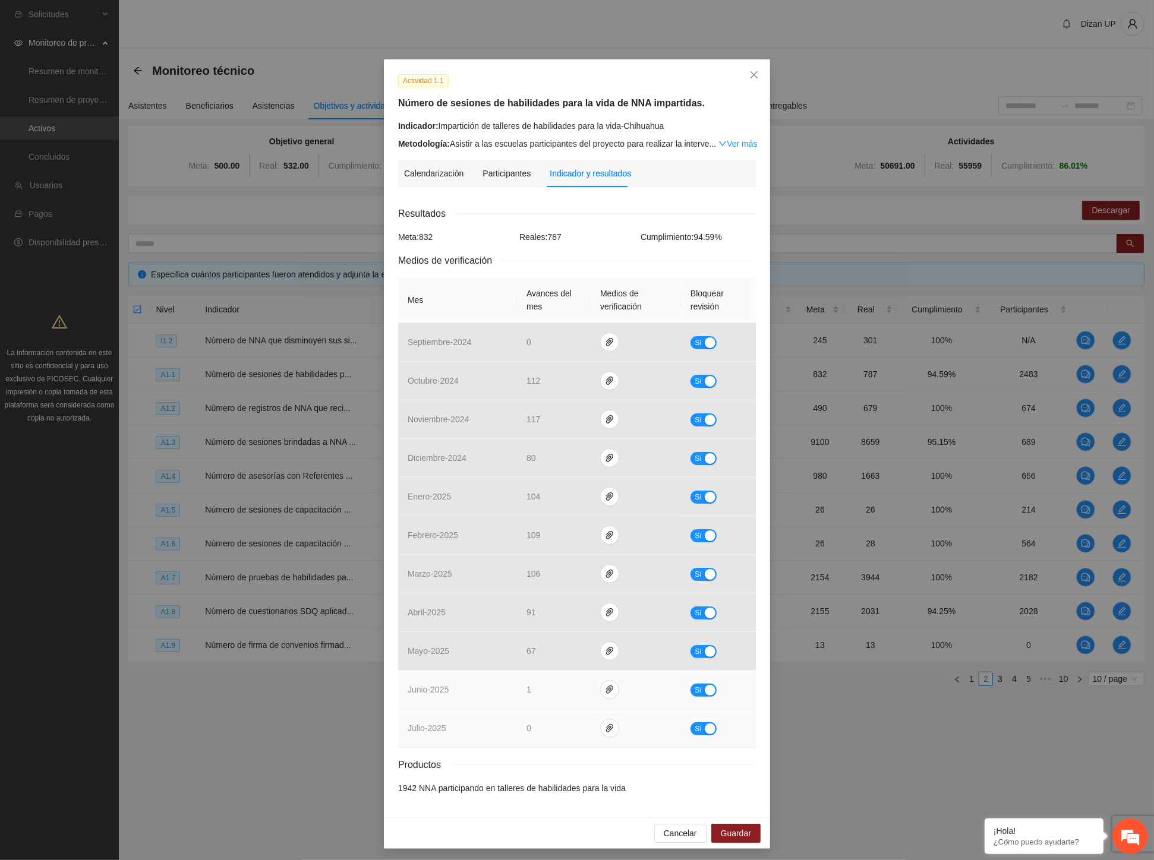
scroll to position [3, 0]
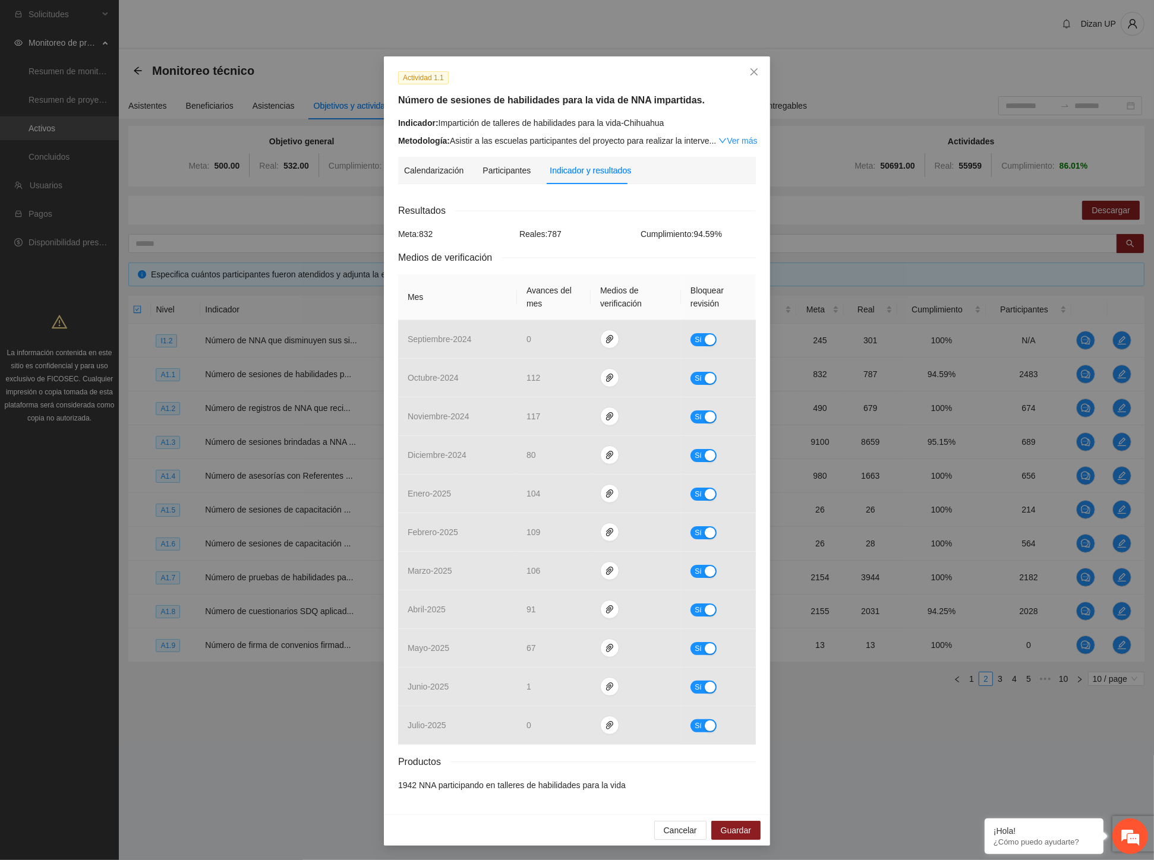
click at [472, 115] on div "Actividad 1.1 Número de sesiones de habilidades para la vida de NNA impartidas.…" at bounding box center [577, 109] width 367 height 77
click at [750, 70] on icon "close" at bounding box center [754, 72] width 10 height 10
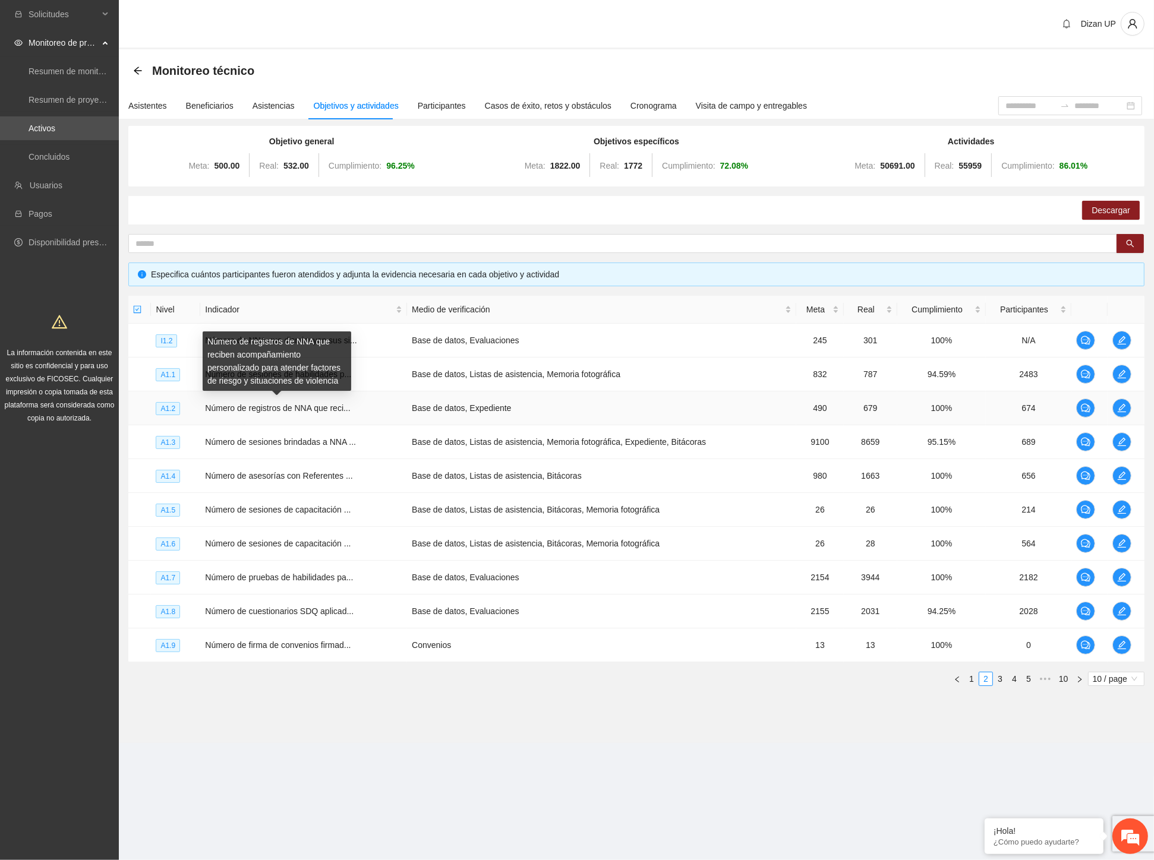
click at [301, 405] on span "Número de registros de NNA que reci..." at bounding box center [277, 408] width 145 height 10
click at [1120, 406] on icon "edit" at bounding box center [1122, 408] width 10 height 10
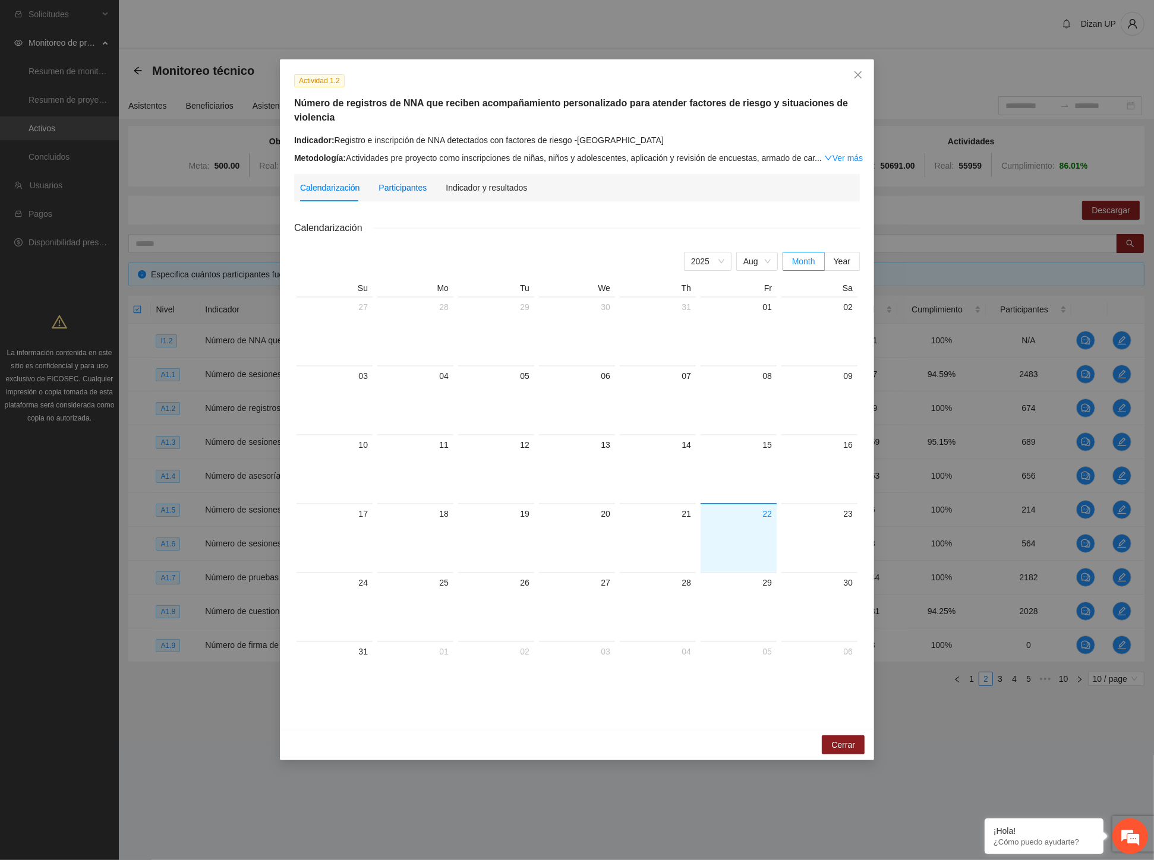
click at [390, 192] on div "Participantes" at bounding box center [402, 187] width 48 height 13
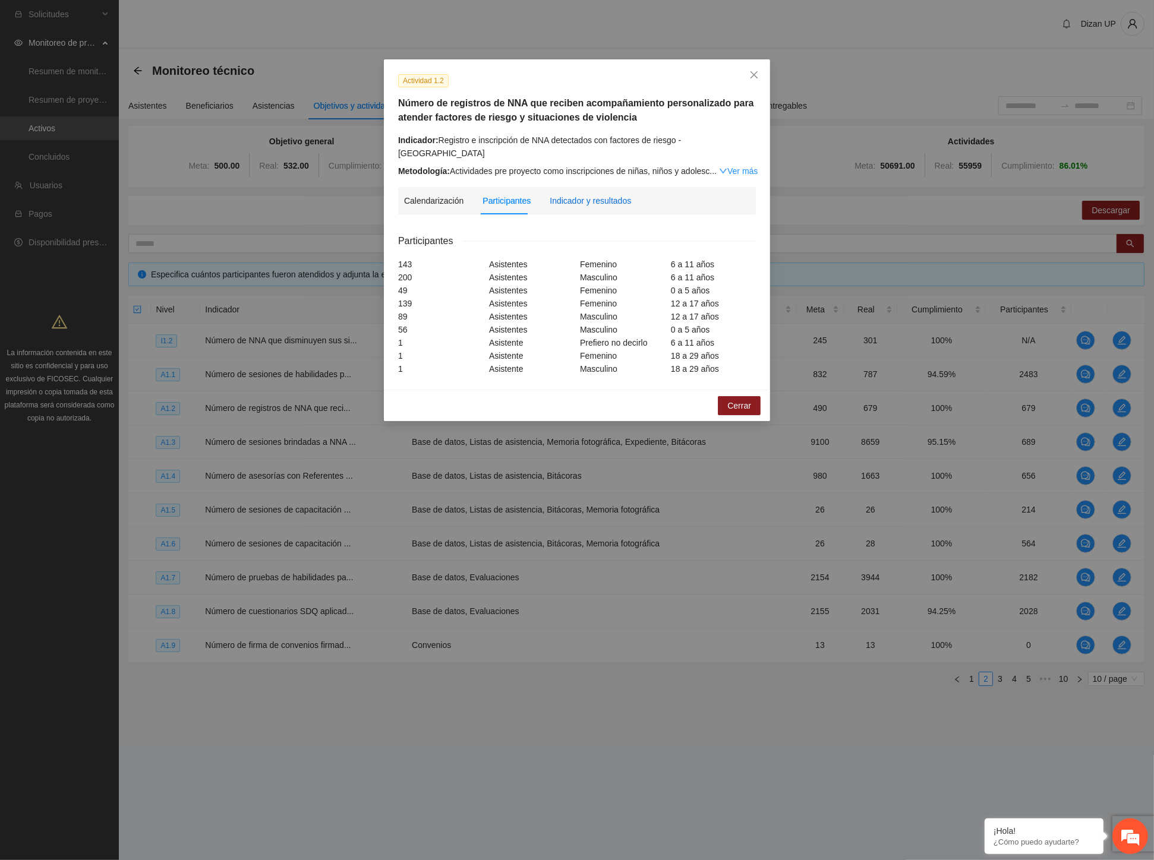
click at [564, 194] on div "Indicador y resultados" at bounding box center [590, 200] width 81 height 13
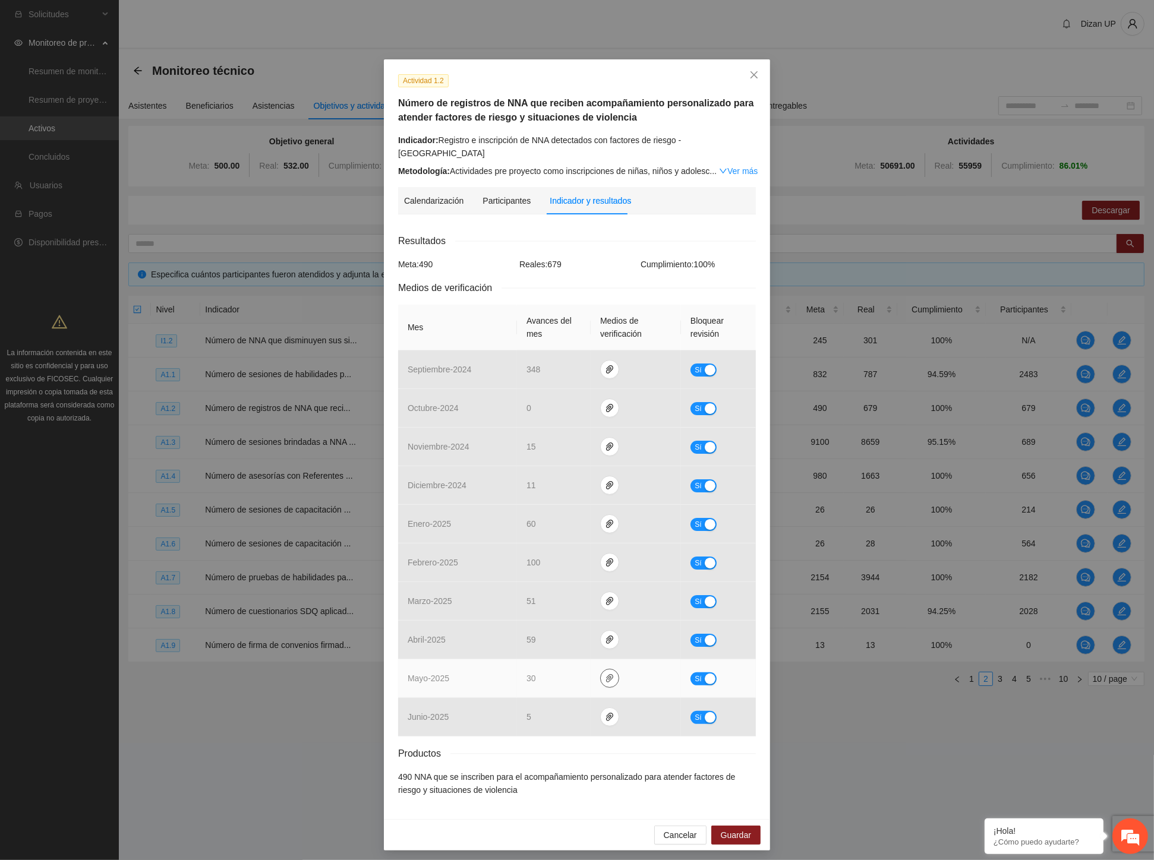
click at [608, 674] on icon "paper-clip" at bounding box center [610, 679] width 10 height 10
click at [550, 631] on link "Mayo_1.2.rar" at bounding box center [612, 631] width 170 height 13
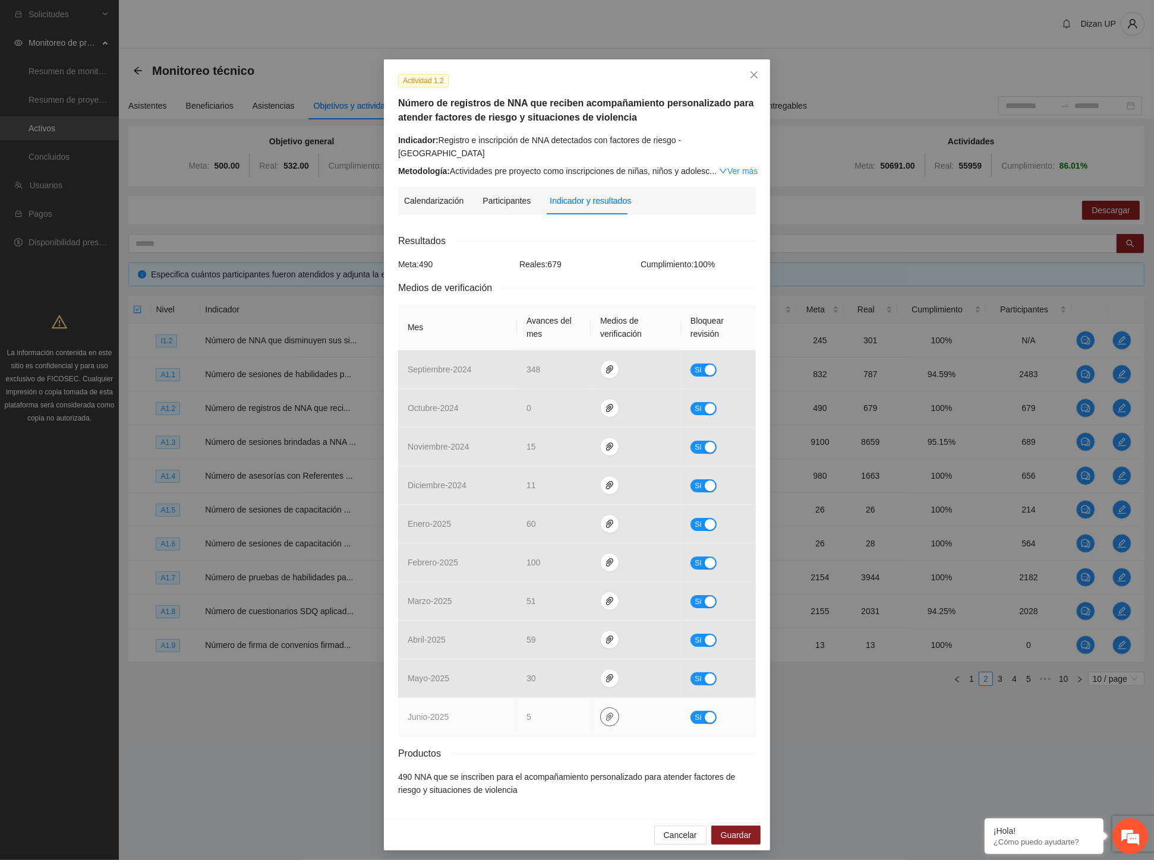
click at [609, 713] on icon "paper-clip" at bounding box center [609, 717] width 7 height 8
click at [555, 667] on link "Junio_1.2.rar" at bounding box center [612, 670] width 170 height 13
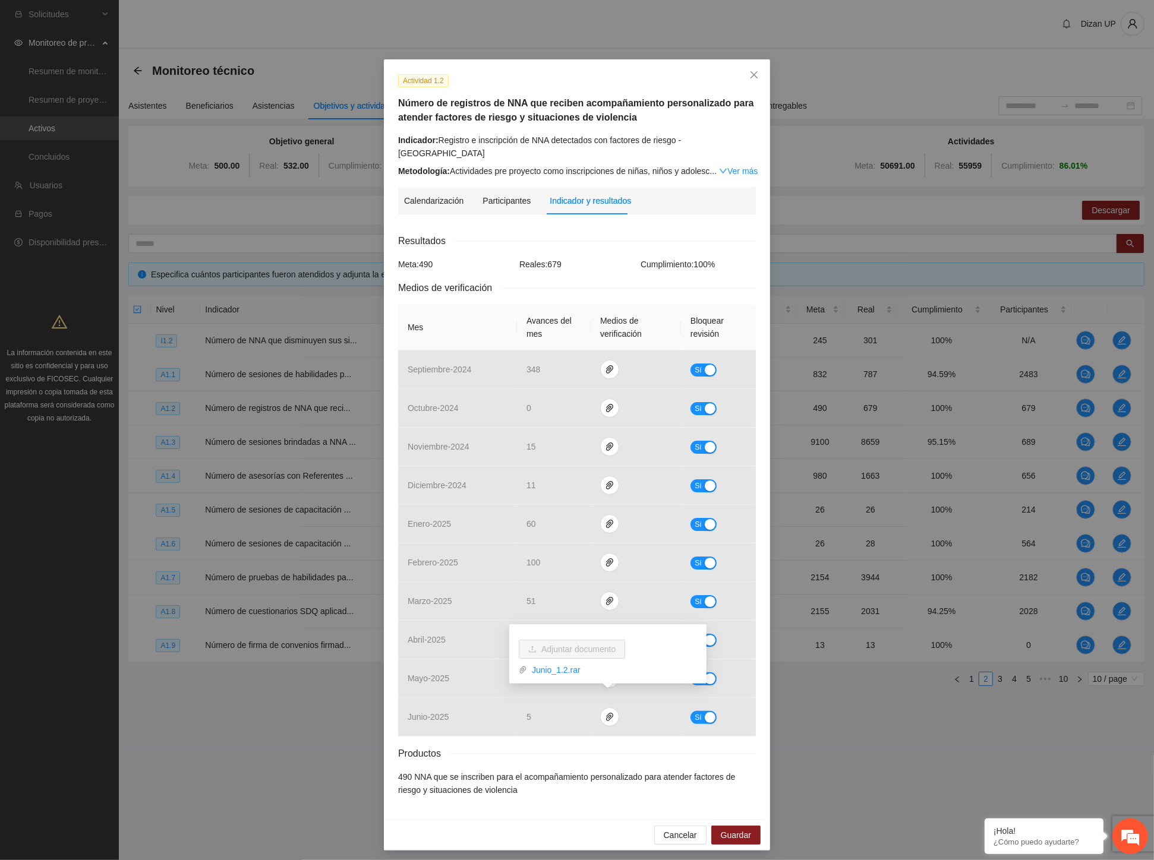
drag, startPoint x: 476, startPoint y: 743, endPoint x: 848, endPoint y: 320, distance: 564.1
click at [478, 746] on div "Productos" at bounding box center [577, 753] width 358 height 15
click at [605, 113] on h5 "Número de registros de NNA que reciben acompañamiento personalizado para atende…" at bounding box center [577, 110] width 358 height 29
click at [756, 70] on icon "close" at bounding box center [754, 75] width 10 height 10
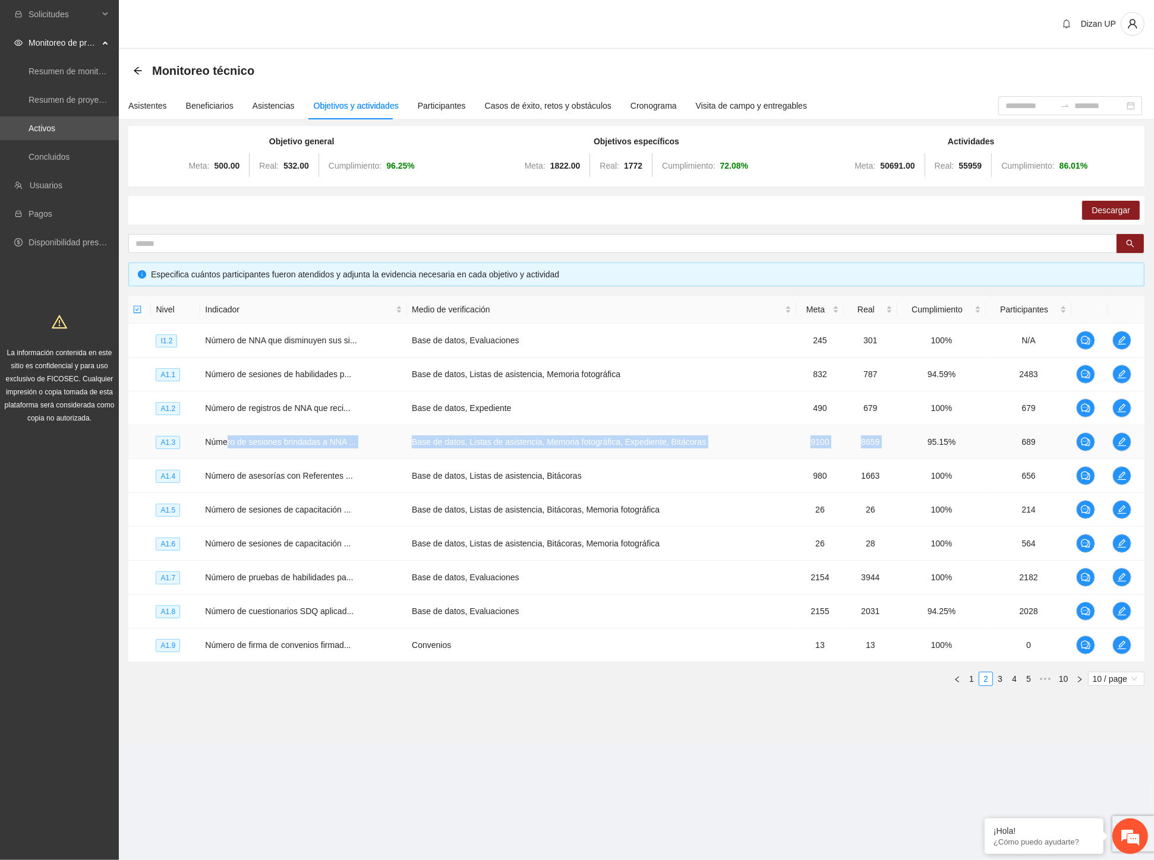
drag, startPoint x: 227, startPoint y: 437, endPoint x: 927, endPoint y: 440, distance: 699.8
click at [924, 440] on tr "A1.3 Número de sesiones brindadas a NNA ... Base de datos, Listas de asistencia…" at bounding box center [636, 442] width 1016 height 34
click at [1118, 441] on icon "edit" at bounding box center [1122, 442] width 10 height 10
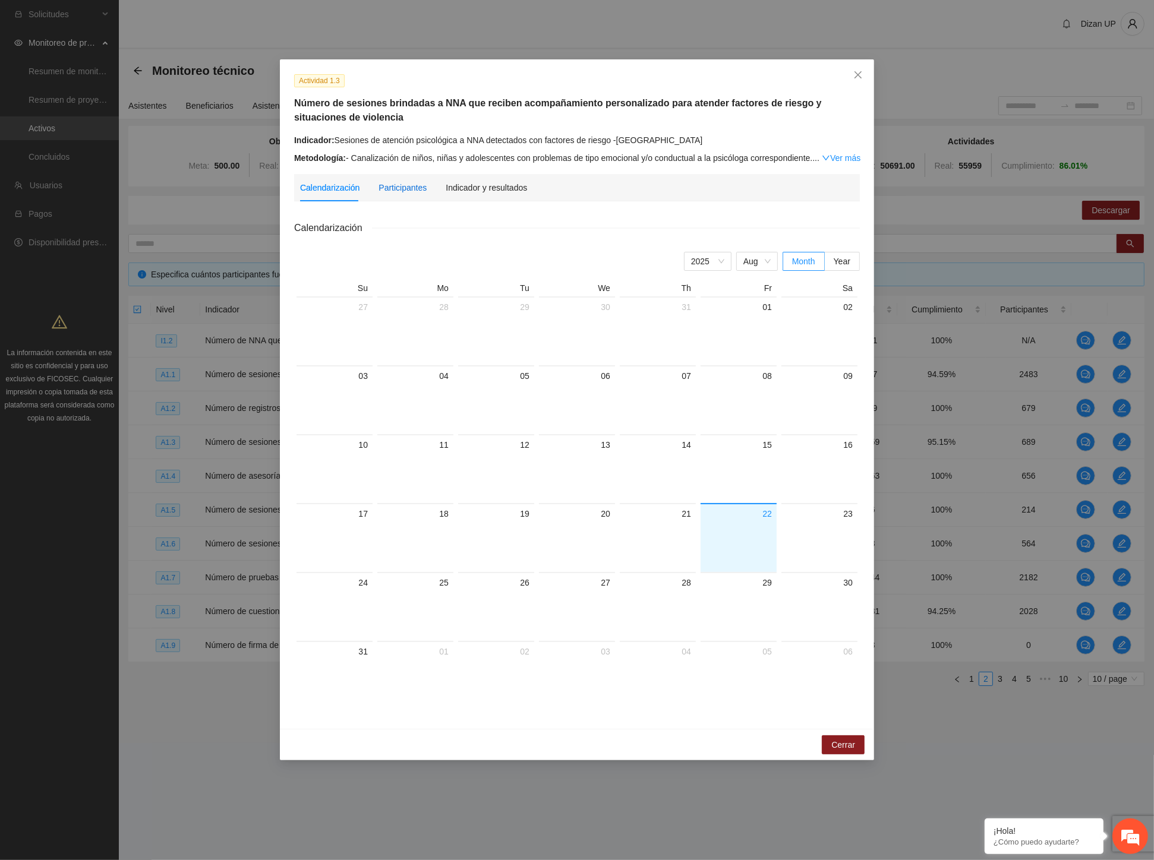
click at [384, 192] on div "Participantes" at bounding box center [402, 187] width 48 height 13
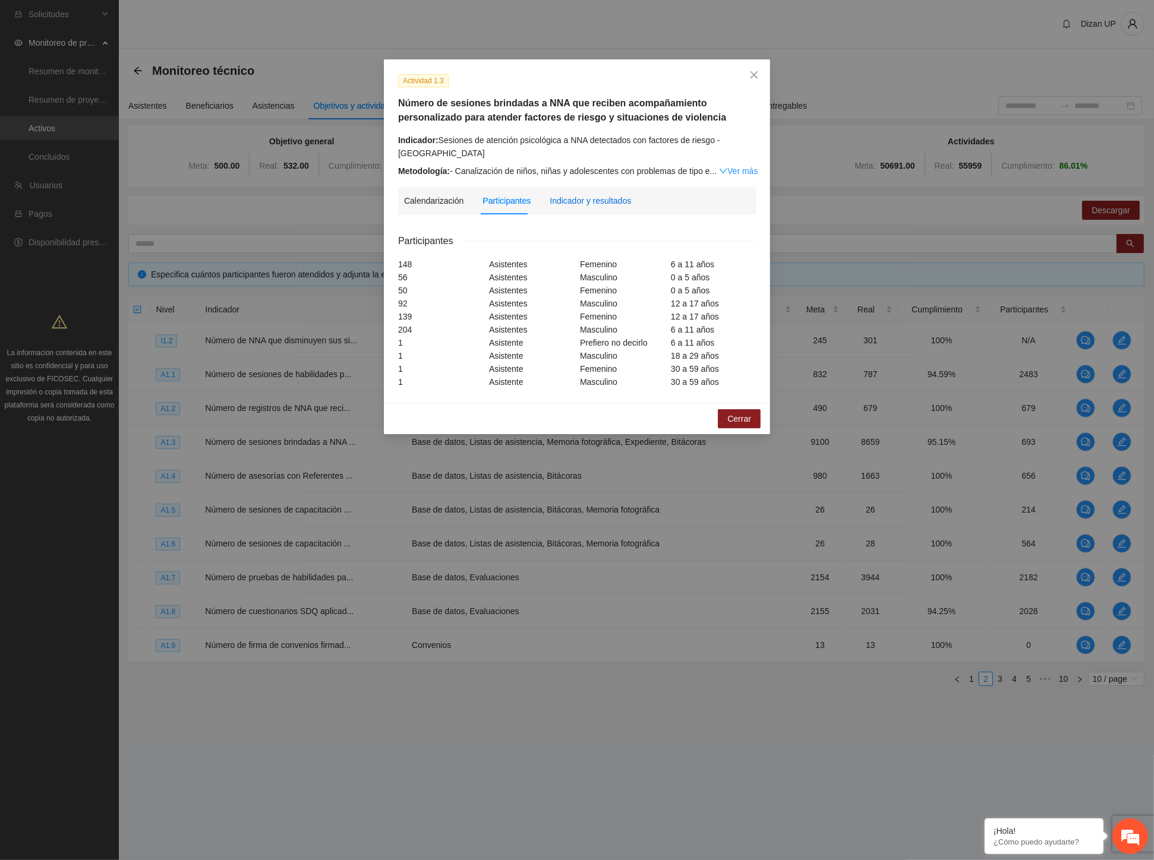
click at [586, 204] on div "Indicador y resultados" at bounding box center [590, 200] width 81 height 13
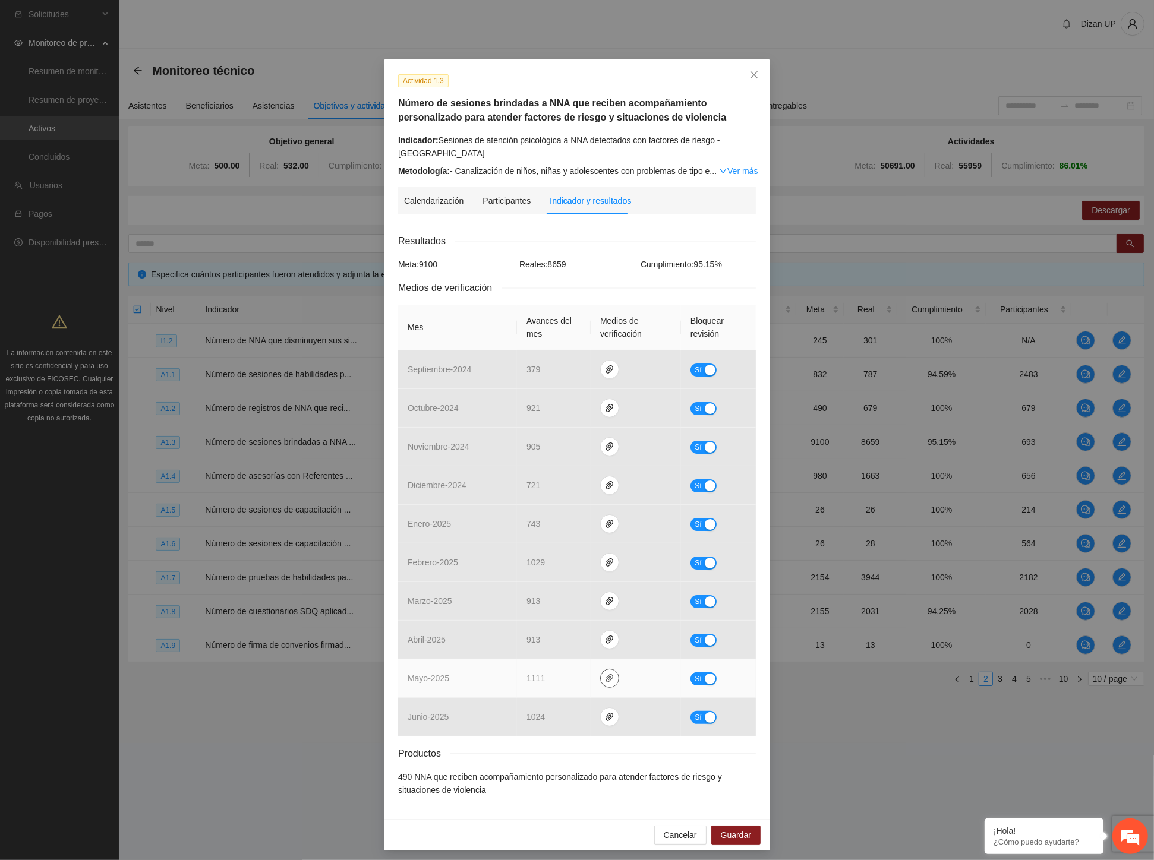
click at [606, 680] on icon "paper-clip" at bounding box center [609, 678] width 7 height 8
click at [560, 645] on link "Mayo_1.3.rar" at bounding box center [607, 644] width 170 height 13
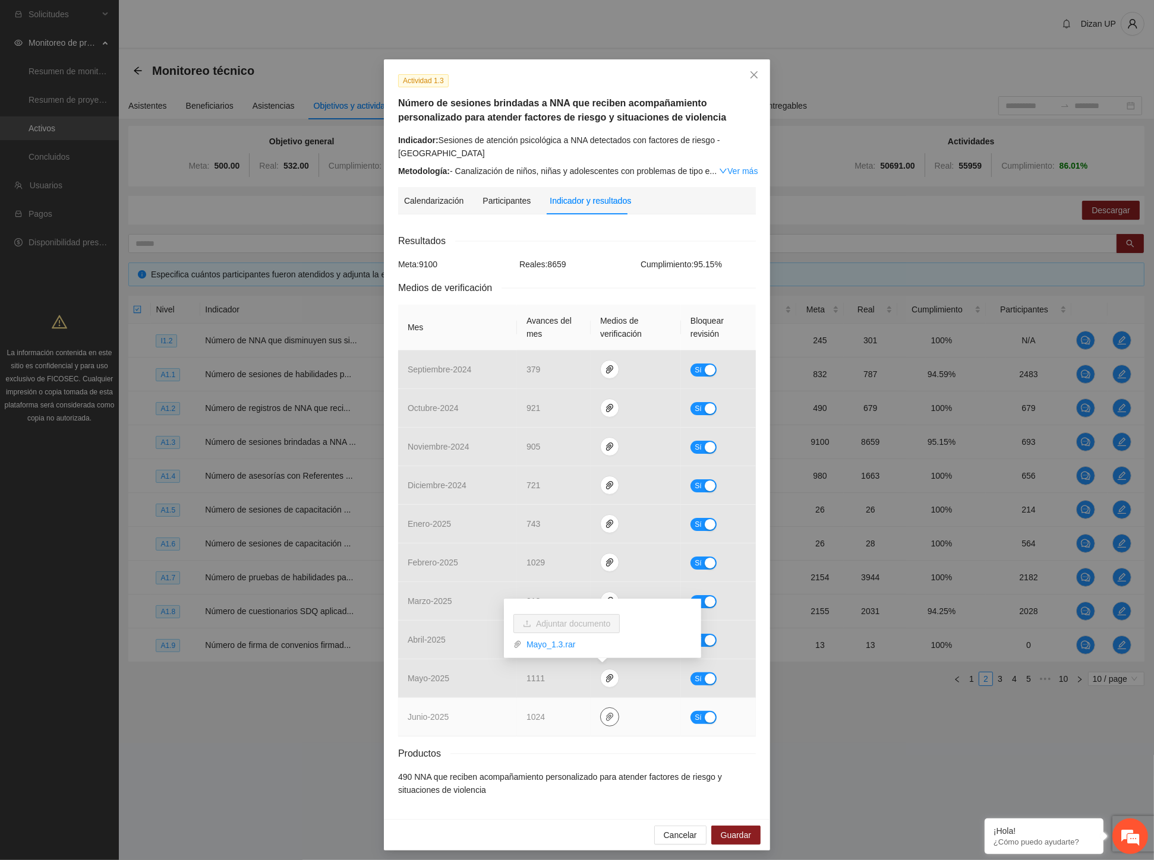
click at [605, 721] on icon "paper-clip" at bounding box center [610, 717] width 10 height 10
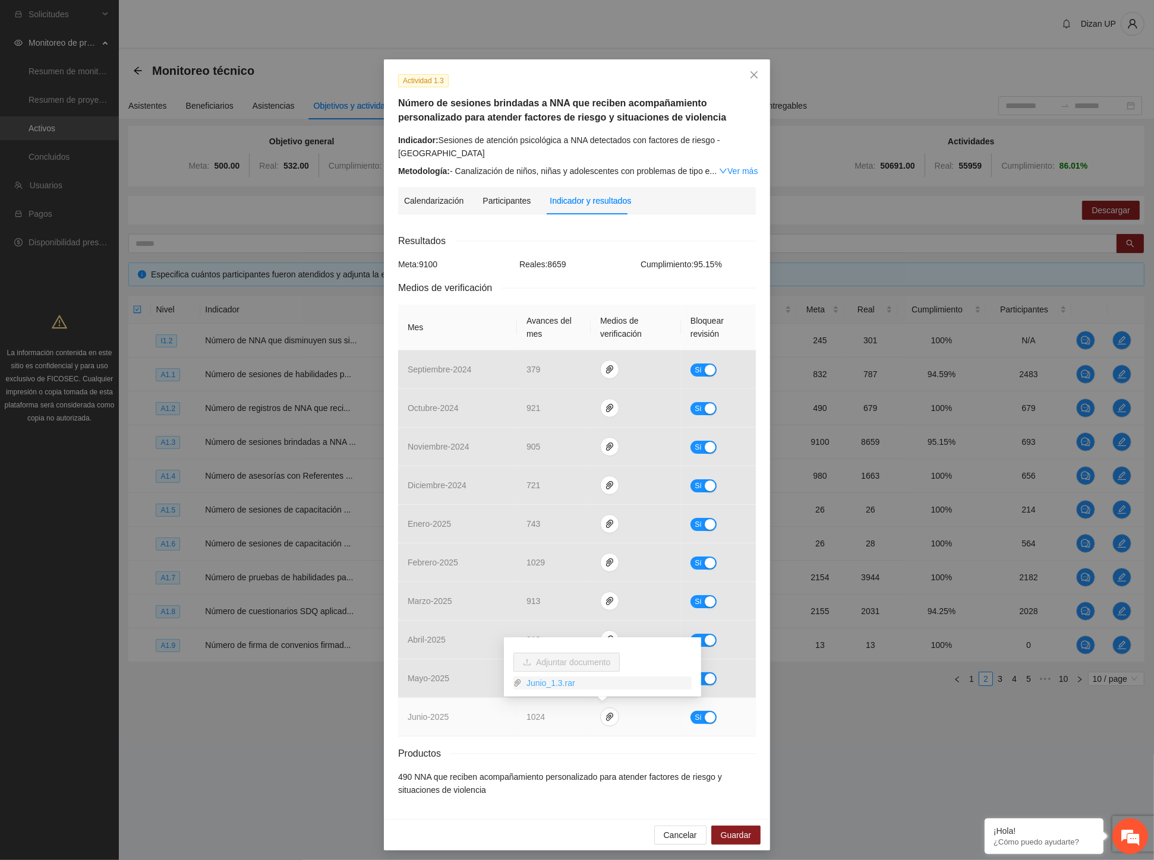
click at [555, 681] on link "Junio_1.3.rar" at bounding box center [607, 683] width 170 height 13
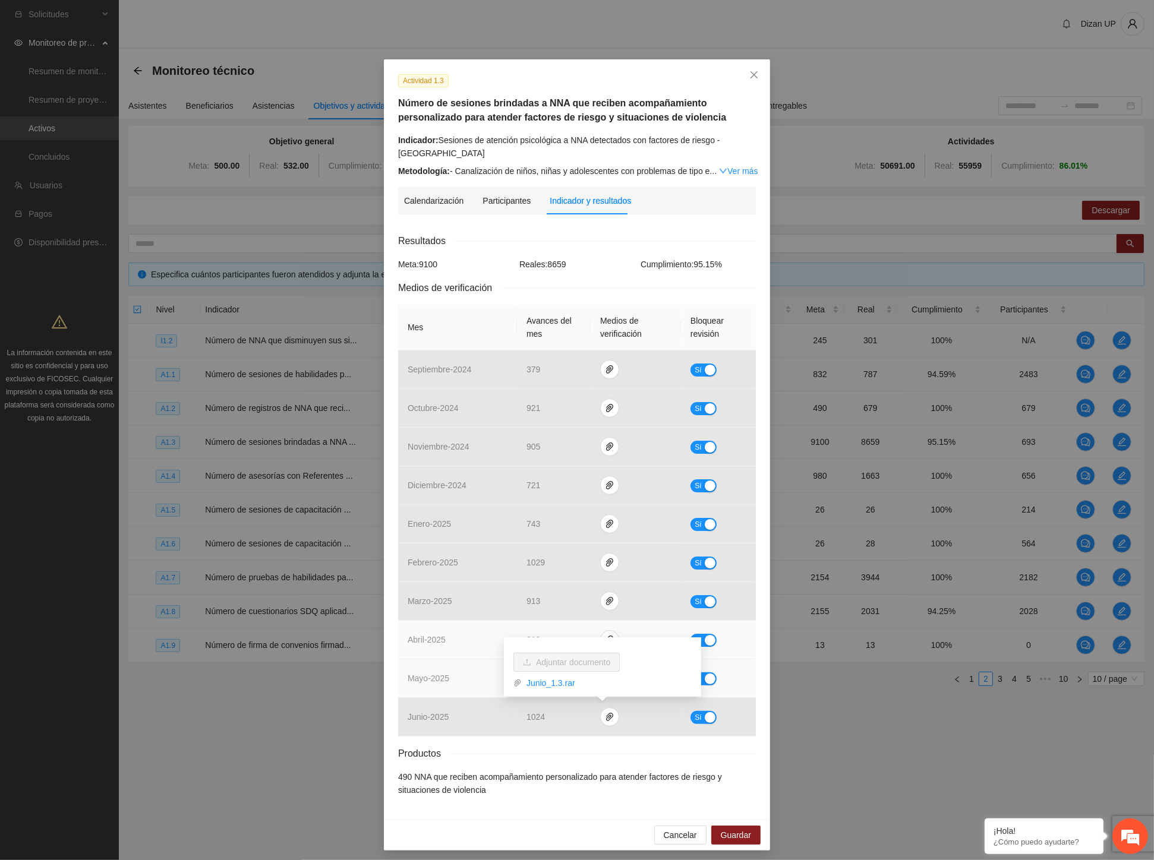
click at [472, 672] on td "mayo - 2025" at bounding box center [457, 678] width 119 height 39
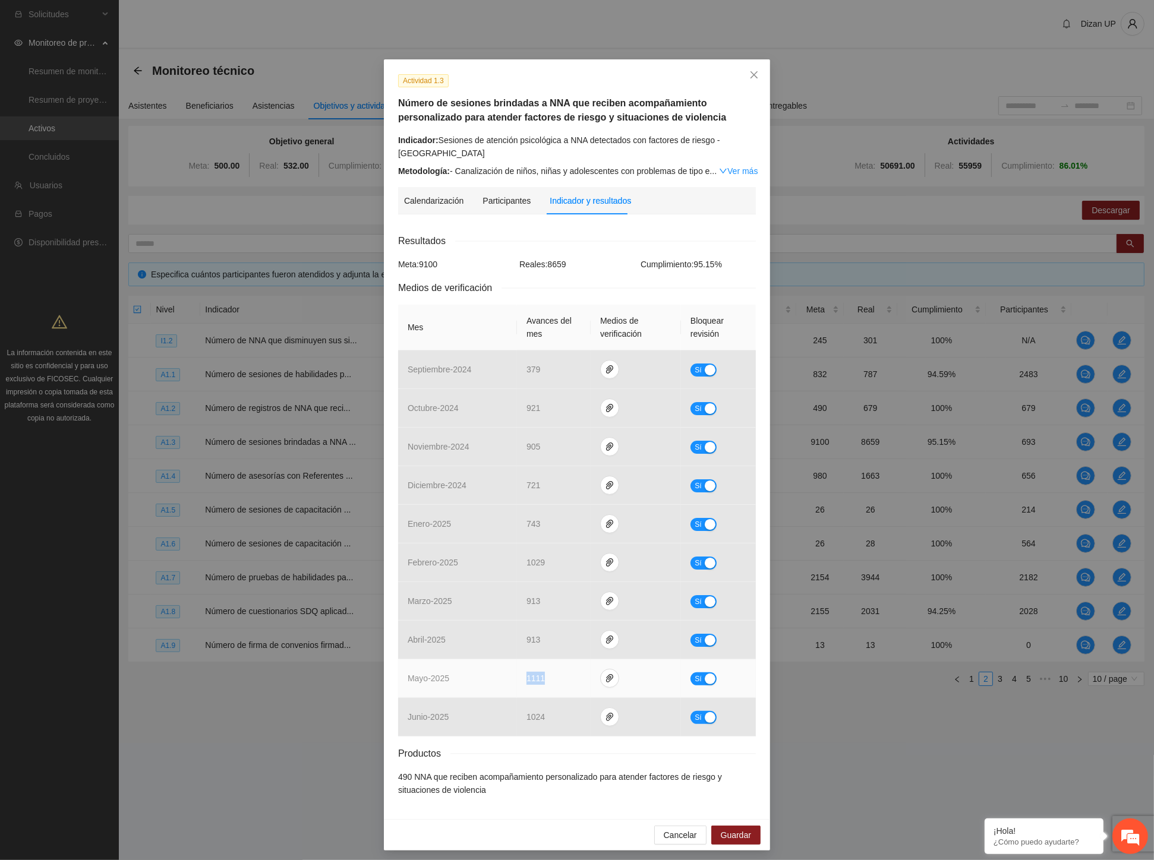
drag, startPoint x: 536, startPoint y: 680, endPoint x: 577, endPoint y: 680, distance: 41.0
click at [577, 680] on td "1111" at bounding box center [554, 678] width 74 height 39
click at [531, 678] on span "1111" at bounding box center [535, 679] width 18 height 10
click at [547, 677] on td "1111" at bounding box center [554, 678] width 74 height 39
drag, startPoint x: 539, startPoint y: 680, endPoint x: 499, endPoint y: 683, distance: 40.6
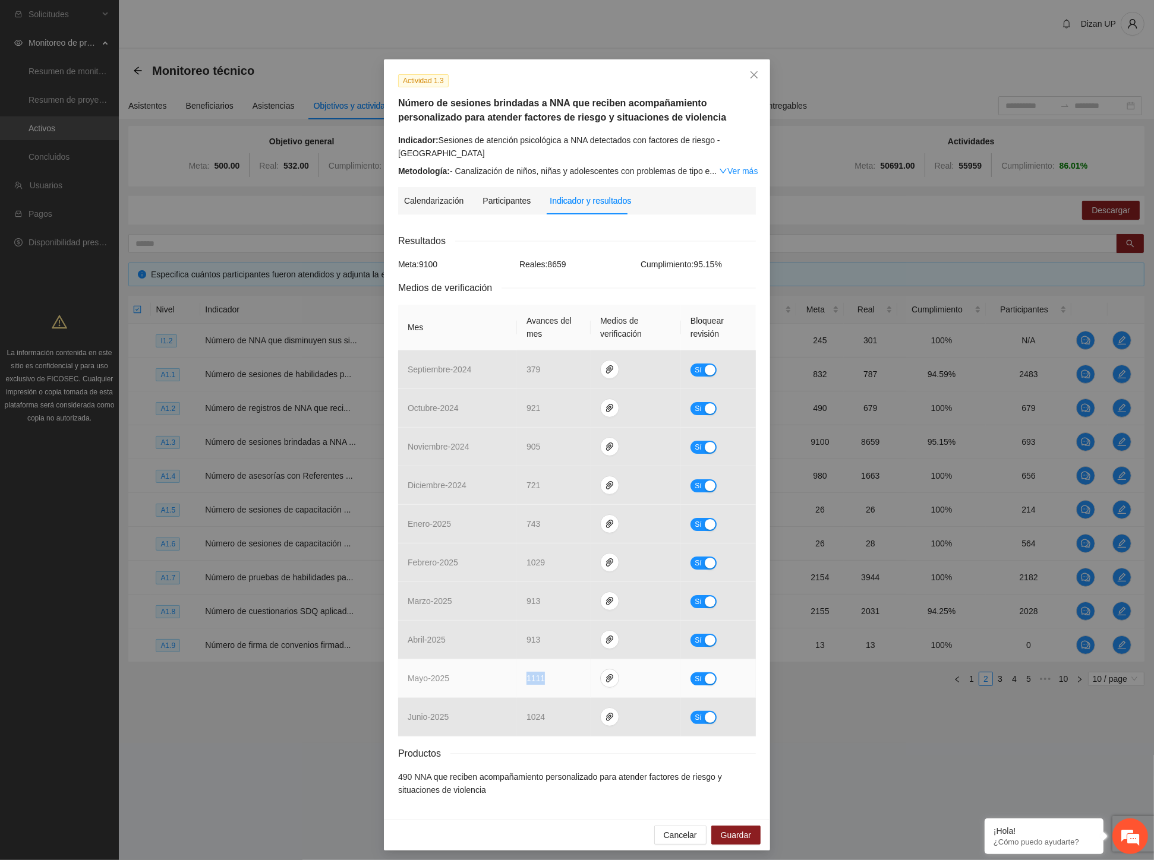
click at [505, 683] on tr "mayo - 2025 1111 Sí" at bounding box center [577, 678] width 358 height 39
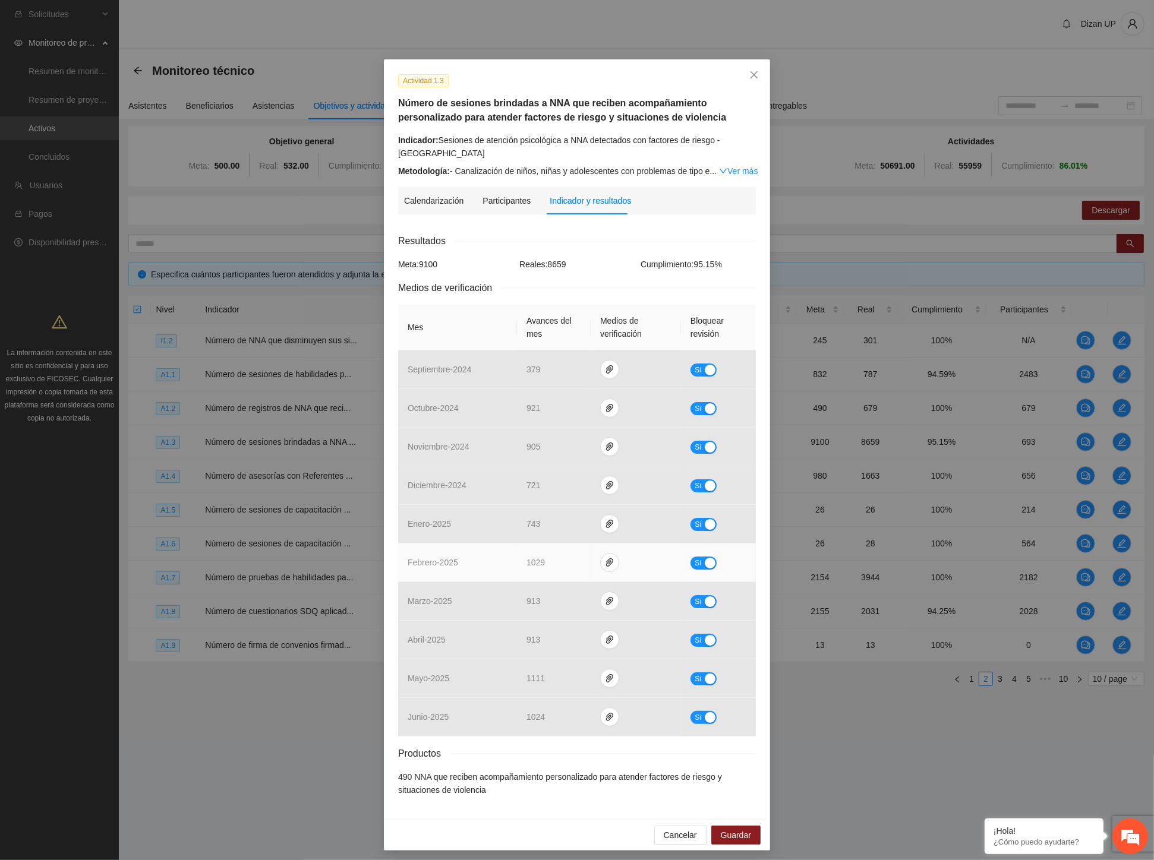
click at [532, 558] on span "1029" at bounding box center [535, 563] width 18 height 10
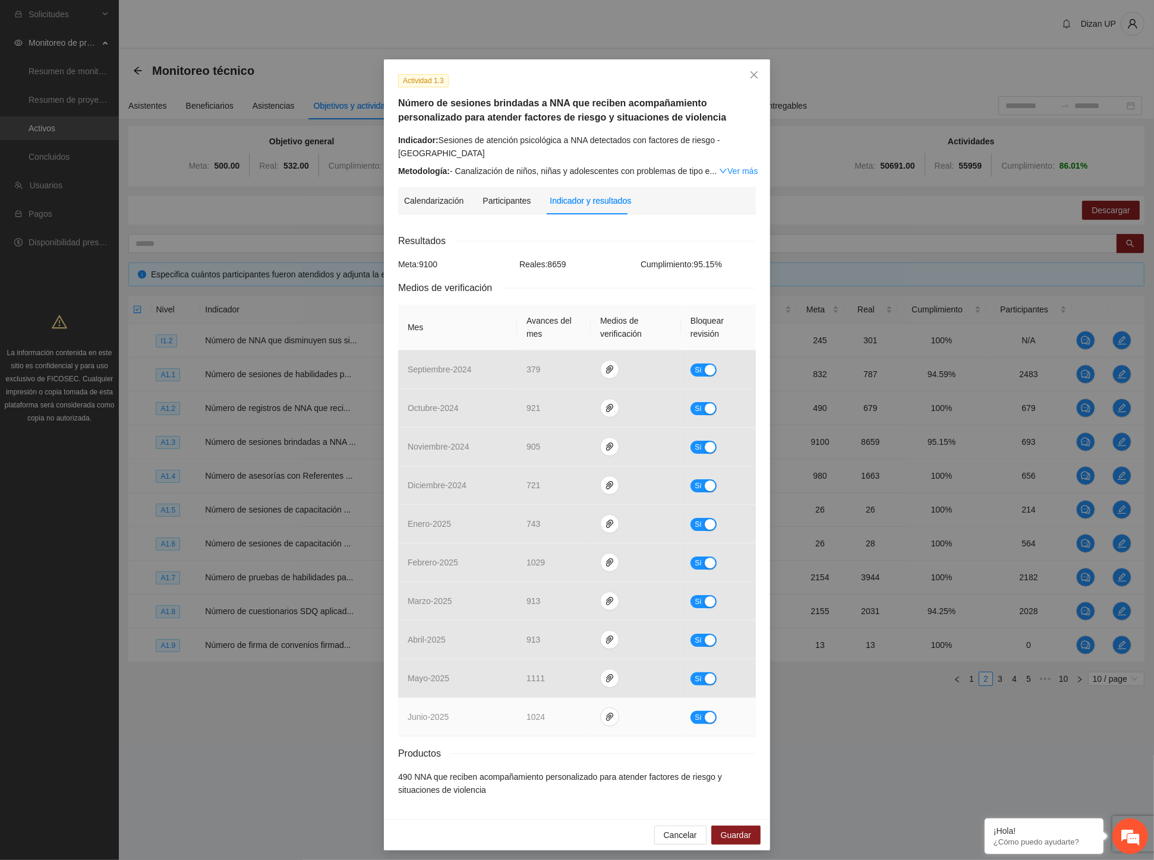
click at [448, 728] on td "junio - 2025" at bounding box center [457, 717] width 119 height 39
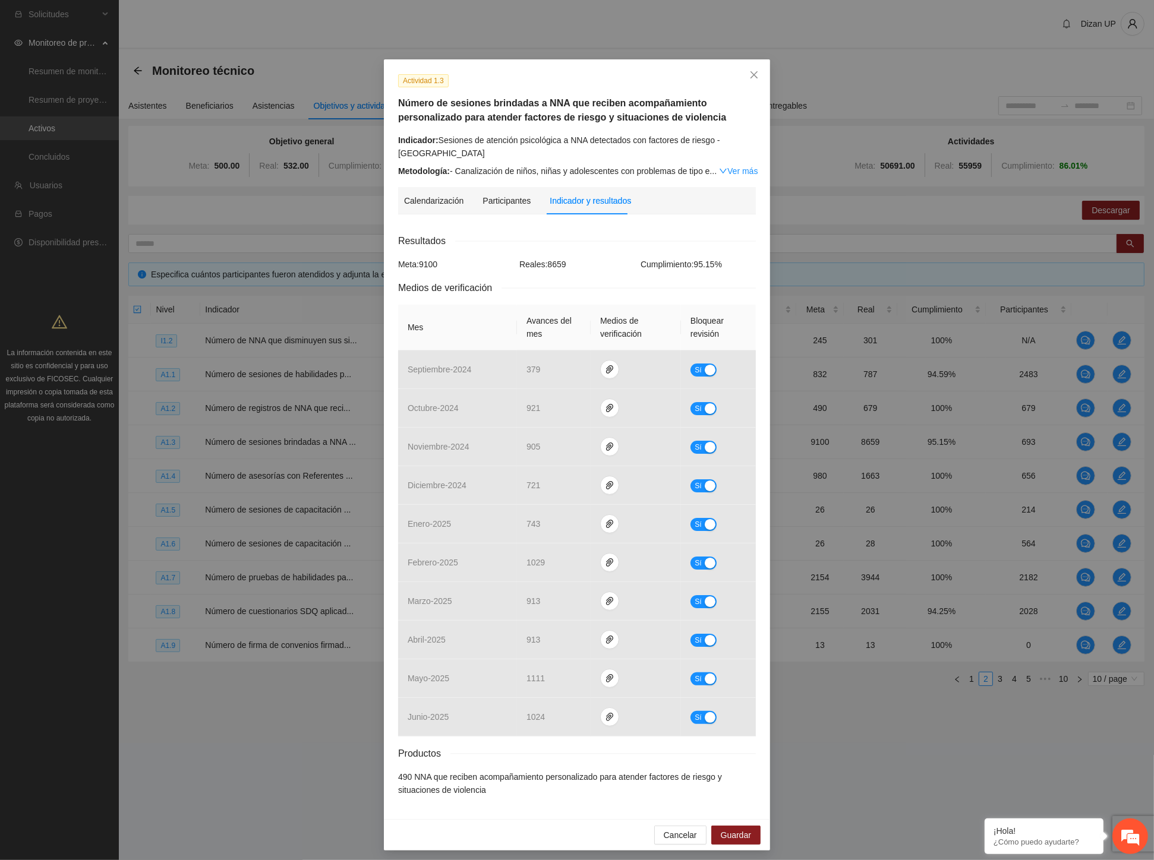
click at [53, 491] on div "Actividad 1.3 Número de sesiones brindadas a NNA que reciben acompañamiento per…" at bounding box center [577, 430] width 1154 height 860
click at [43, 511] on div "Actividad 1.3 Número de sesiones brindadas a NNA que reciben acompañamiento per…" at bounding box center [577, 430] width 1154 height 860
